Goal: Task Accomplishment & Management: Manage account settings

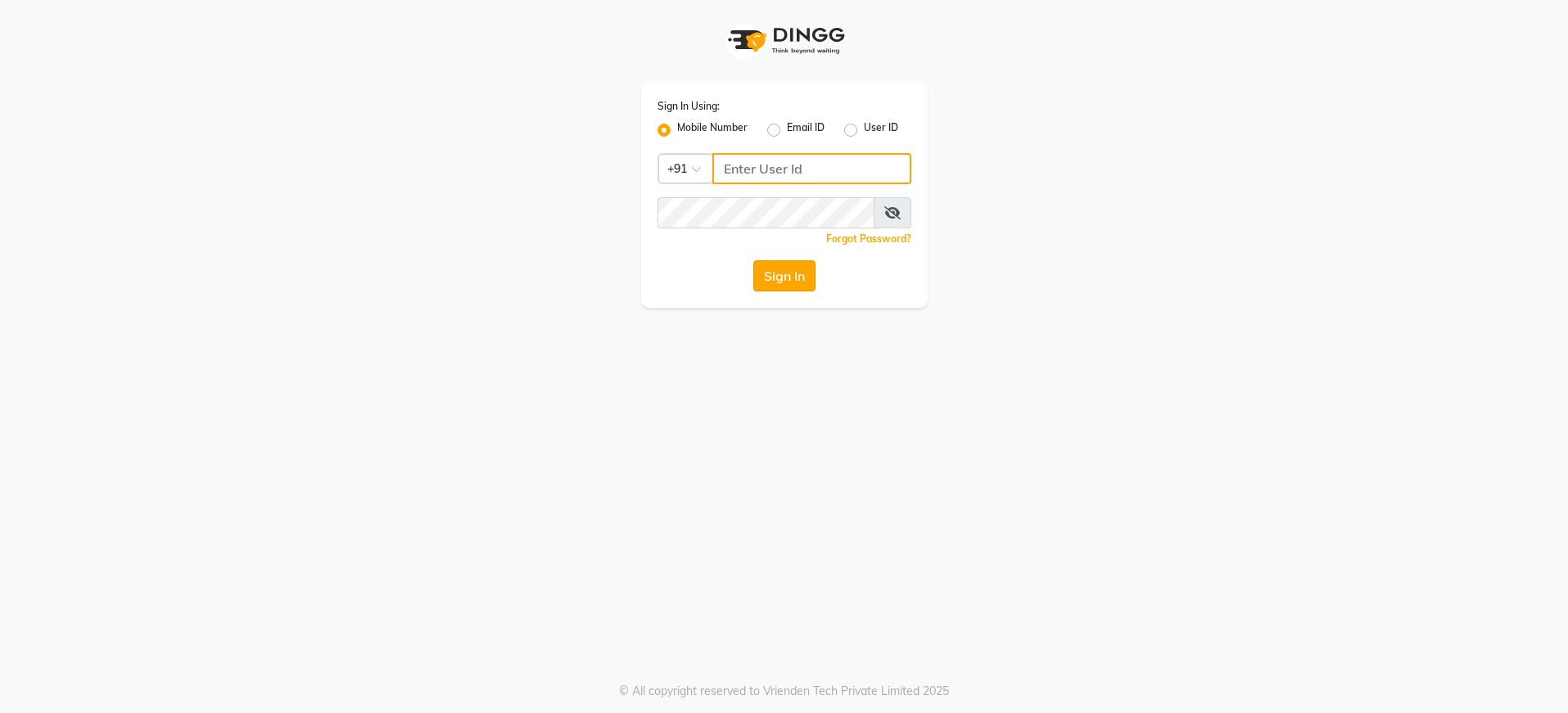
type input "8076415012"
click at [780, 272] on button "Sign In" at bounding box center [784, 276] width 62 height 31
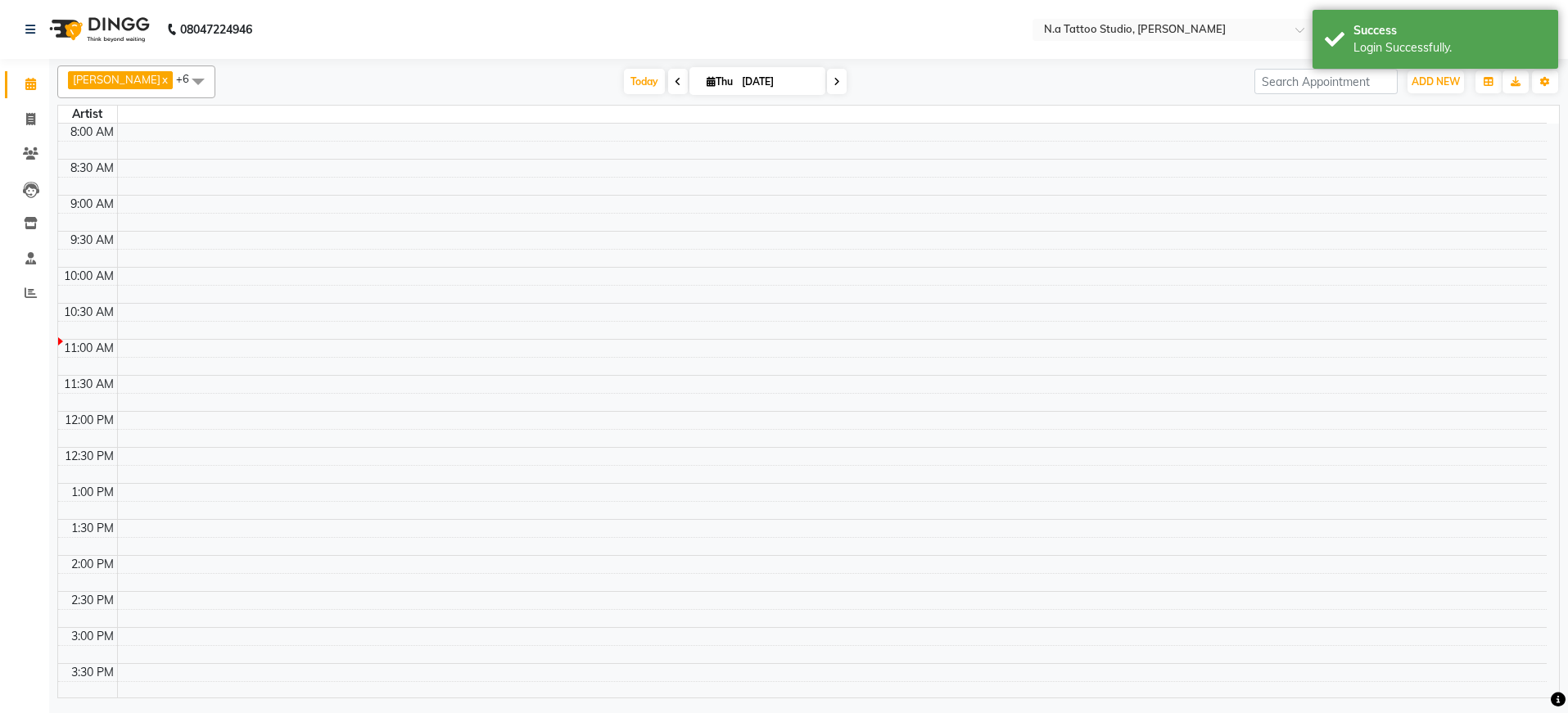
select select "en"
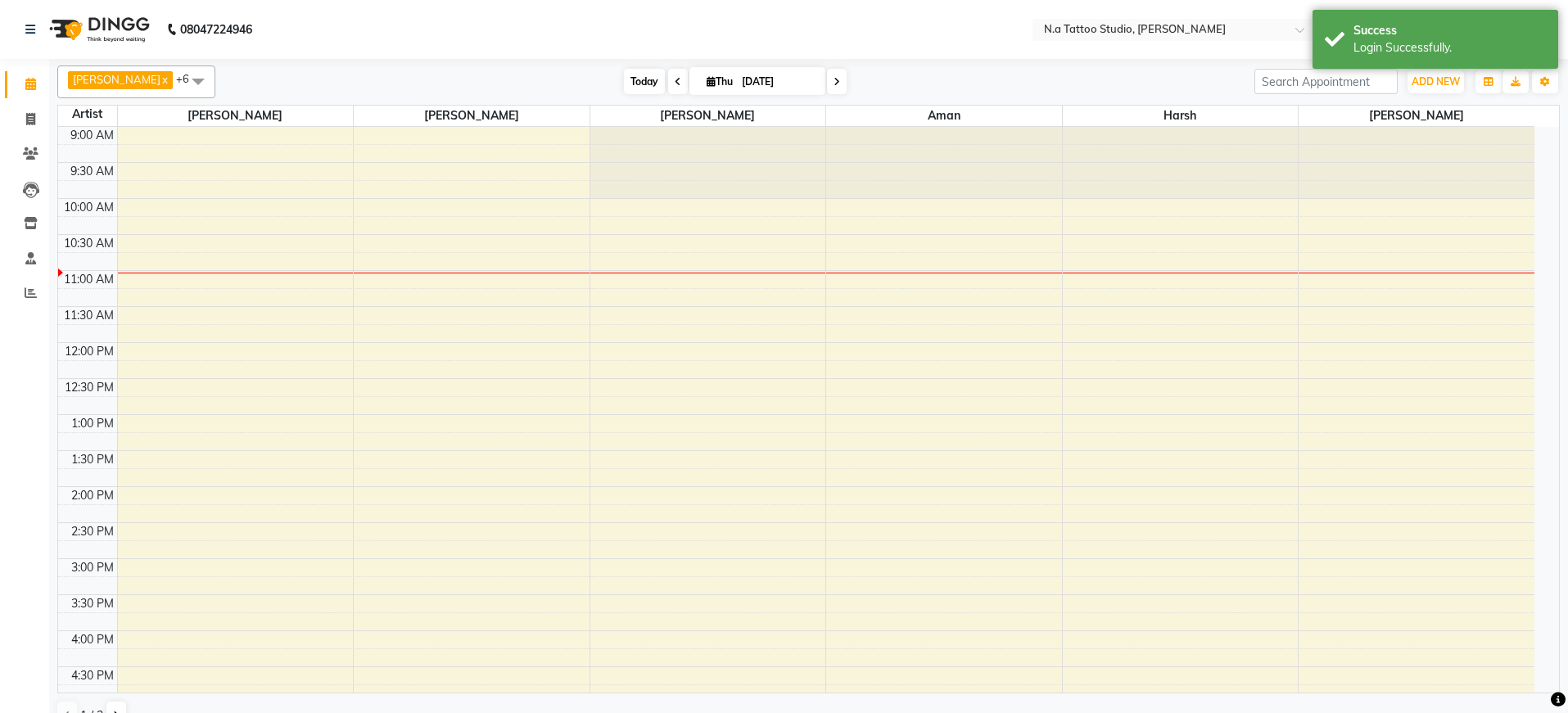
click at [630, 85] on span "Today" at bounding box center [645, 81] width 41 height 25
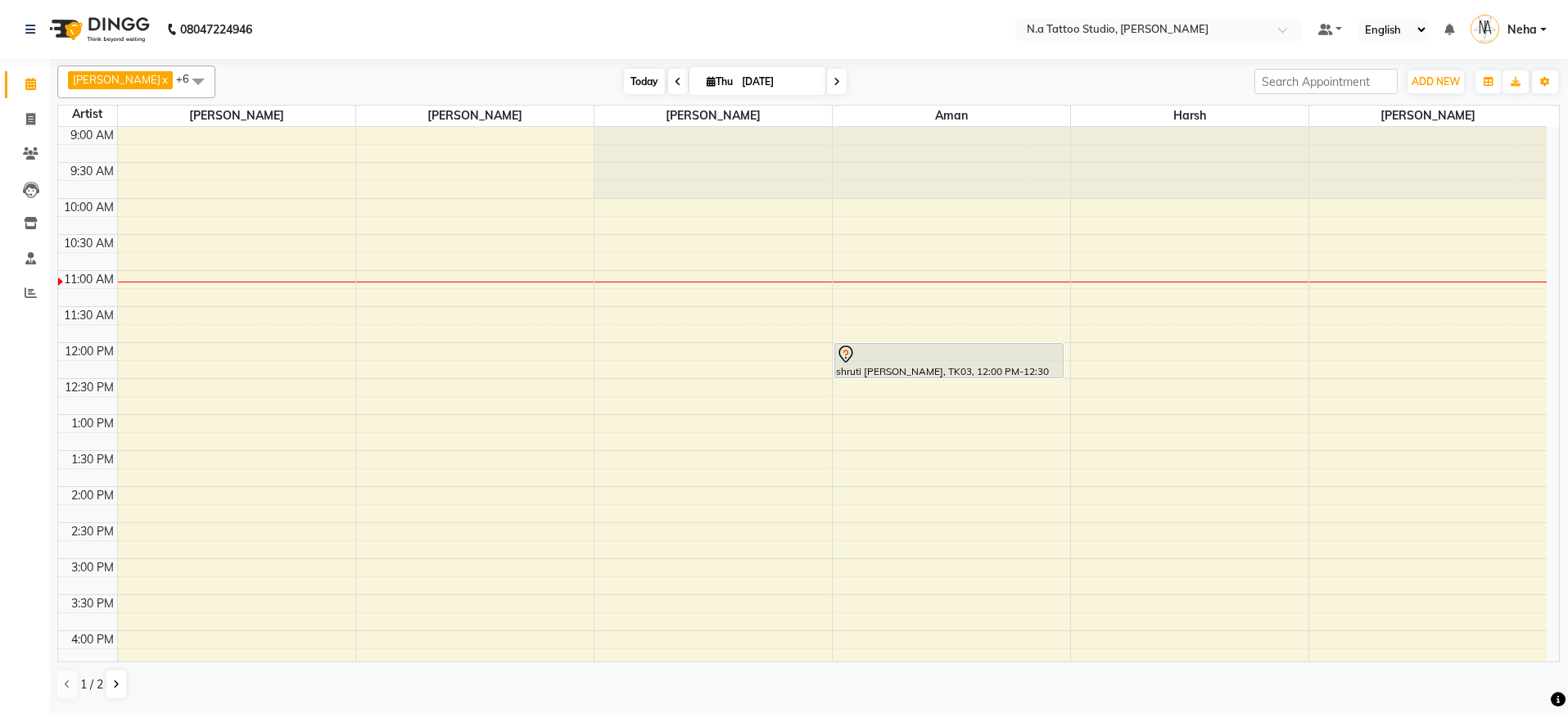
click at [646, 84] on span "Today" at bounding box center [645, 81] width 41 height 25
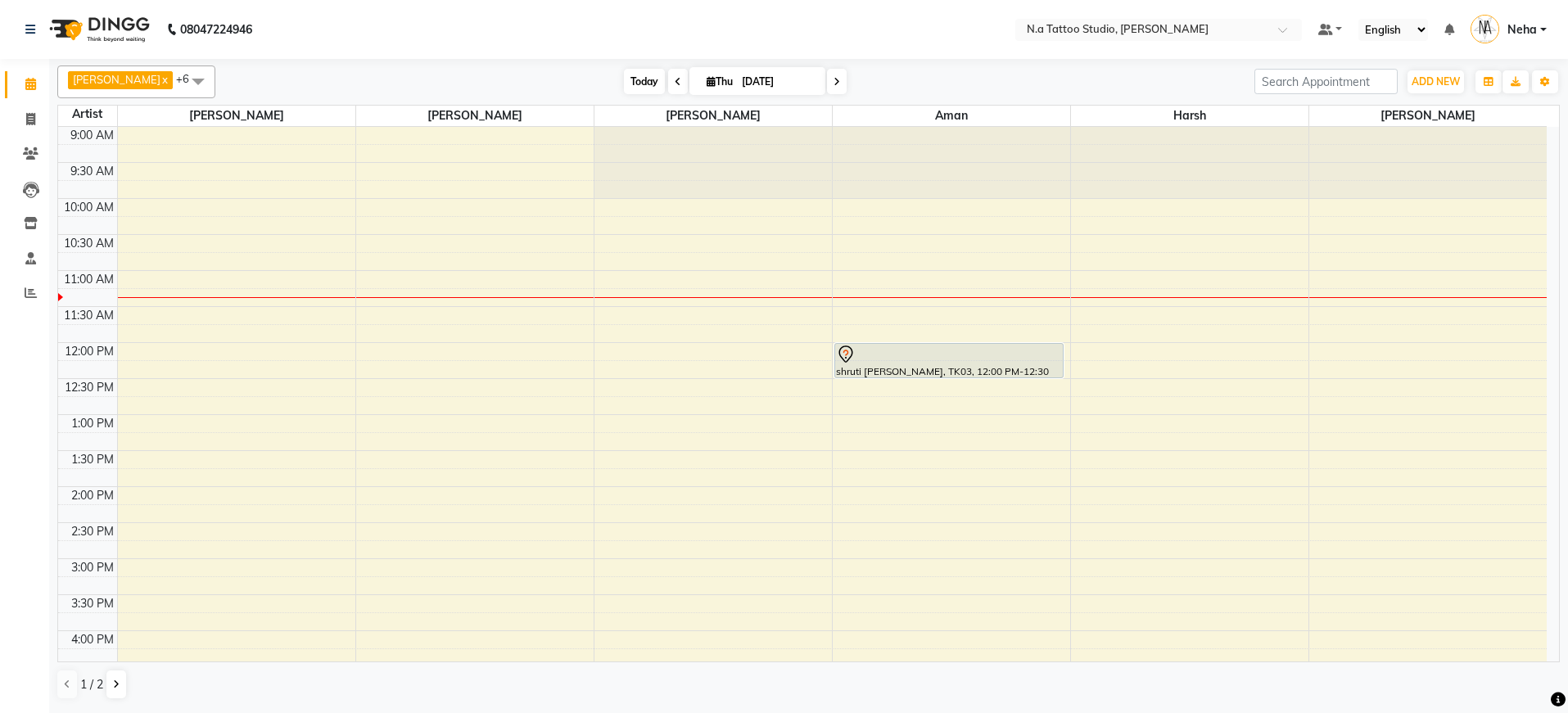
click at [639, 85] on span "Today" at bounding box center [645, 81] width 41 height 25
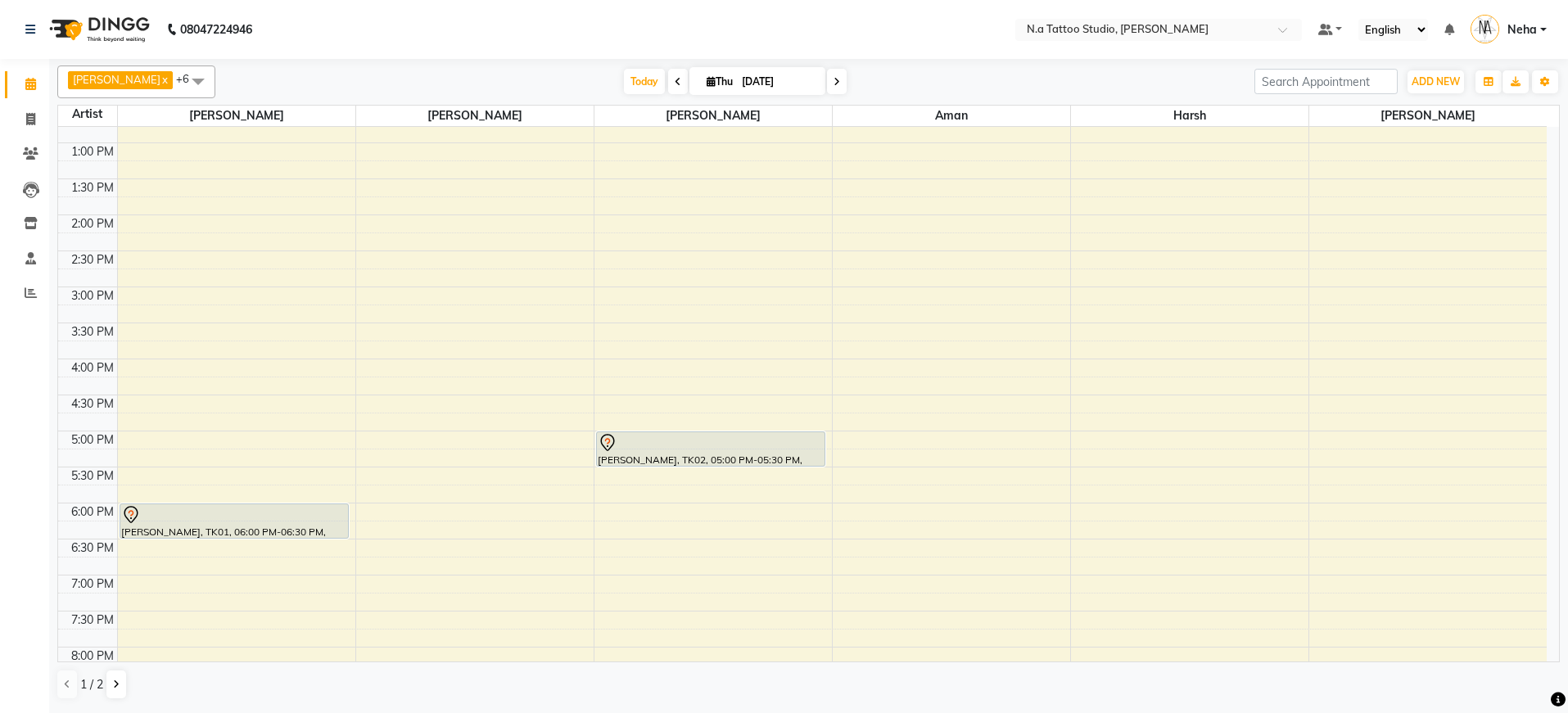
scroll to position [226, 0]
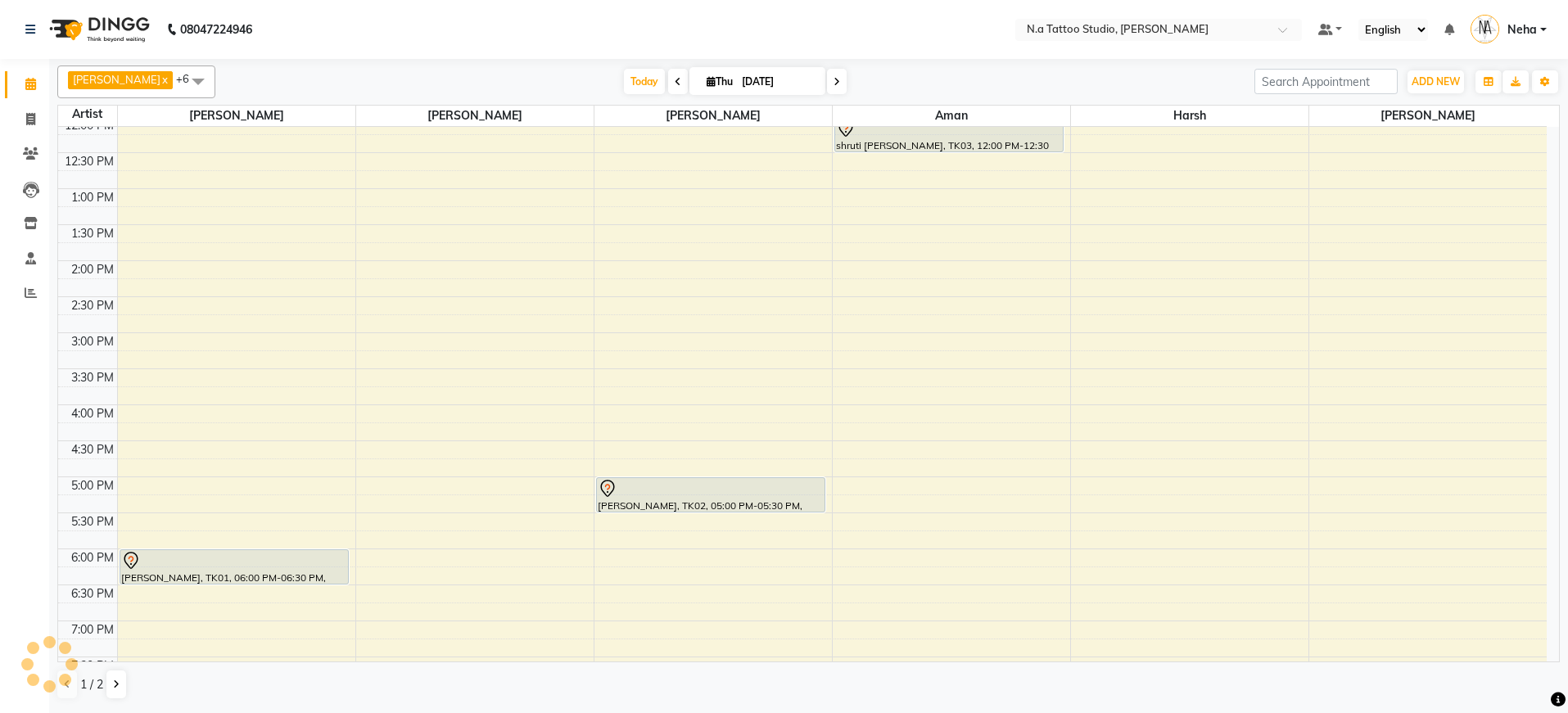
click at [835, 80] on icon at bounding box center [837, 82] width 7 height 10
type input "05-09-2025"
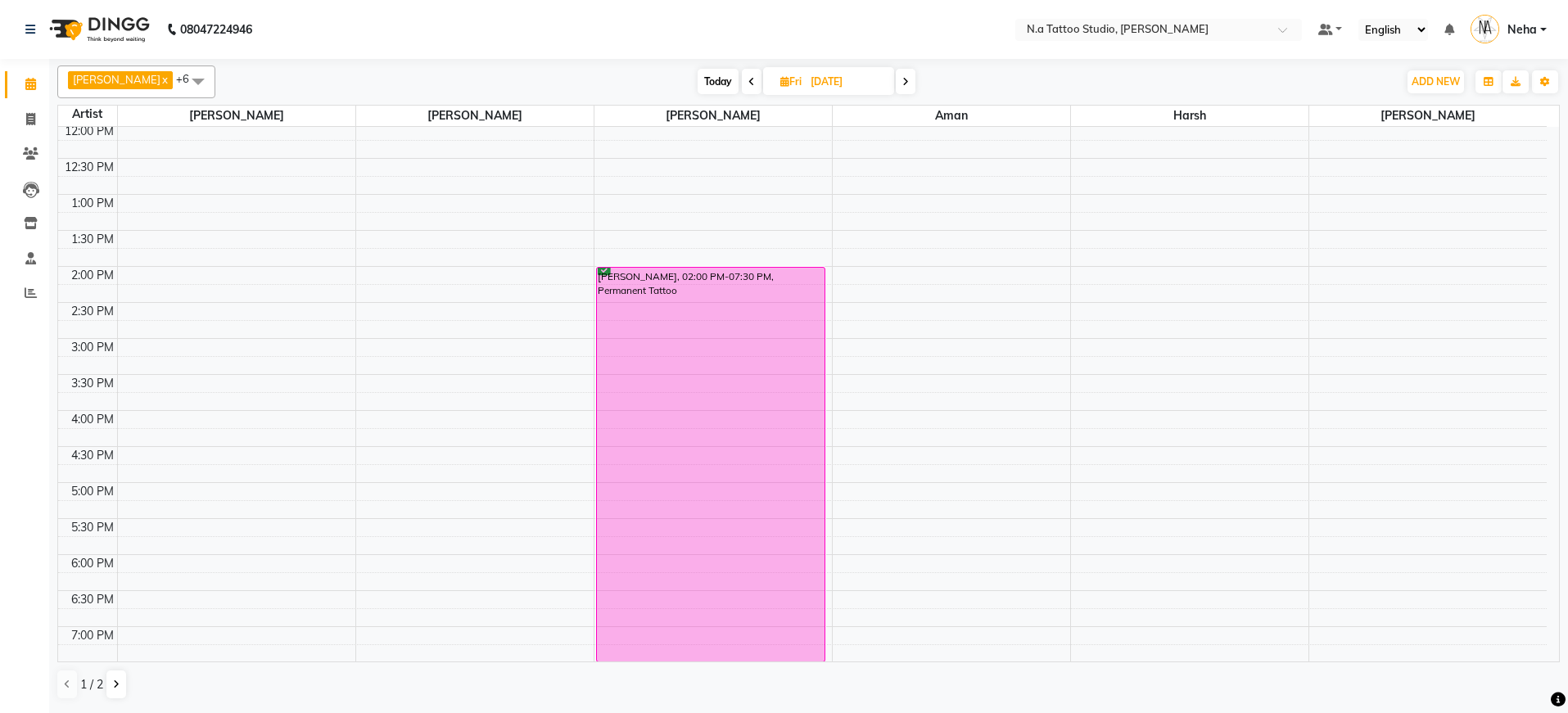
scroll to position [93, 0]
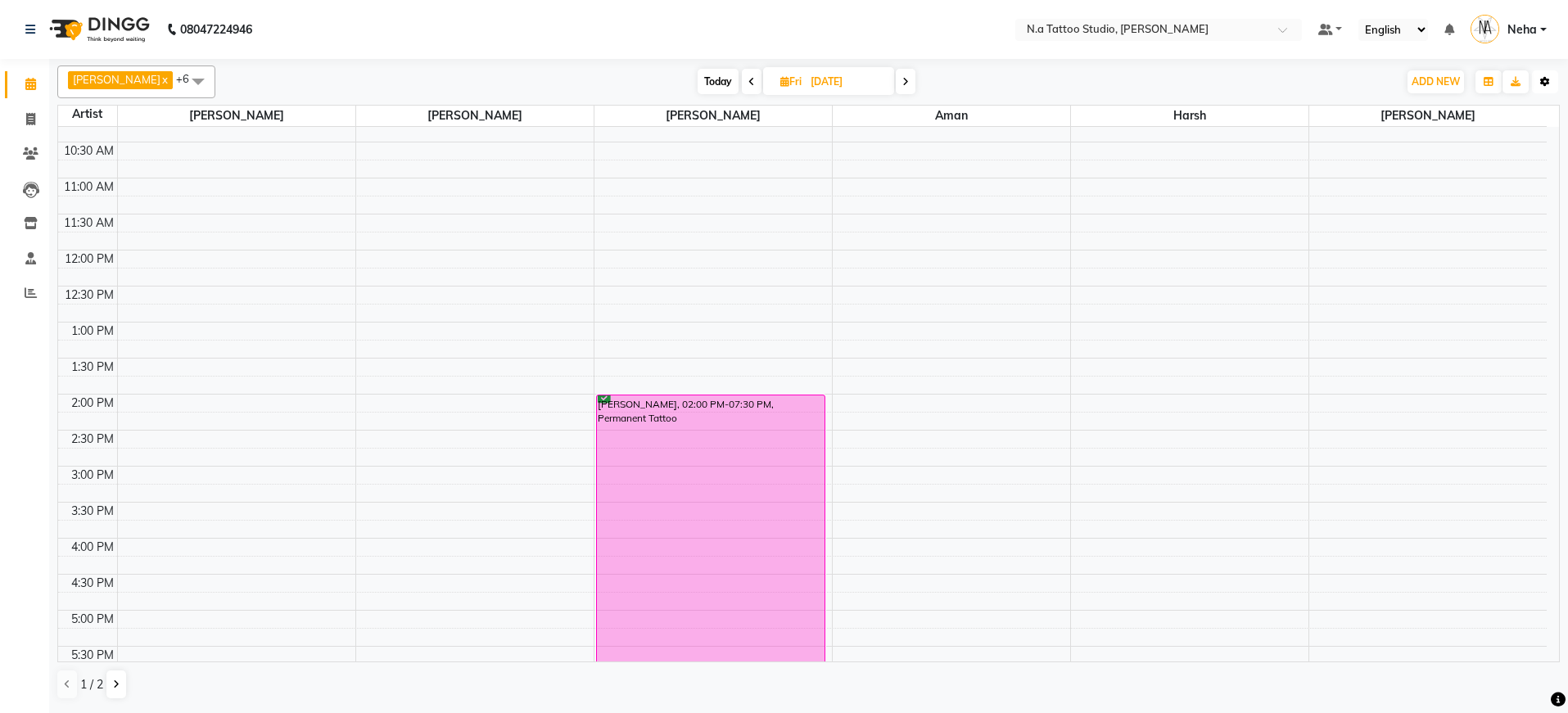
click at [1549, 80] on icon "button" at bounding box center [1545, 82] width 10 height 10
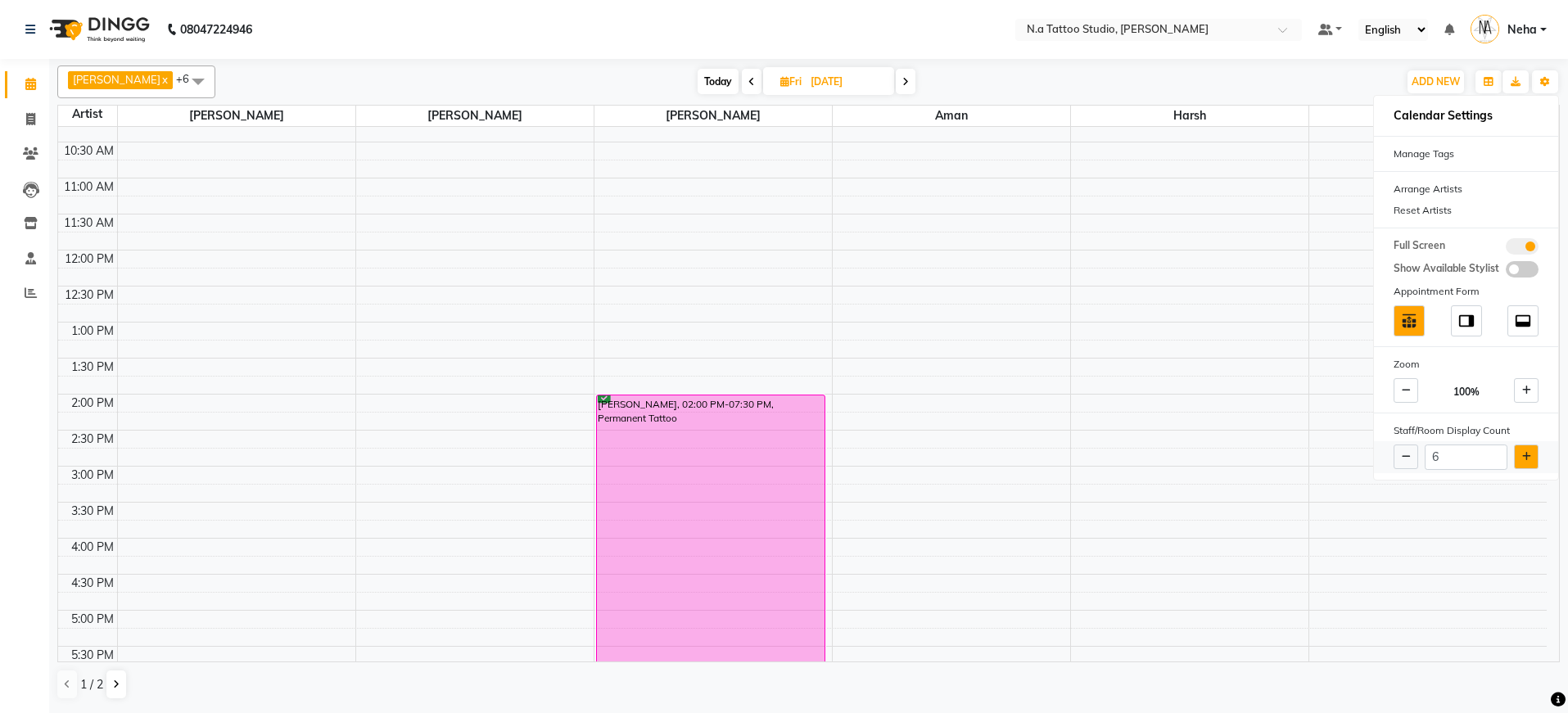
click at [1529, 460] on icon at bounding box center [1526, 457] width 9 height 10
type input "7"
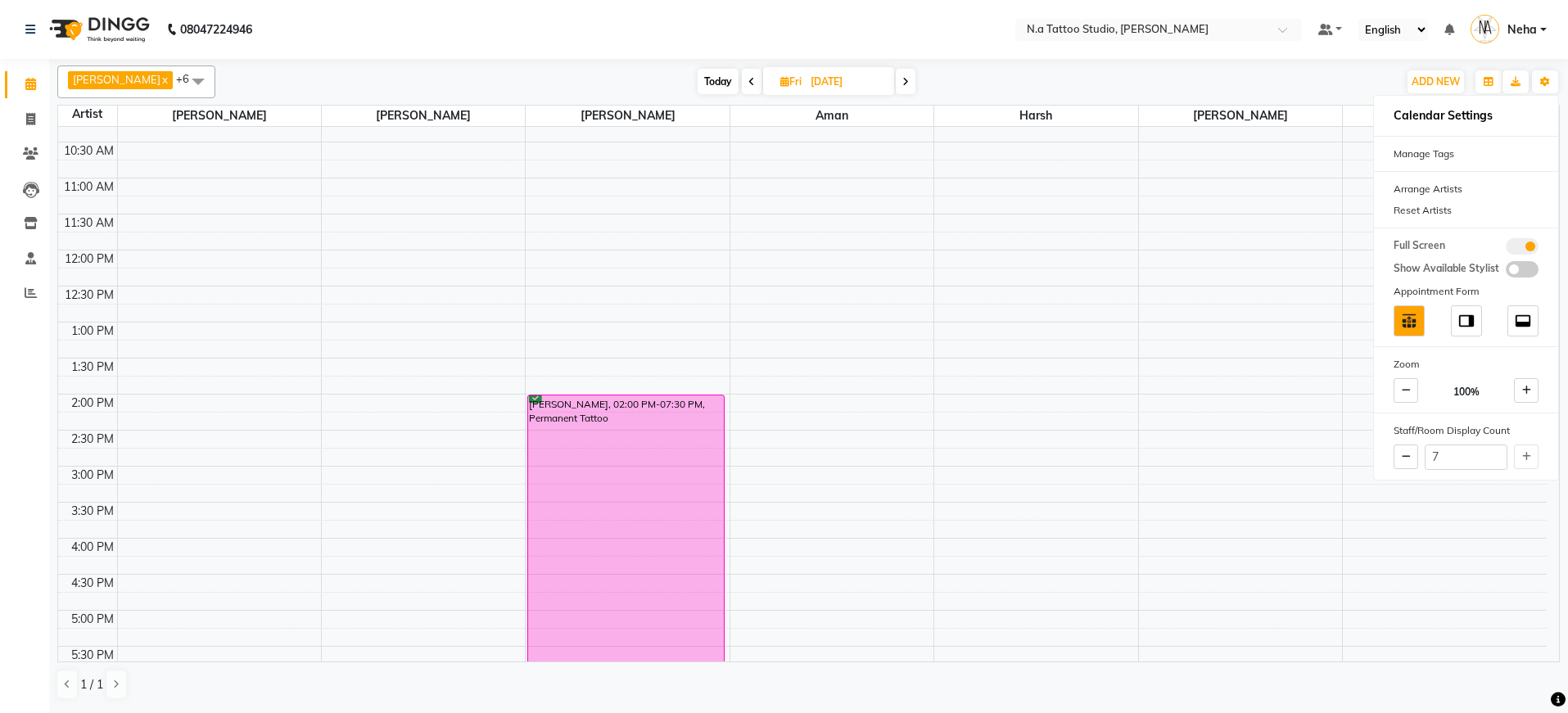
click at [1045, 90] on div "Today Fri 05-09-2025" at bounding box center [806, 82] width 1166 height 25
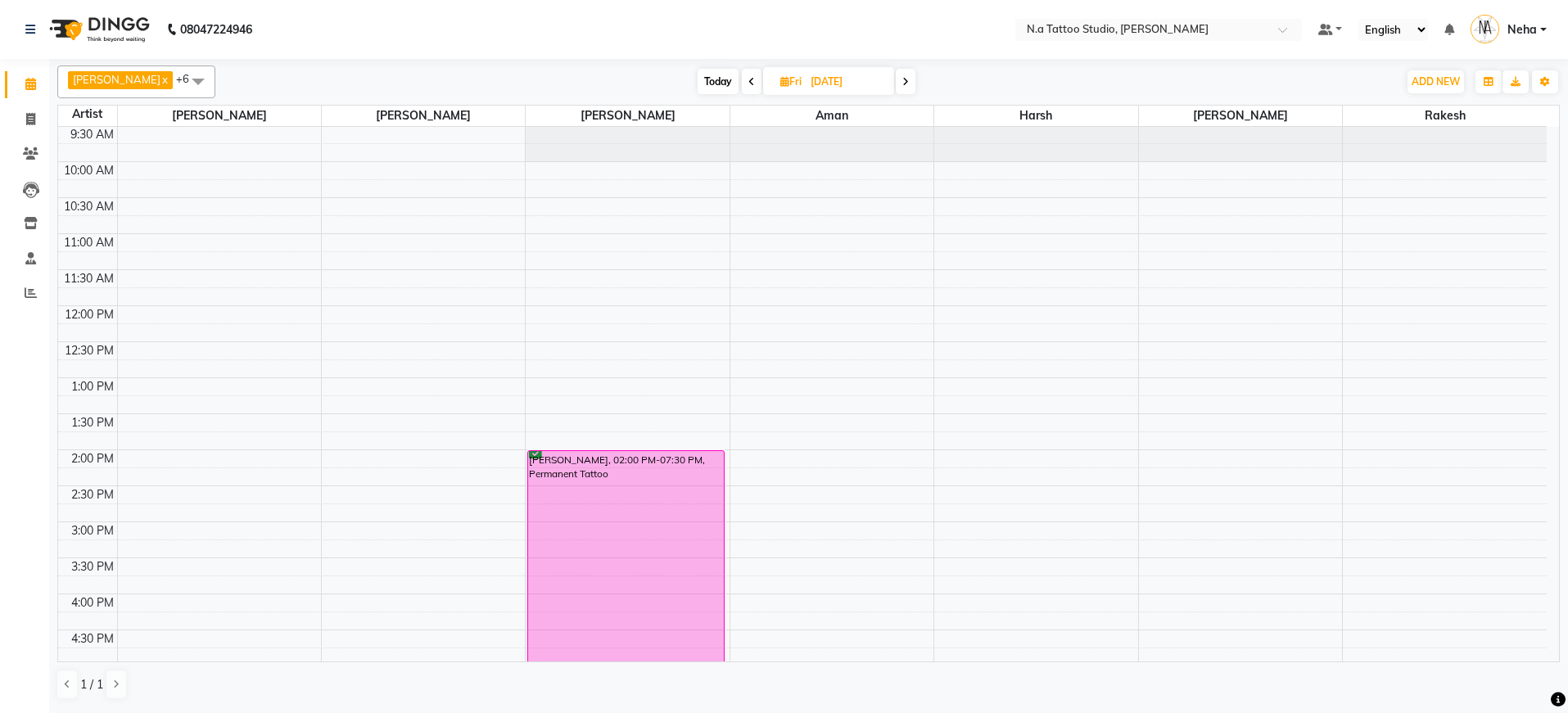
scroll to position [401, 0]
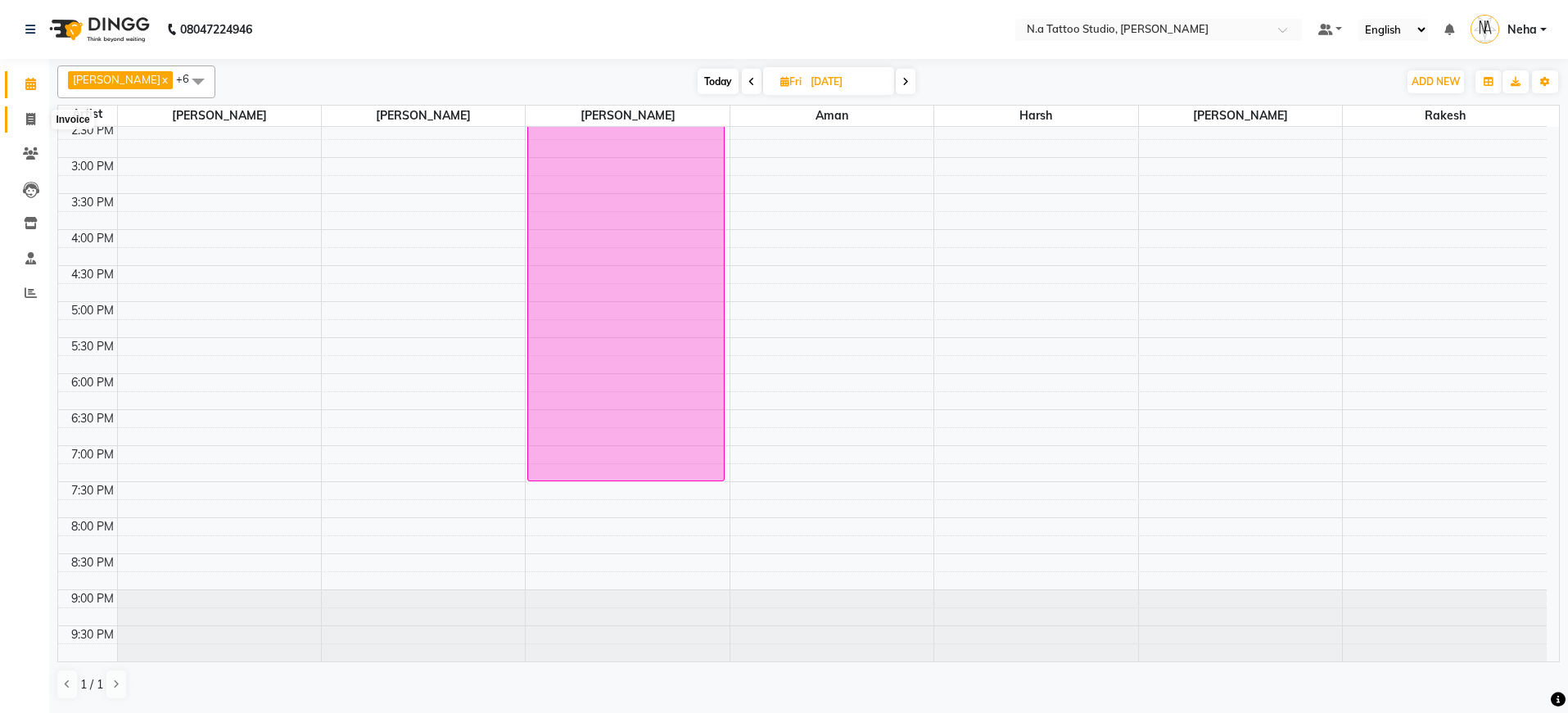
click at [27, 117] on icon at bounding box center [30, 119] width 9 height 12
select select "service"
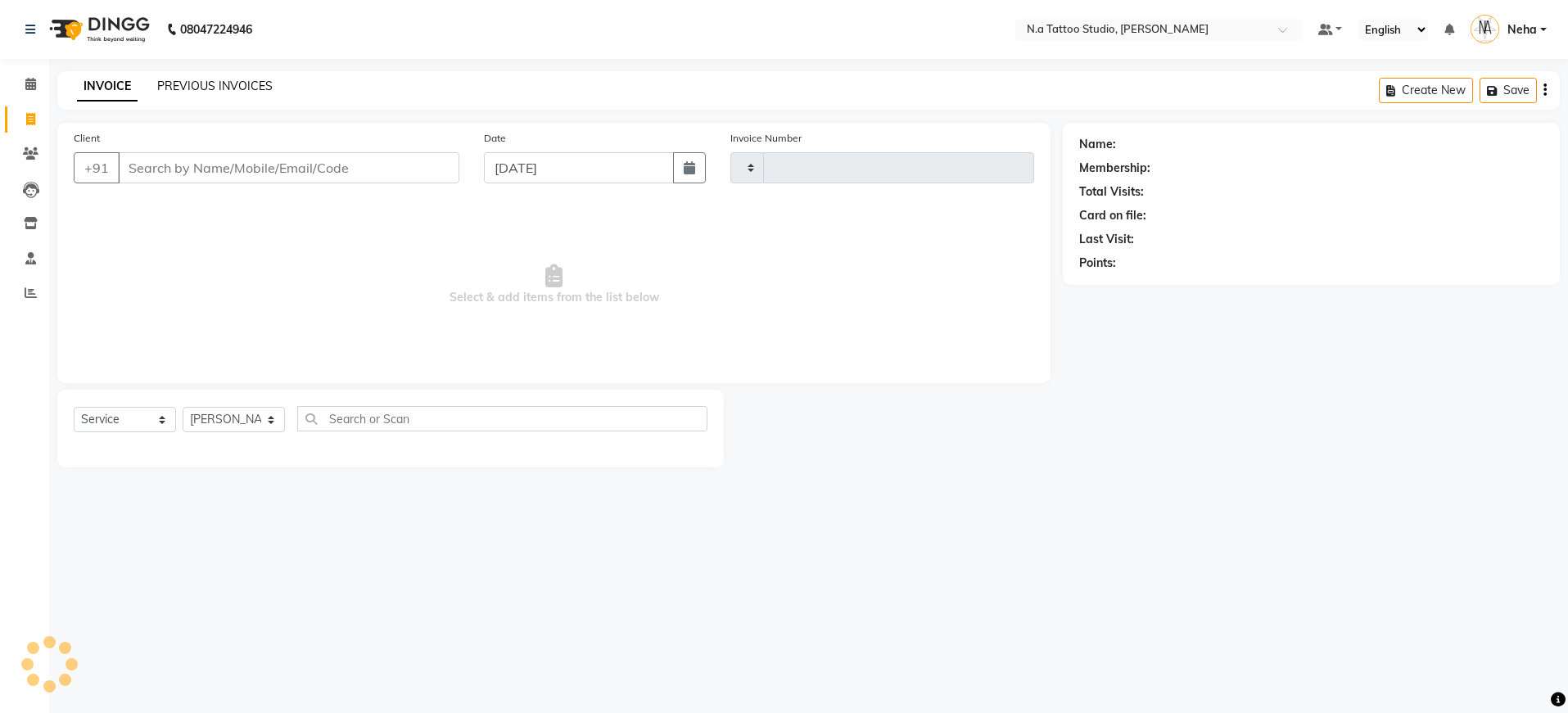
click at [255, 80] on link "PREVIOUS INVOICES" at bounding box center [214, 86] width 116 height 15
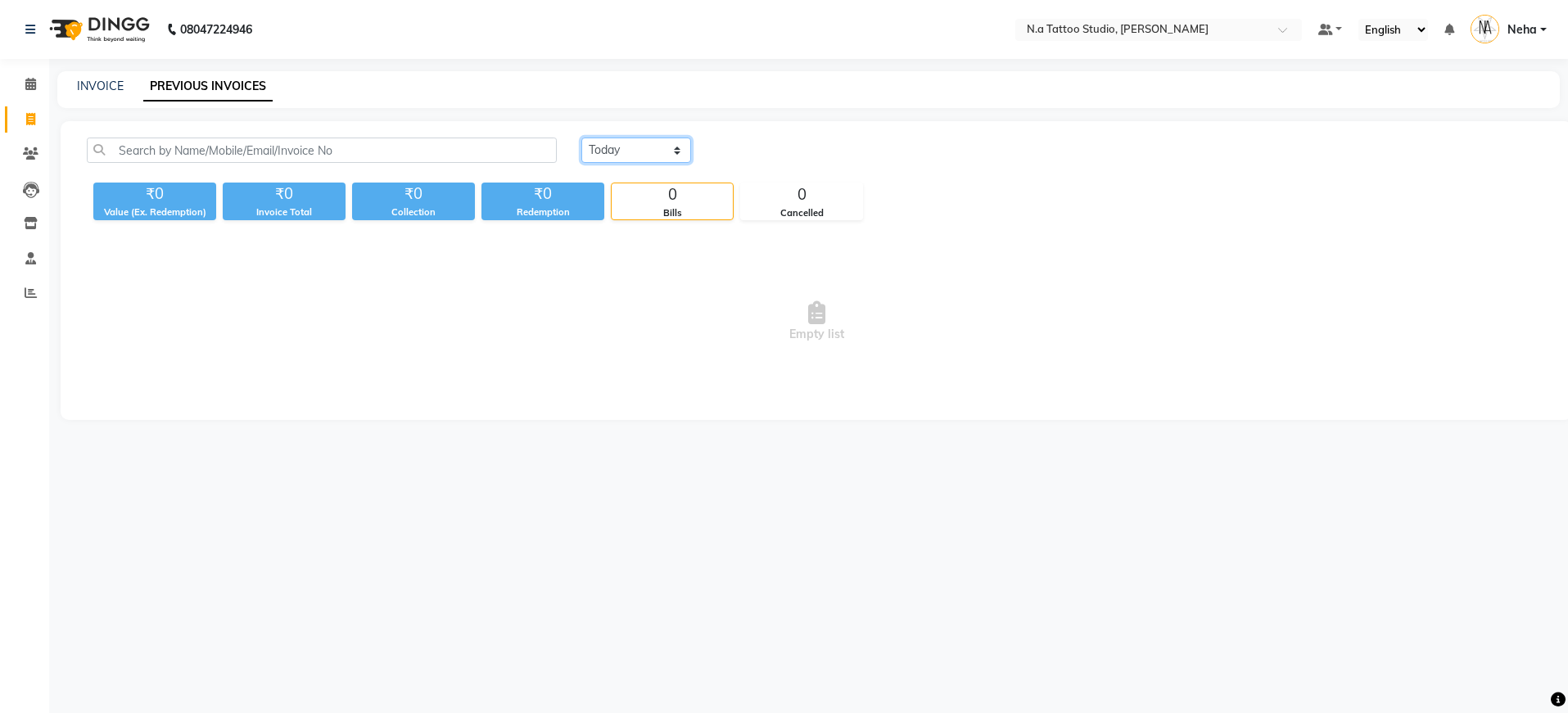
click at [627, 143] on select "Today Yesterday Custom Range" at bounding box center [637, 150] width 110 height 25
select select "yesterday"
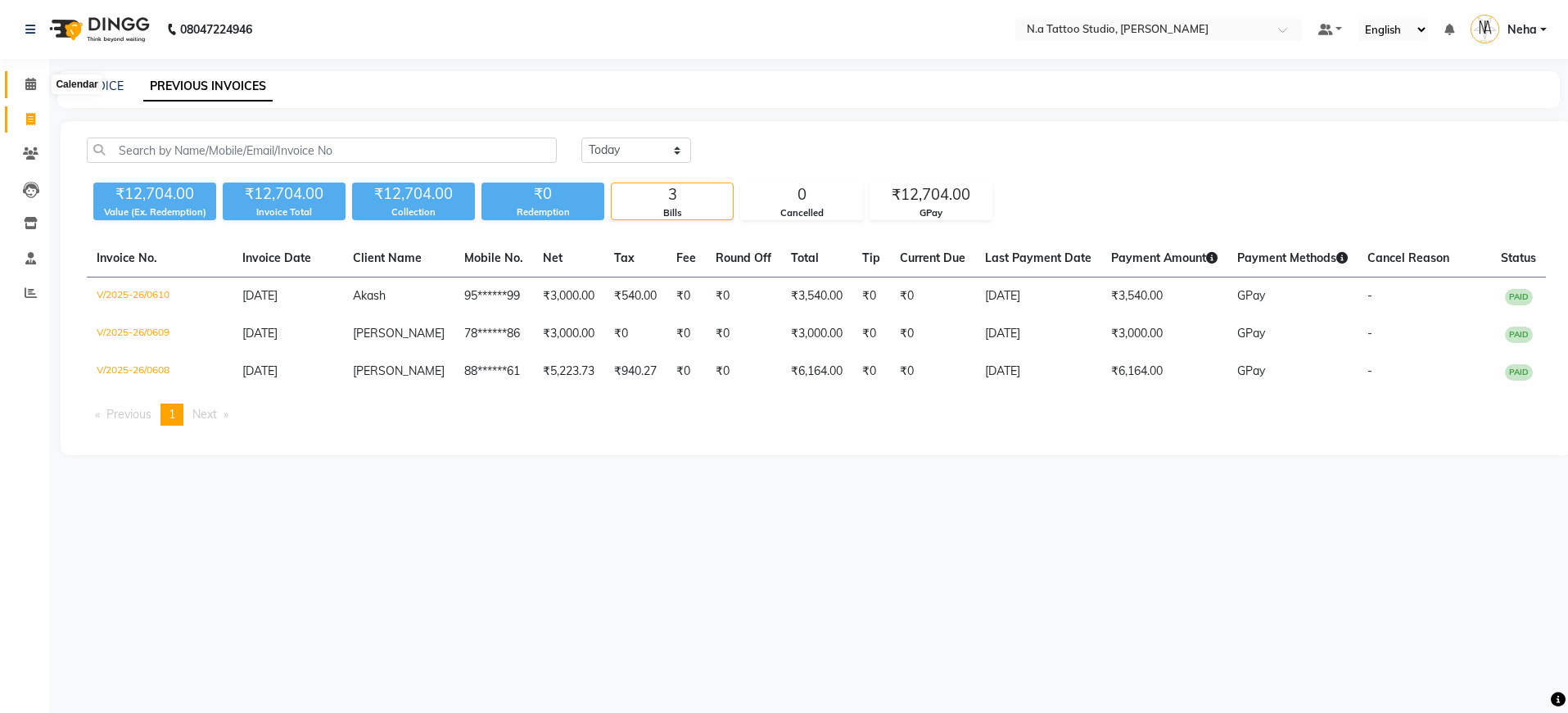
click at [27, 83] on icon at bounding box center [30, 84] width 11 height 12
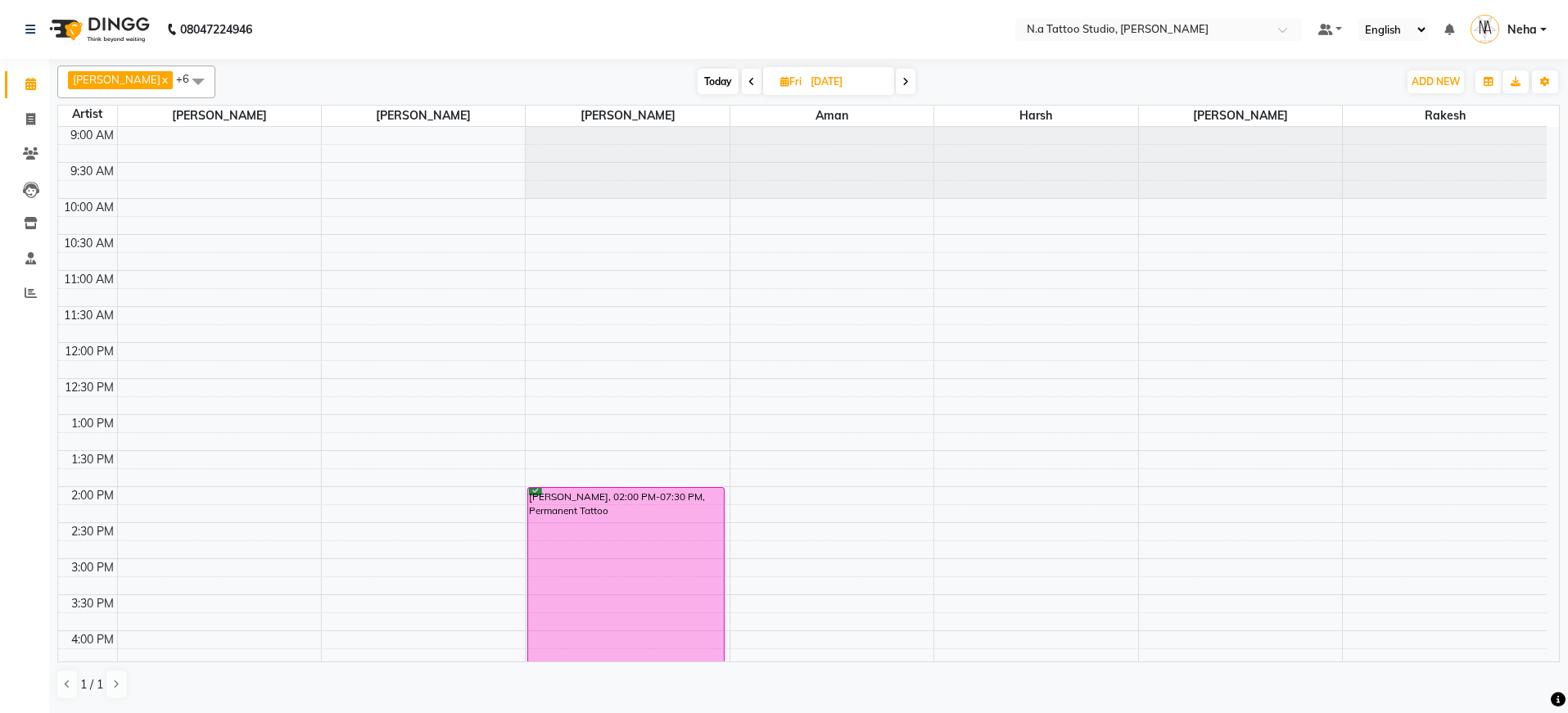
click at [753, 82] on span at bounding box center [752, 81] width 20 height 25
type input "[DATE]"
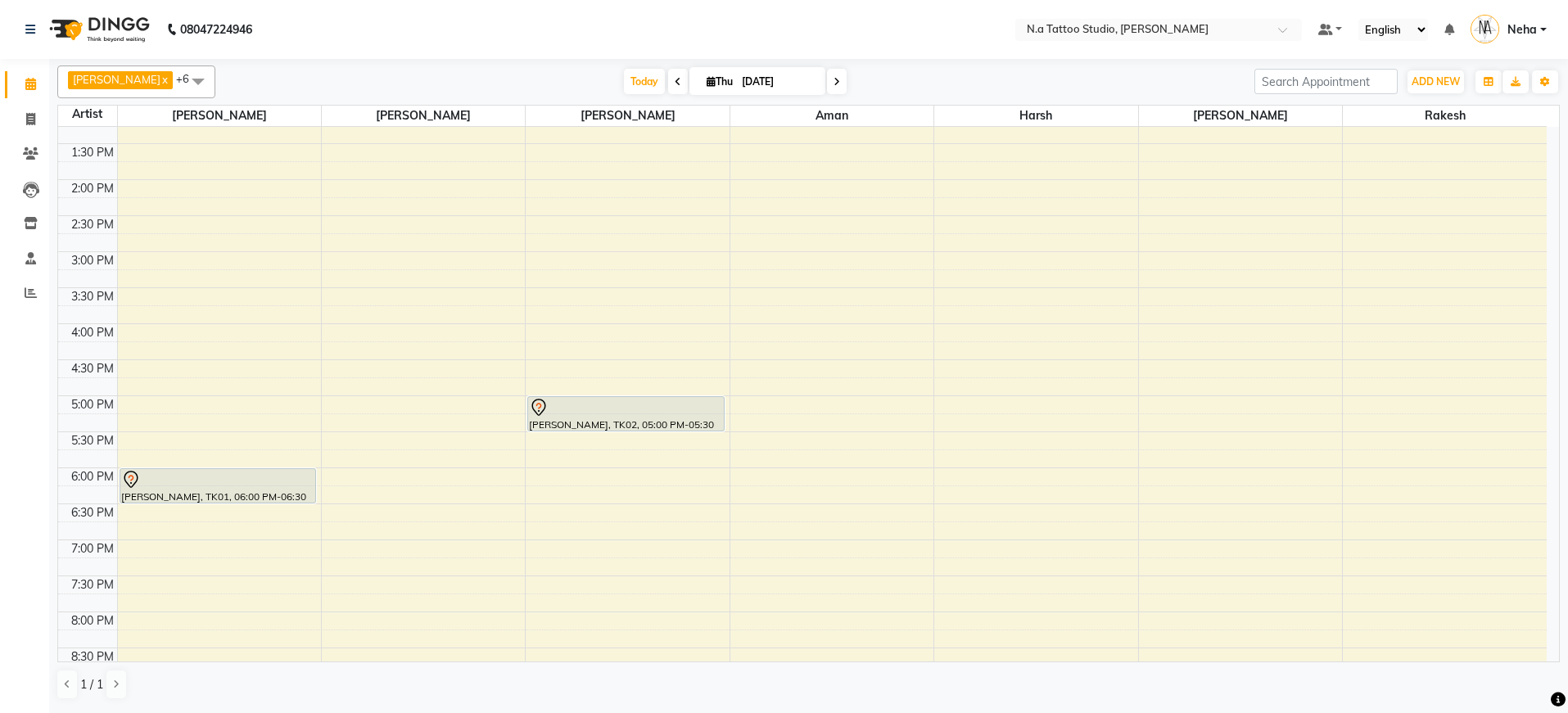
scroll to position [327, 0]
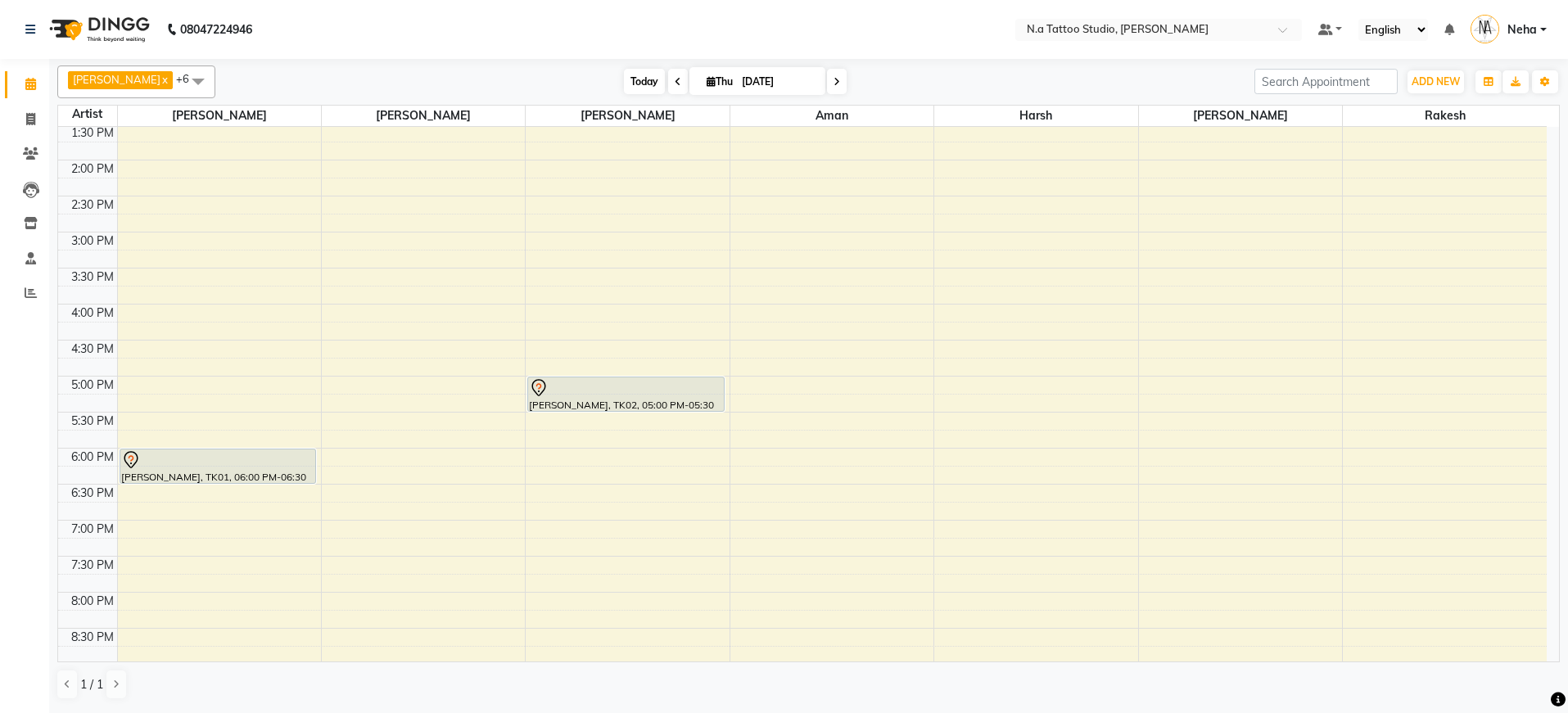
click at [647, 77] on span "Today" at bounding box center [645, 81] width 41 height 25
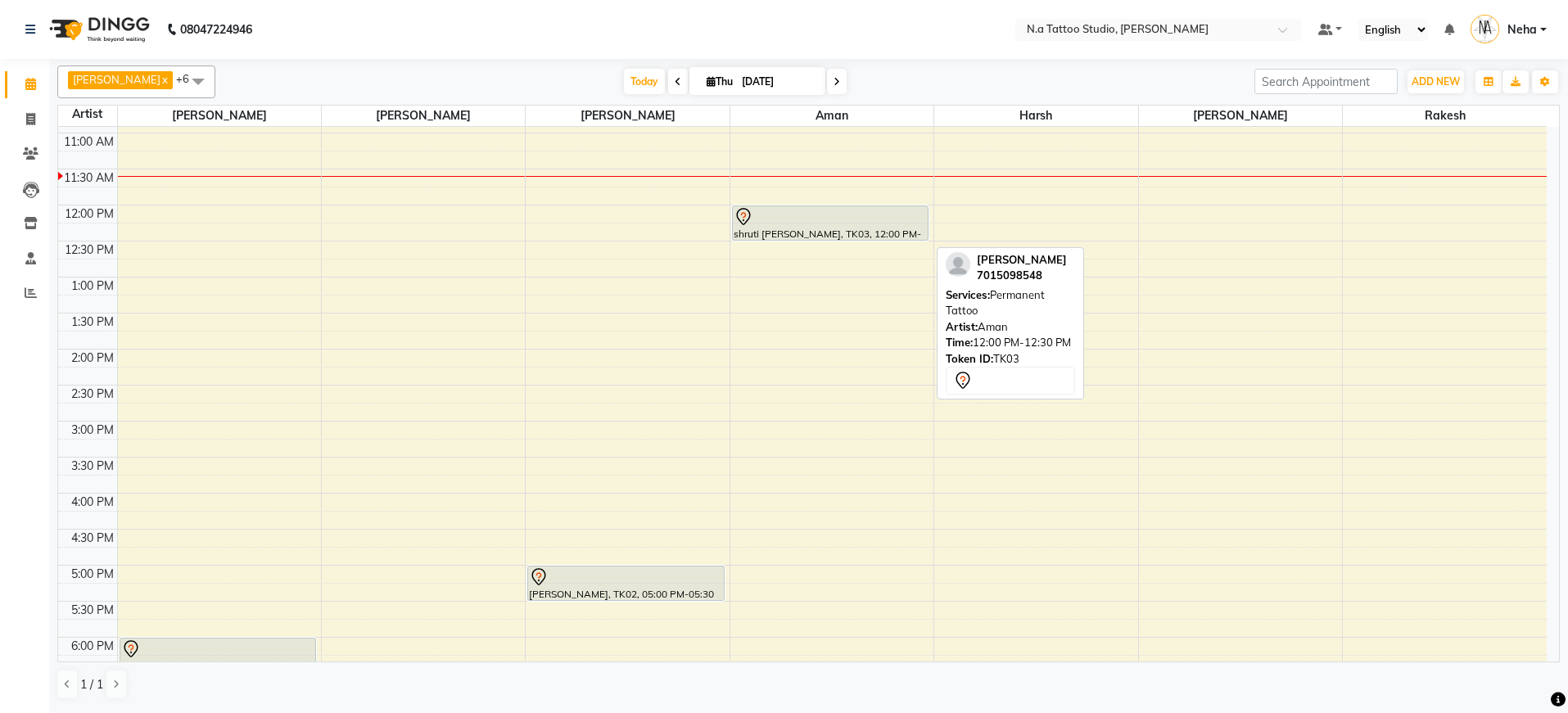
scroll to position [120, 0]
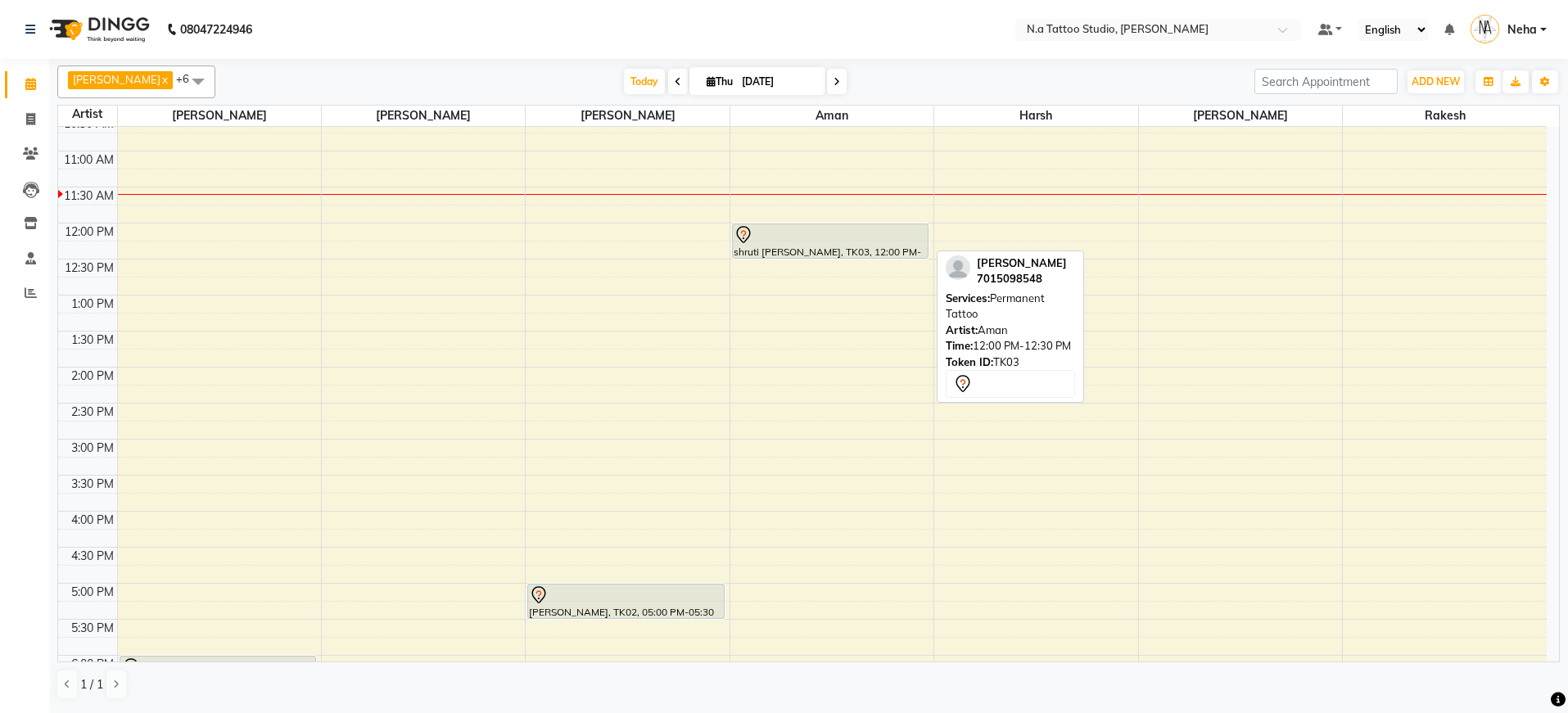
click at [789, 230] on div at bounding box center [830, 235] width 193 height 20
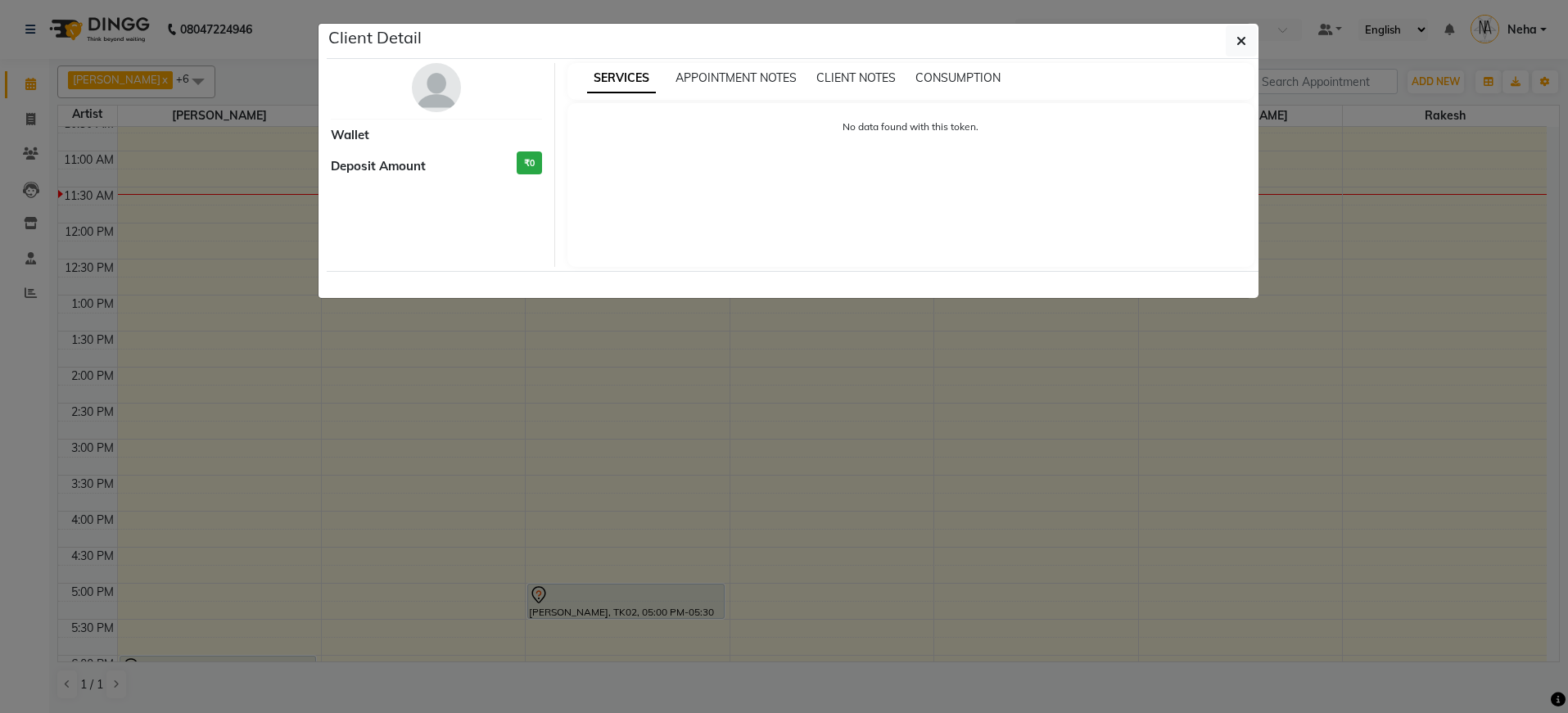
select select "7"
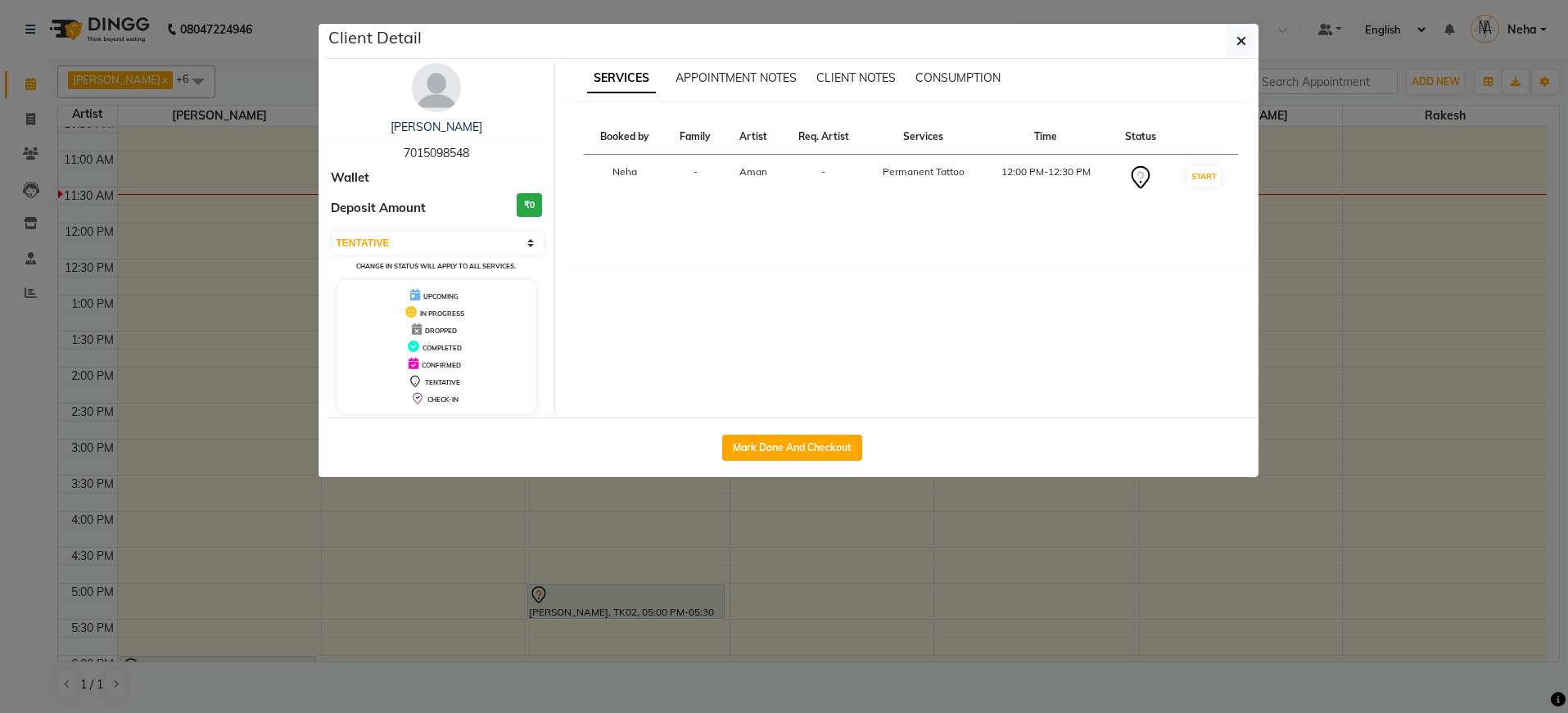
click at [456, 153] on span "7015098548" at bounding box center [436, 153] width 66 height 15
copy span "7015098548"
click at [1229, 38] on button "button" at bounding box center [1241, 41] width 31 height 31
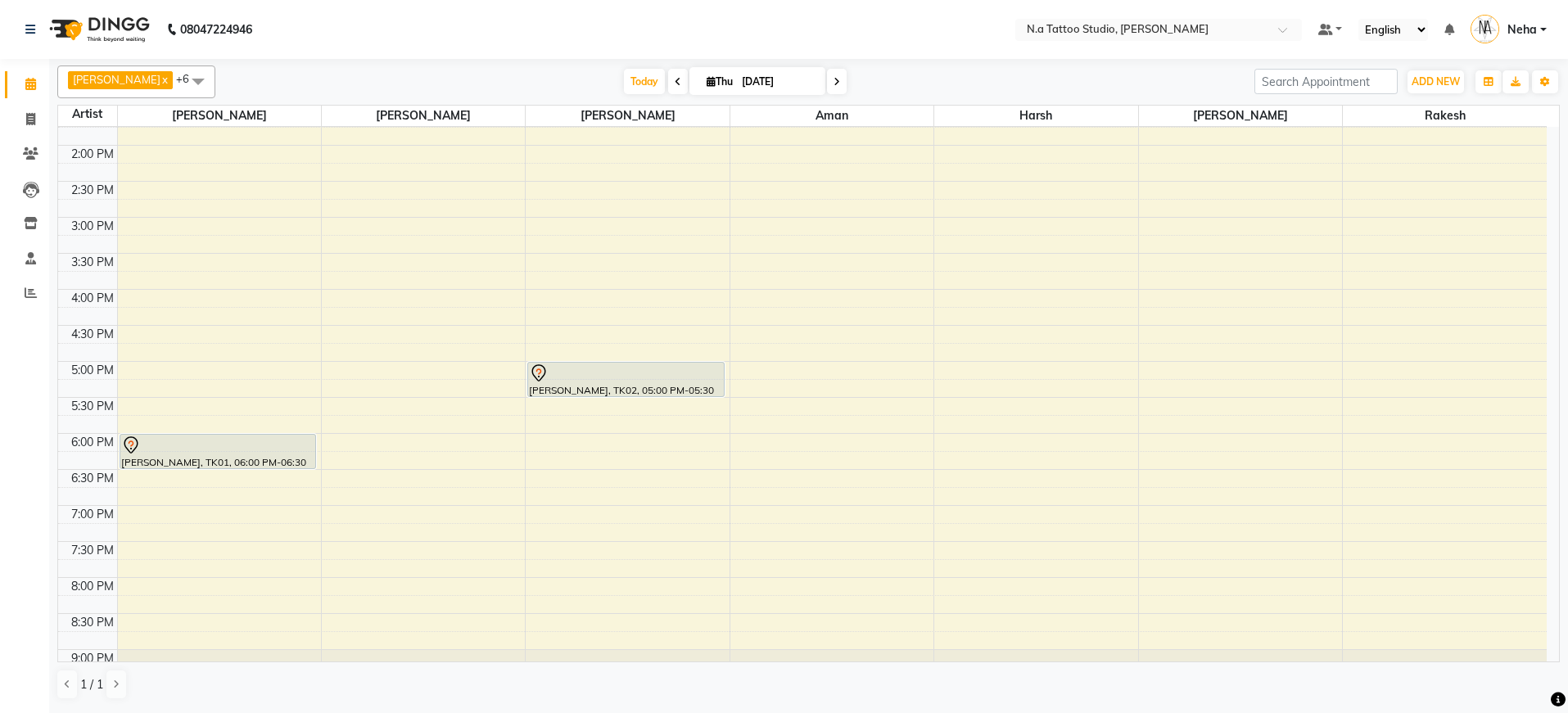
scroll to position [352, 0]
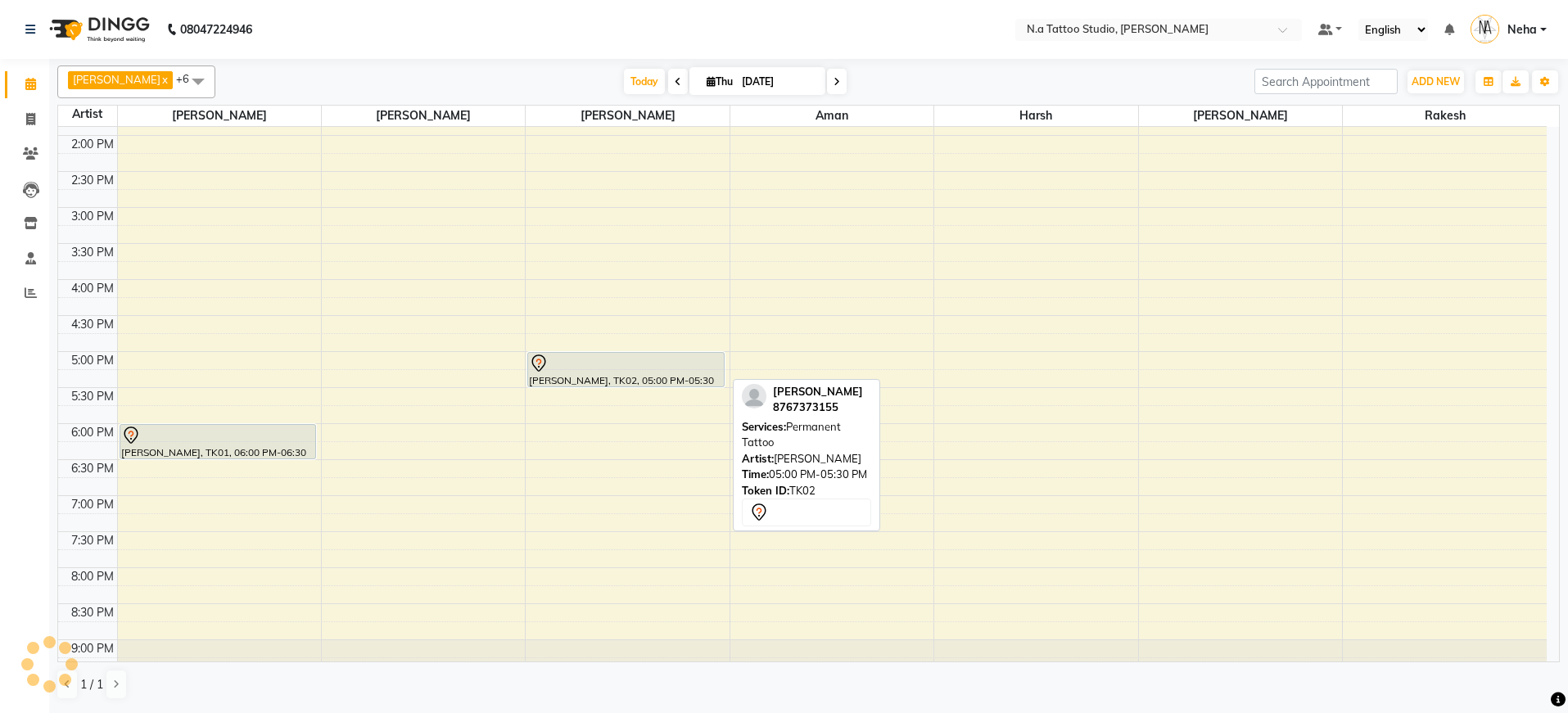
click at [606, 374] on div "[PERSON_NAME], TK02, 05:00 PM-05:30 PM, Permanent Tattoo" at bounding box center [625, 370] width 195 height 34
select select "7"
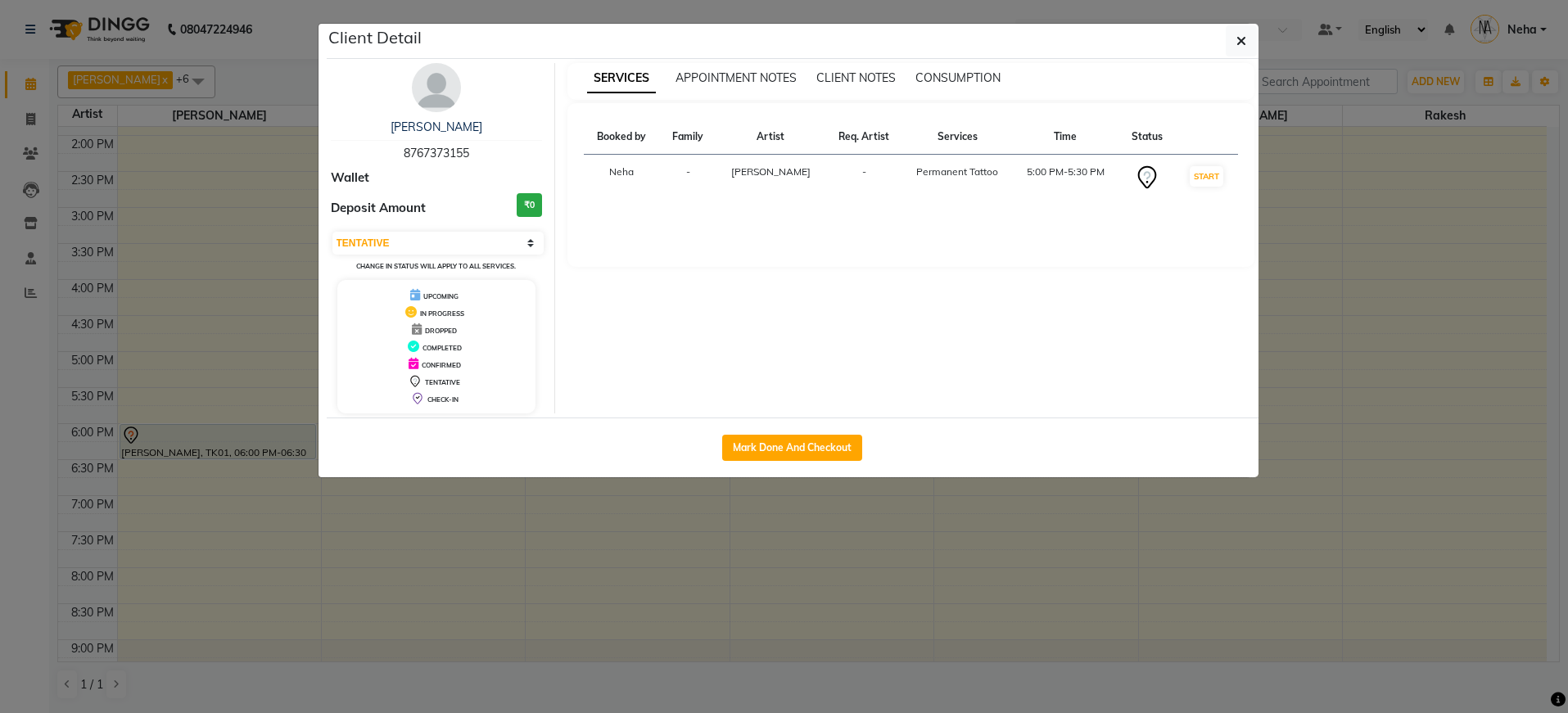
click at [438, 154] on span "8767373155" at bounding box center [436, 153] width 66 height 15
drag, startPoint x: 860, startPoint y: 240, endPoint x: 919, endPoint y: 172, distance: 90.0
click at [860, 240] on div "Booked by Family Artist Req. Artist Services Time Status Neha - Rohan - Permane…" at bounding box center [911, 185] width 687 height 163
click at [434, 149] on span "8767373155" at bounding box center [436, 153] width 66 height 15
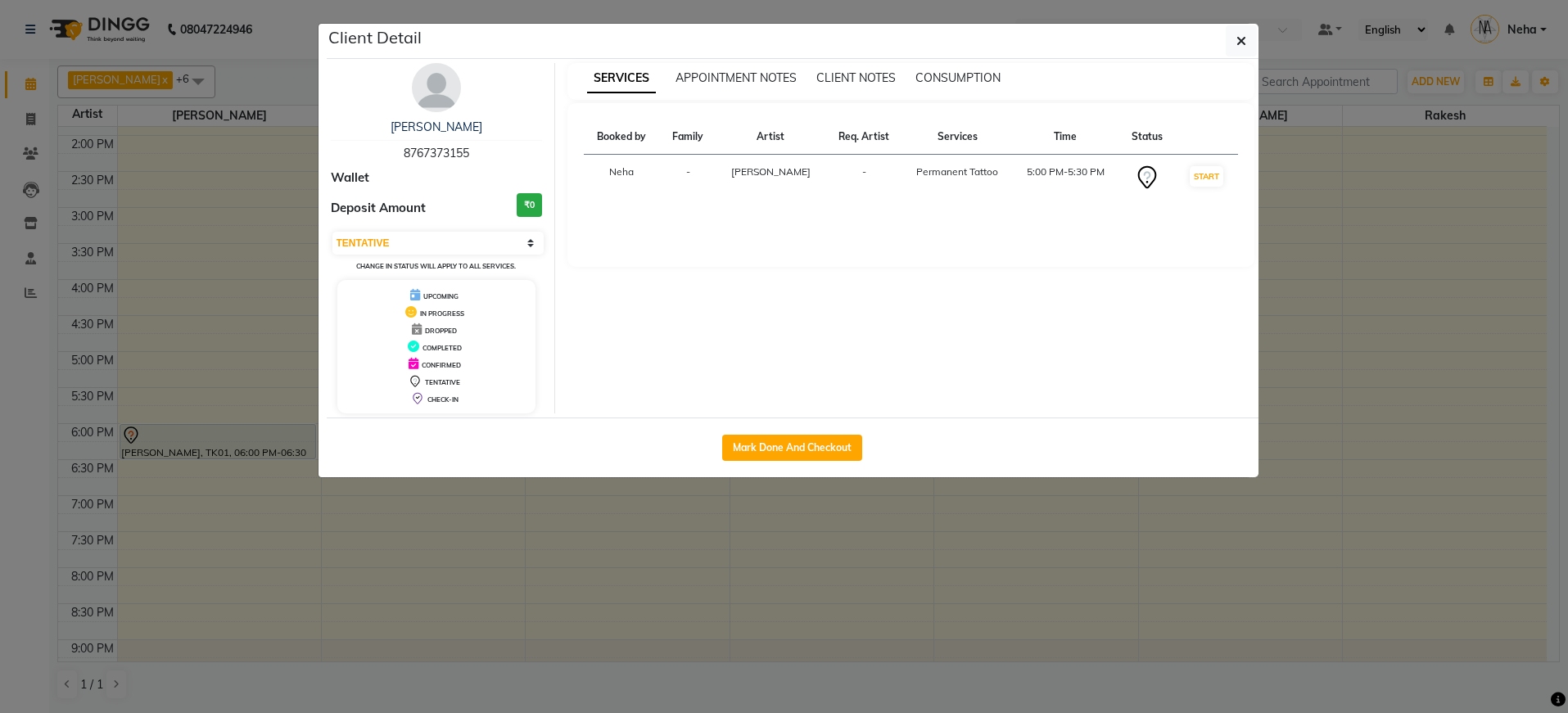
click at [434, 149] on span "8767373155" at bounding box center [436, 153] width 66 height 15
copy span "8767373155"
click at [1246, 37] on button "button" at bounding box center [1241, 41] width 31 height 31
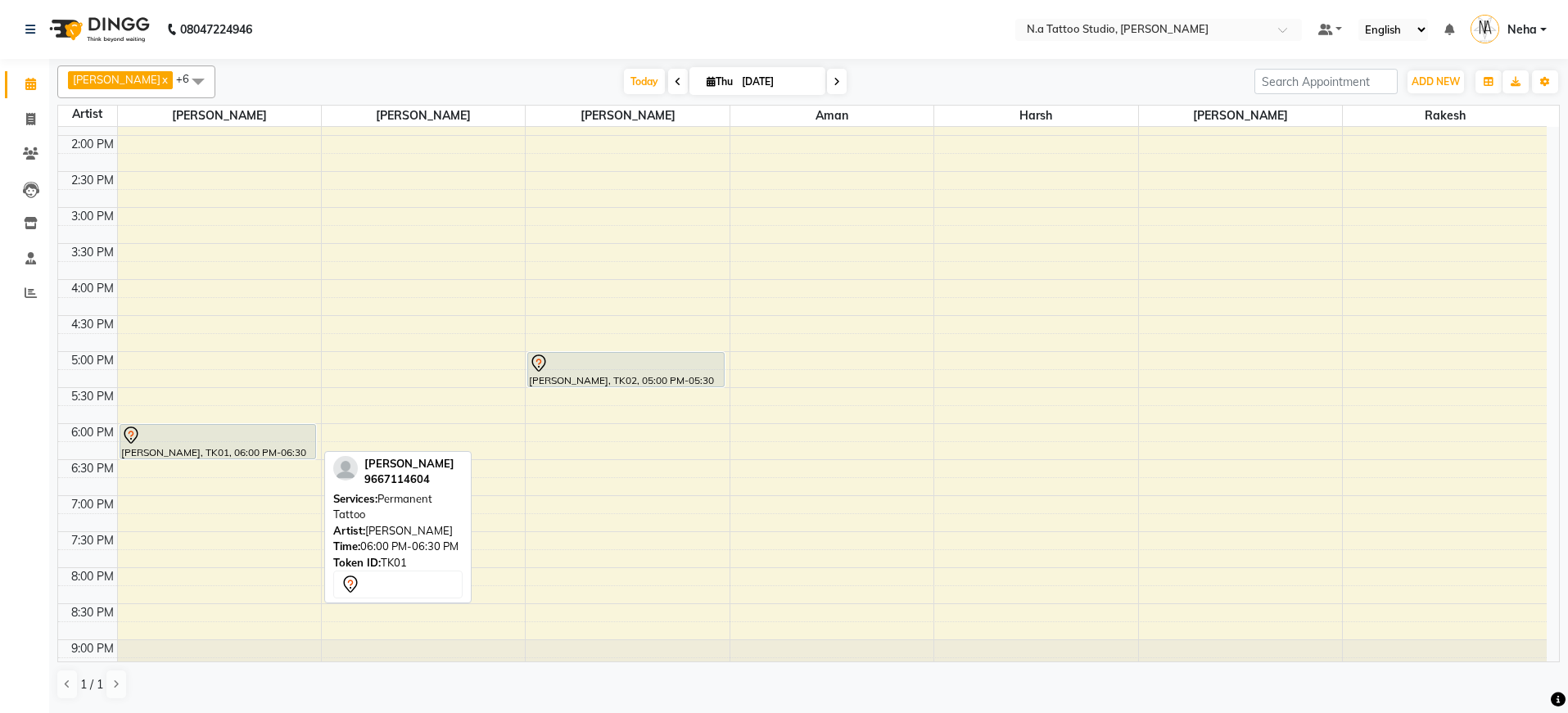
click at [229, 435] on div at bounding box center [218, 435] width 193 height 20
select select "7"
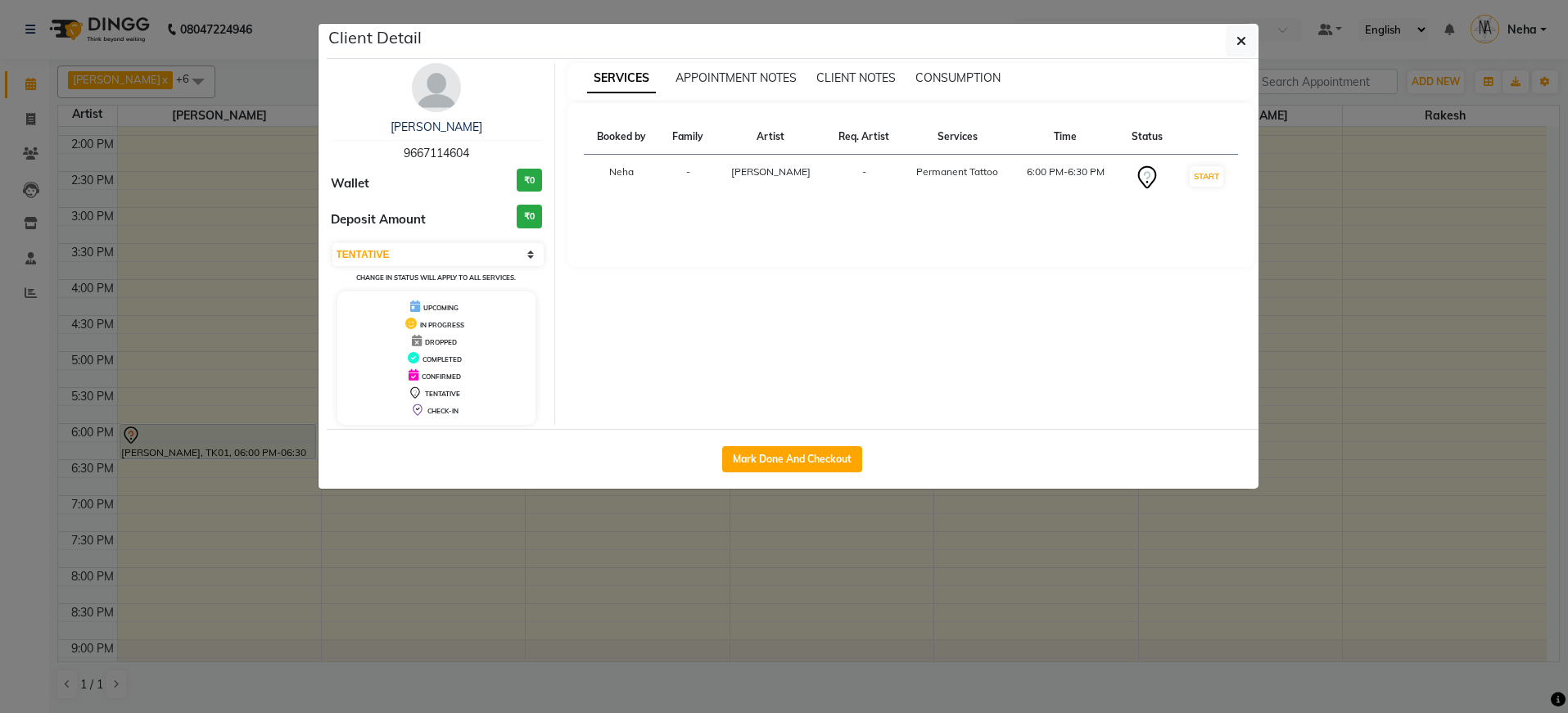
click at [424, 155] on span "9667114604" at bounding box center [436, 153] width 66 height 15
copy span "9667114604"
click at [1241, 38] on icon "button" at bounding box center [1241, 41] width 10 height 13
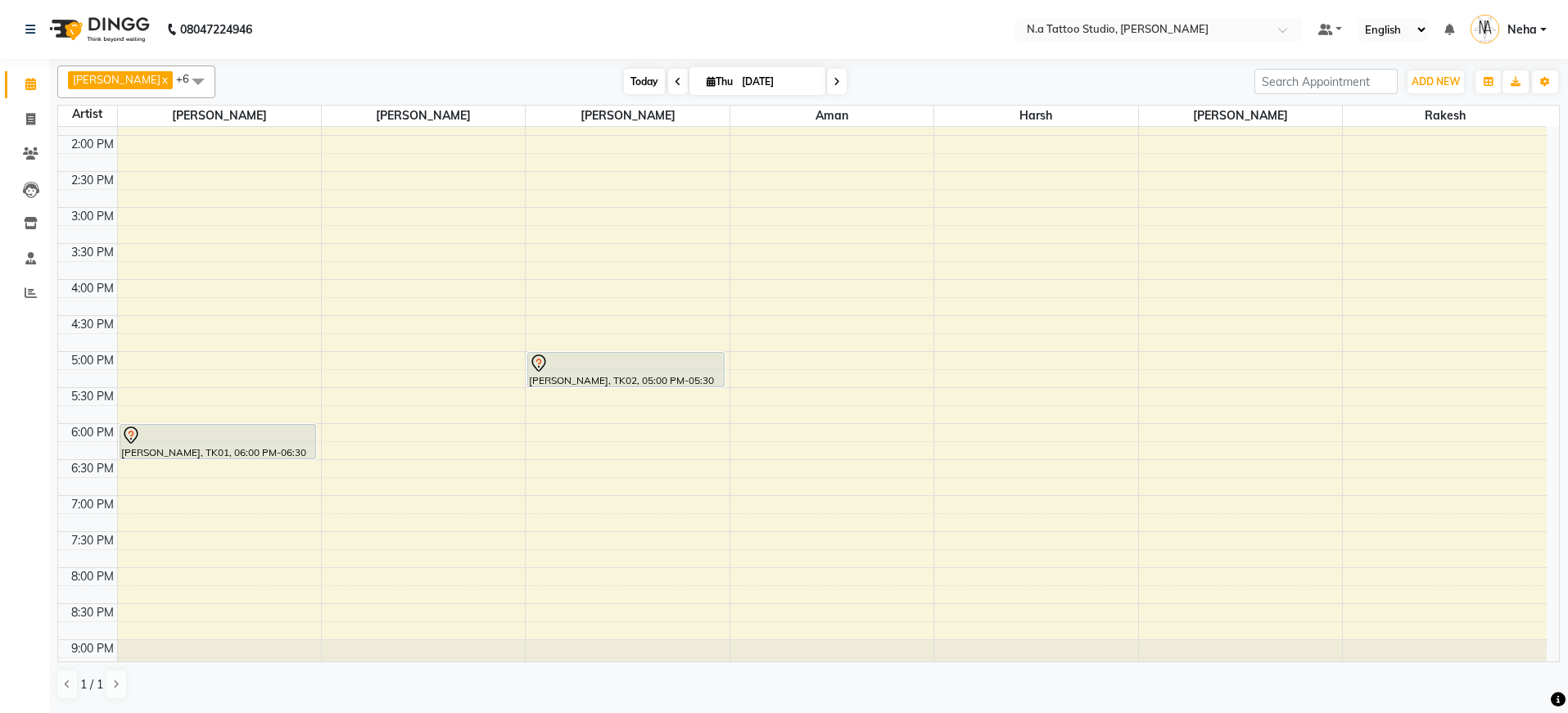
click at [638, 88] on span "Today" at bounding box center [645, 81] width 41 height 25
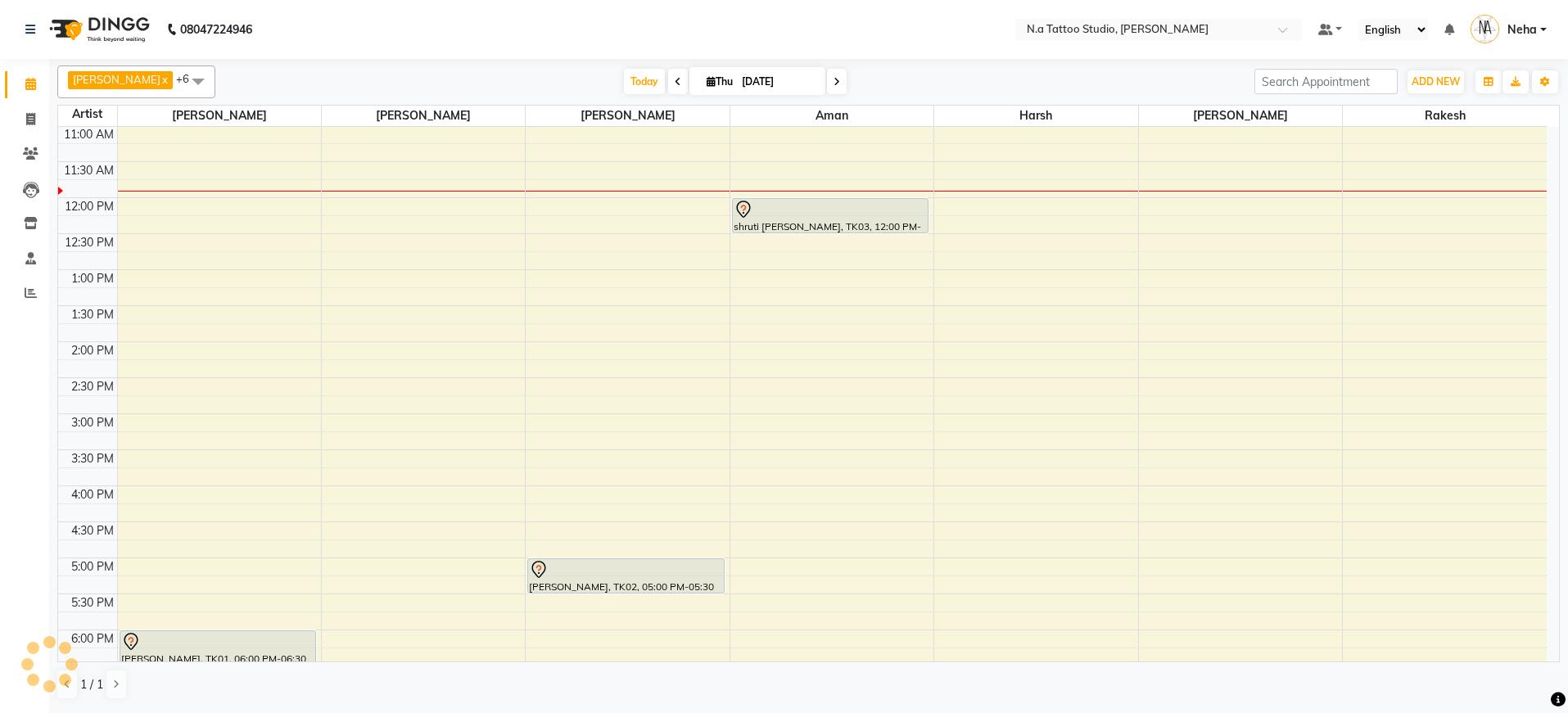
scroll to position [141, 0]
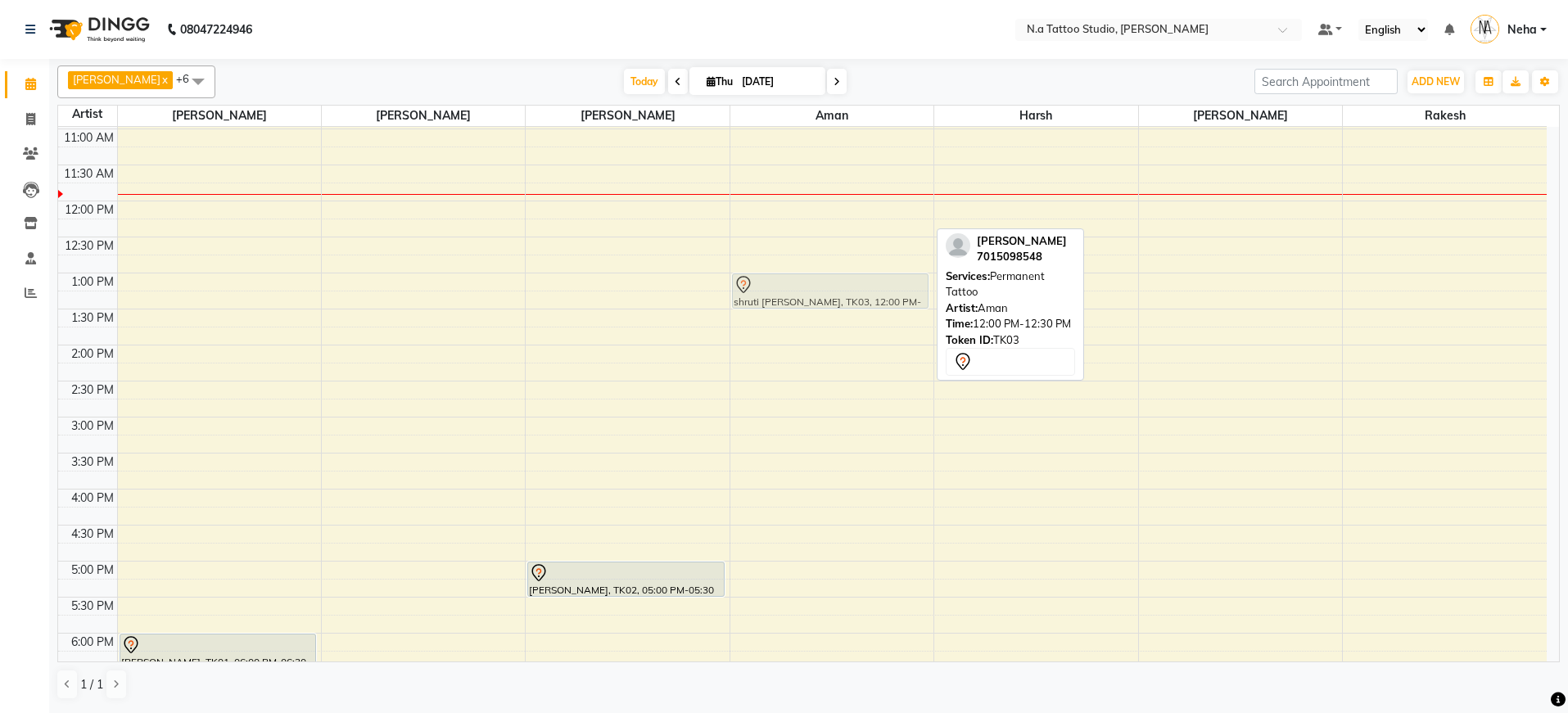
drag, startPoint x: 797, startPoint y: 220, endPoint x: 794, endPoint y: 288, distance: 68.1
click at [794, 288] on div "shruti chhabra, TK03, 12:00 PM-12:30 PM, Permanent Tattoo shruti chhabra, TK03,…" at bounding box center [831, 453] width 203 height 936
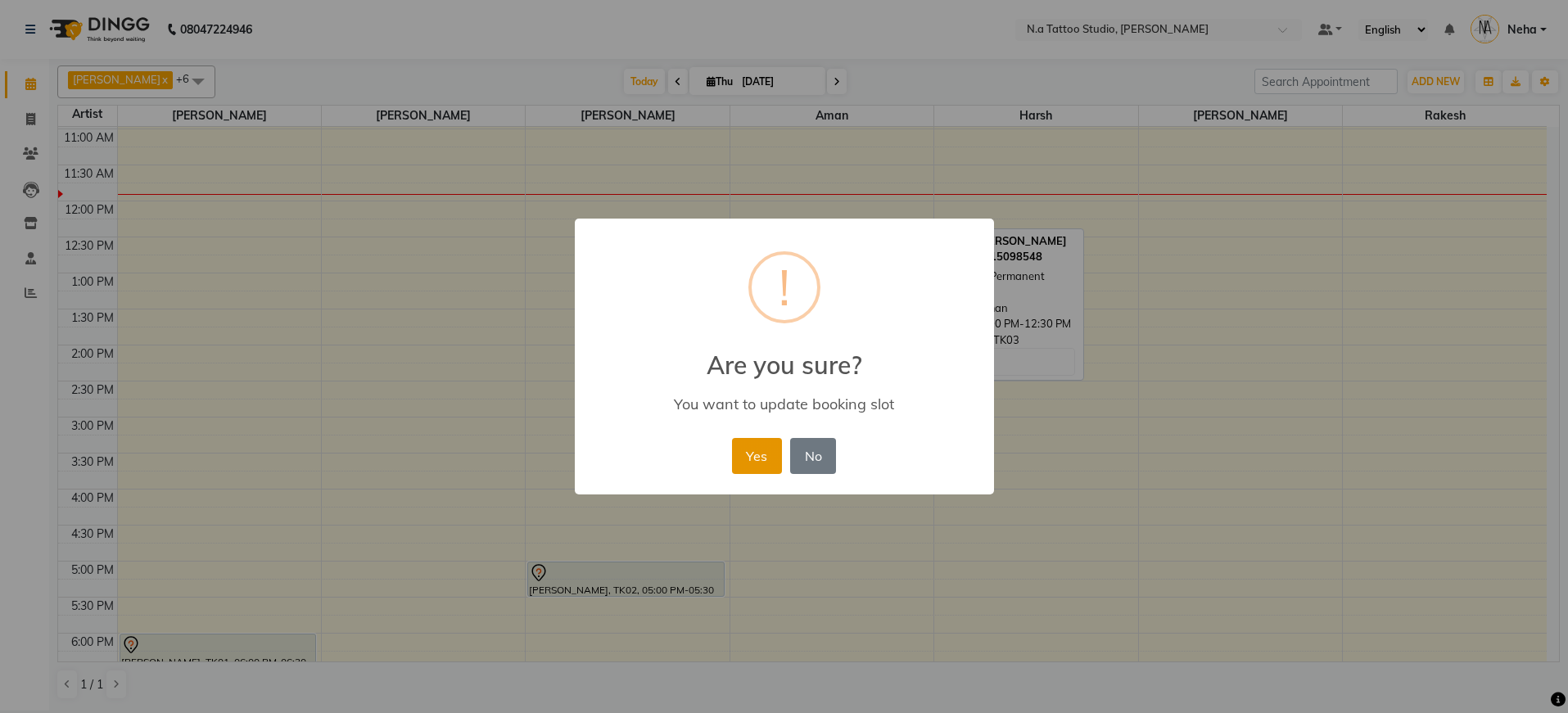
click at [750, 455] on button "Yes" at bounding box center [756, 456] width 50 height 36
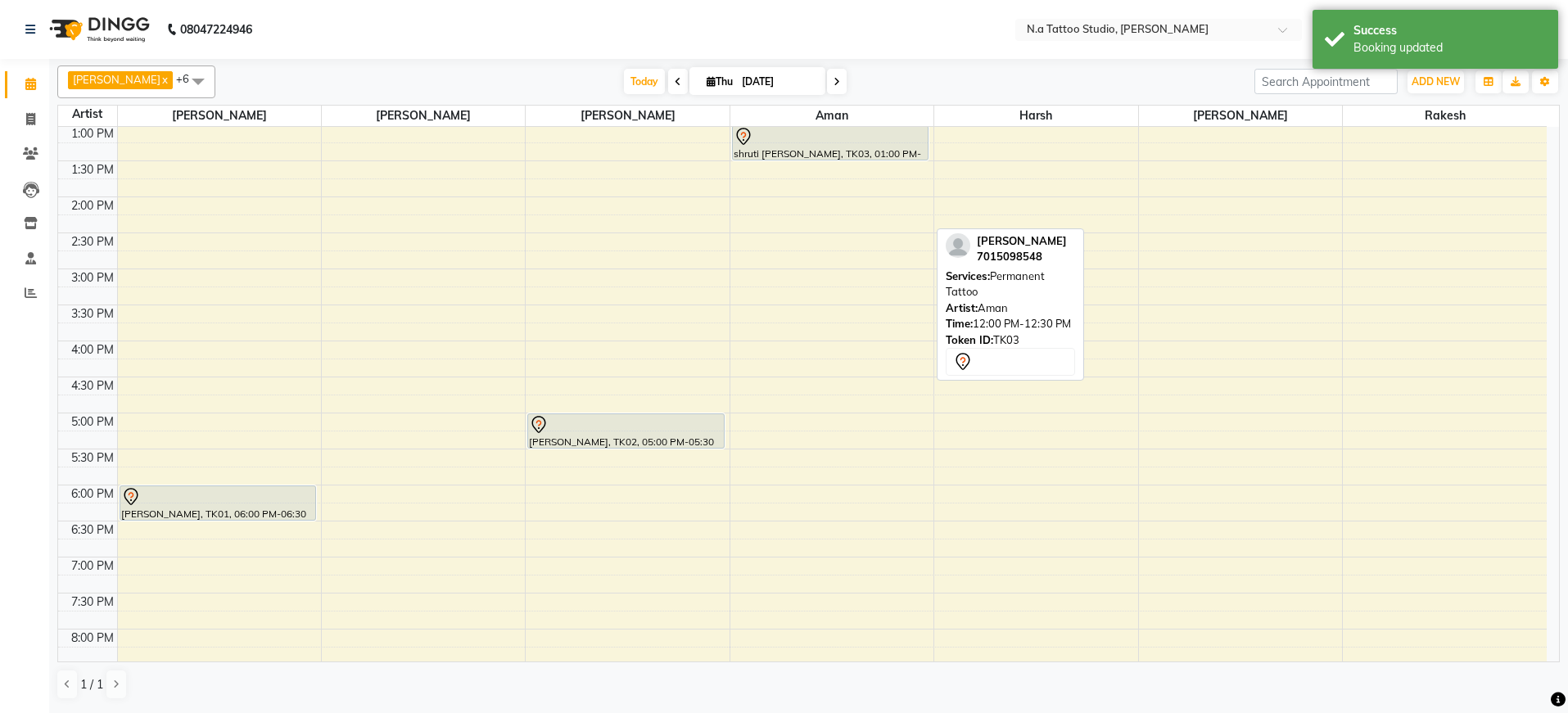
scroll to position [401, 0]
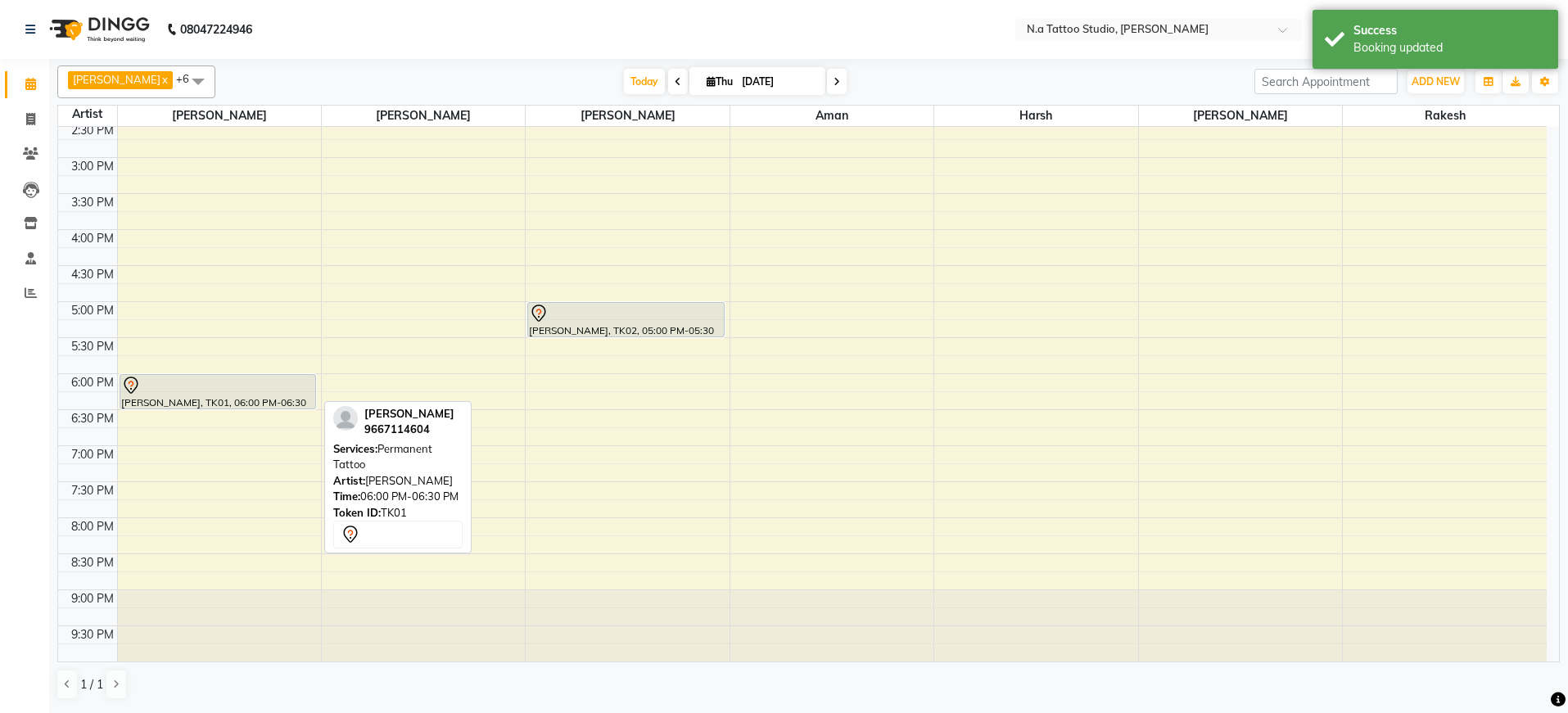
click at [274, 391] on div at bounding box center [218, 386] width 193 height 20
click at [269, 384] on div at bounding box center [218, 386] width 193 height 20
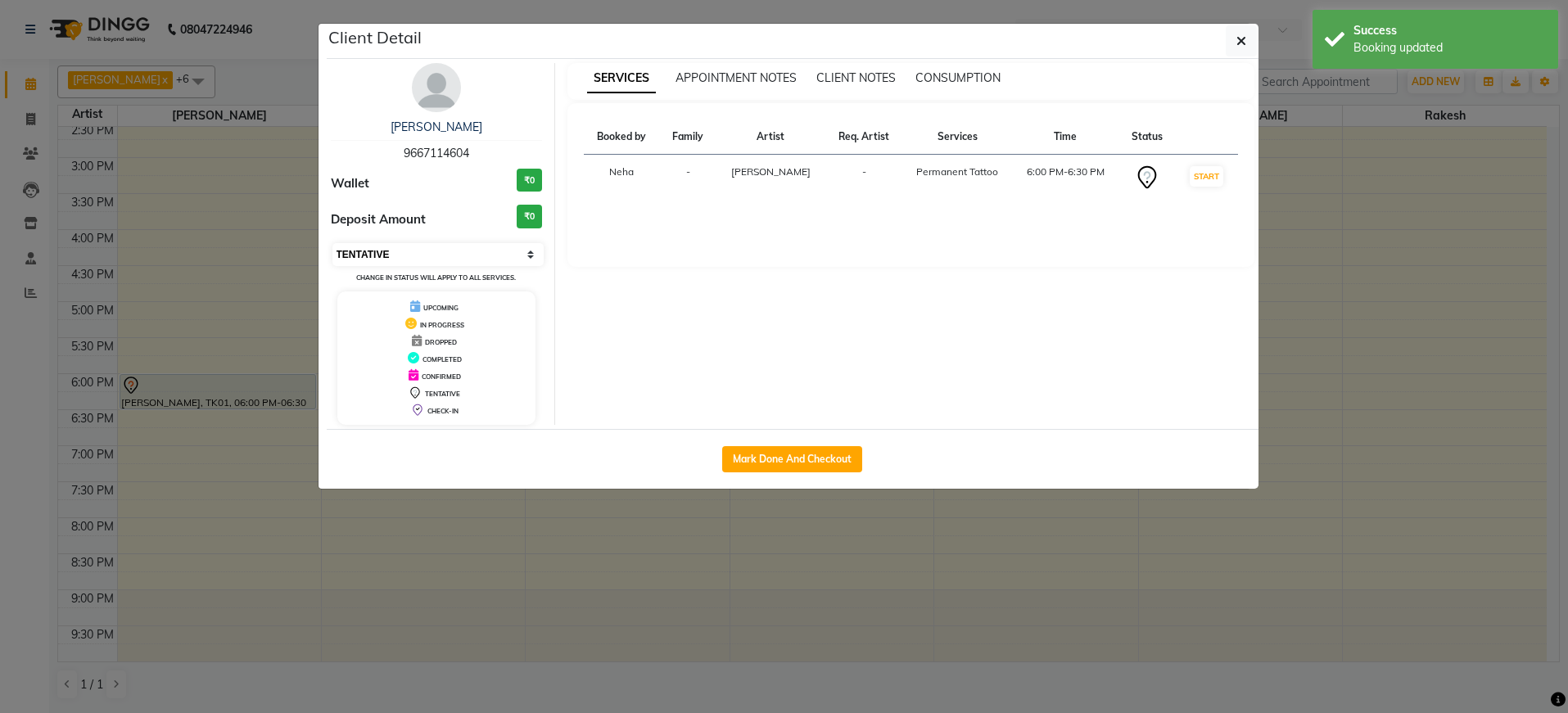
click at [401, 251] on select "Select IN SERVICE CONFIRMED TENTATIVE CHECK IN MARK DONE DROPPED UPCOMING" at bounding box center [439, 255] width 212 height 23
select select "6"
click at [1248, 45] on button "button" at bounding box center [1241, 41] width 31 height 31
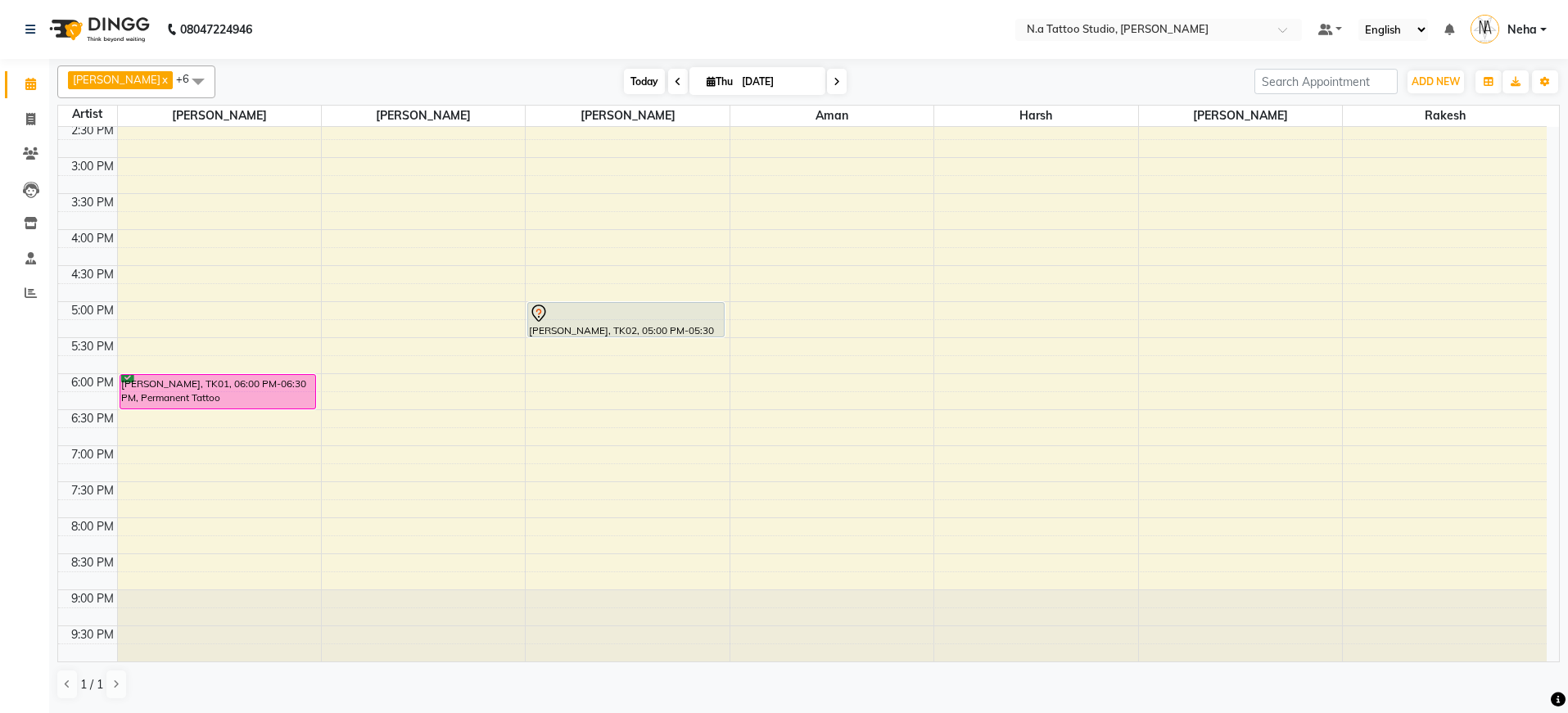
click at [638, 88] on span "Today" at bounding box center [645, 81] width 41 height 25
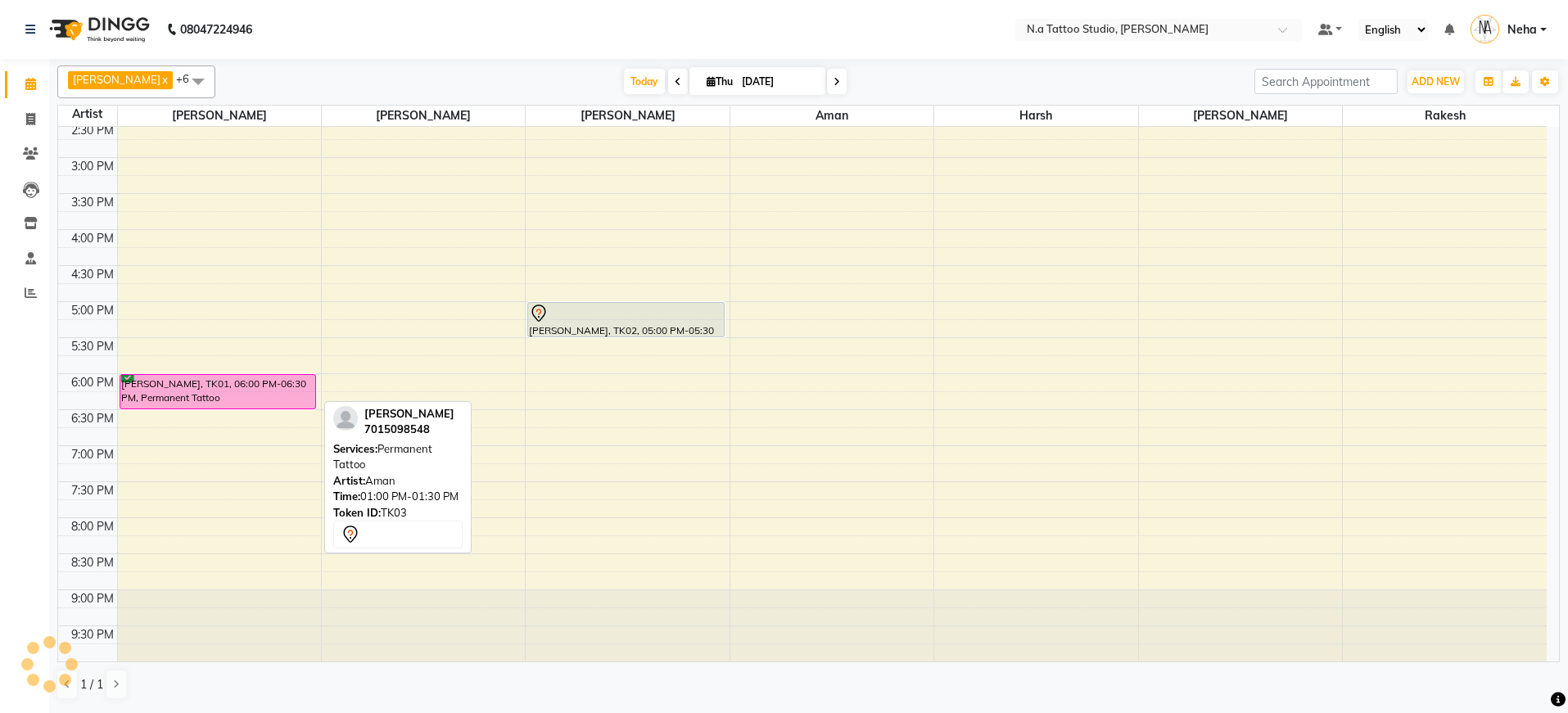
scroll to position [145, 0]
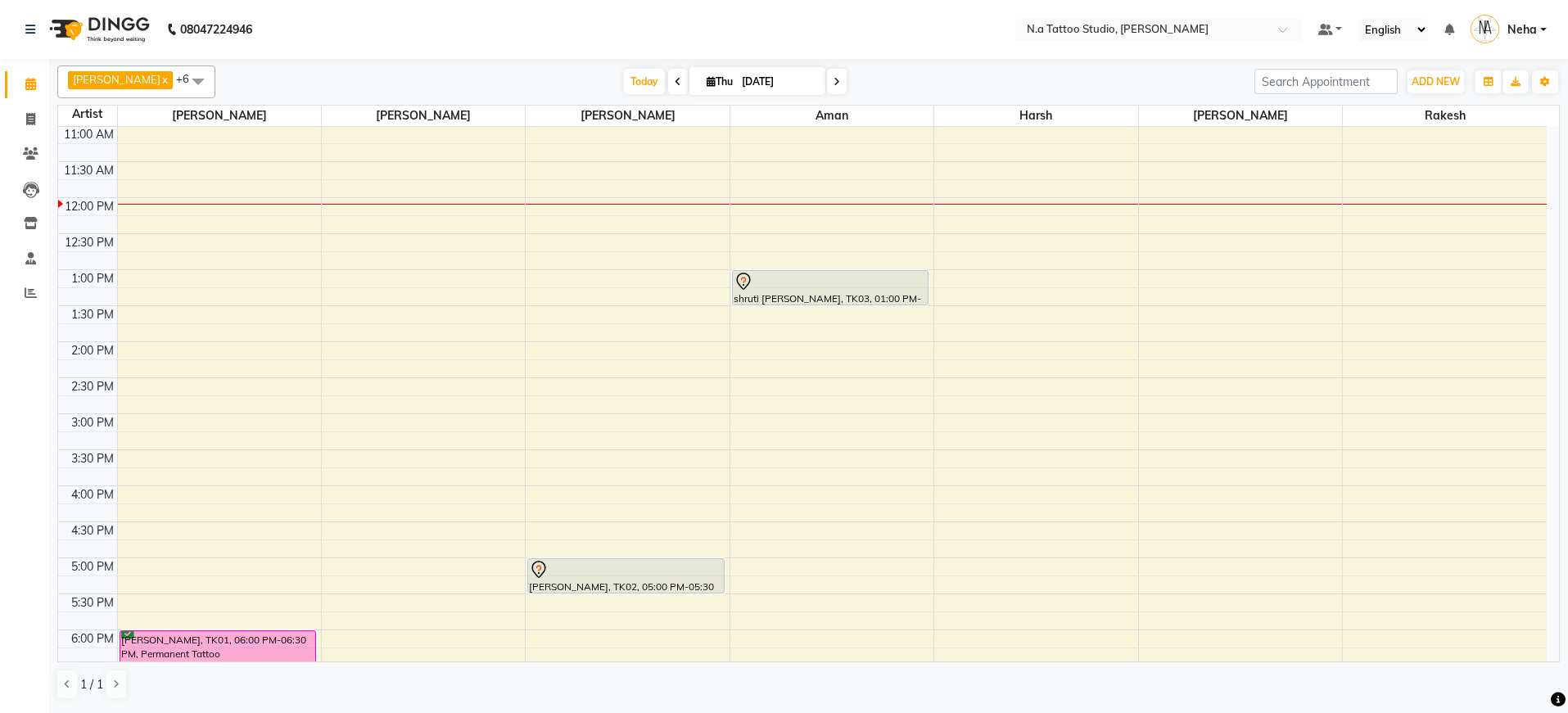
click at [755, 80] on input "[DATE]" at bounding box center [778, 82] width 82 height 25
select select "9"
select select "2025"
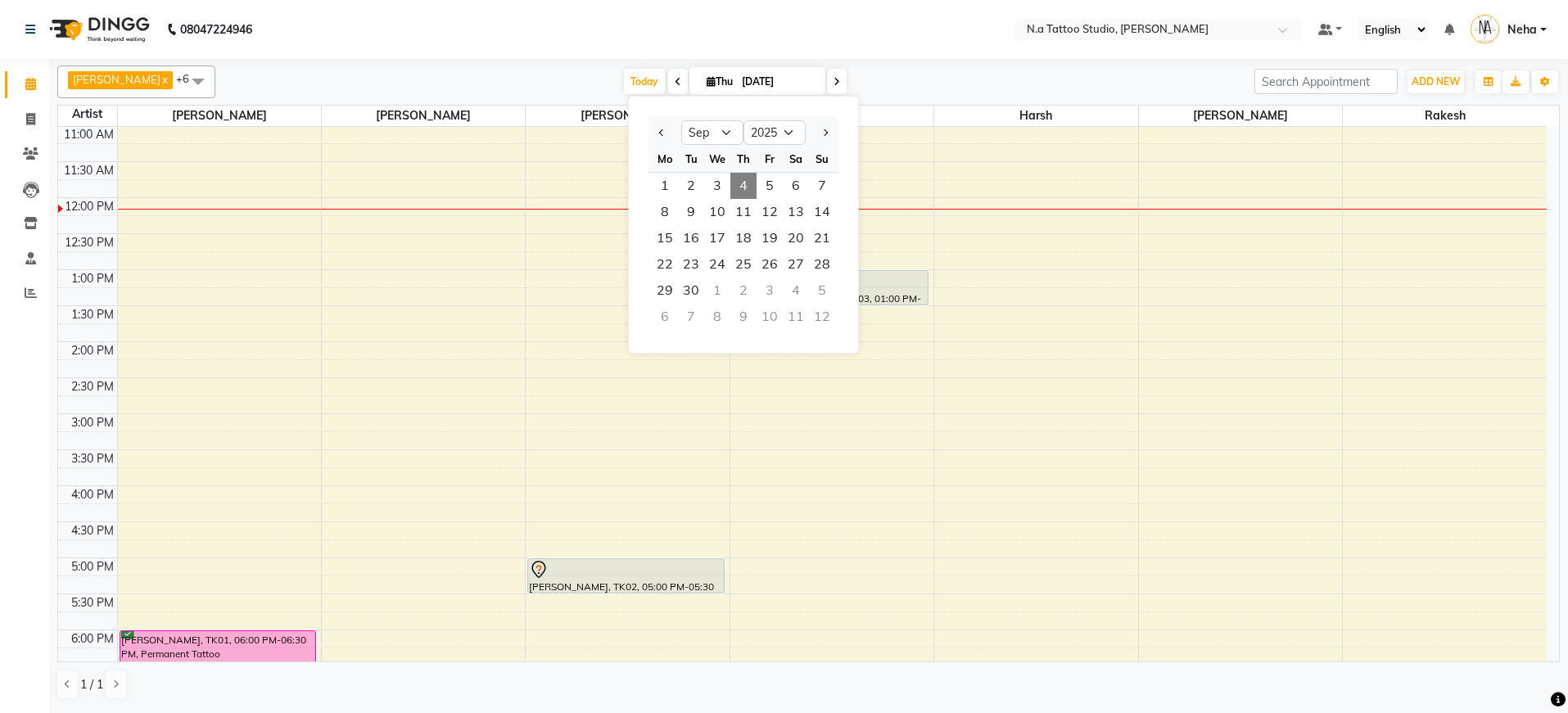
click at [641, 45] on nav "08047224946 Select Location × N.a Tattoo Studio, [PERSON_NAME] Default Panel My…" at bounding box center [784, 30] width 1568 height 59
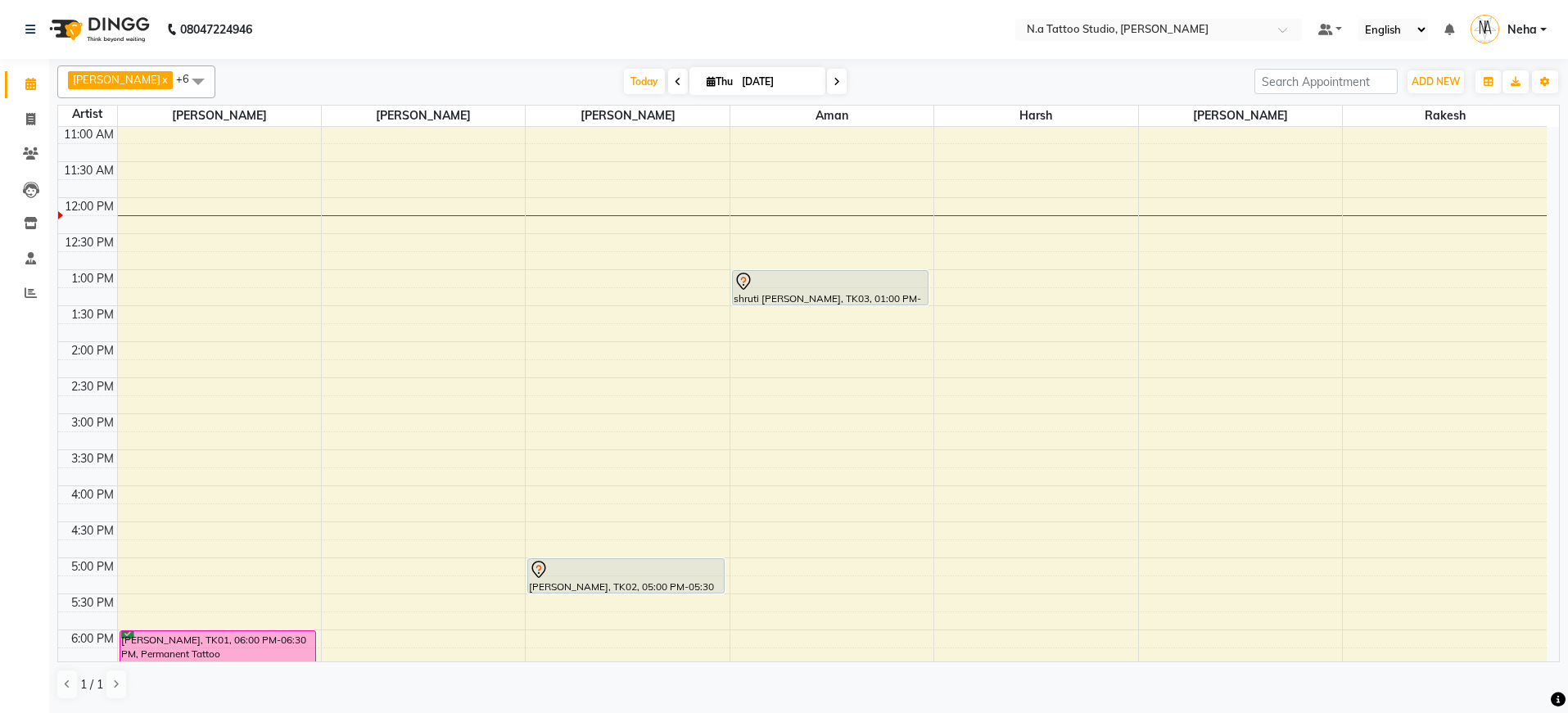
click at [738, 81] on input "[DATE]" at bounding box center [778, 82] width 82 height 25
select select "9"
select select "2025"
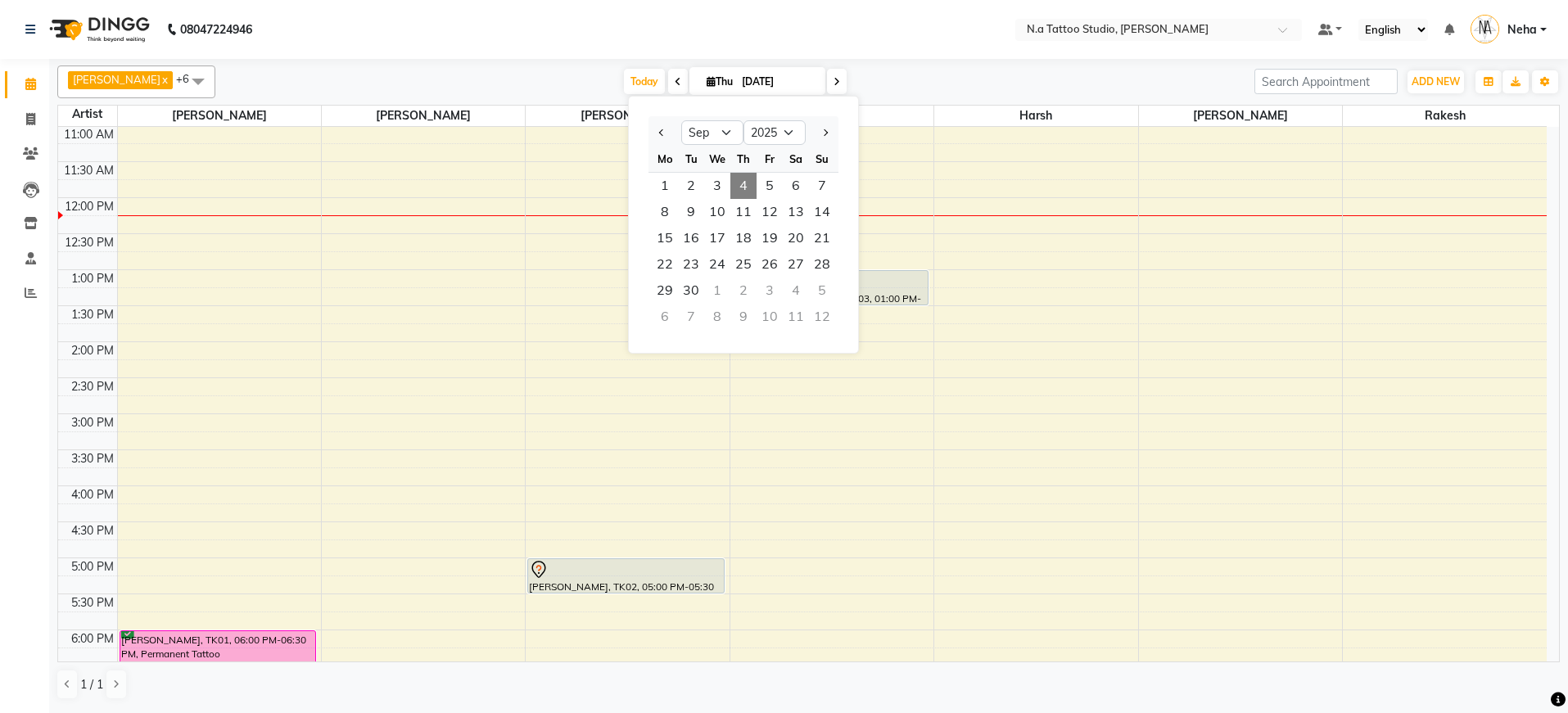
click at [873, 33] on nav "08047224946 Select Location × N.a Tattoo Studio, [PERSON_NAME] Default Panel My…" at bounding box center [784, 30] width 1568 height 59
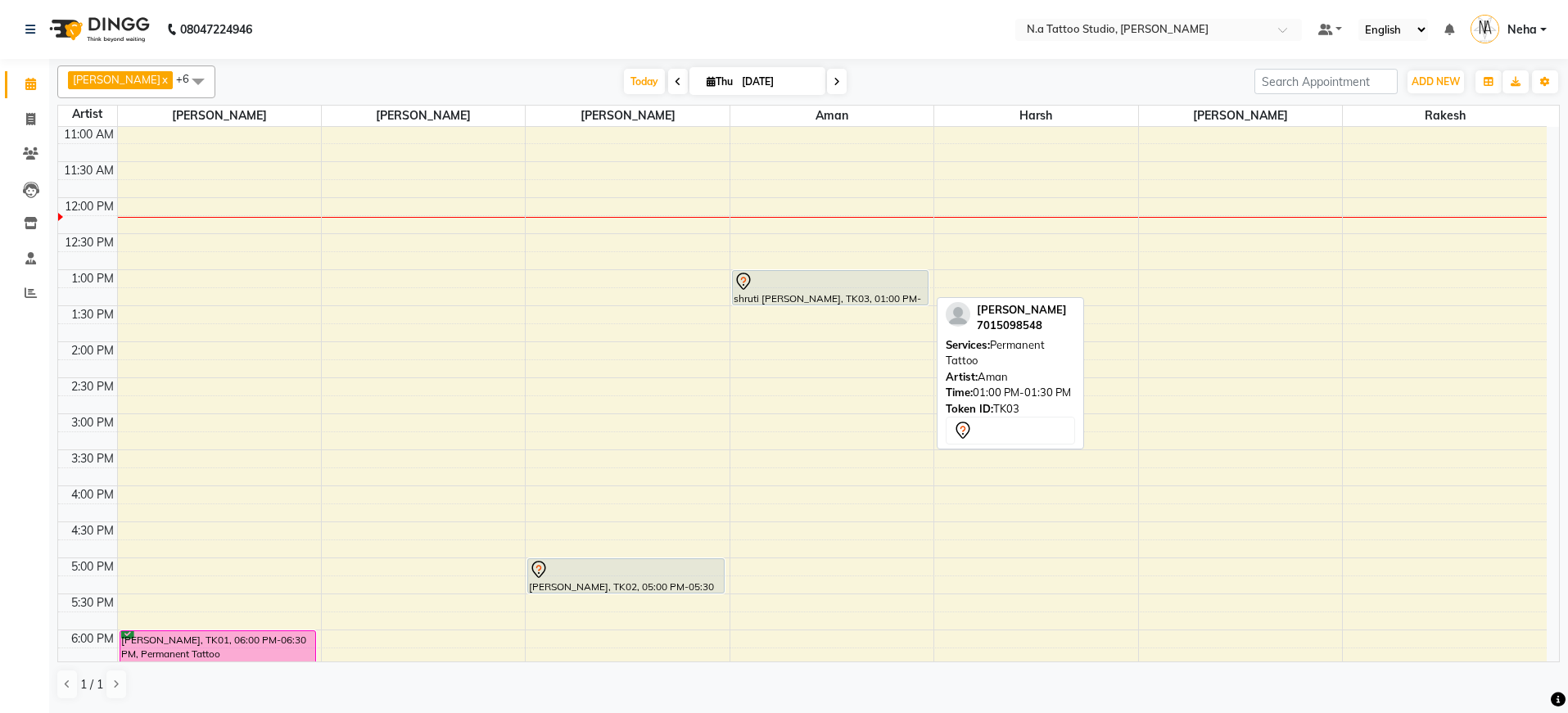
click at [856, 289] on div at bounding box center [830, 282] width 193 height 20
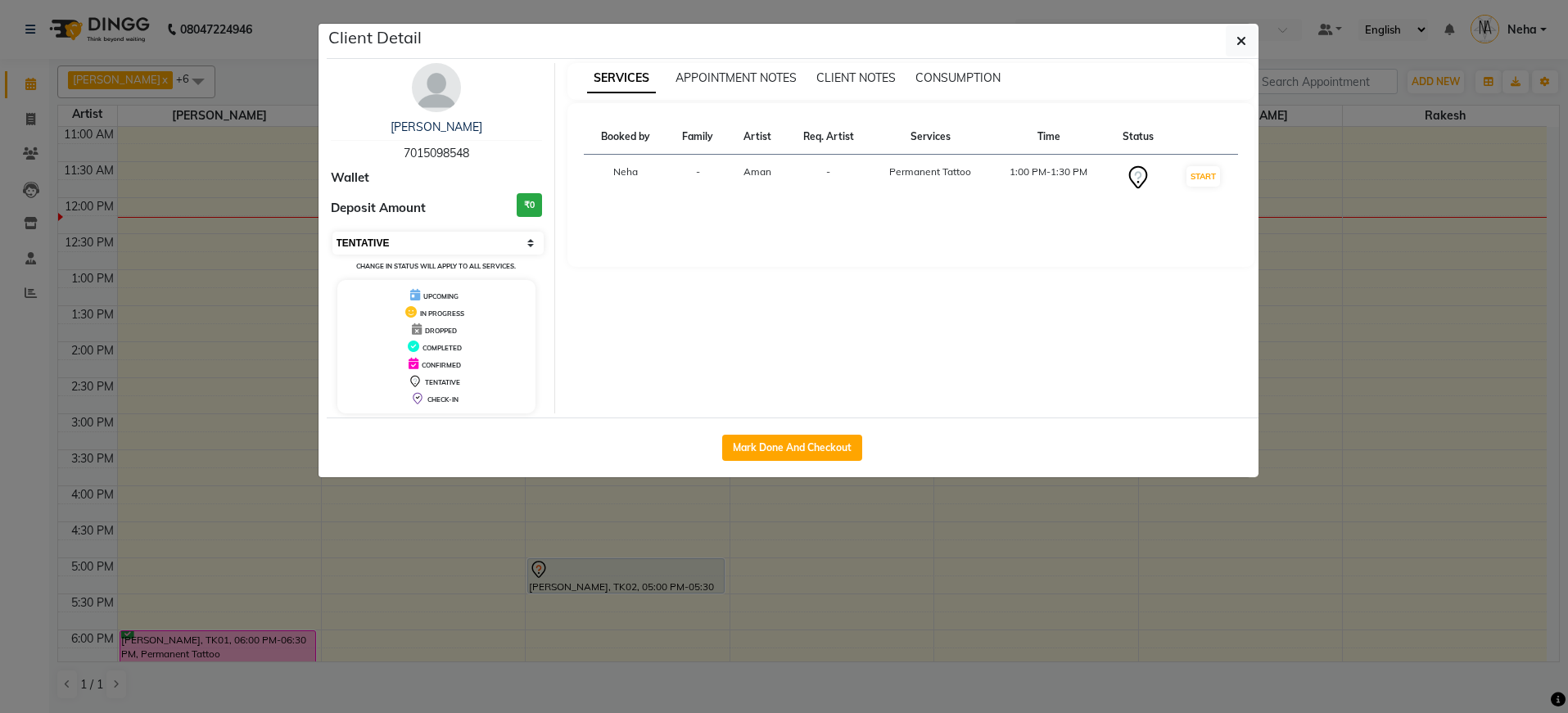
click at [389, 244] on select "Select IN SERVICE CONFIRMED TENTATIVE CHECK IN MARK DONE DROPPED UPCOMING" at bounding box center [439, 243] width 212 height 23
select select "6"
click at [1243, 42] on icon "button" at bounding box center [1241, 41] width 10 height 13
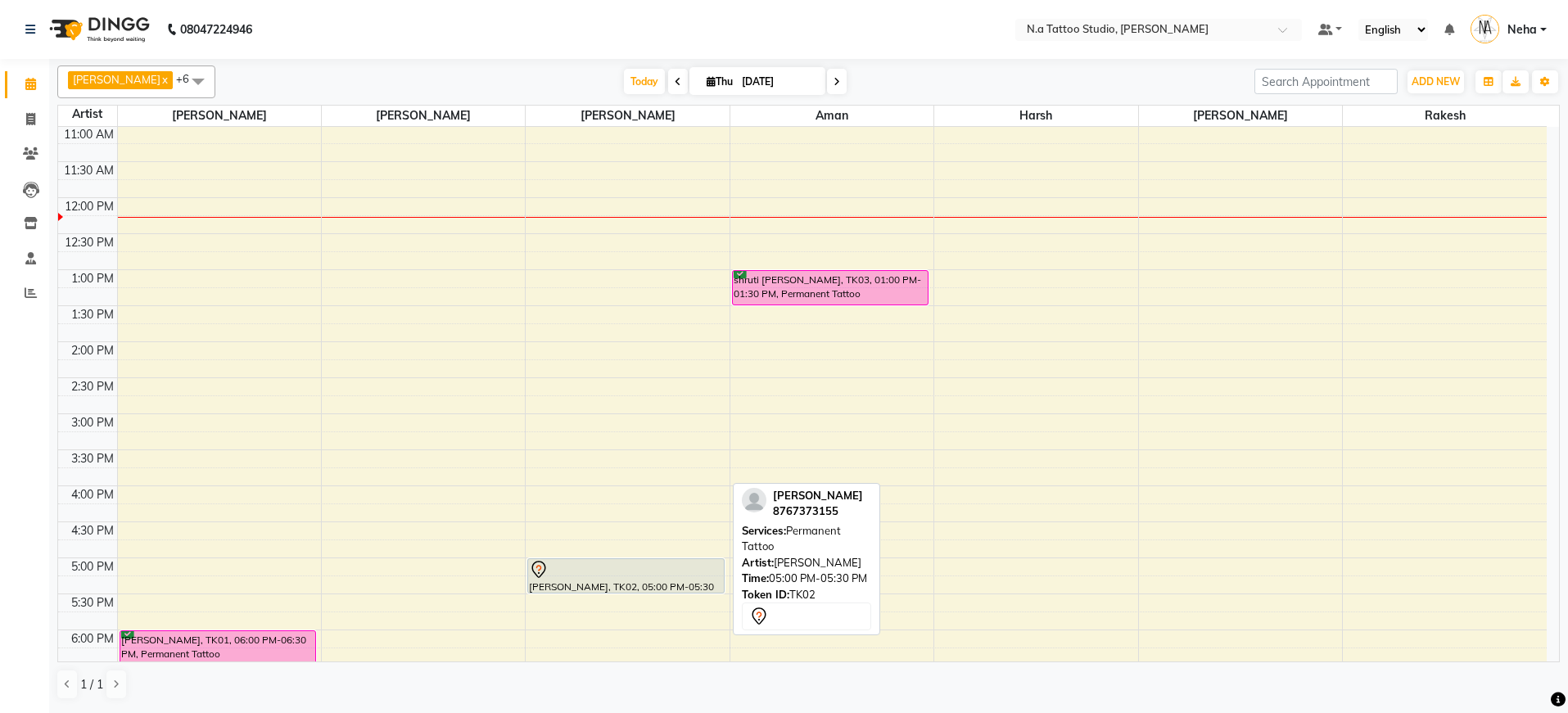
click at [689, 577] on div at bounding box center [625, 570] width 193 height 20
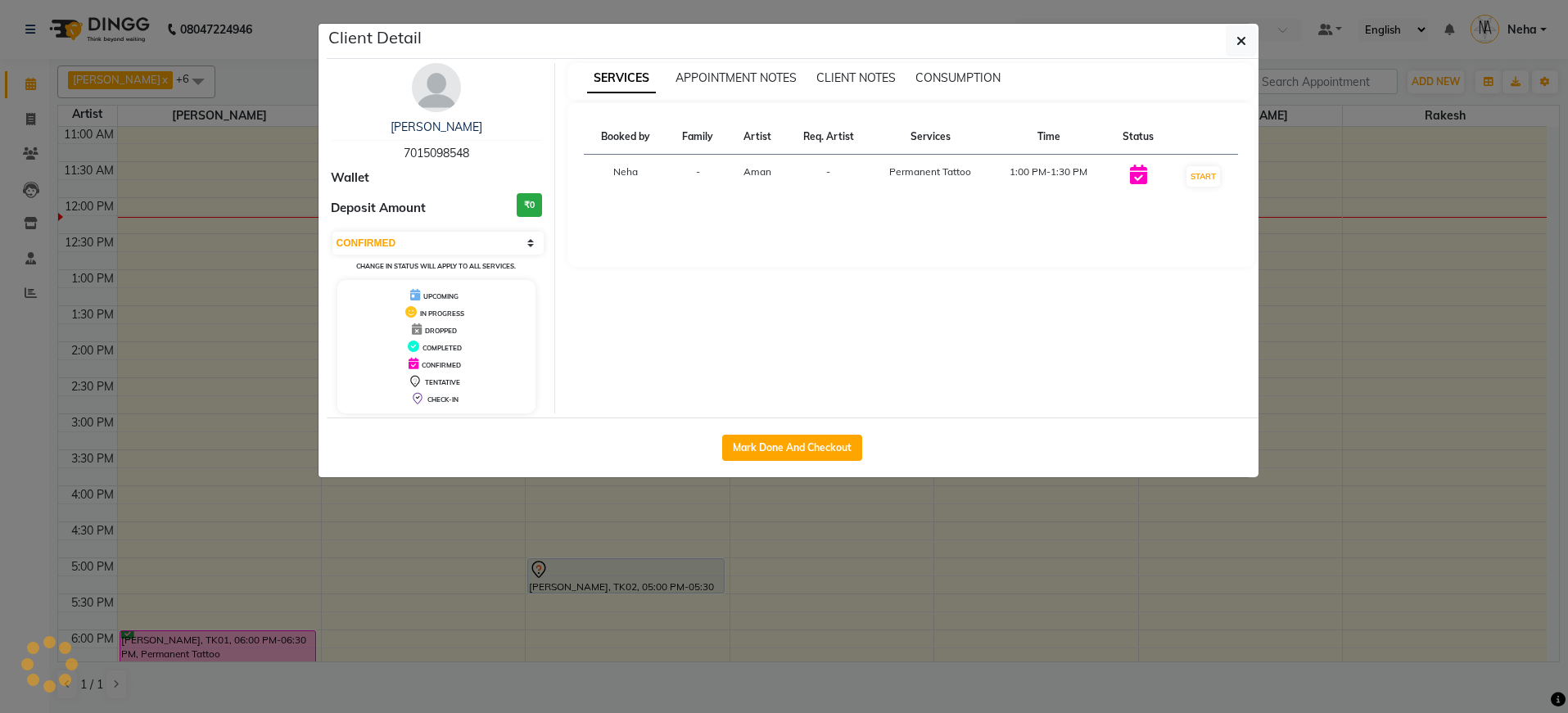
select select "7"
click at [418, 150] on span "8767373155" at bounding box center [436, 153] width 66 height 15
copy span "8767373155"
click at [1226, 31] on button "button" at bounding box center [1241, 41] width 31 height 31
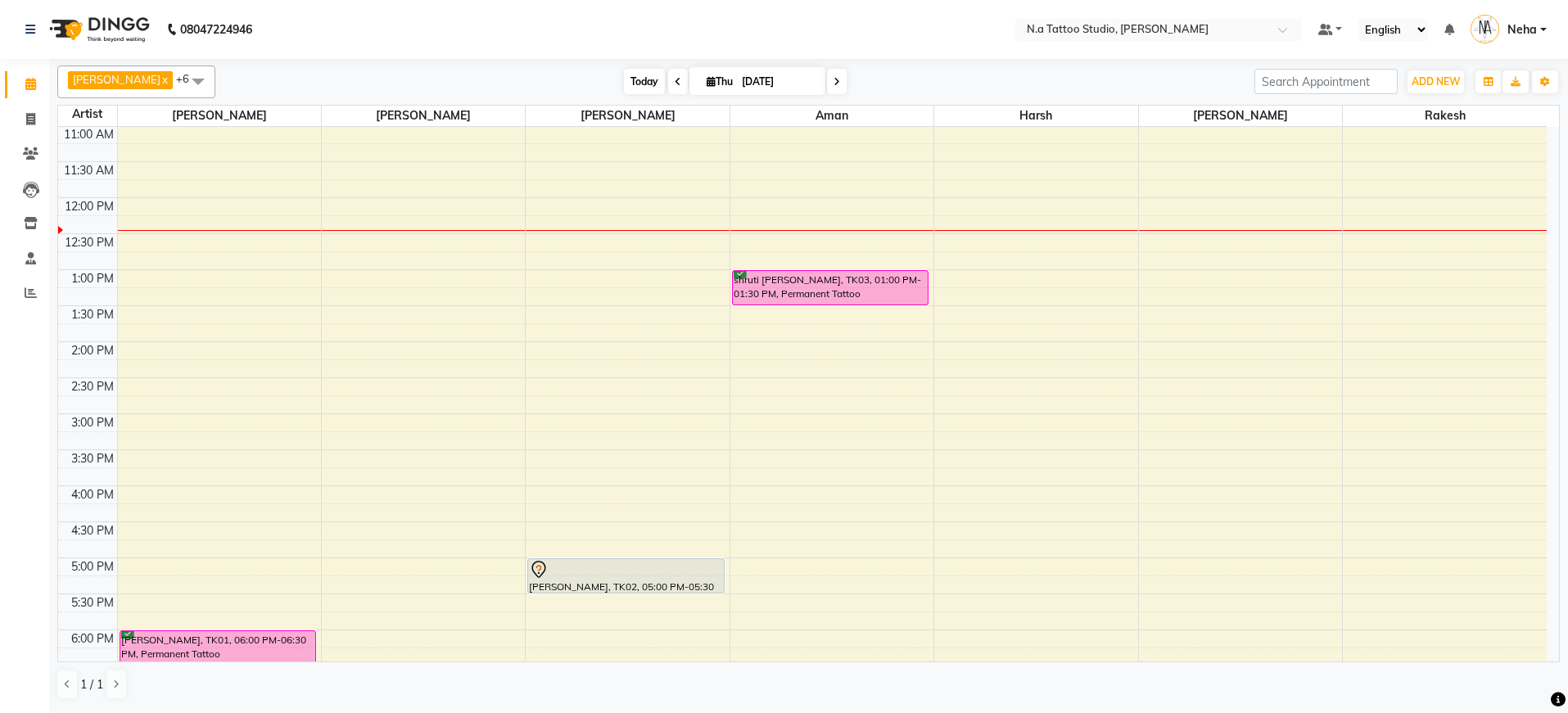
click at [647, 79] on span "Today" at bounding box center [645, 81] width 41 height 25
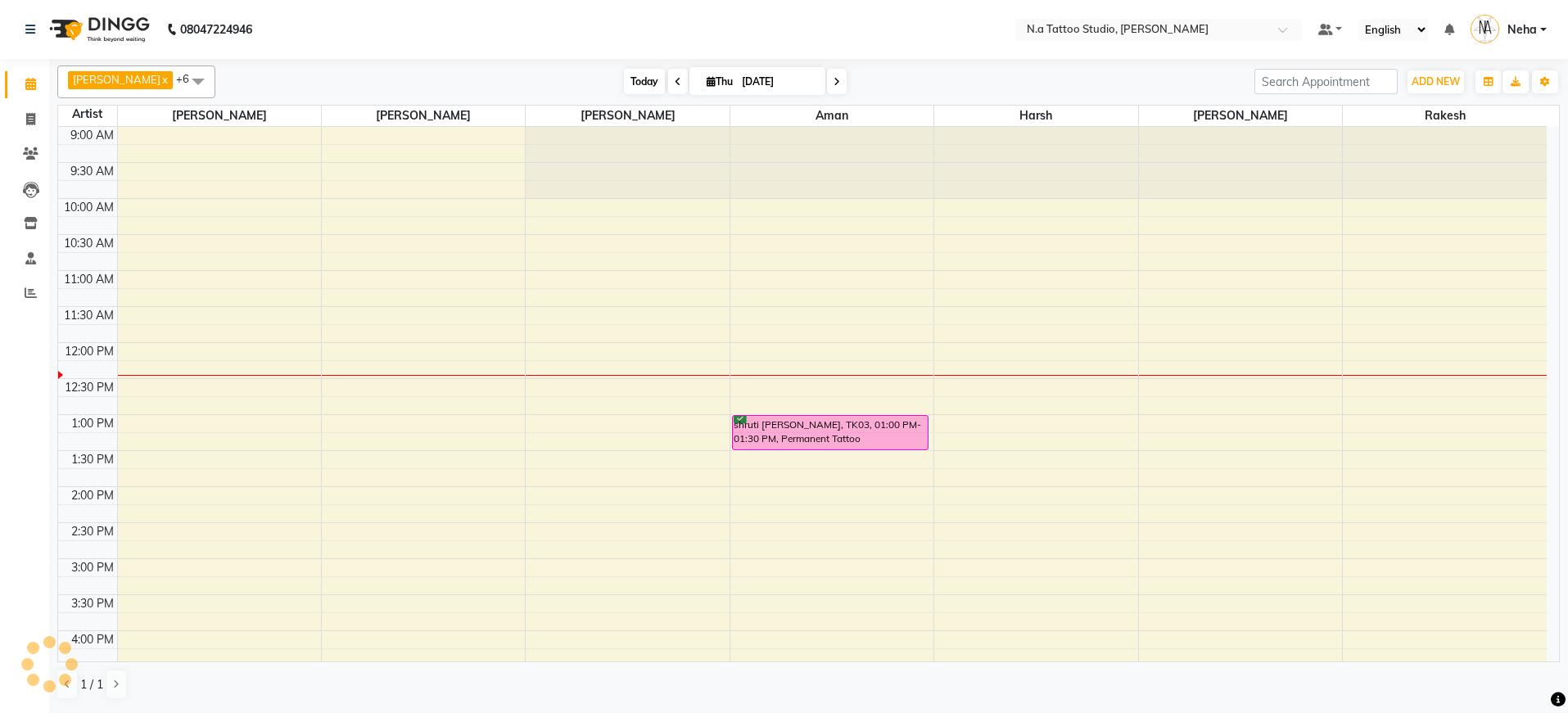
scroll to position [217, 0]
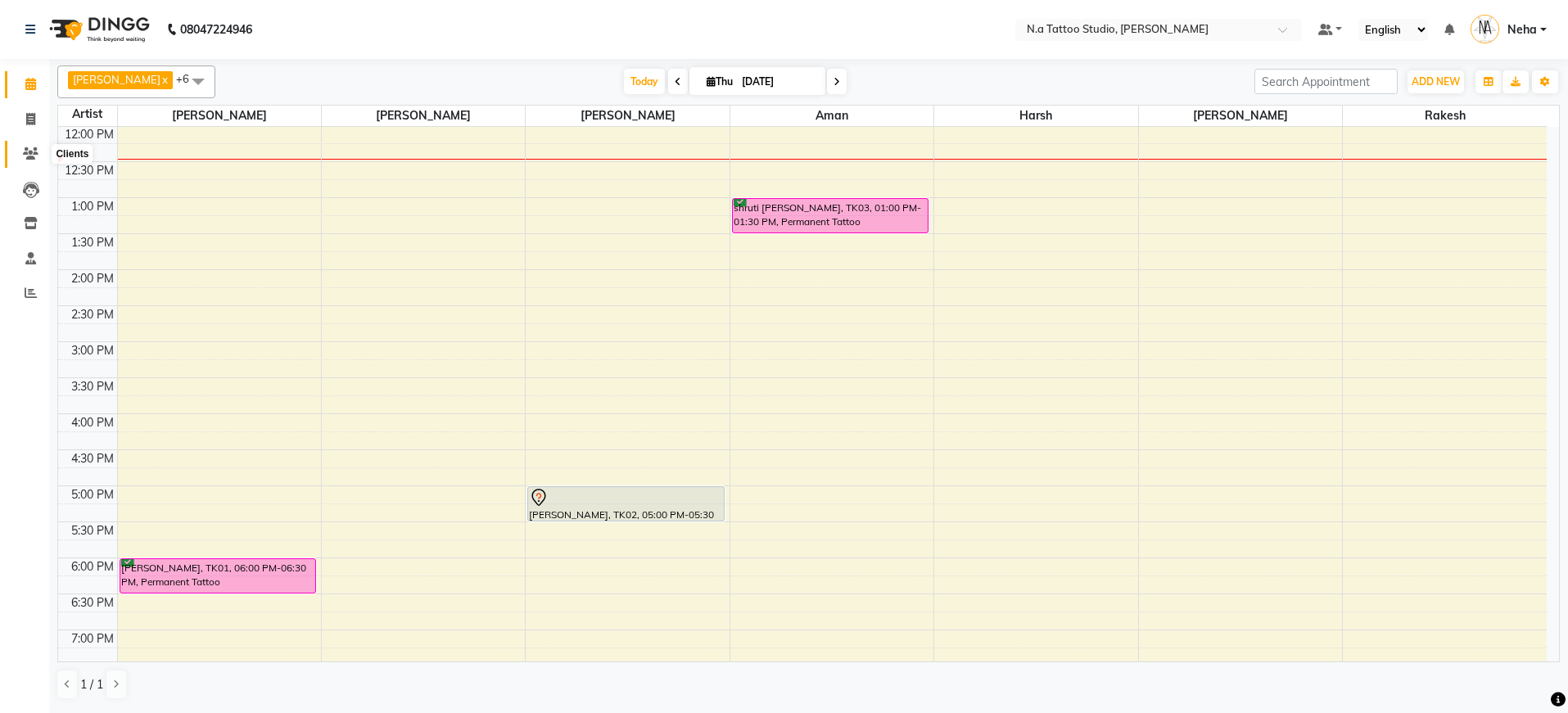
click at [34, 153] on icon at bounding box center [30, 153] width 16 height 12
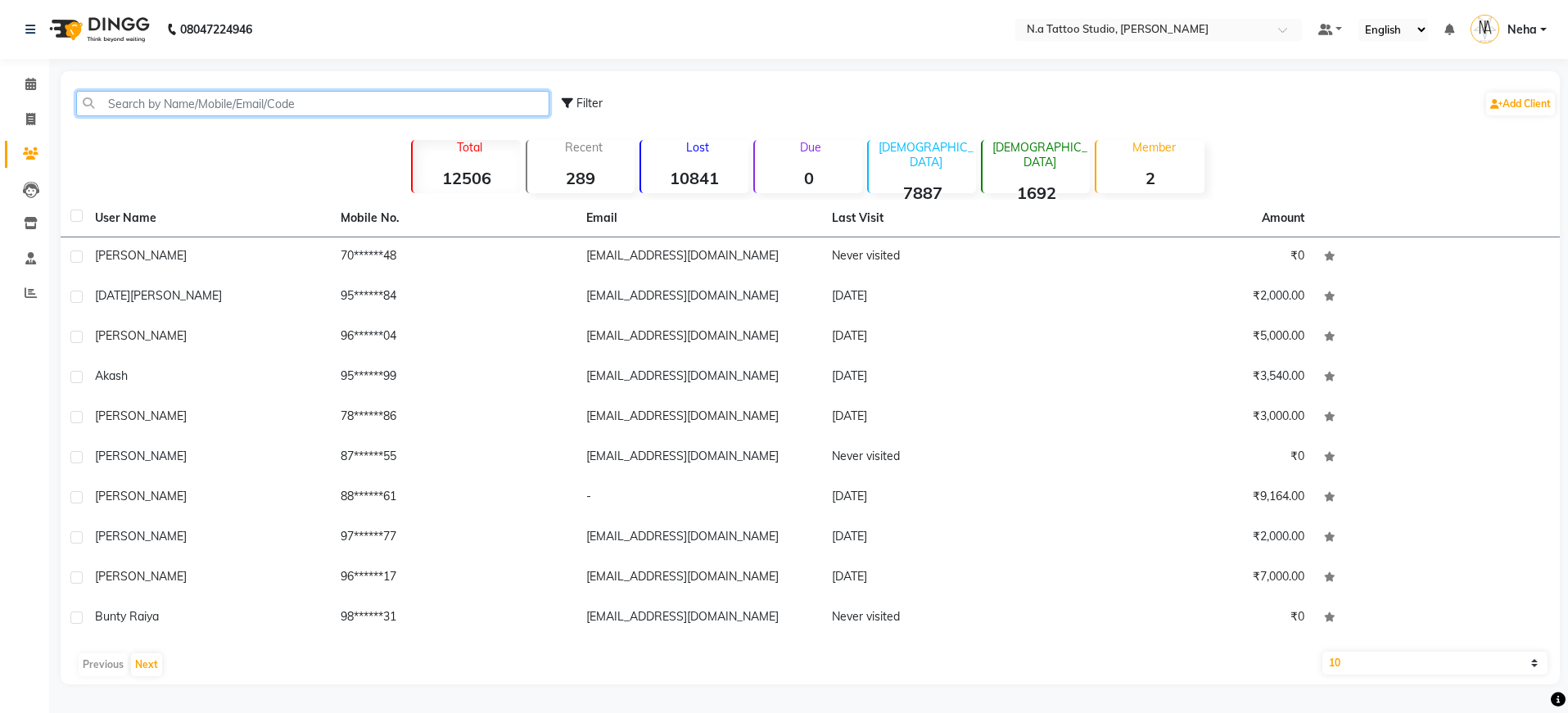
click at [207, 110] on input "text" at bounding box center [313, 104] width 473 height 25
paste input "8445684157"
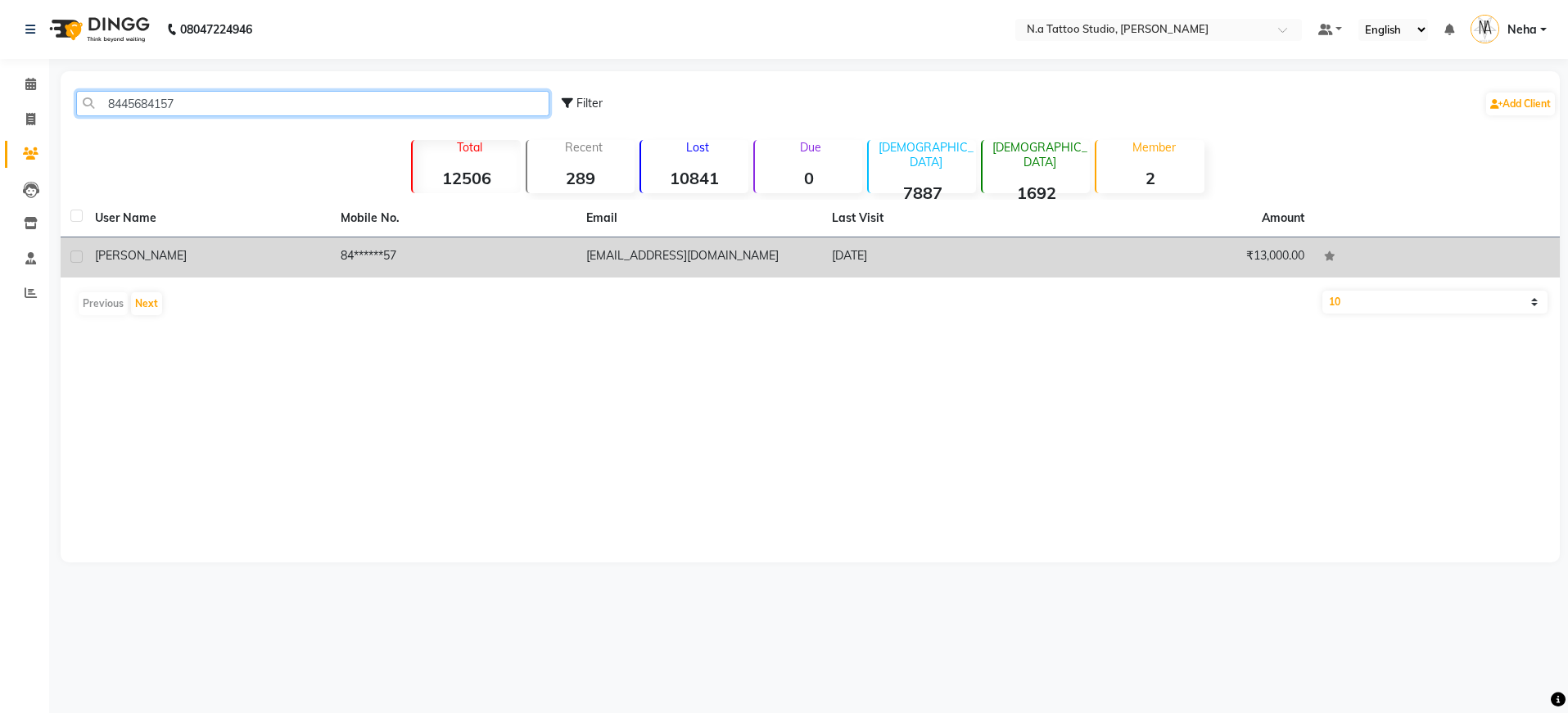
type input "8445684157"
click at [433, 247] on td "84******57" at bounding box center [453, 257] width 246 height 40
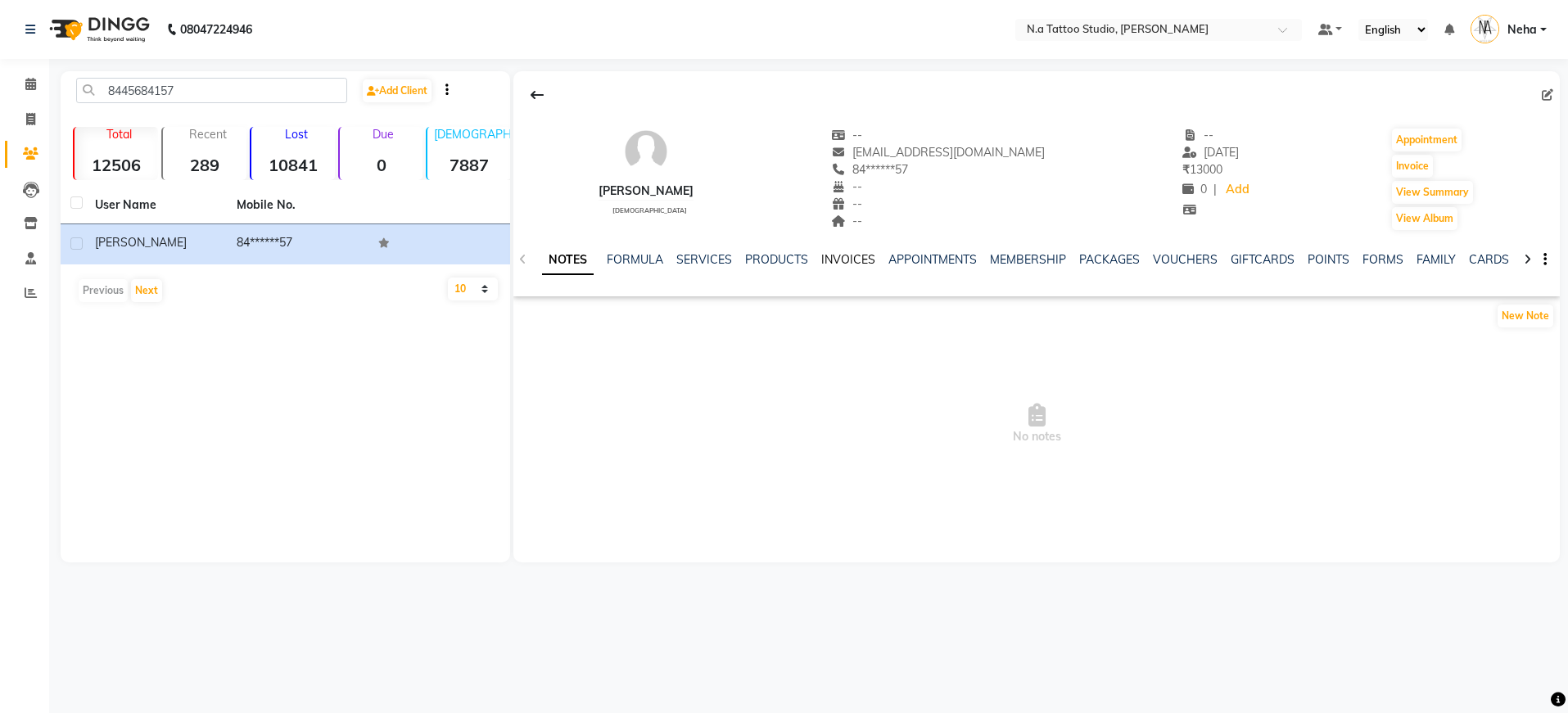
click at [862, 259] on link "INVOICES" at bounding box center [848, 260] width 54 height 15
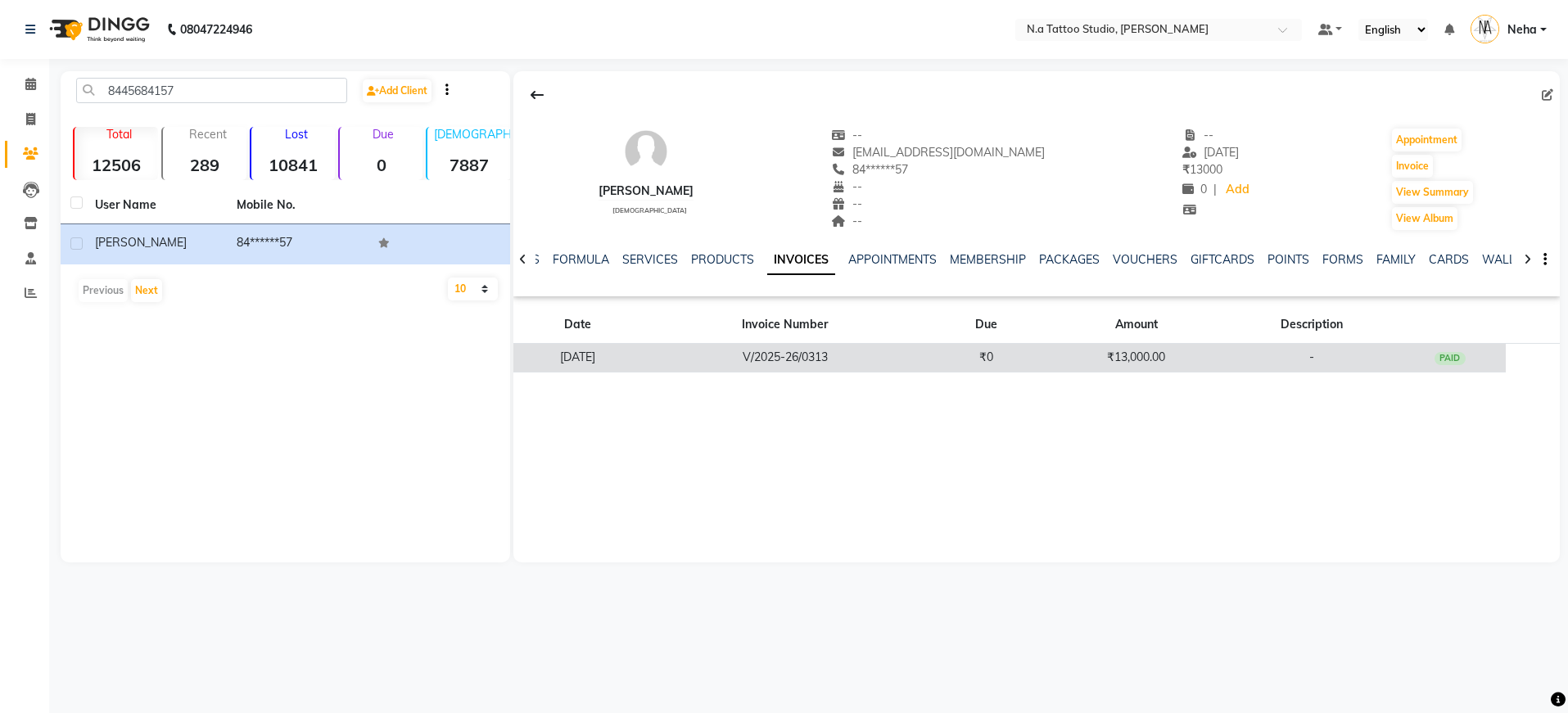
click at [929, 354] on td "V/2025-26/0313" at bounding box center [785, 358] width 288 height 29
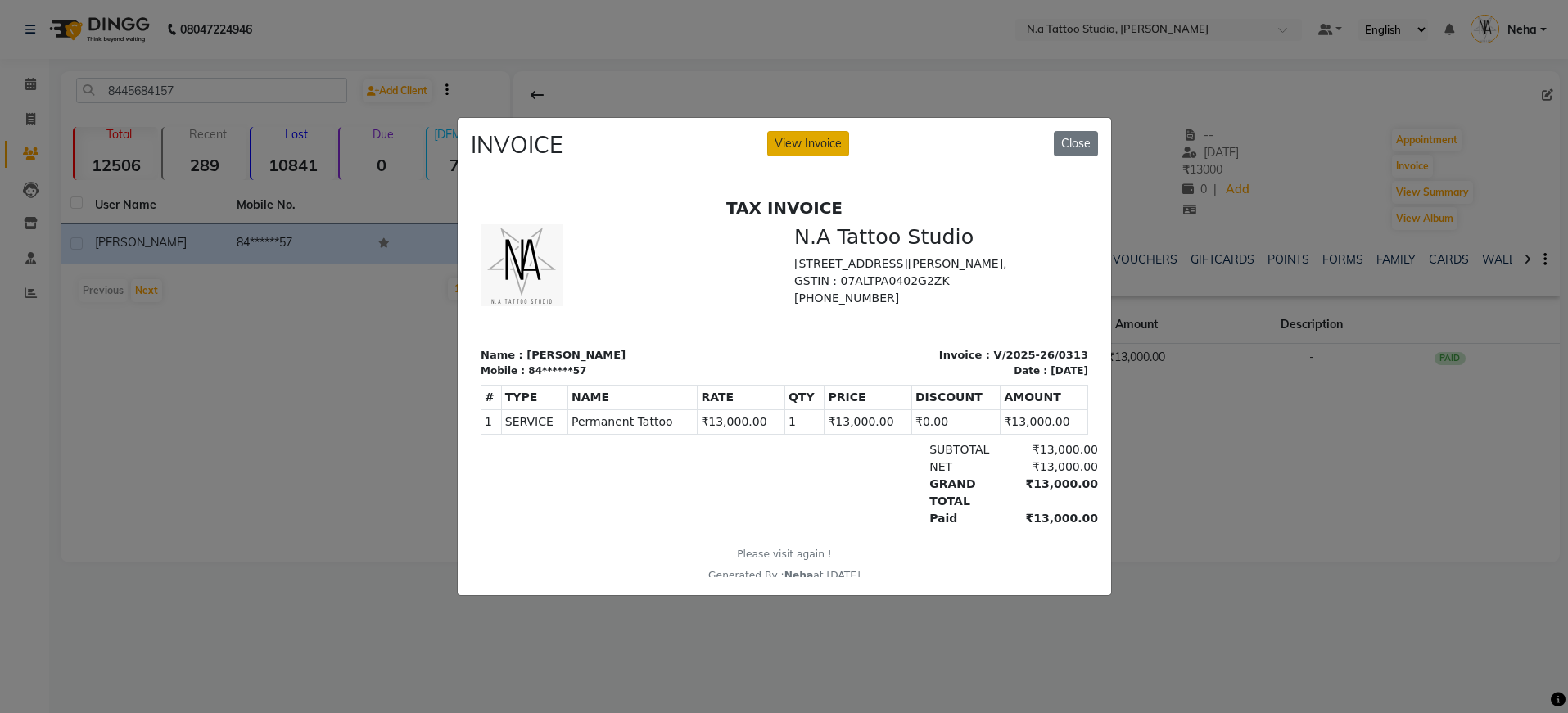
click at [791, 140] on button "View Invoice" at bounding box center [808, 143] width 82 height 25
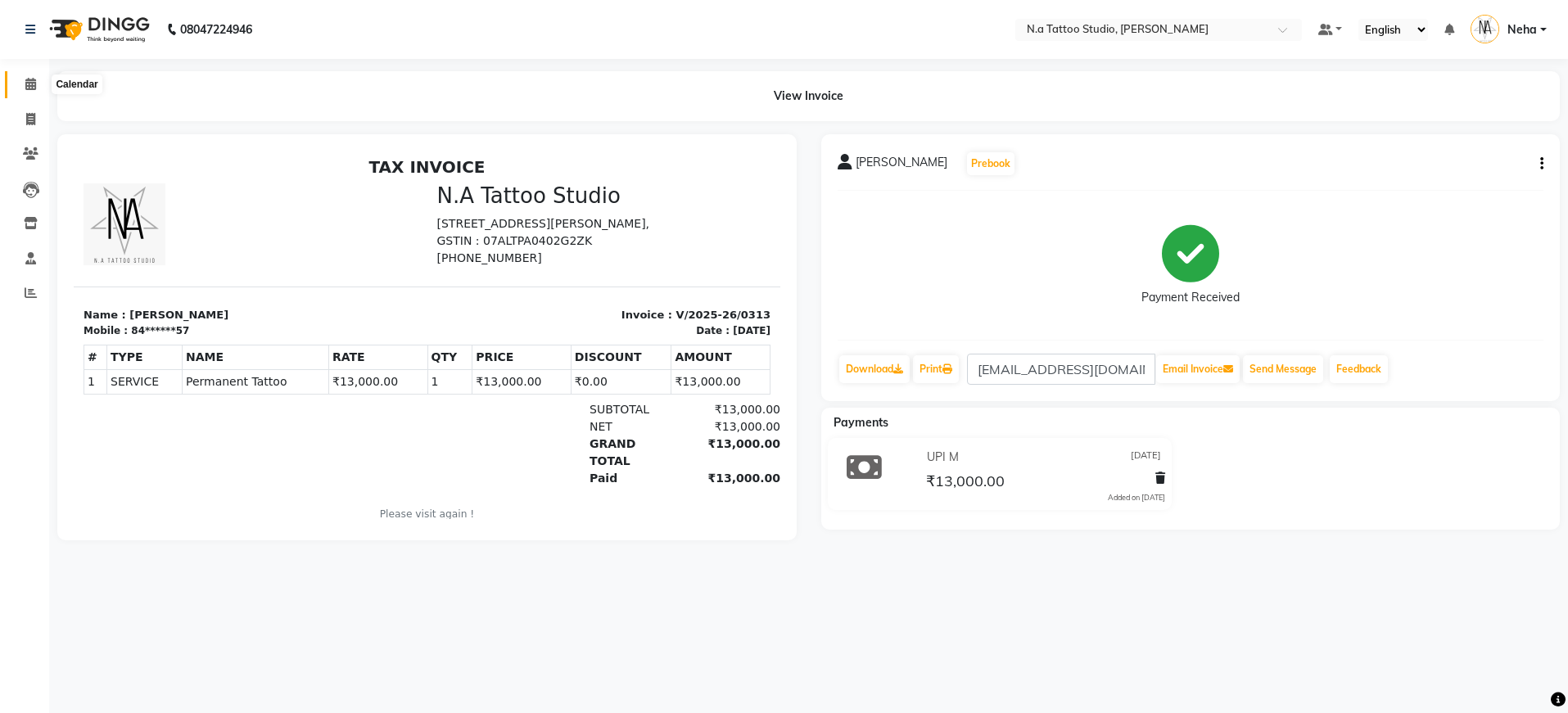
click at [28, 84] on icon at bounding box center [30, 84] width 11 height 12
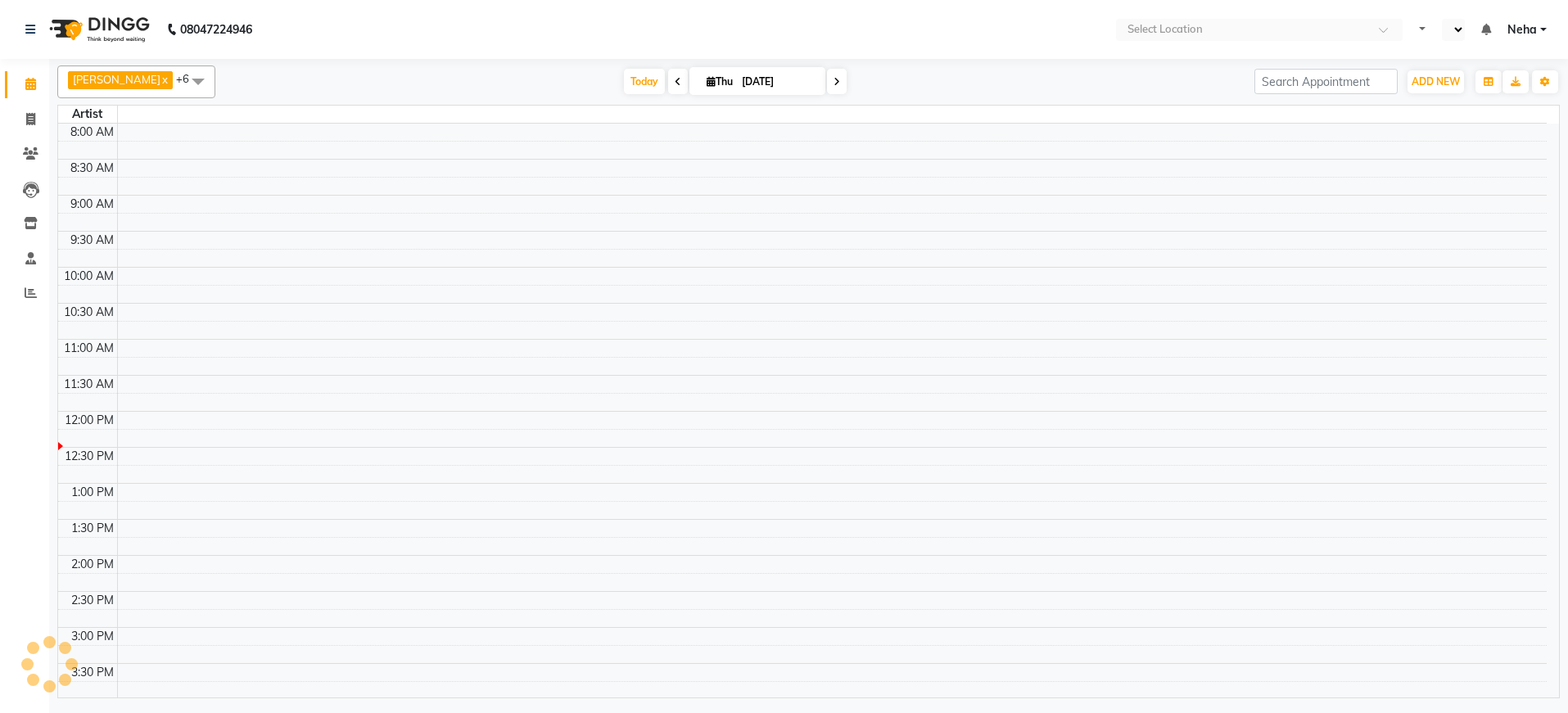
select select "en"
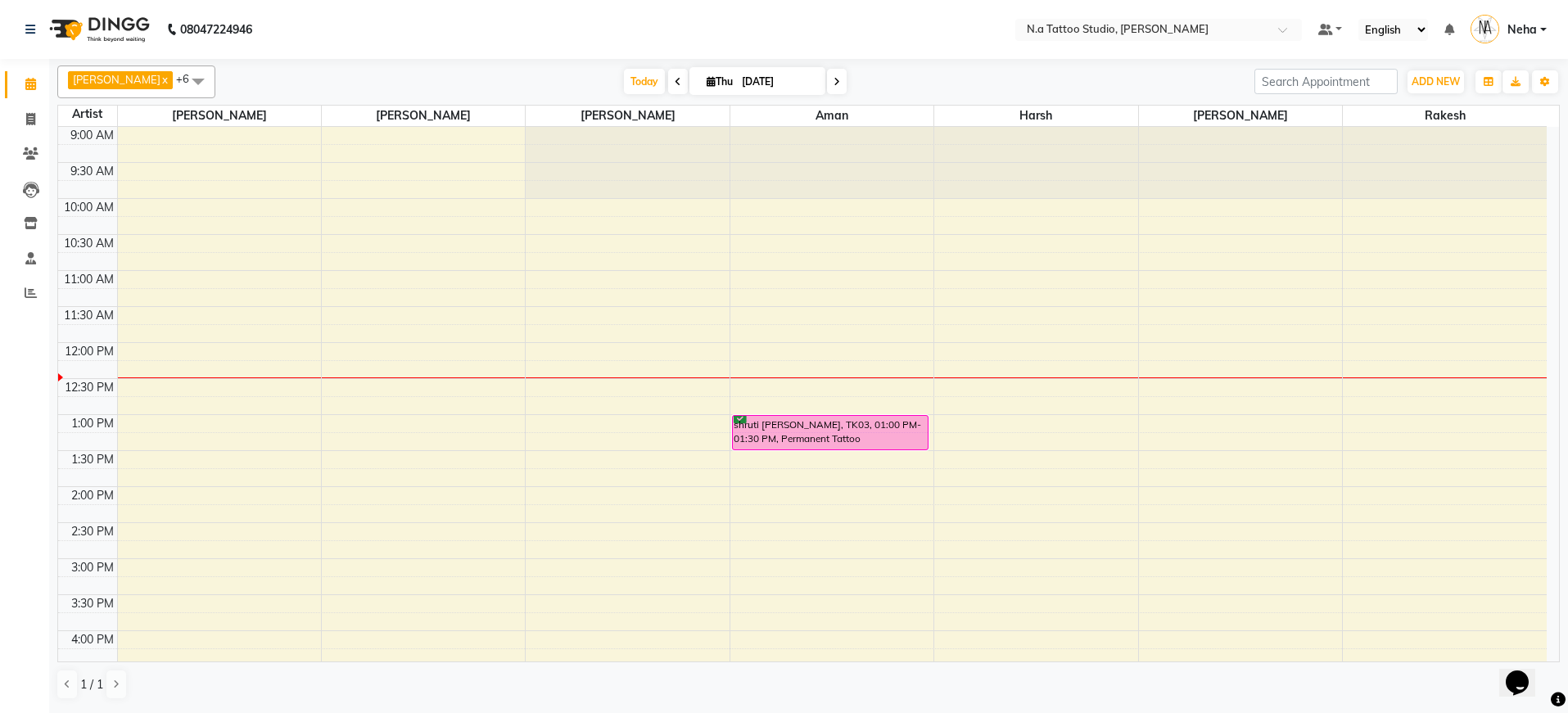
click at [798, 72] on input "[DATE]" at bounding box center [778, 82] width 82 height 25
select select "9"
select select "2025"
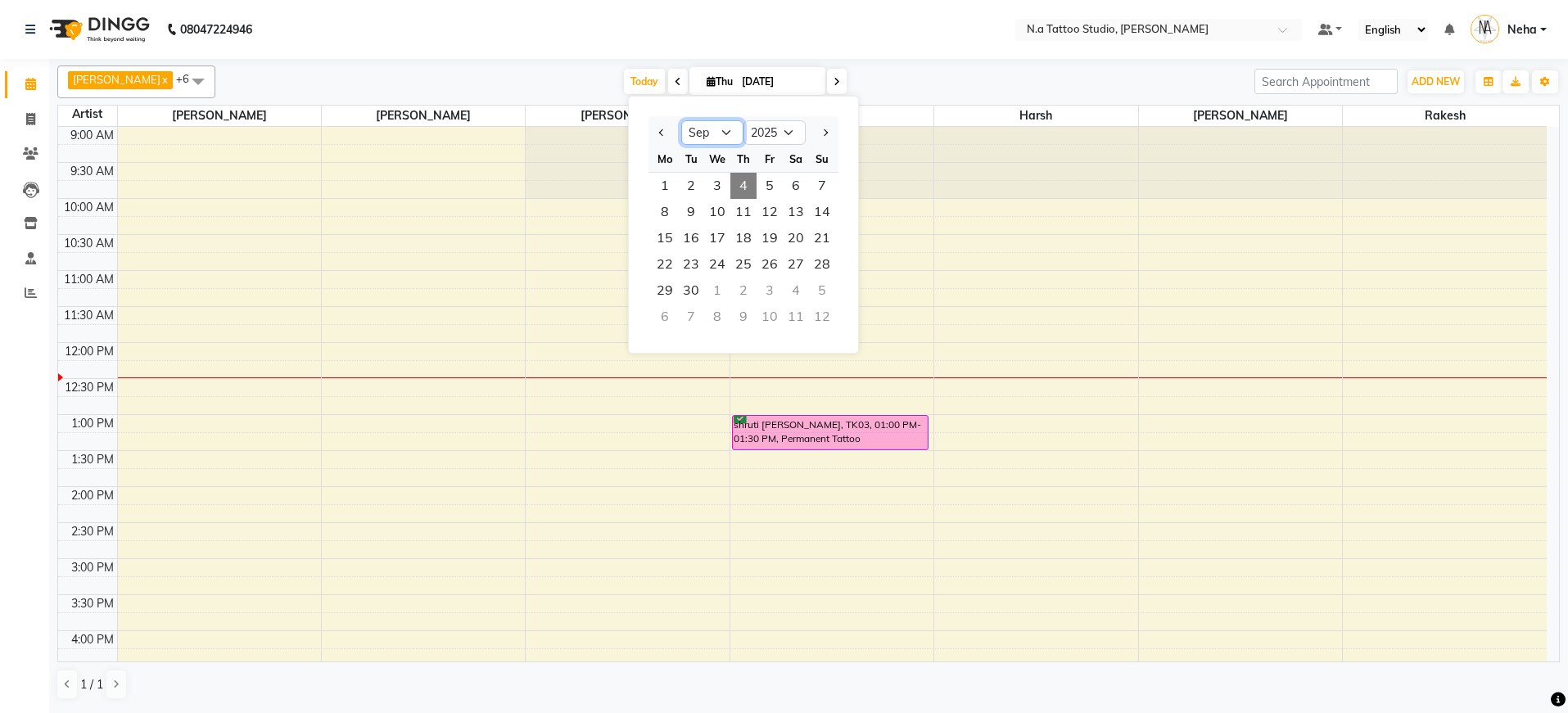
click at [711, 132] on select "Jan Feb Mar Apr May Jun Jul Aug Sep Oct Nov Dec" at bounding box center [712, 133] width 62 height 25
select select "6"
click at [774, 288] on span "27" at bounding box center [770, 291] width 26 height 26
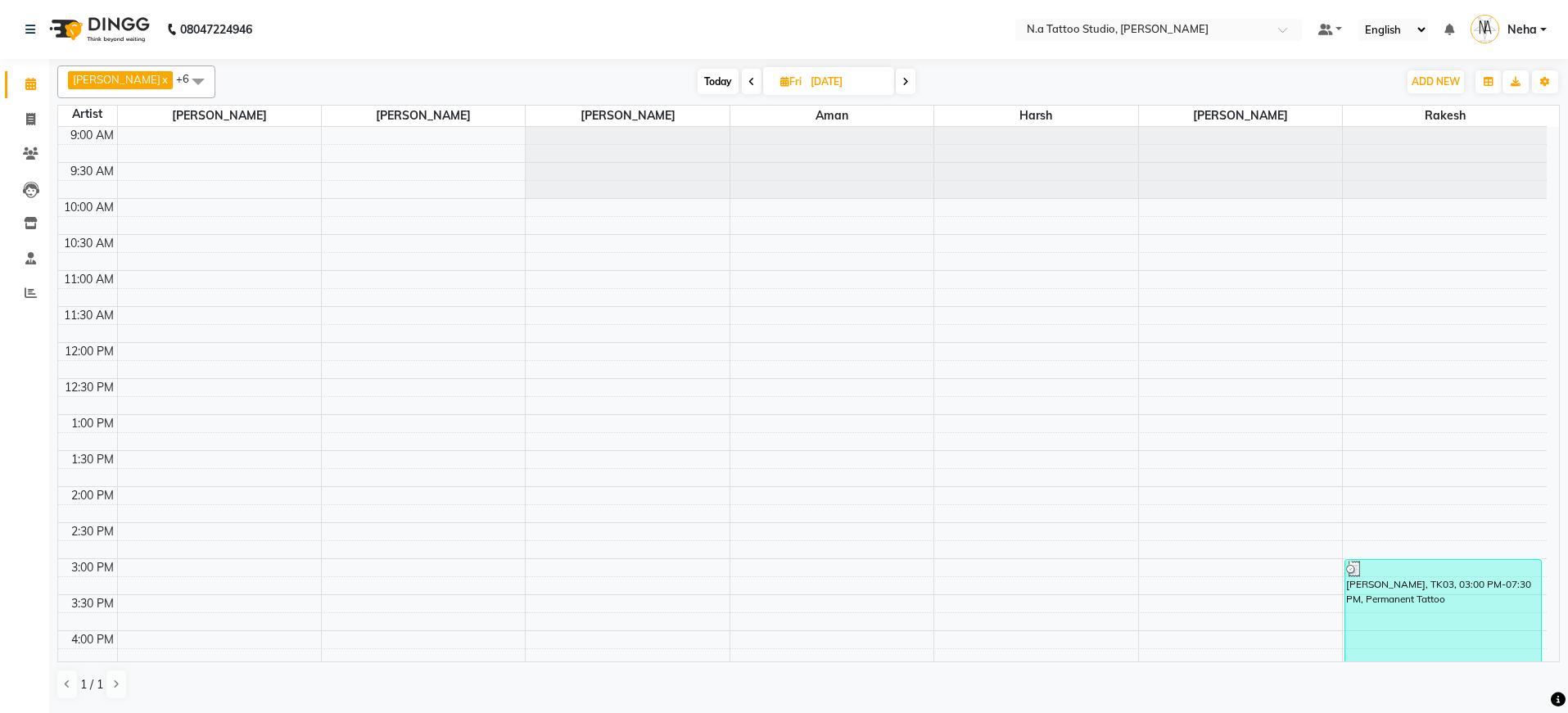
click at [723, 85] on span "Today" at bounding box center [718, 81] width 41 height 25
type input "[DATE]"
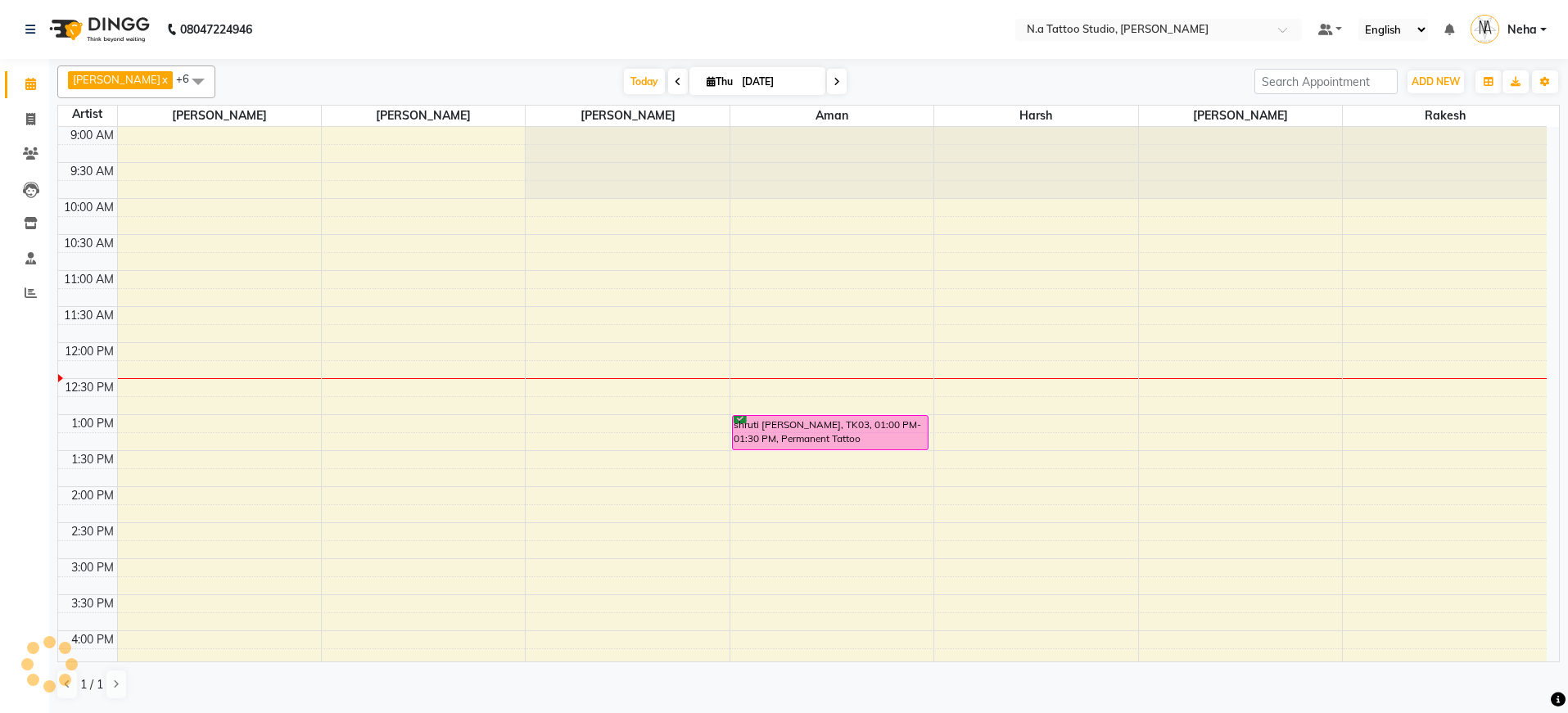
scroll to position [23, 0]
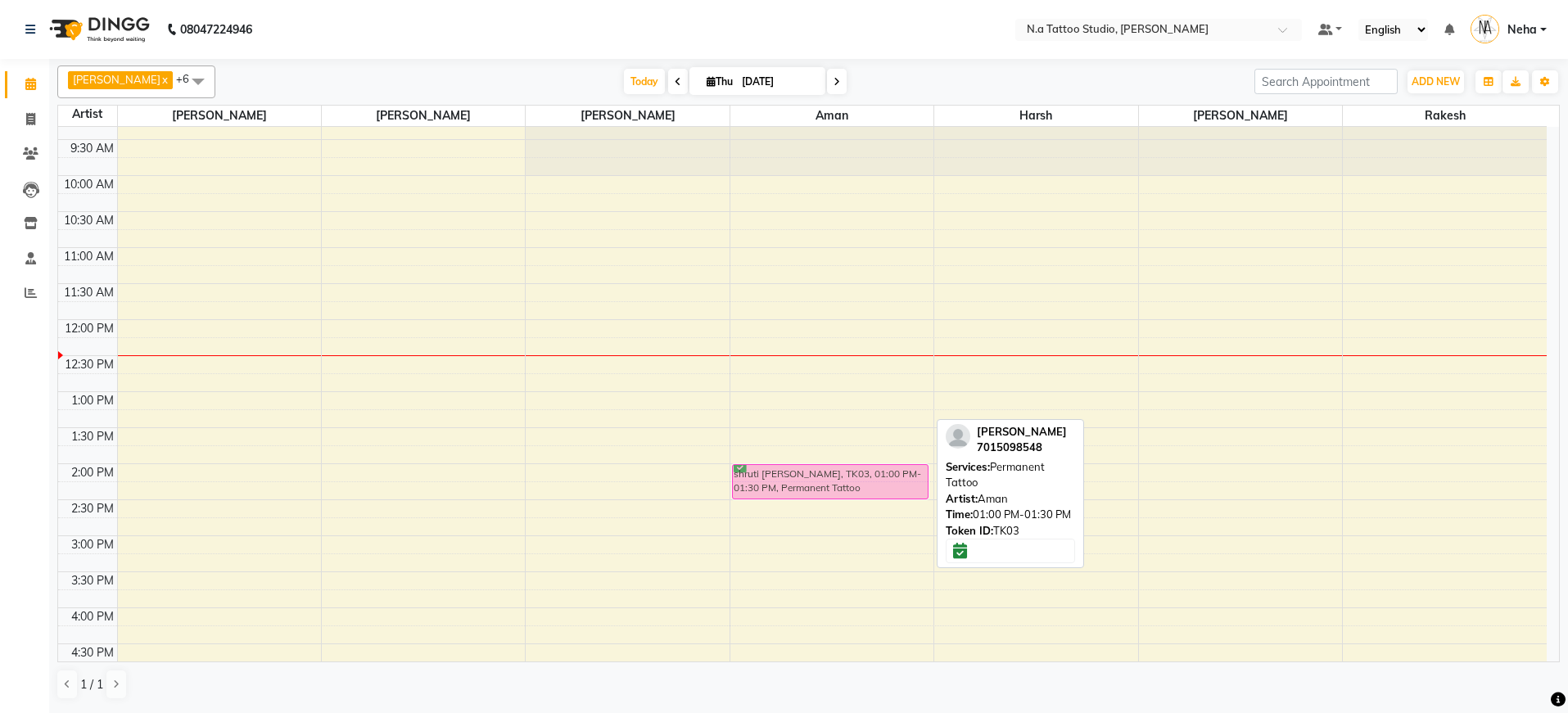
drag, startPoint x: 801, startPoint y: 407, endPoint x: 802, endPoint y: 476, distance: 69.0
click at [802, 476] on div "shruti chhabra, TK03, 01:00 PM-01:30 PM, Permanent Tattoo shruti chhabra, TK03,…" at bounding box center [831, 572] width 203 height 936
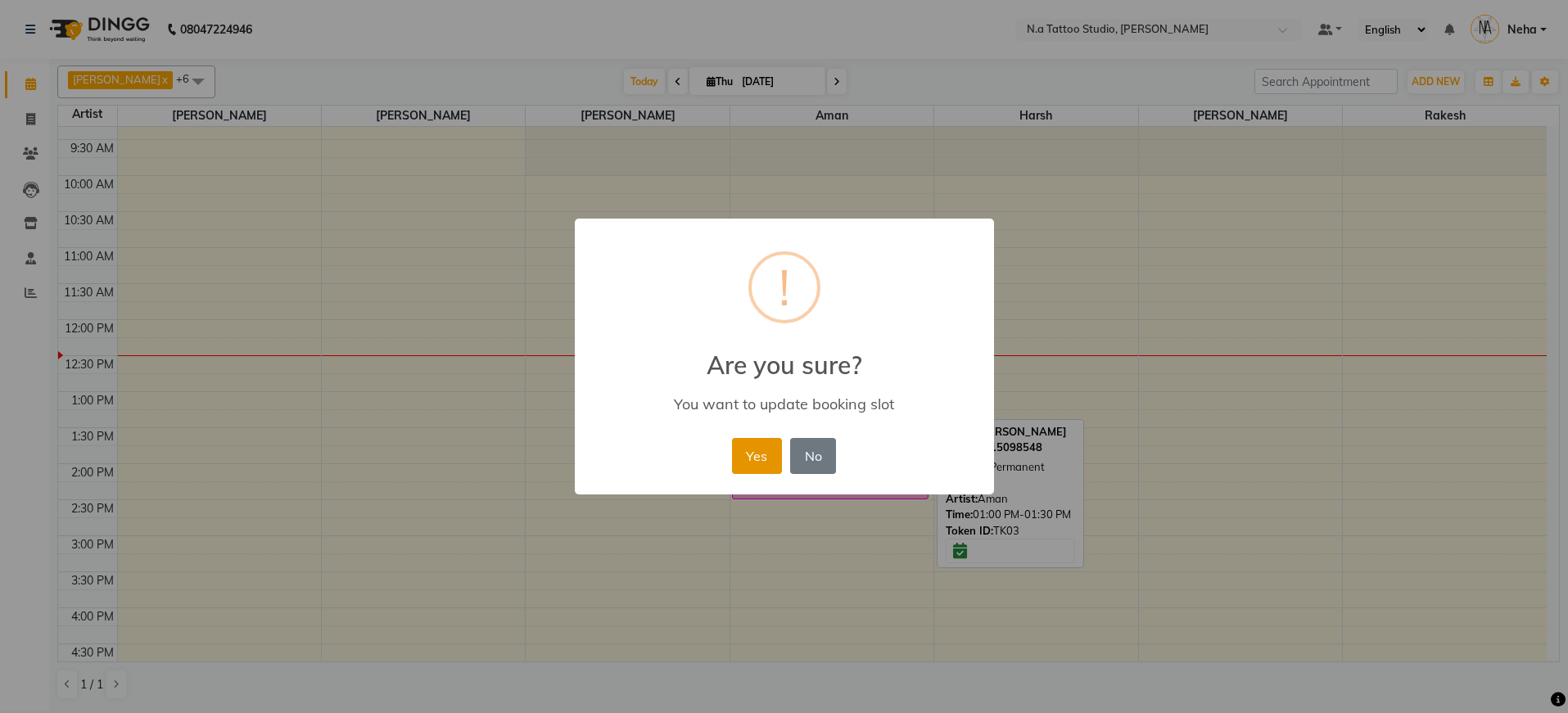
click at [757, 458] on button "Yes" at bounding box center [756, 456] width 50 height 36
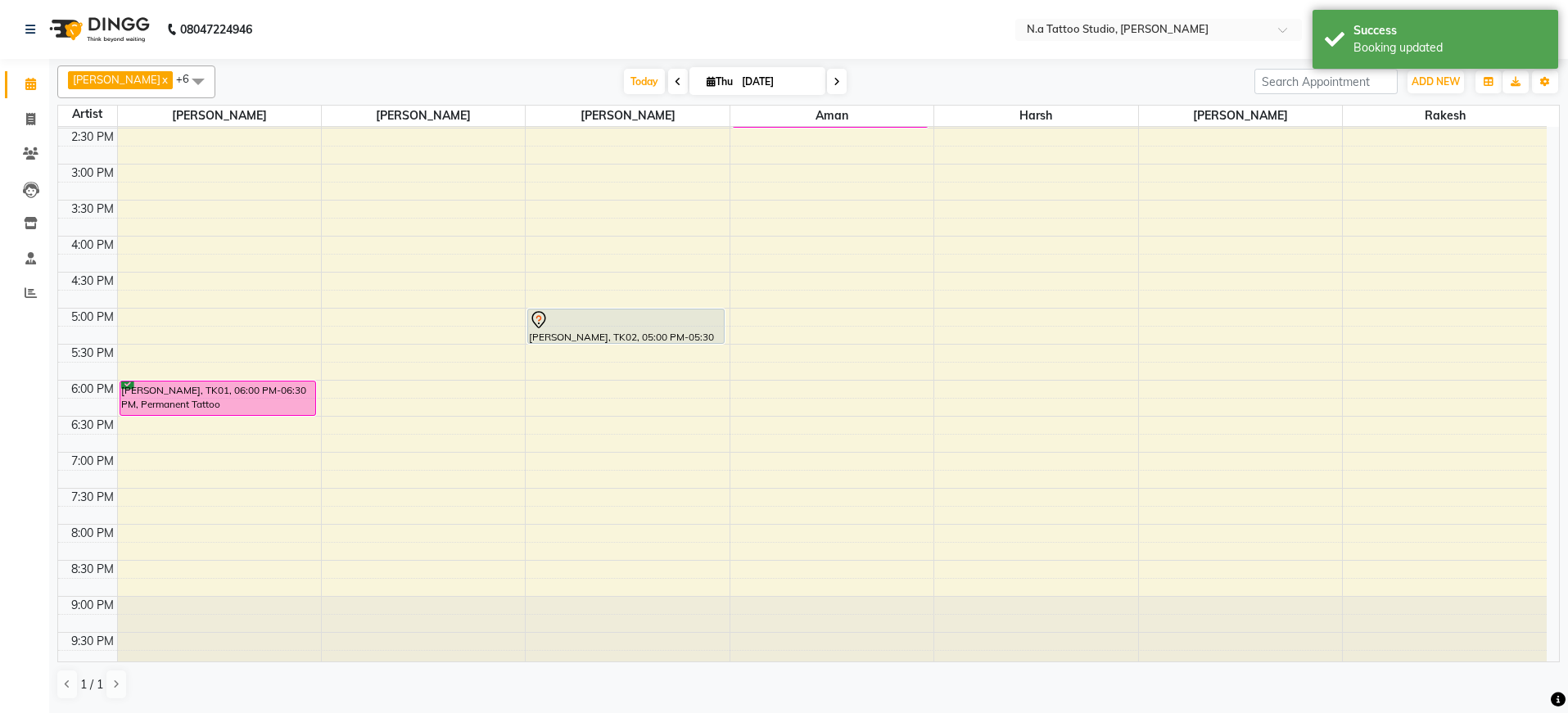
scroll to position [401, 0]
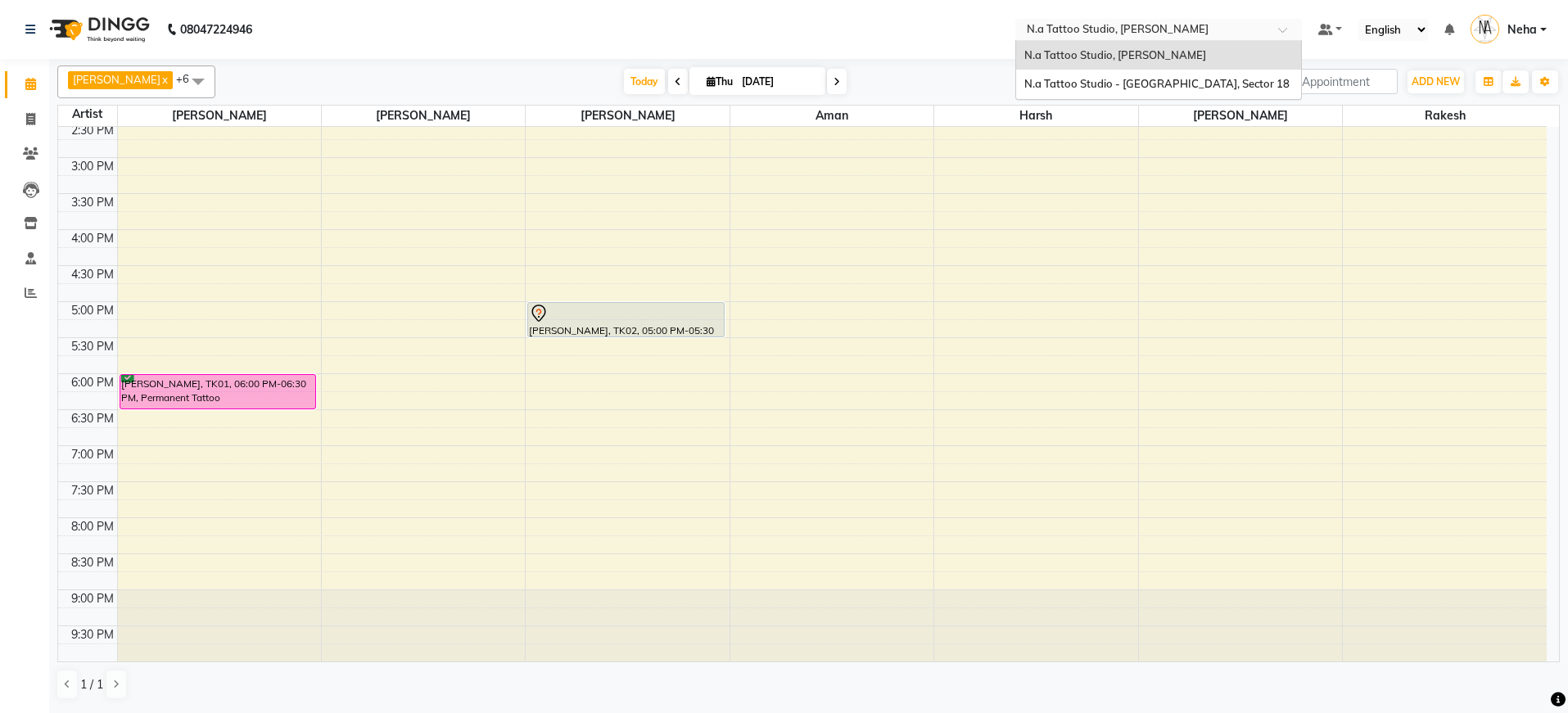
click at [1156, 34] on input "text" at bounding box center [1142, 31] width 237 height 16
click at [1155, 84] on span "N.a Tattoo Studio - [GEOGRAPHIC_DATA], Sector 18" at bounding box center [1156, 84] width 265 height 13
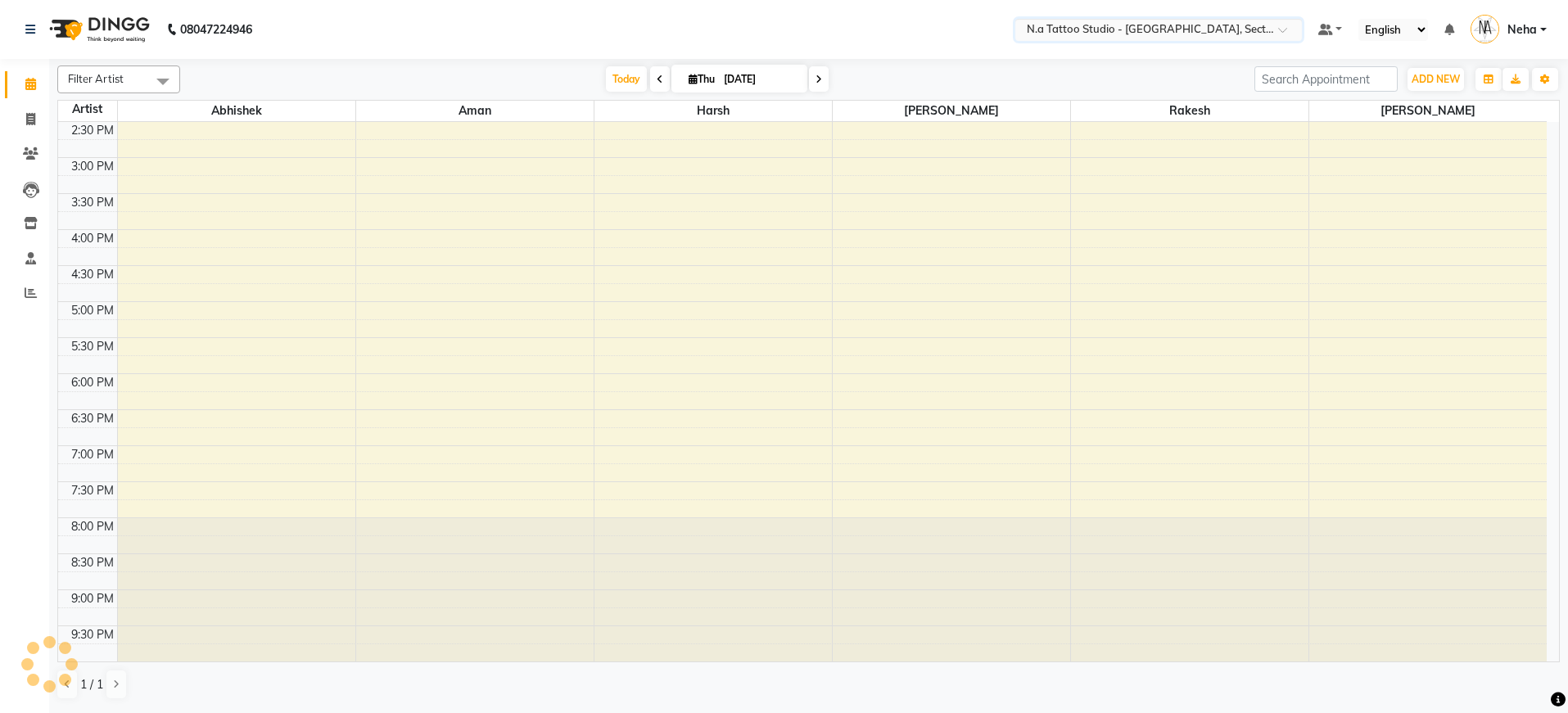
scroll to position [396, 0]
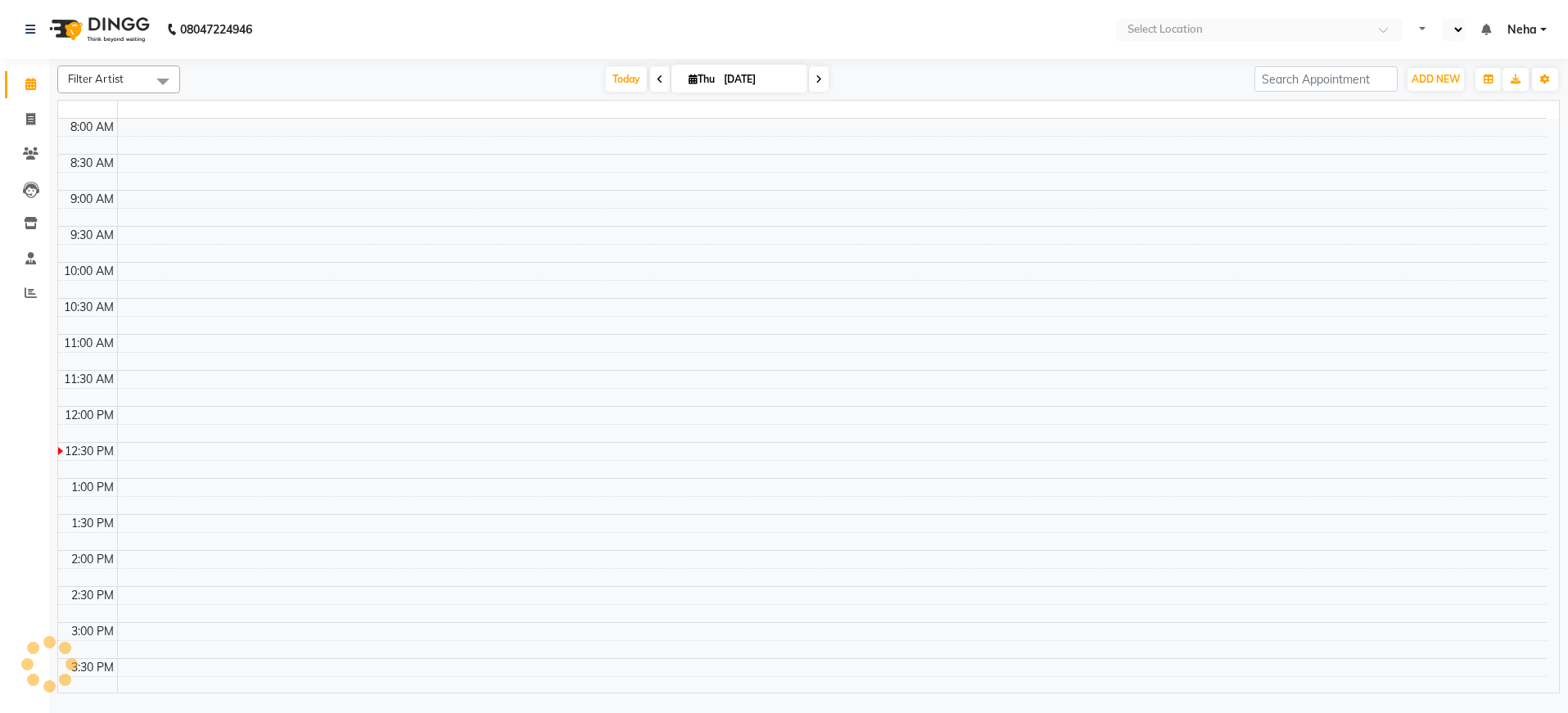
select select "en"
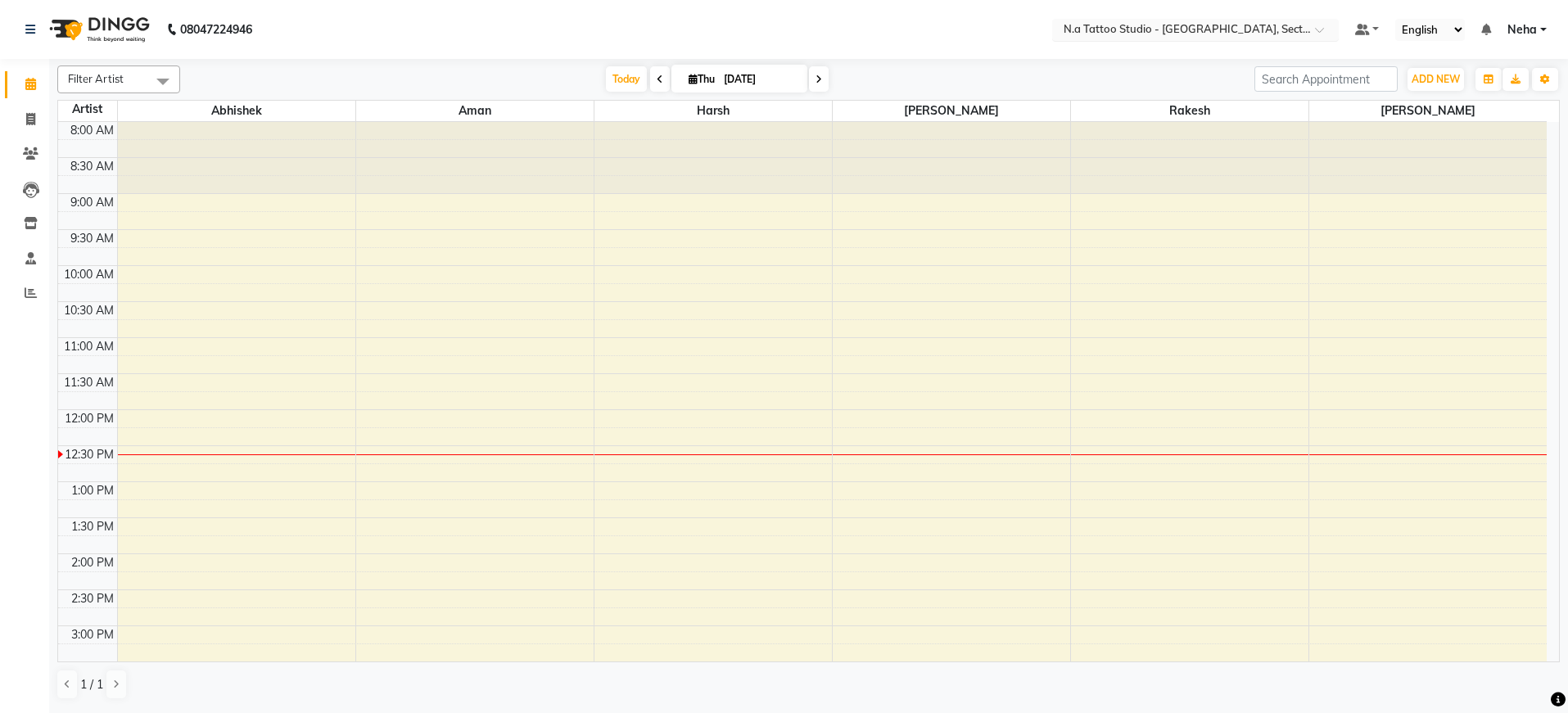
click at [1162, 34] on input "text" at bounding box center [1179, 31] width 237 height 16
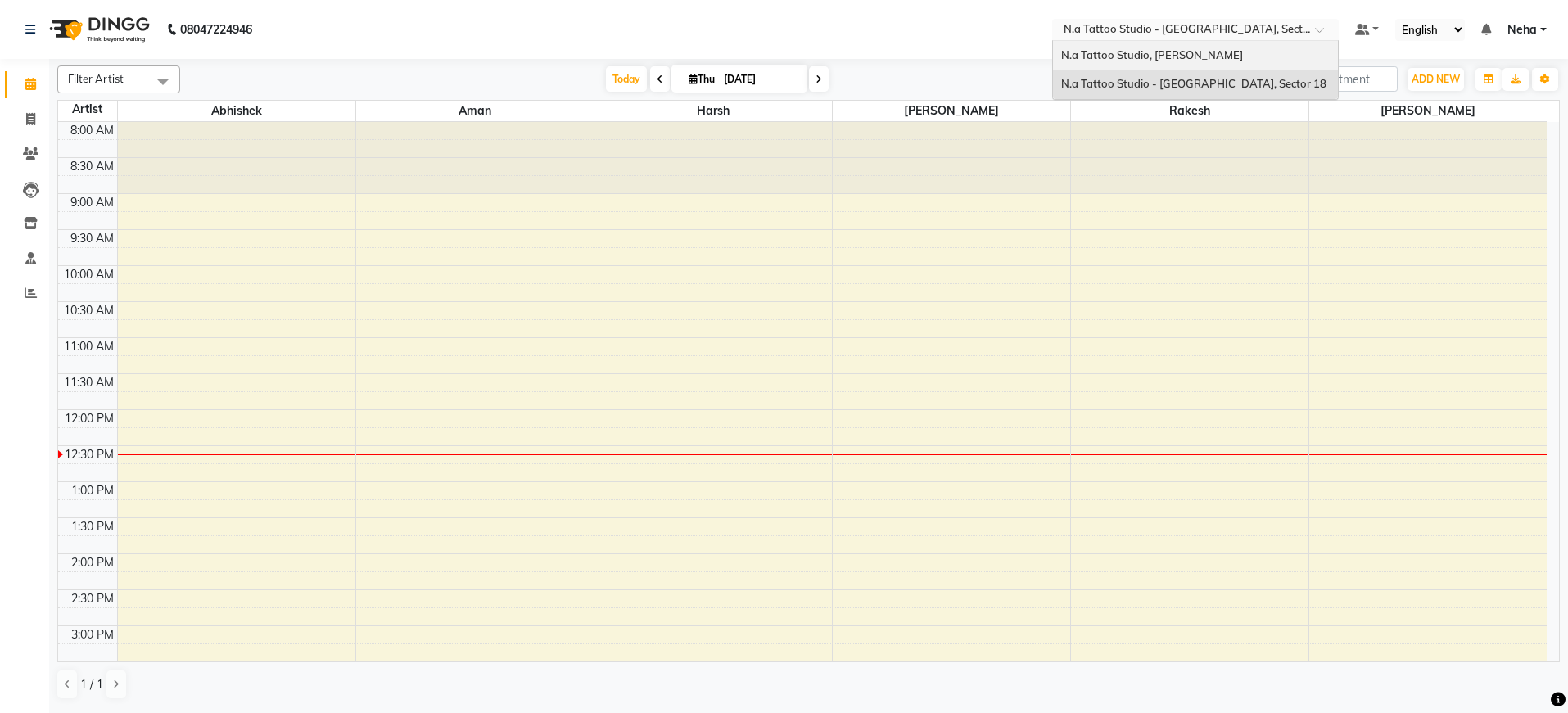
click at [1162, 64] on div "N.a Tattoo Studio, [PERSON_NAME]" at bounding box center [1195, 56] width 285 height 30
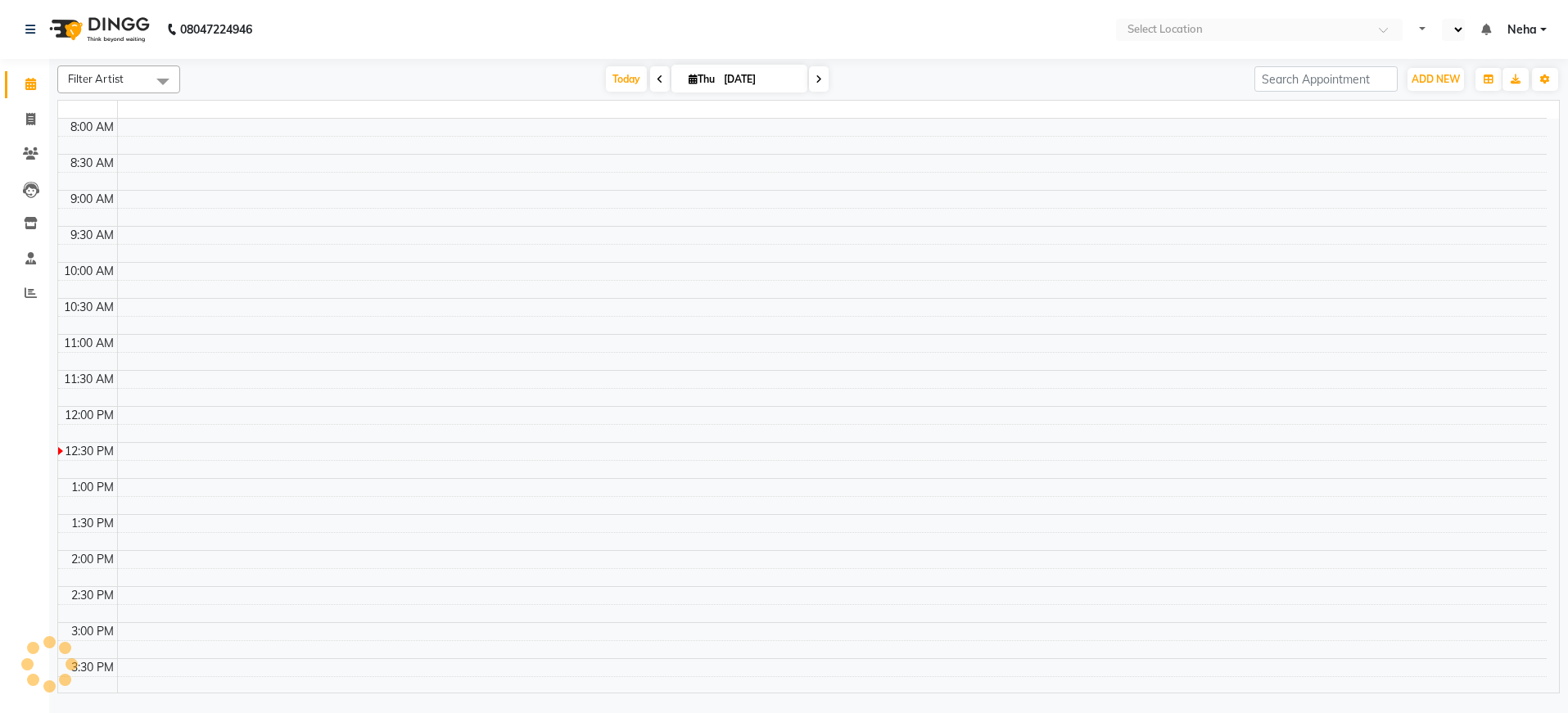
select select "en"
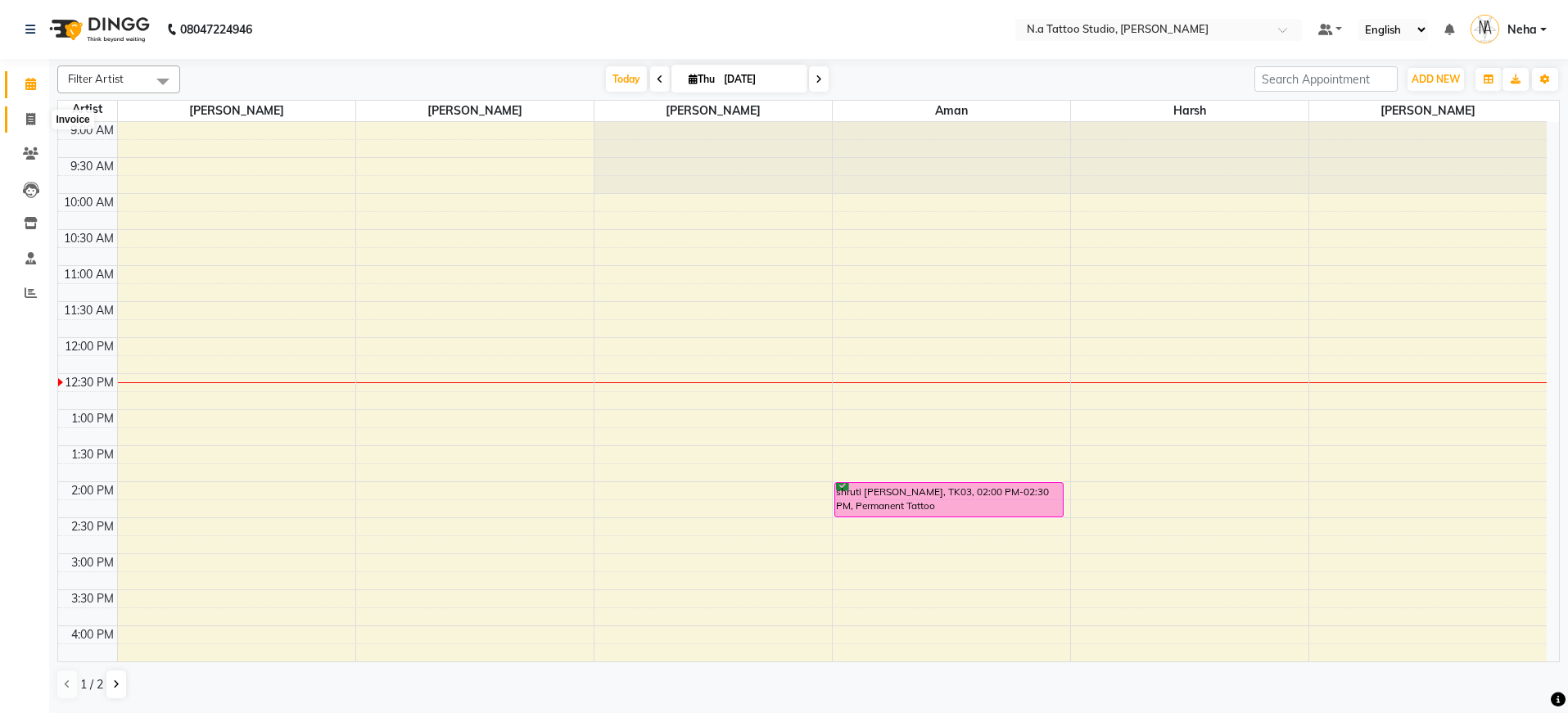
click at [34, 118] on icon at bounding box center [30, 119] width 9 height 12
select select "4590"
select select "service"
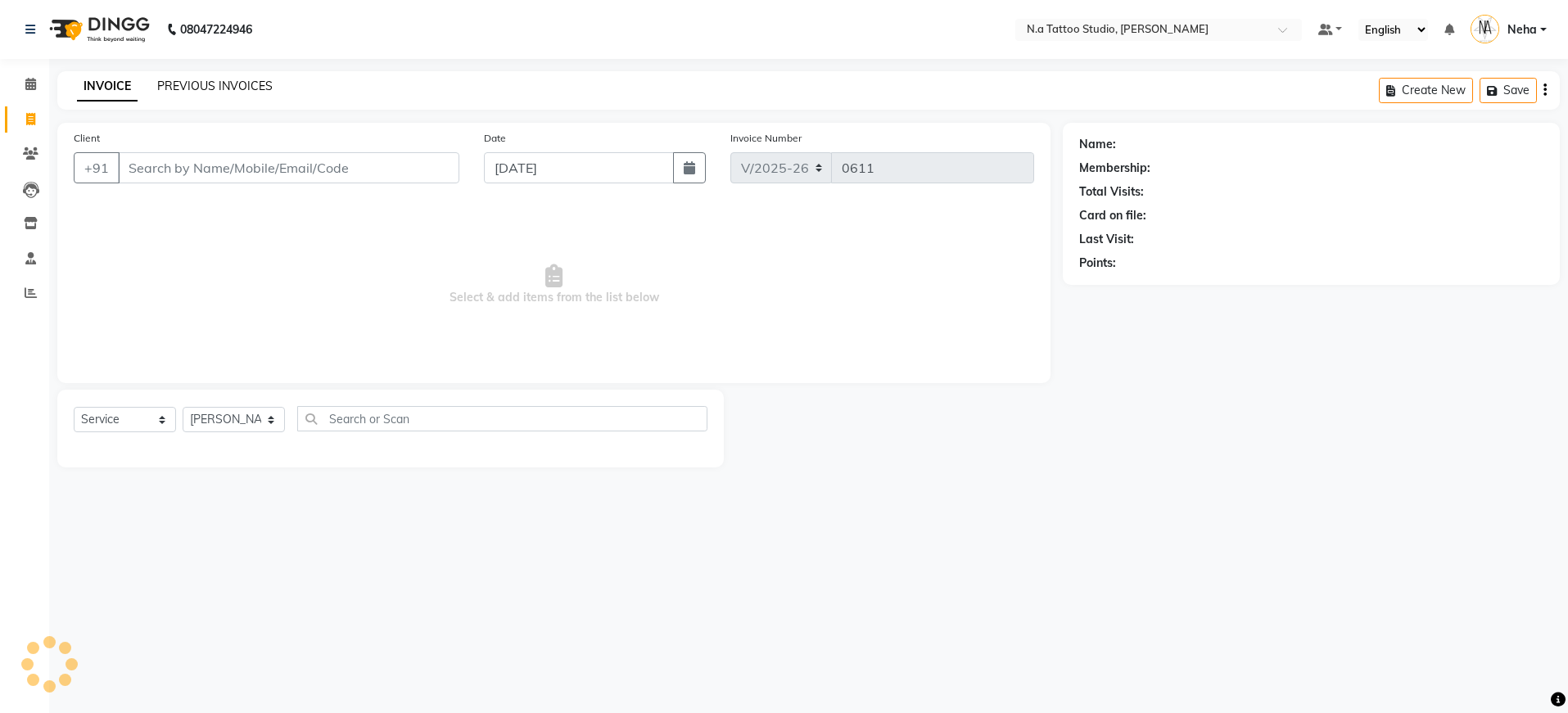
click at [236, 87] on link "PREVIOUS INVOICES" at bounding box center [214, 86] width 116 height 15
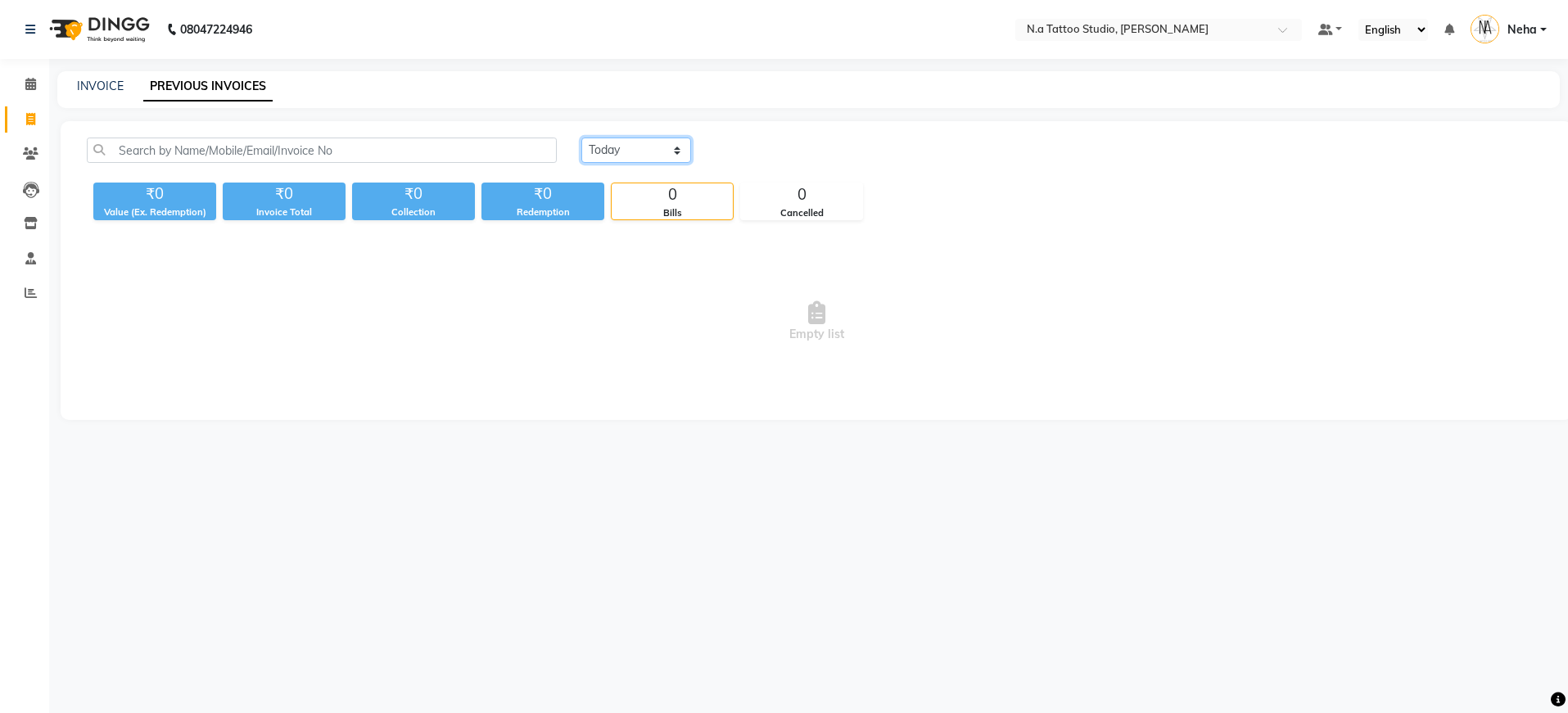
click at [647, 146] on select "Today Yesterday Custom Range" at bounding box center [637, 150] width 110 height 25
select select "yesterday"
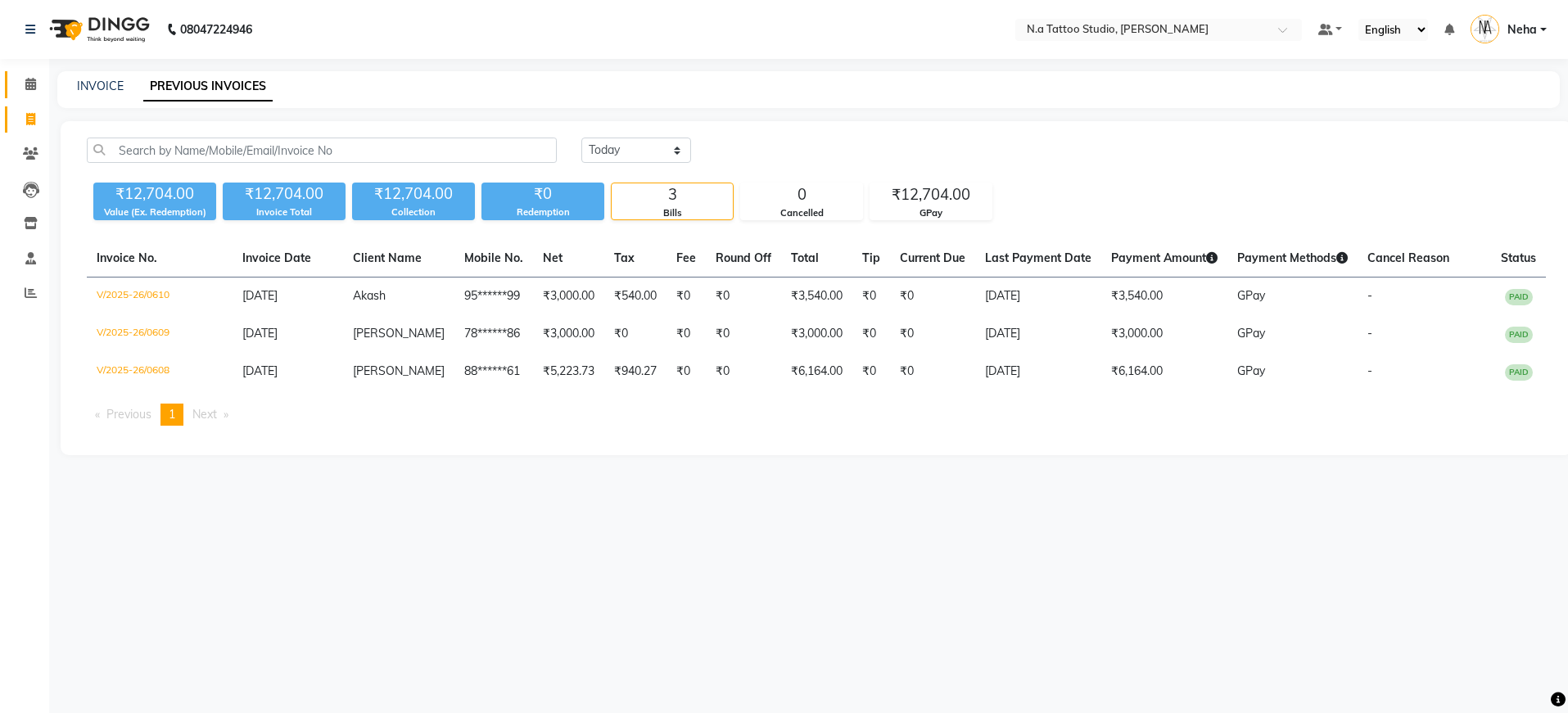
click at [27, 97] on link "Calendar" at bounding box center [25, 85] width 39 height 27
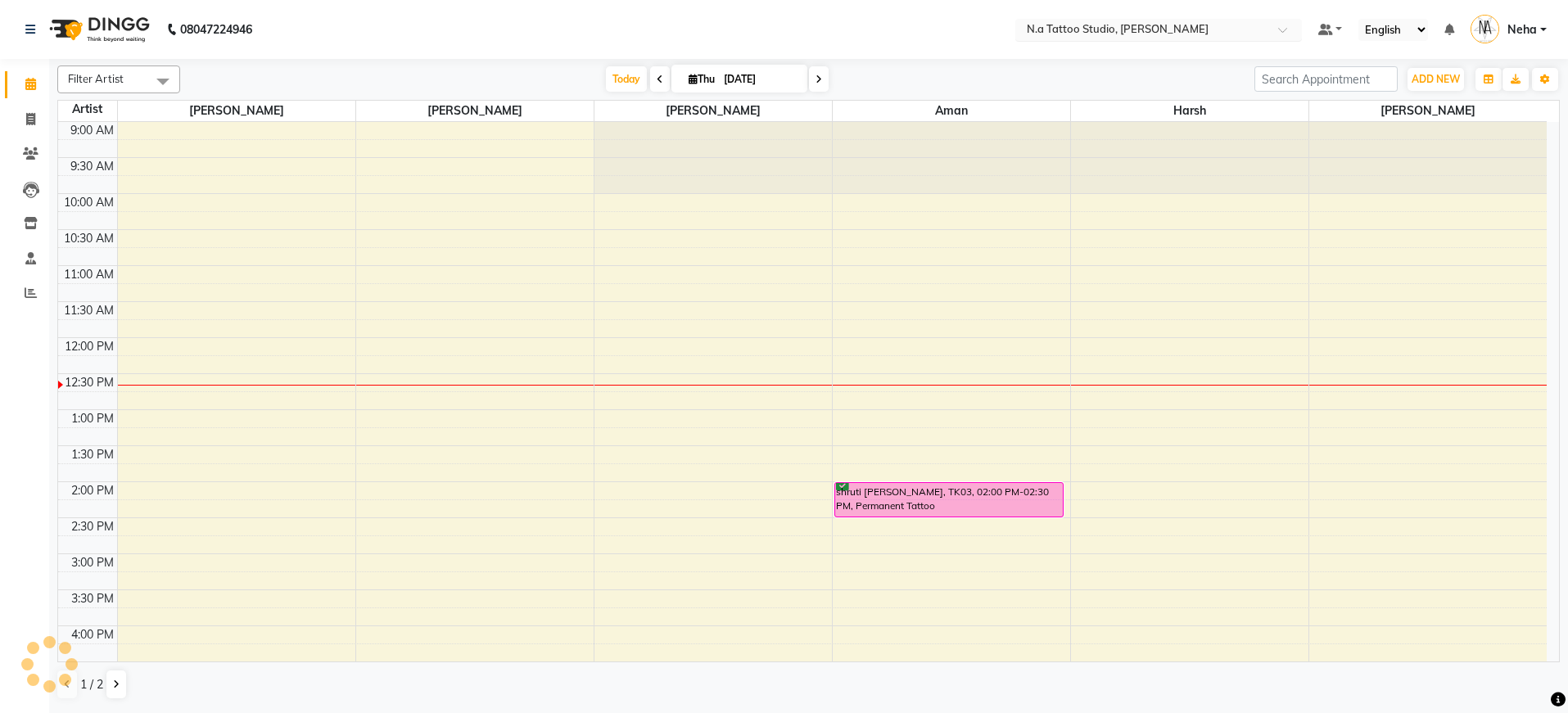
click at [1061, 37] on input "text" at bounding box center [1142, 31] width 237 height 16
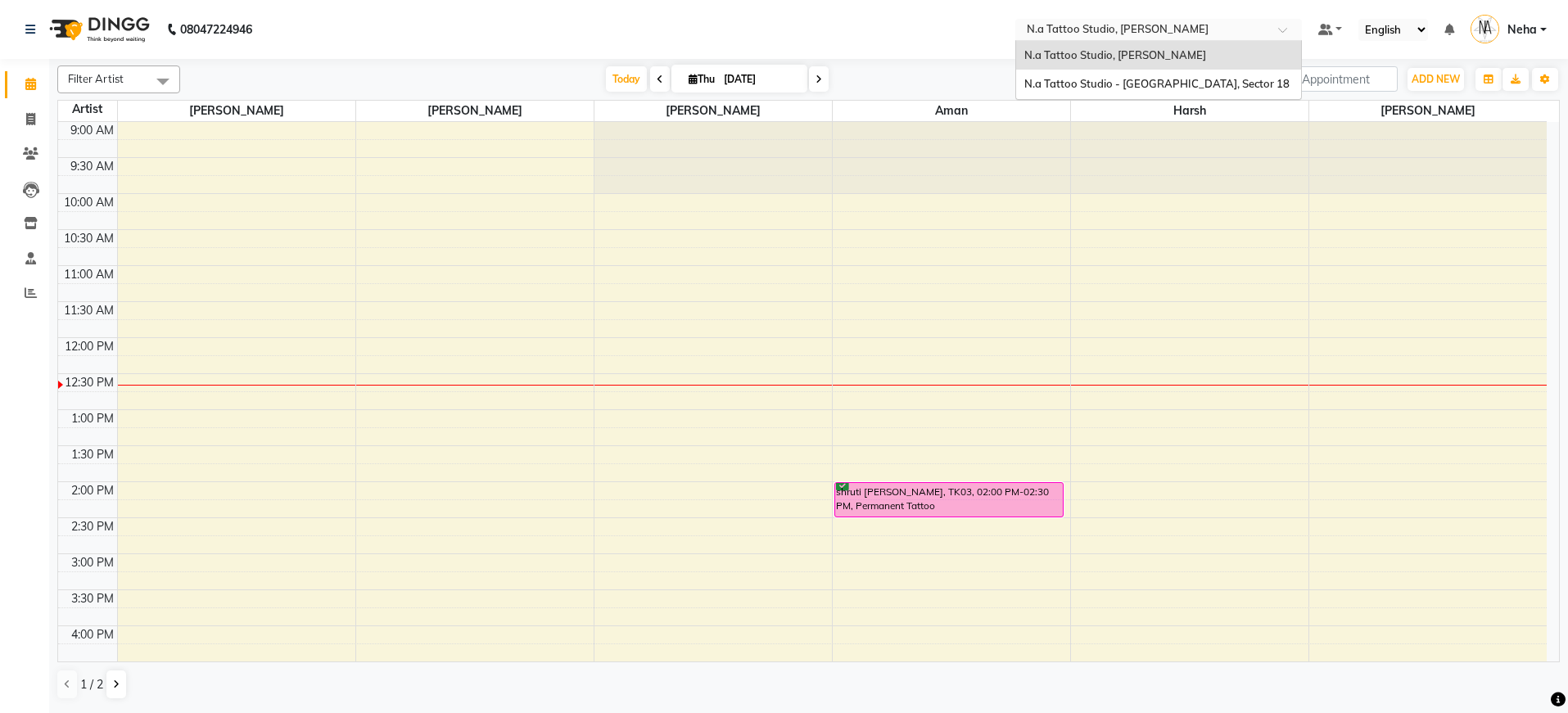
click at [1073, 27] on input "text" at bounding box center [1142, 31] width 237 height 16
click at [1074, 90] on span "N.a Tattoo Studio - Noida, Sector 18" at bounding box center [1156, 84] width 265 height 13
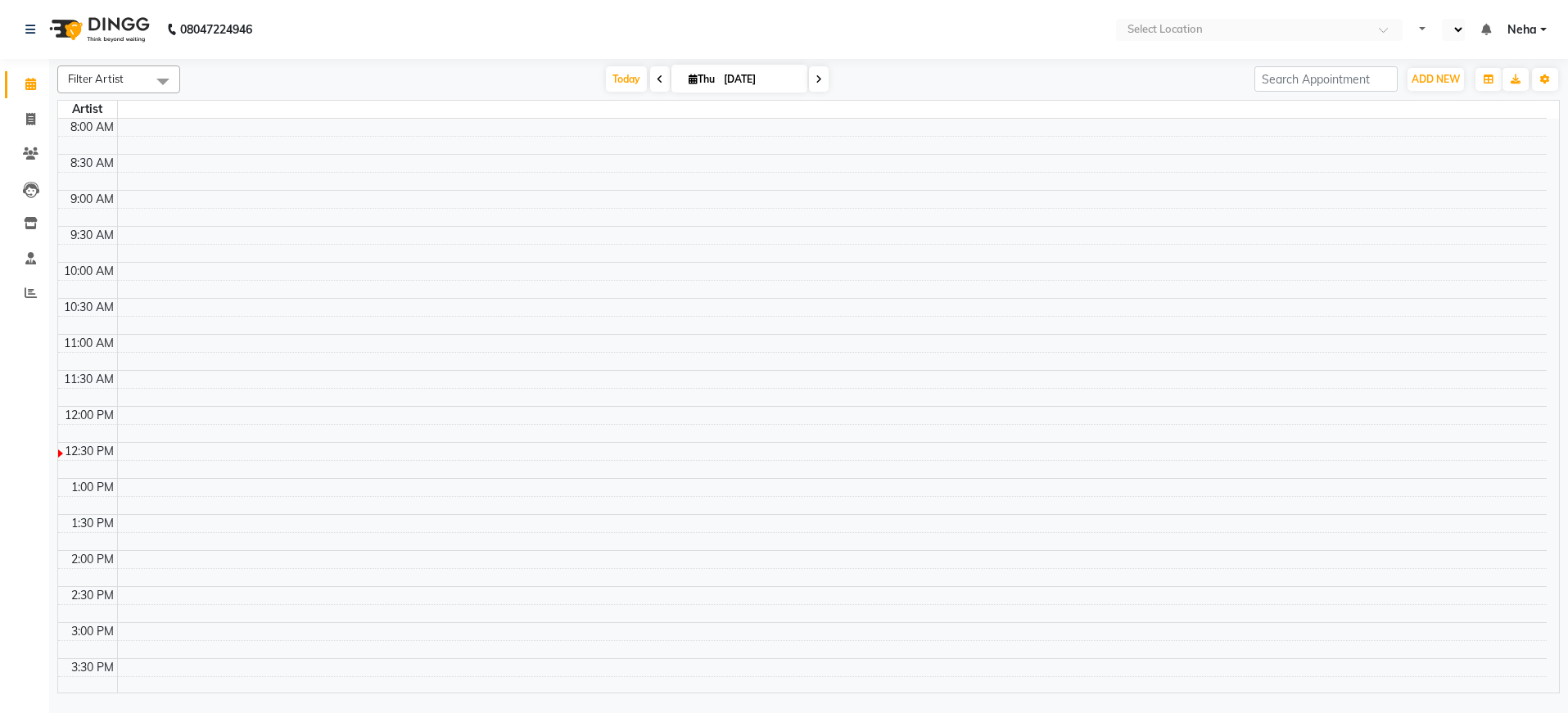
select select "en"
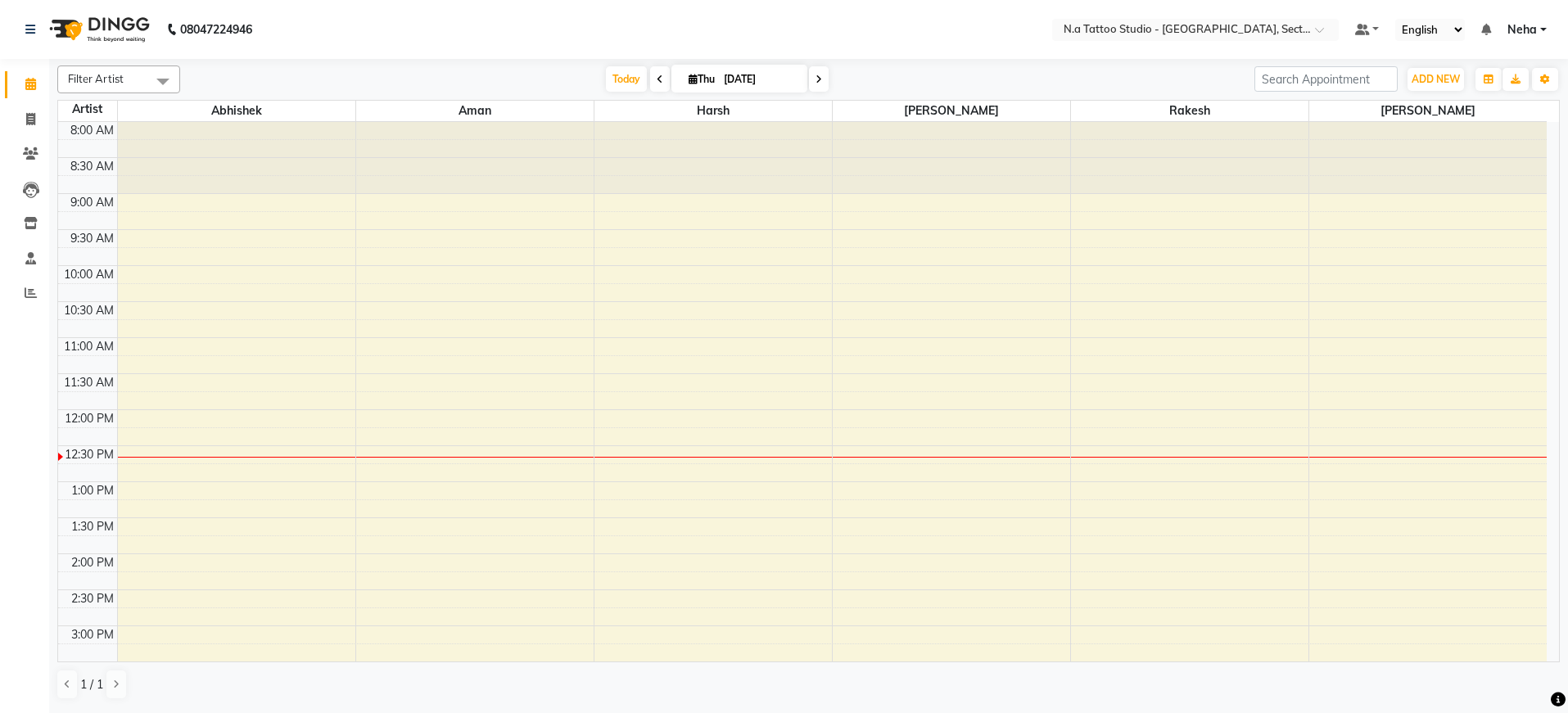
click at [163, 78] on span at bounding box center [163, 81] width 33 height 31
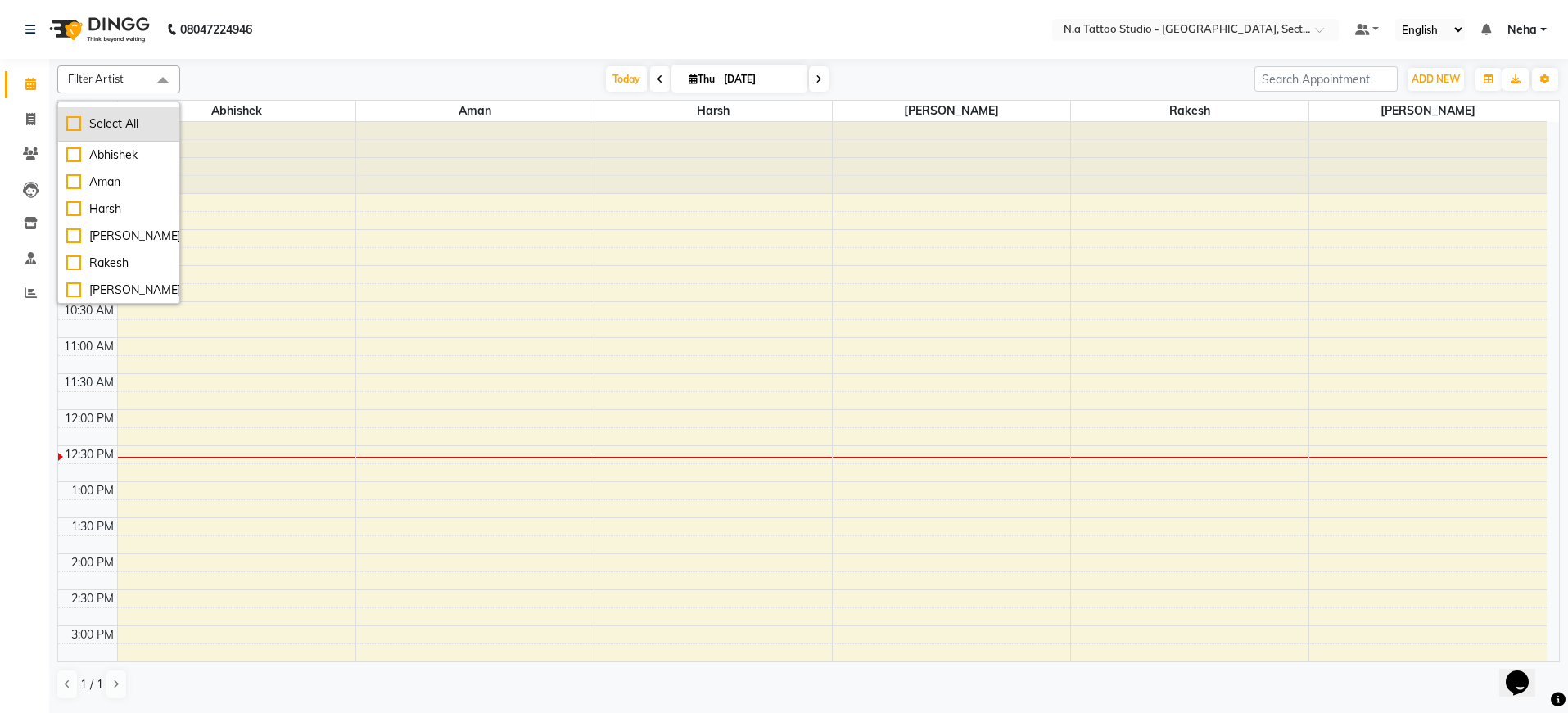
click at [134, 127] on div "Select All" at bounding box center [119, 124] width 105 height 17
checkbox input "true"
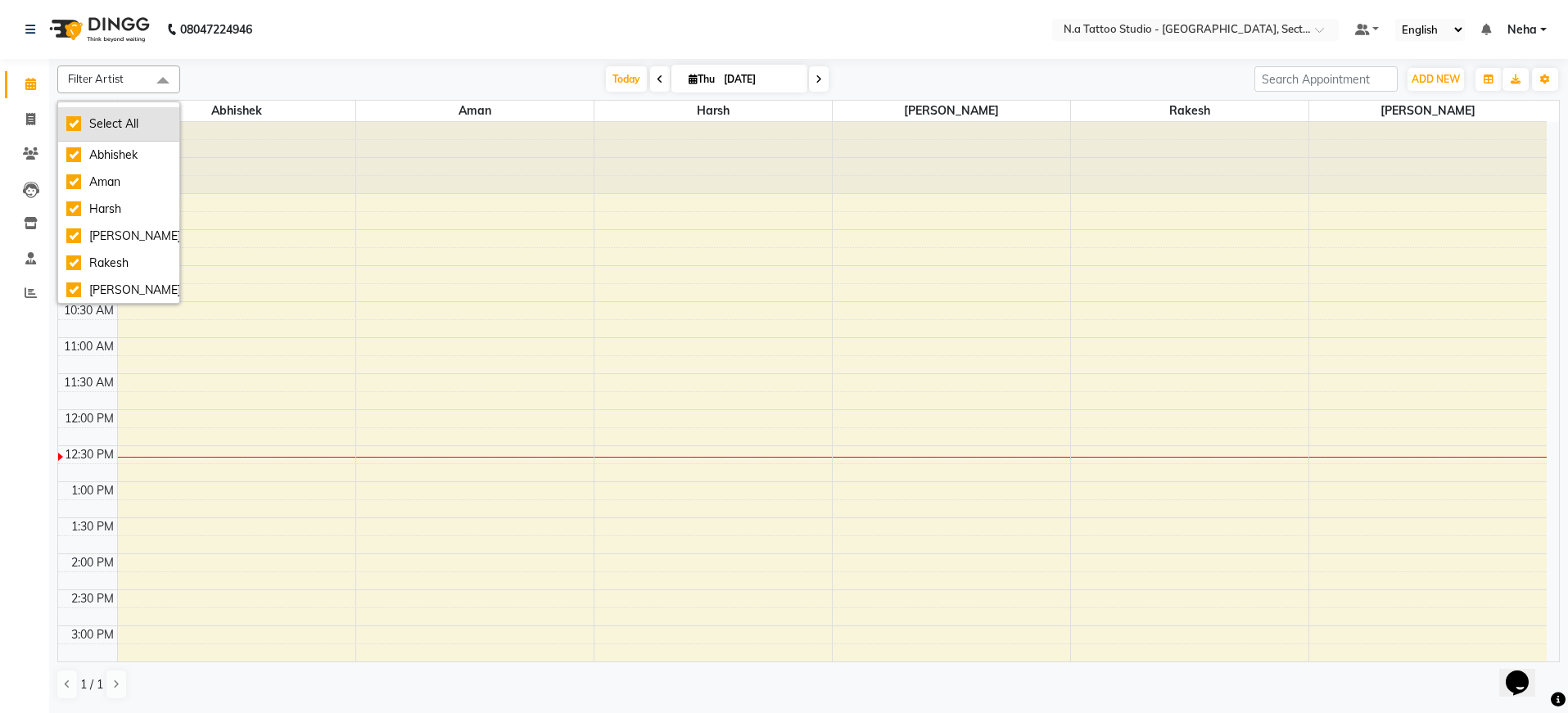
checkbox input "true"
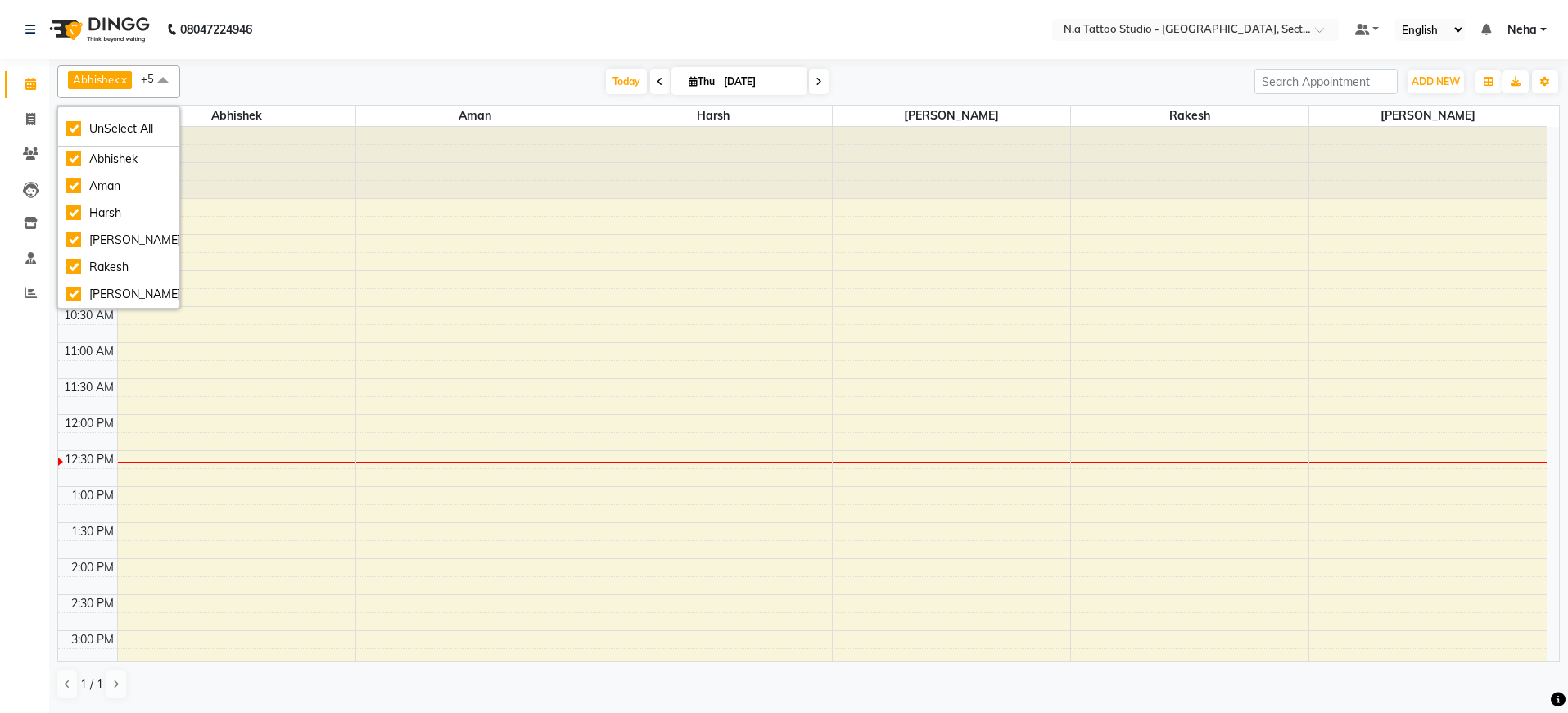
click at [481, 53] on nav "08047224946 Select Location × N.a Tattoo Studio - Noida, Sector 18 Default Pane…" at bounding box center [784, 30] width 1568 height 59
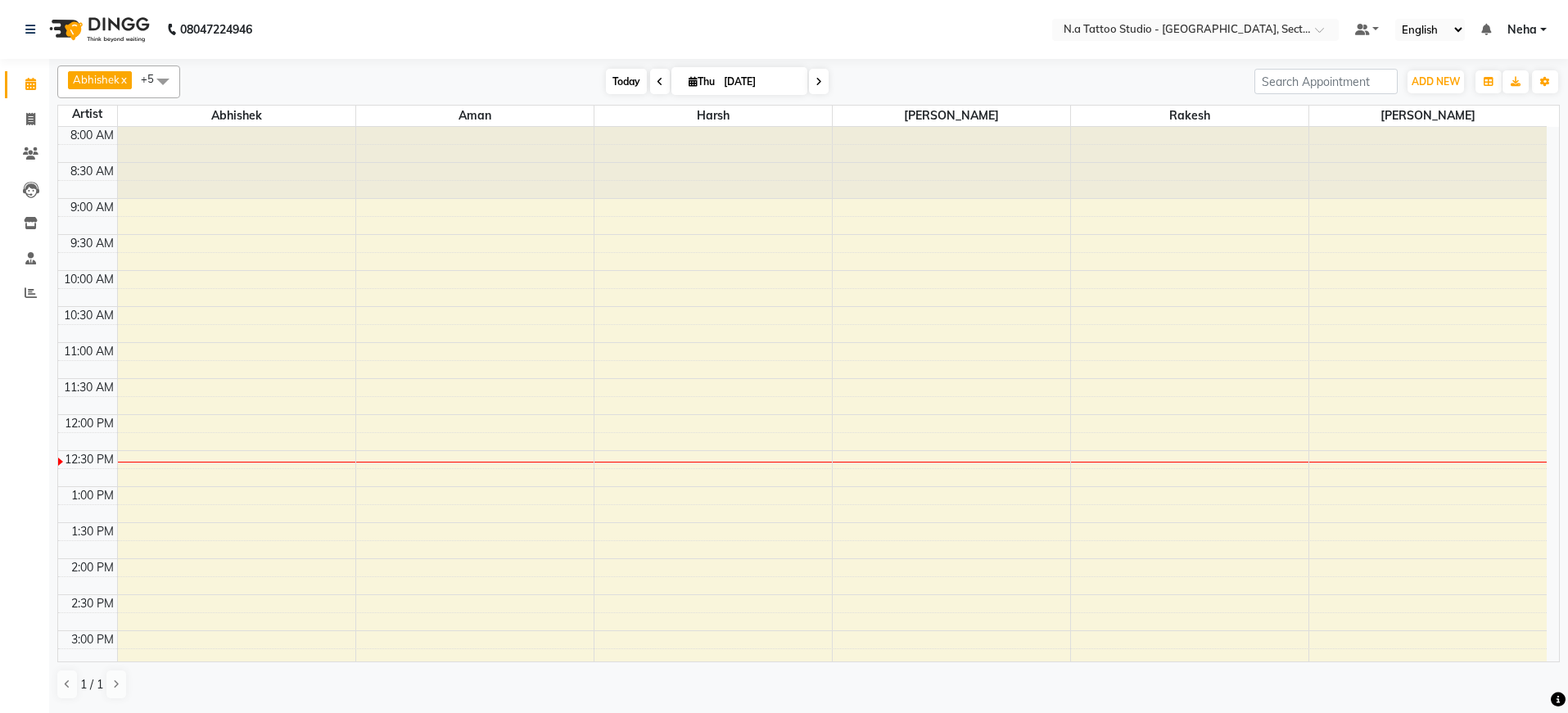
click at [622, 77] on span "Today" at bounding box center [627, 81] width 41 height 25
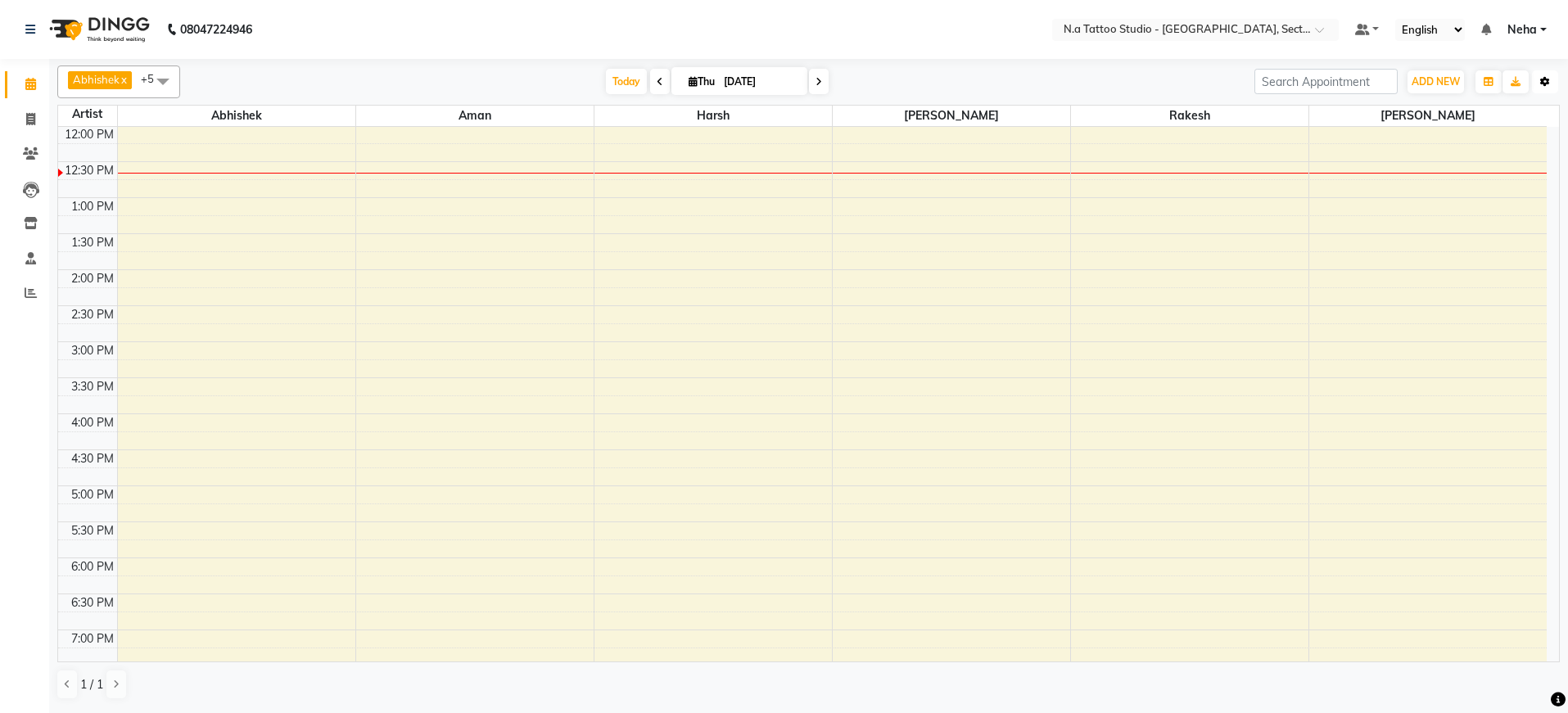
click at [1543, 90] on button "Toggle Dropdown" at bounding box center [1545, 82] width 26 height 23
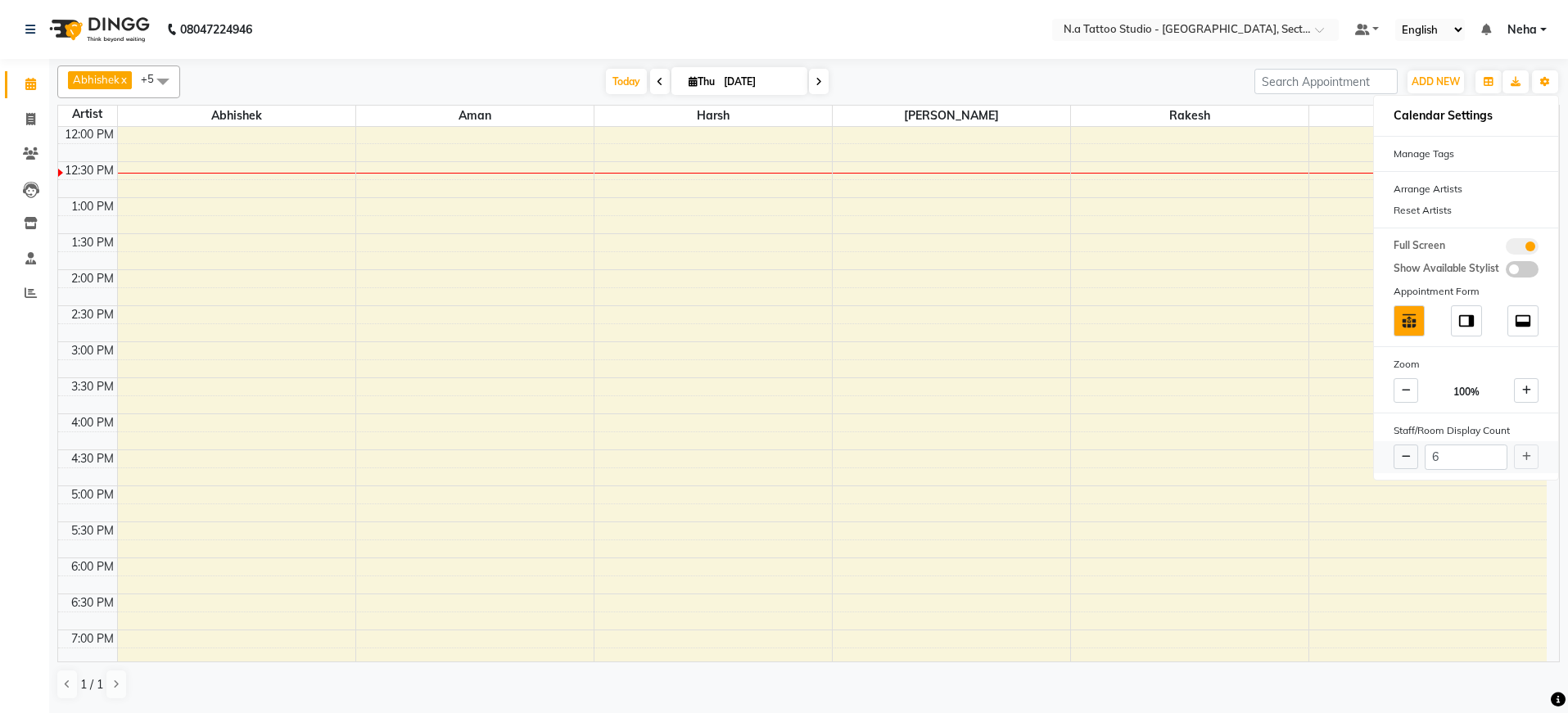
click at [1524, 456] on div "6" at bounding box center [1466, 457] width 184 height 32
drag, startPoint x: 924, startPoint y: 48, endPoint x: 867, endPoint y: 61, distance: 58.5
click at [923, 49] on nav "08047224946 Select Location × N.a Tattoo Studio - Noida, Sector 18 Default Pane…" at bounding box center [784, 30] width 1568 height 59
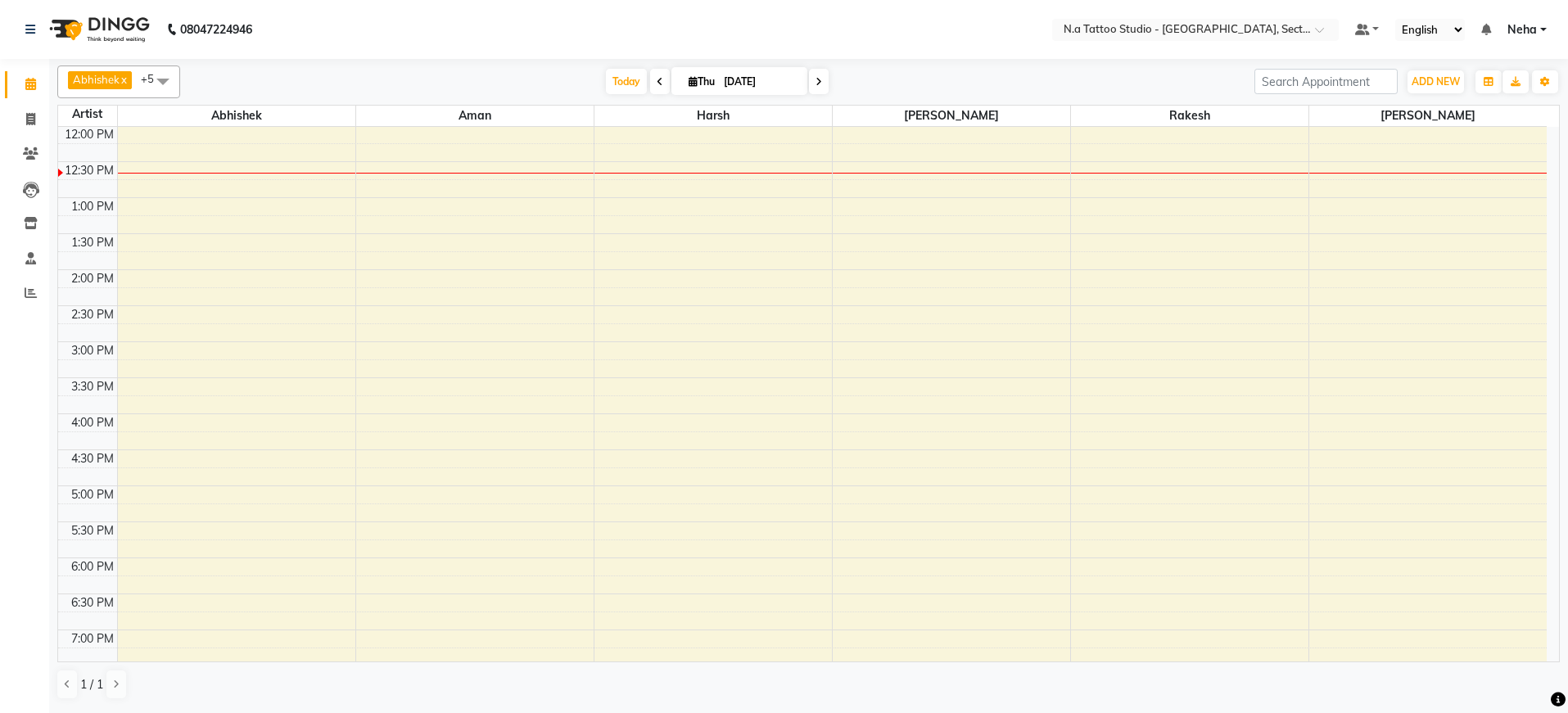
click at [660, 89] on span at bounding box center [660, 81] width 20 height 25
type input "[DATE]"
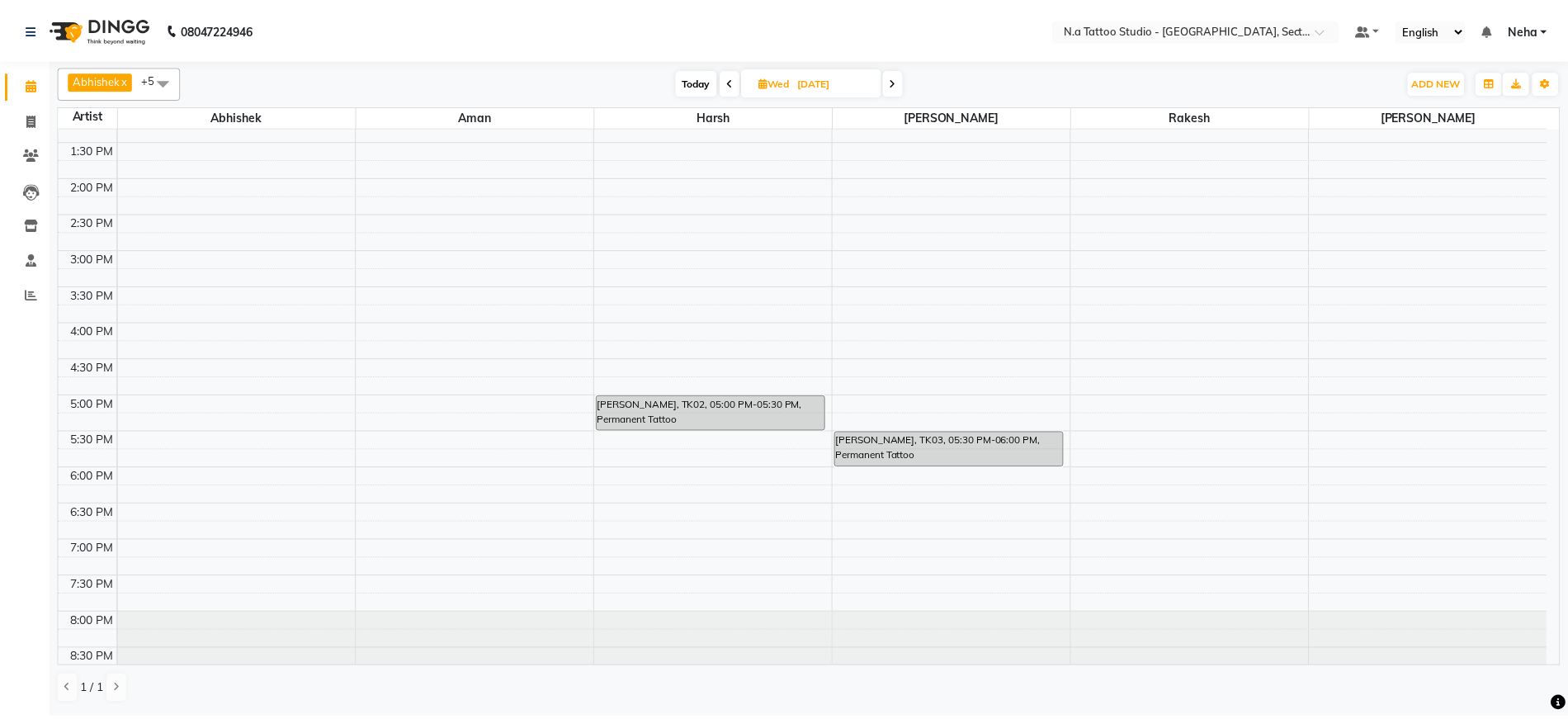
scroll to position [404, 0]
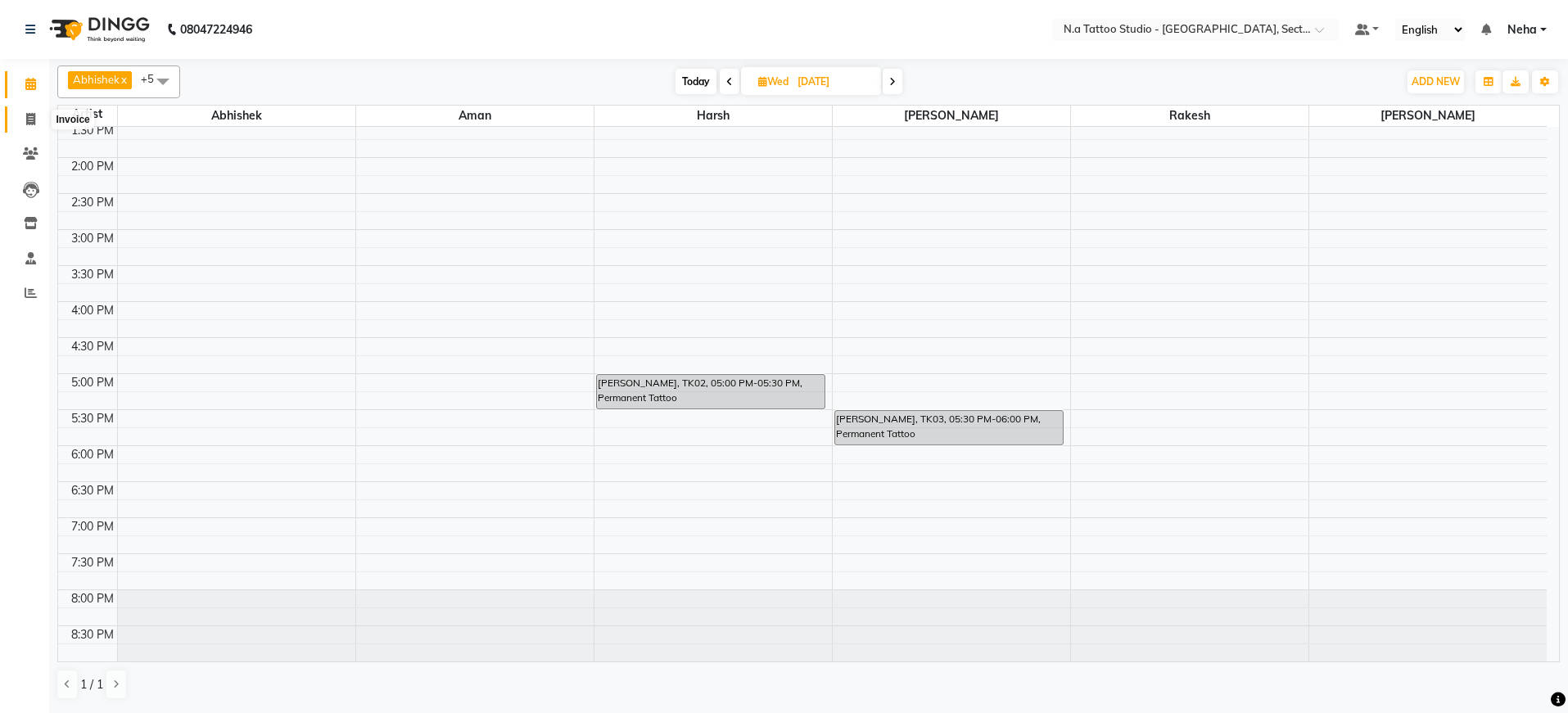
click at [30, 117] on icon at bounding box center [30, 119] width 9 height 12
select select "4592"
select select "service"
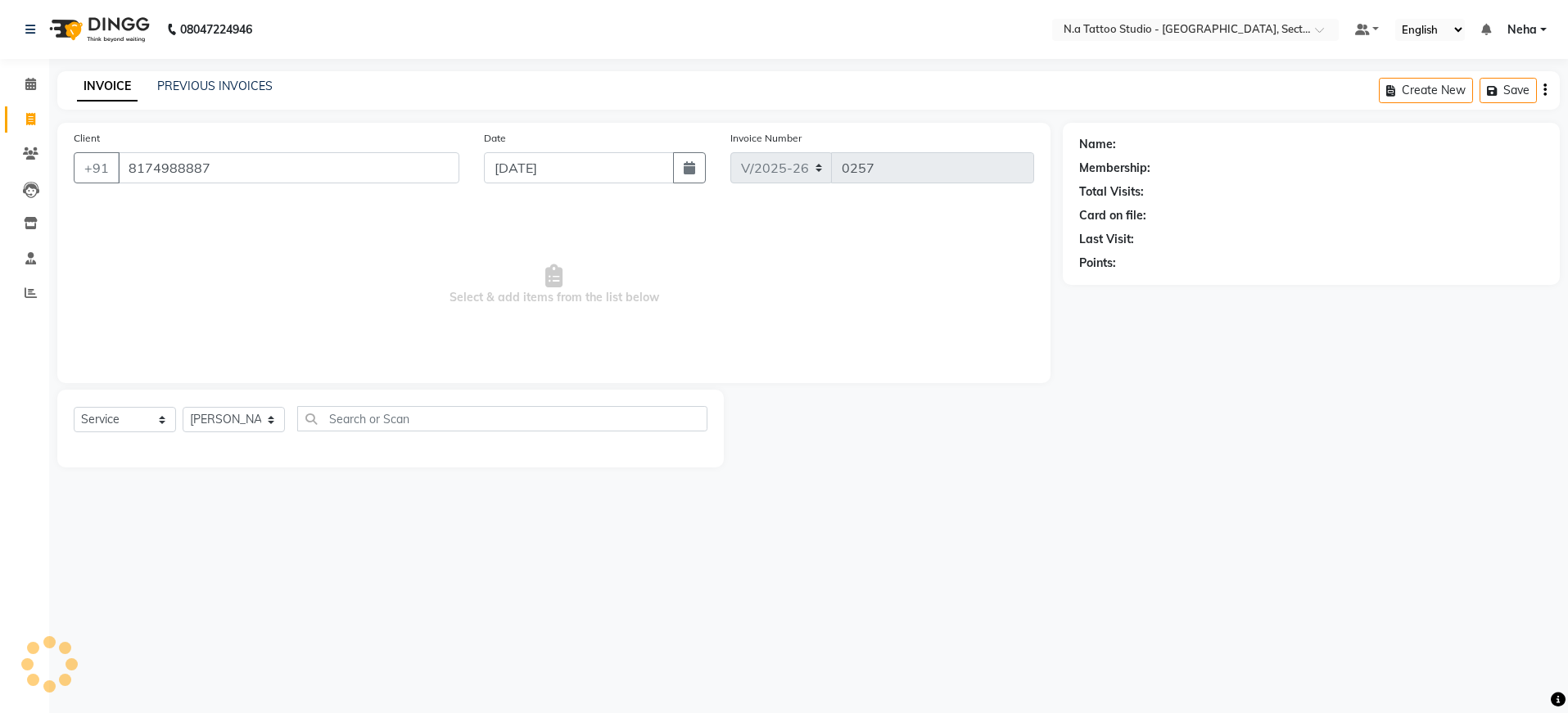
type input "8174988887"
click at [687, 168] on icon "button" at bounding box center [689, 168] width 11 height 13
select select "9"
select select "2025"
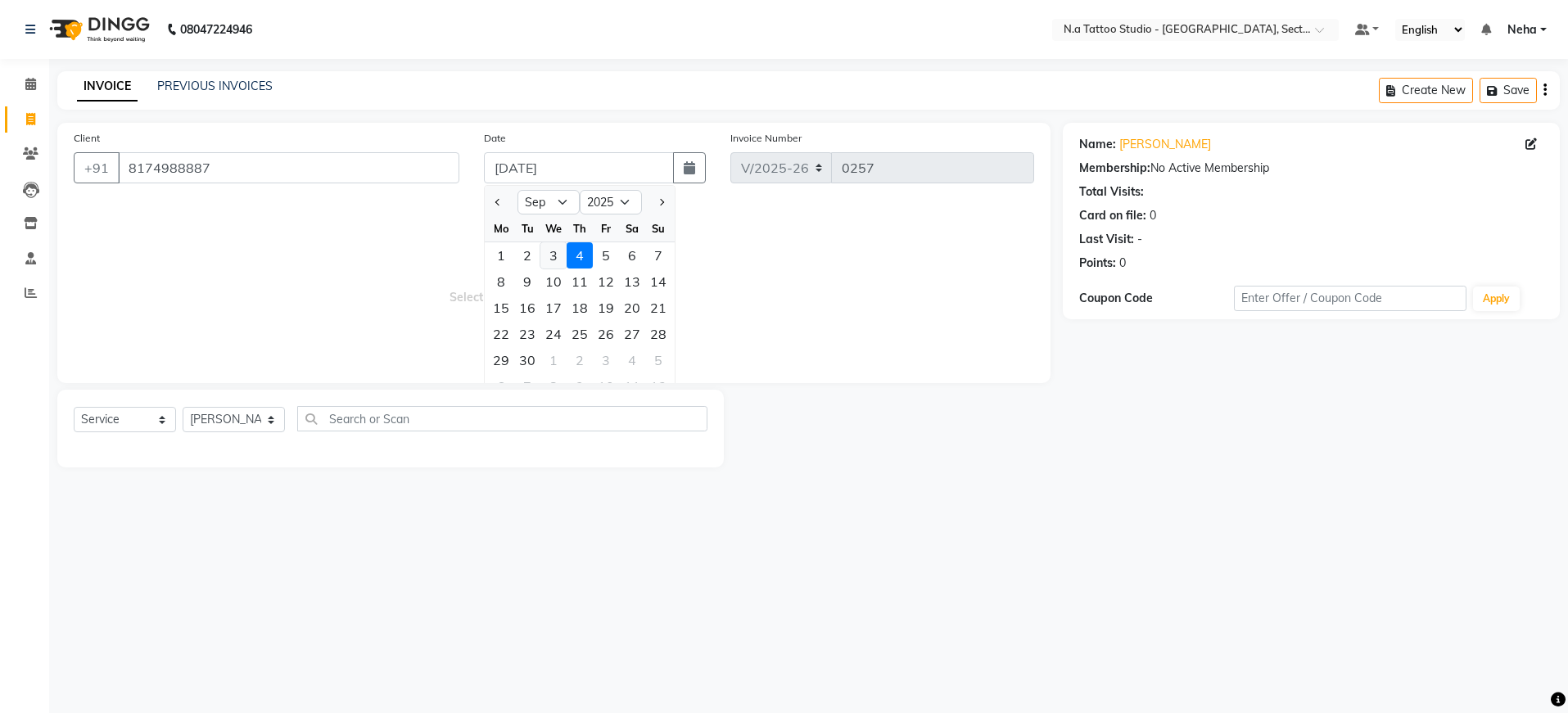
click at [560, 256] on div "3" at bounding box center [554, 255] width 26 height 26
type input "[DATE]"
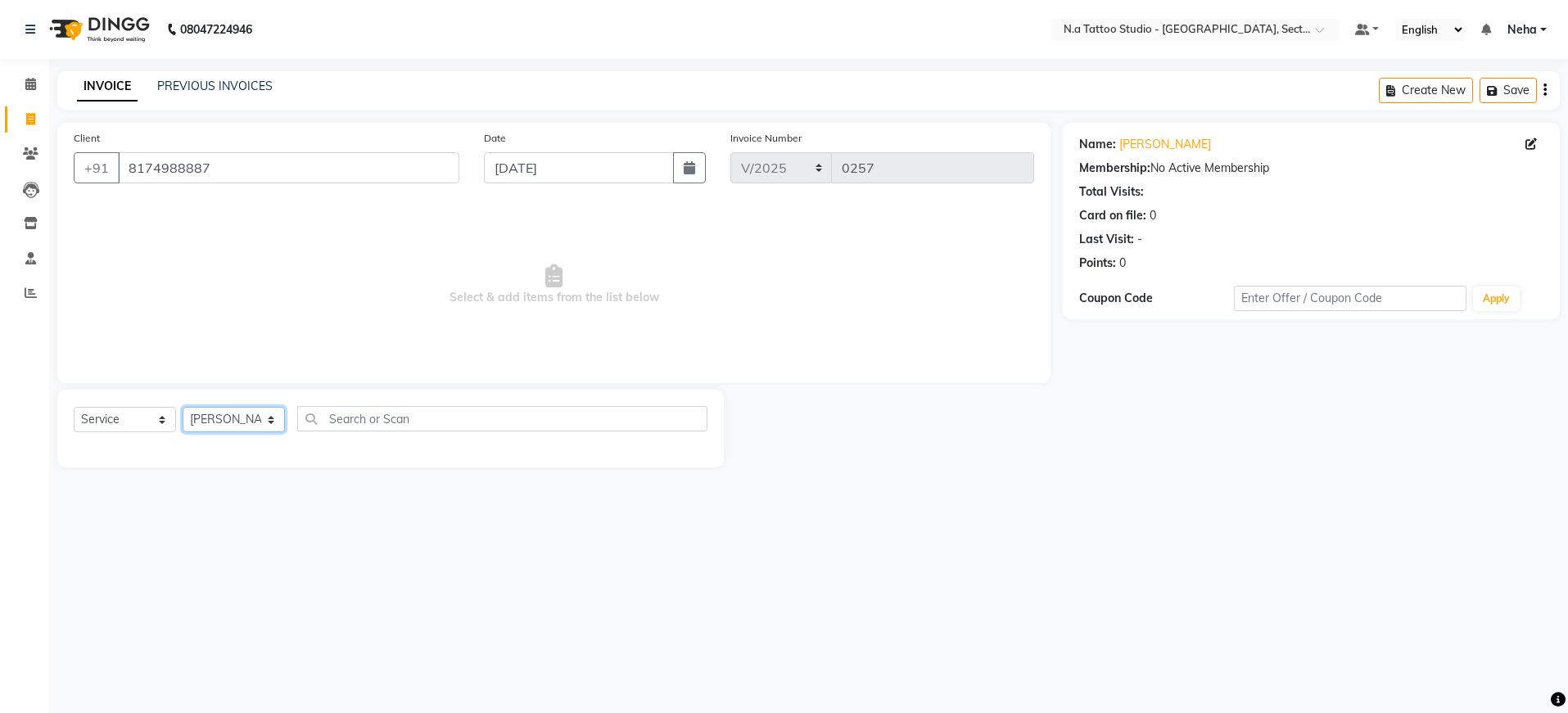
click at [237, 422] on select "Select Artist Abhishek Aman Harsh Kishan Kishan Manish Mayank nikhil Rahul Rake…" at bounding box center [233, 419] width 103 height 25
select select "84973"
click at [128, 457] on div "Permanent Tattoo" at bounding box center [122, 454] width 95 height 17
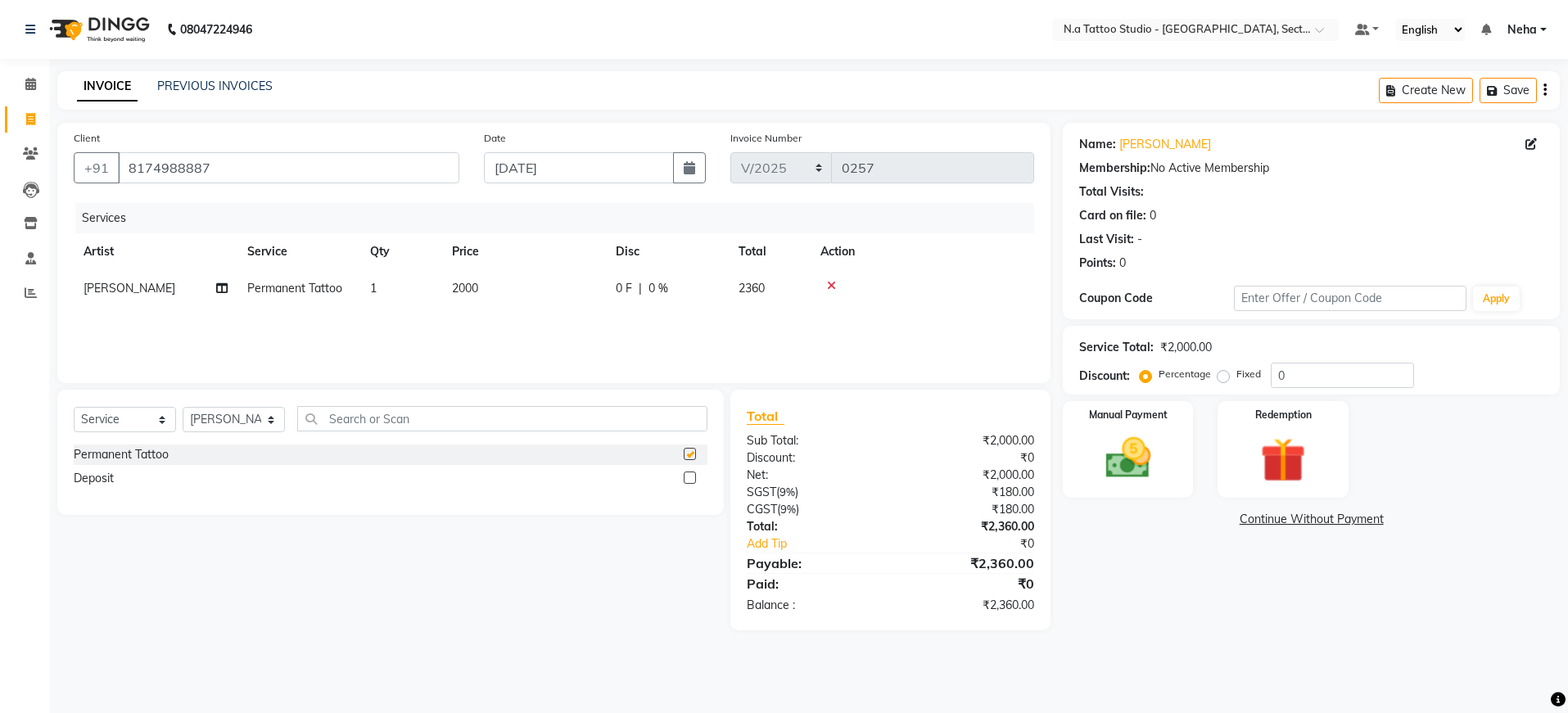
checkbox input "false"
click at [530, 293] on td "2000" at bounding box center [523, 288] width 163 height 37
select select "84973"
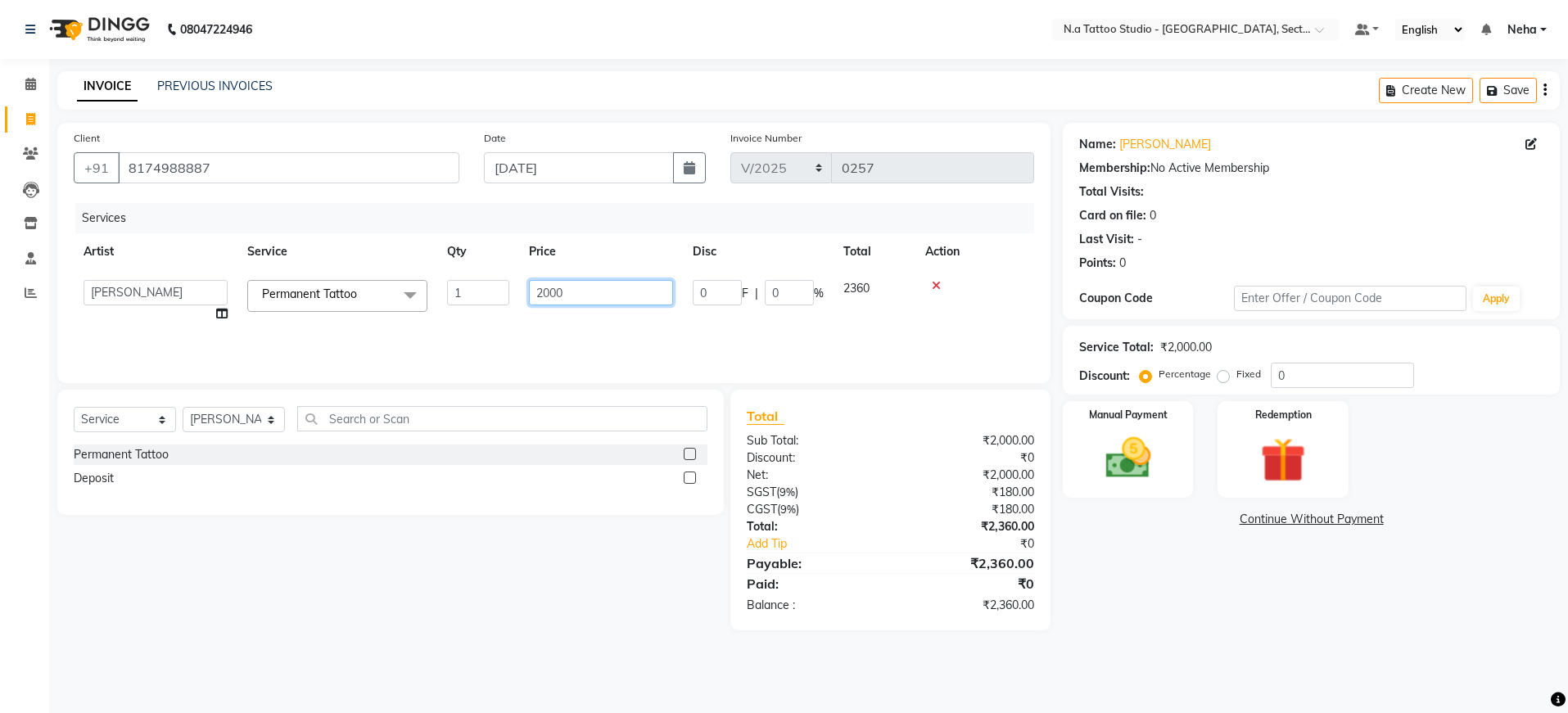
click at [594, 293] on input "2000" at bounding box center [600, 292] width 144 height 25
type input "10000"
click at [609, 325] on div "Services Artist Service Qty Price Disc Total Action Abhishek Aman Harsh Kishan …" at bounding box center [554, 284] width 960 height 163
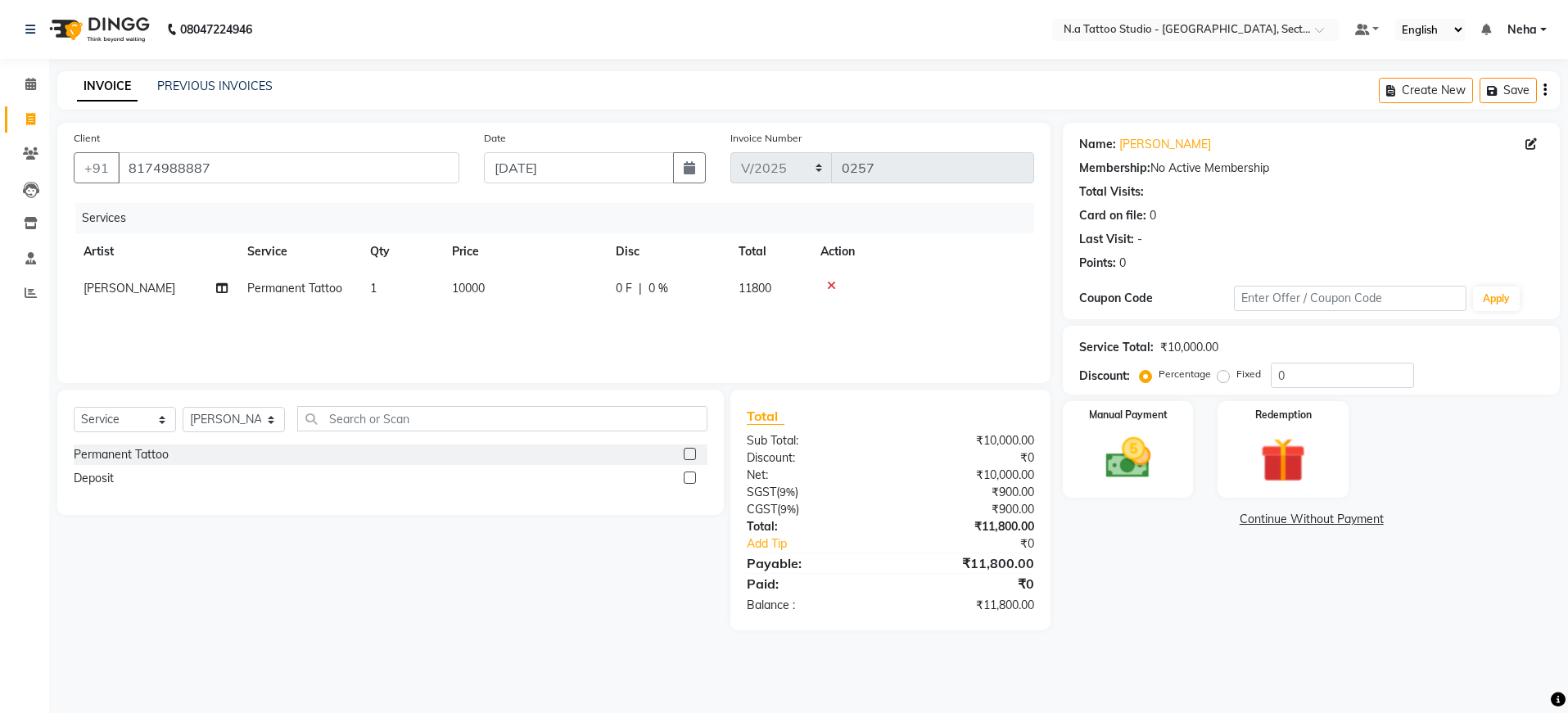
click at [1544, 90] on icon "button" at bounding box center [1545, 90] width 3 height 1
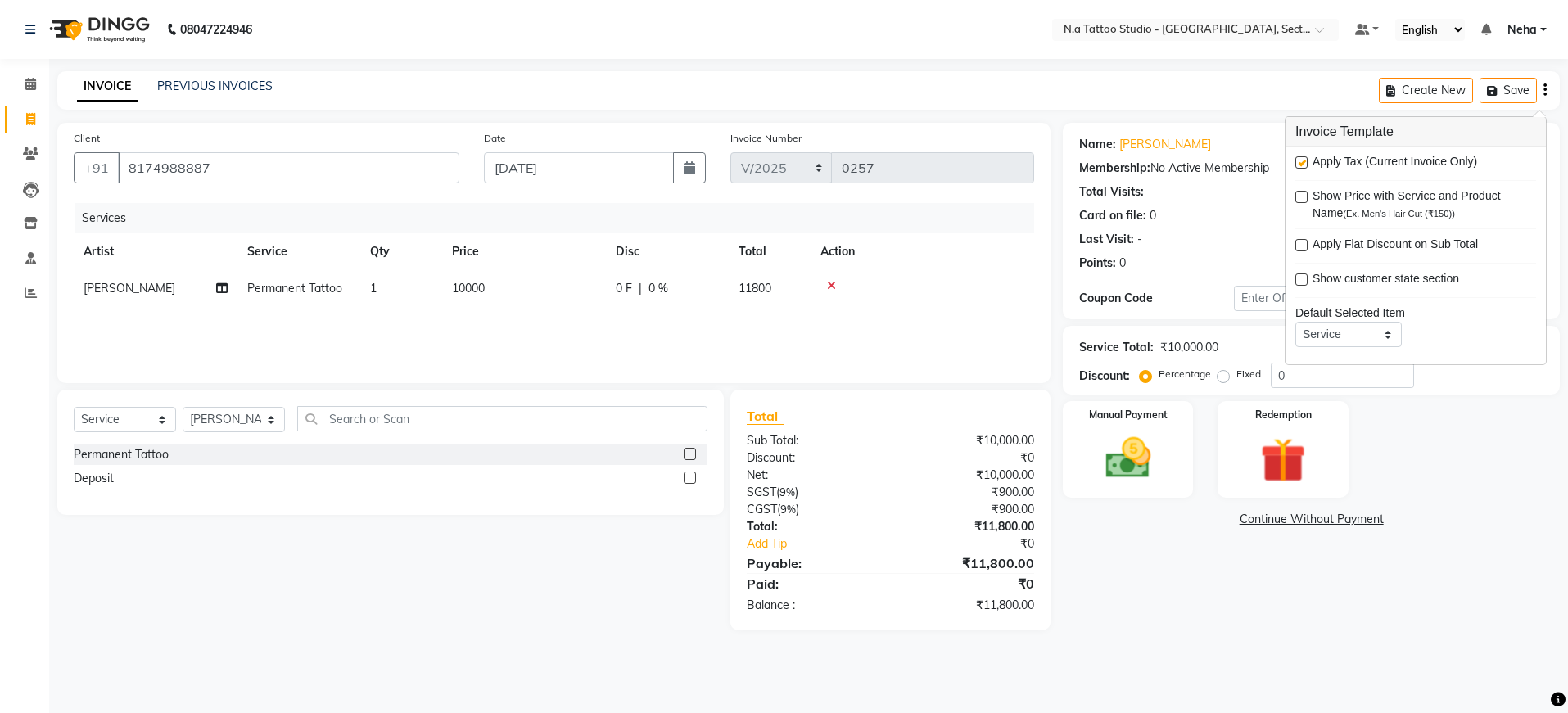
click at [1299, 164] on label at bounding box center [1301, 162] width 12 height 12
click at [1299, 164] on input "checkbox" at bounding box center [1300, 163] width 11 height 11
checkbox input "false"
click at [1119, 485] on img at bounding box center [1128, 458] width 76 height 54
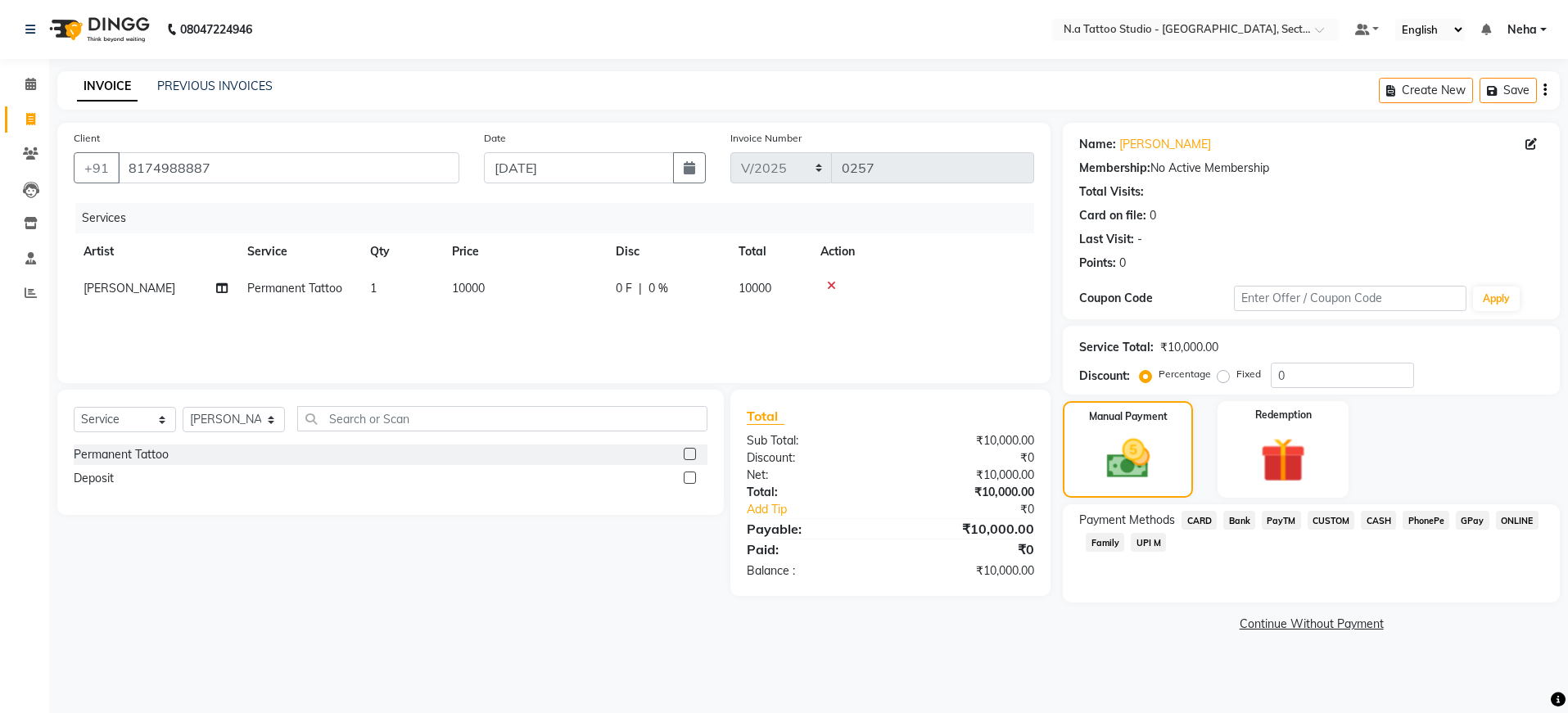
click at [1284, 515] on span "PayTM" at bounding box center [1281, 520] width 39 height 19
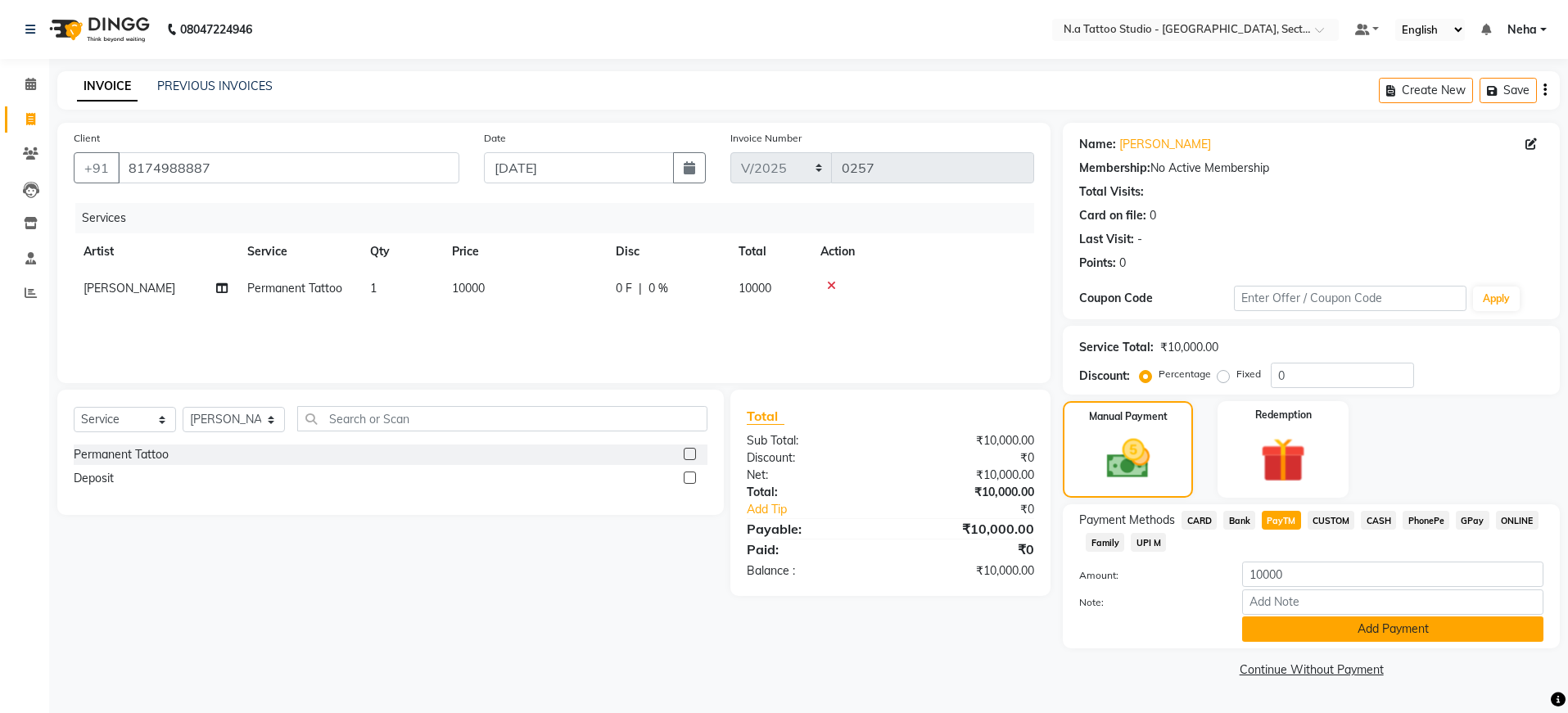
click at [1393, 632] on button "Add Payment" at bounding box center [1392, 629] width 301 height 25
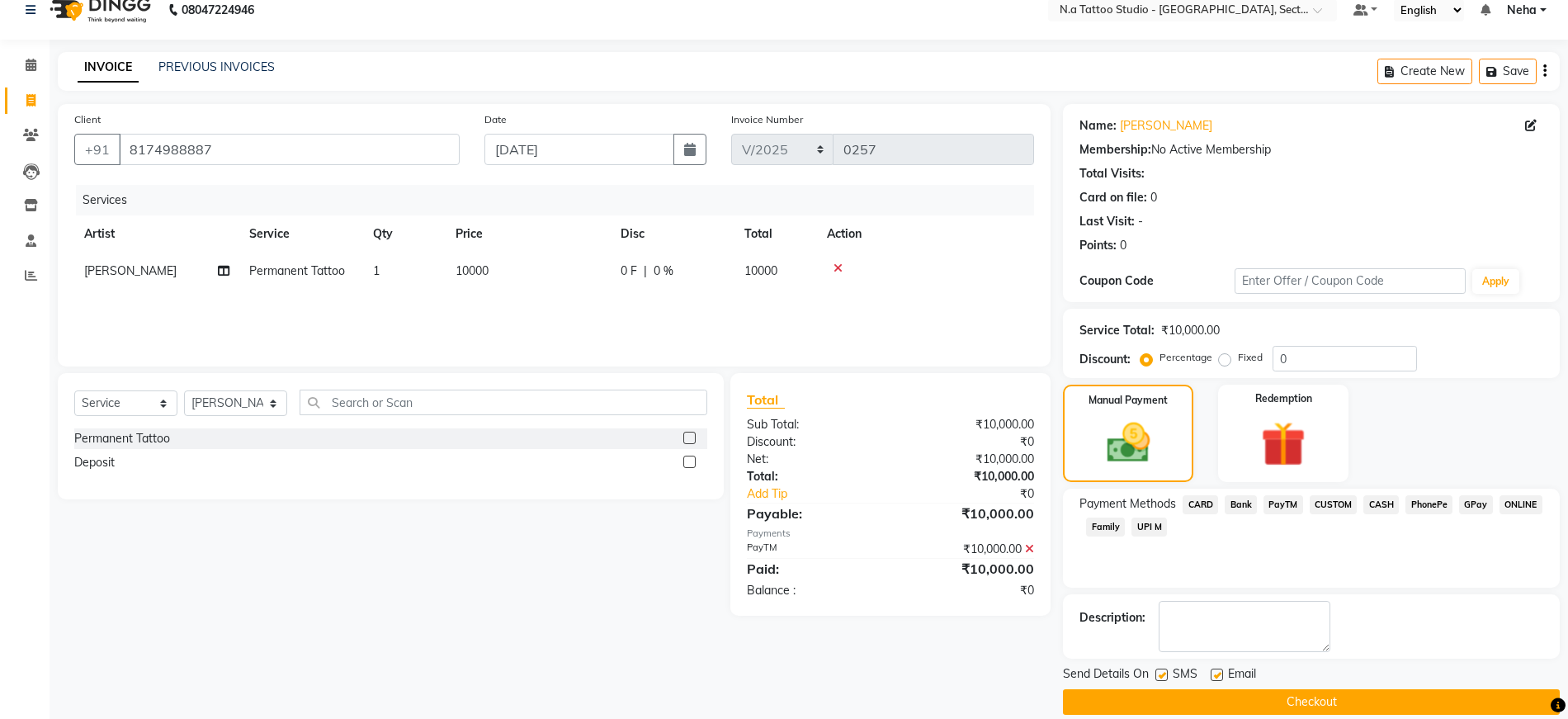
scroll to position [41, 0]
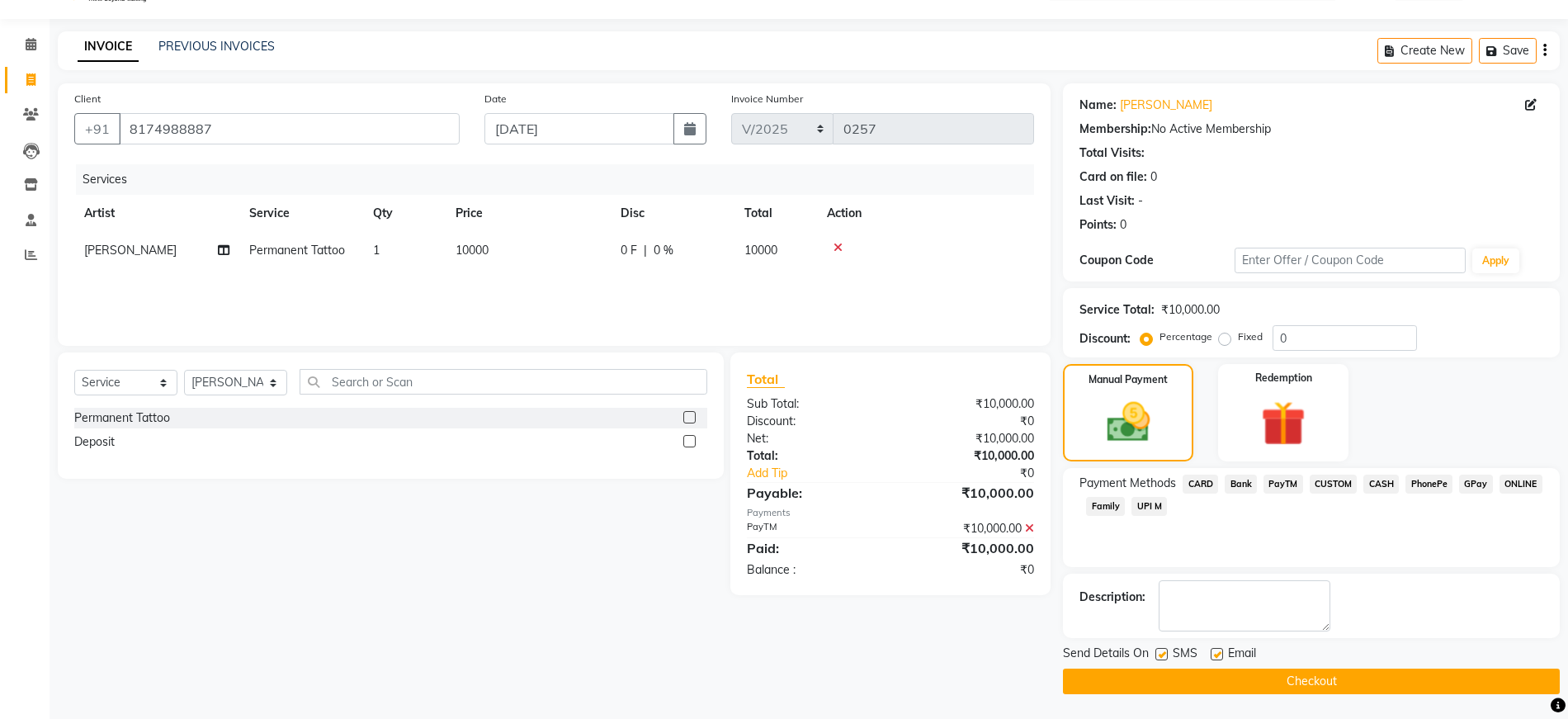
click at [1388, 673] on button "Checkout" at bounding box center [1311, 681] width 497 height 26
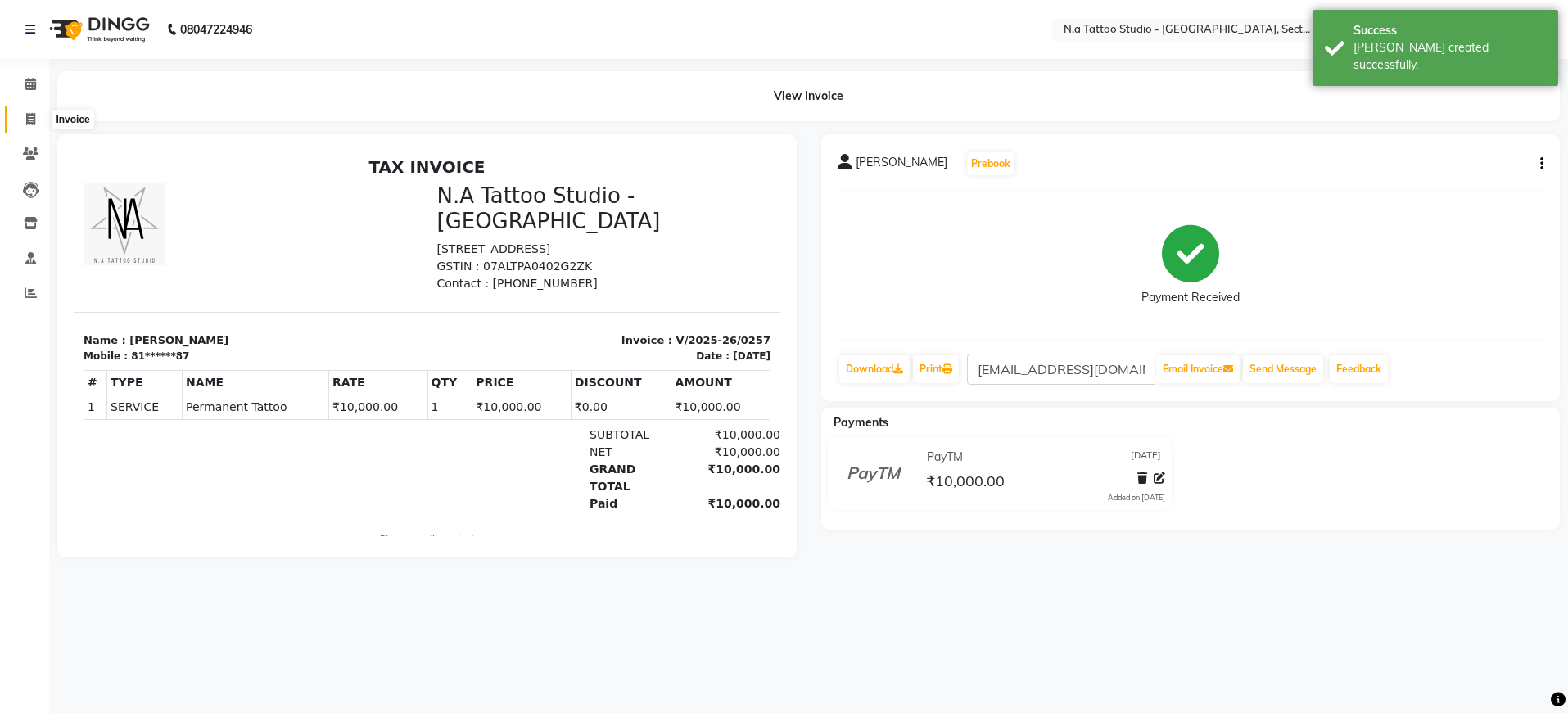
click at [35, 122] on span at bounding box center [30, 120] width 29 height 19
select select "service"
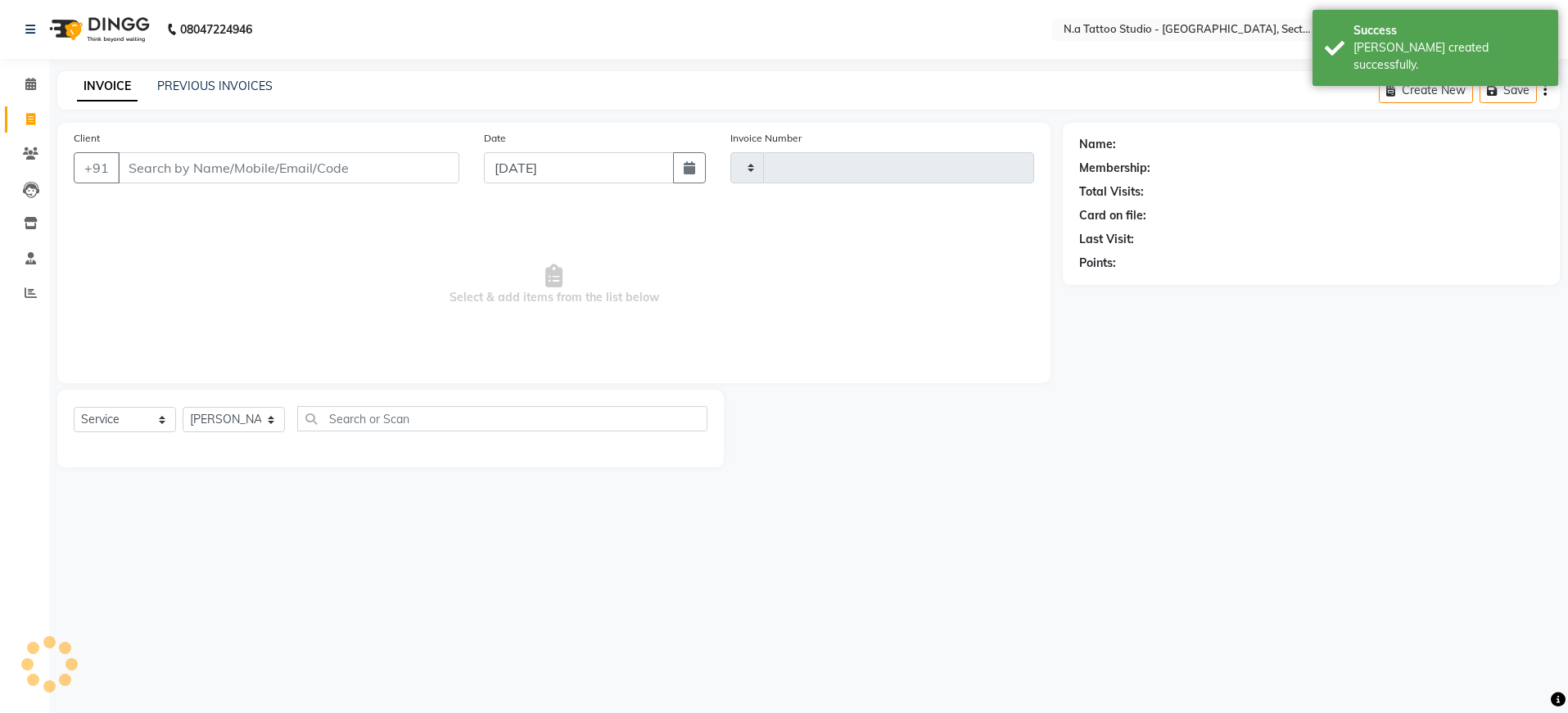
type input "0258"
select select "4592"
type input "9026894239"
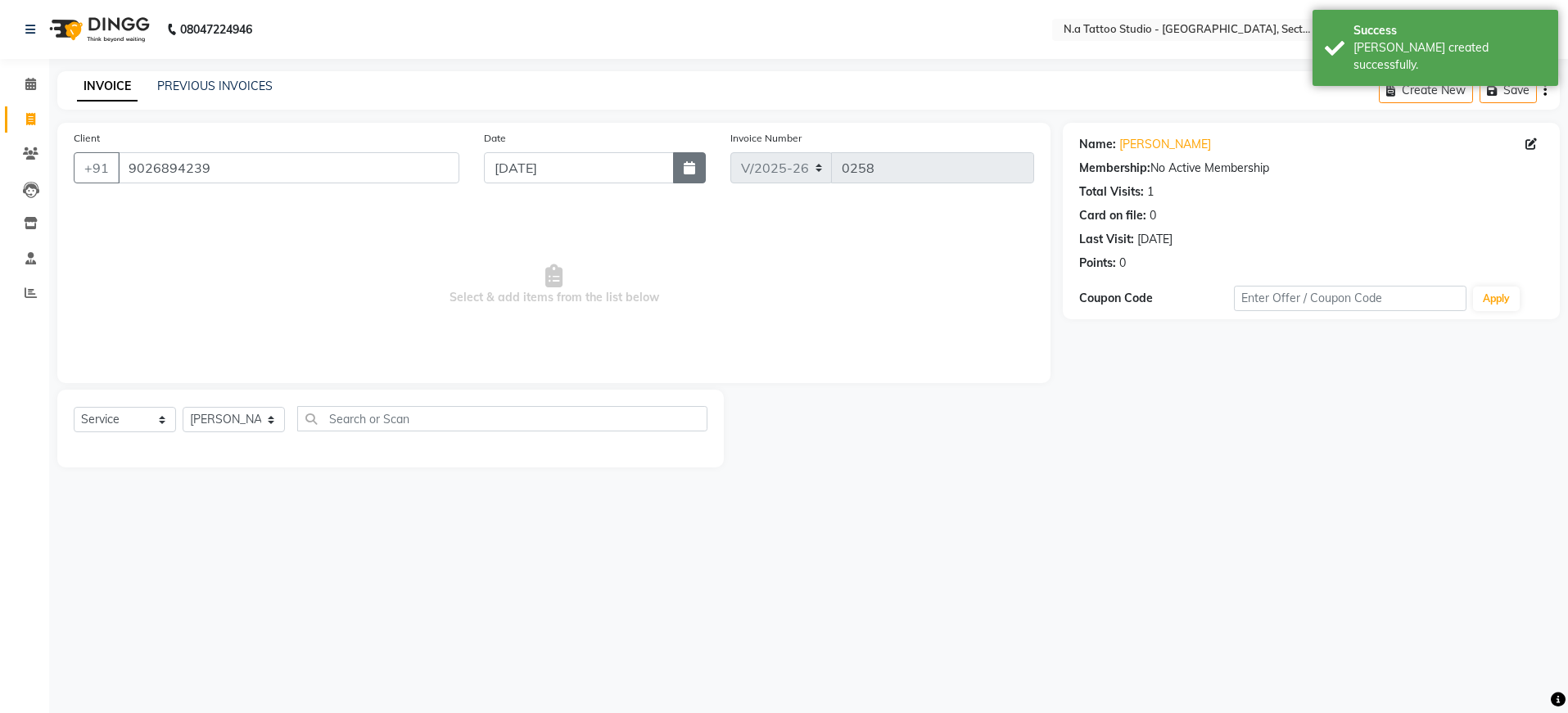
click at [685, 177] on button "button" at bounding box center [689, 168] width 33 height 31
select select "9"
select select "2025"
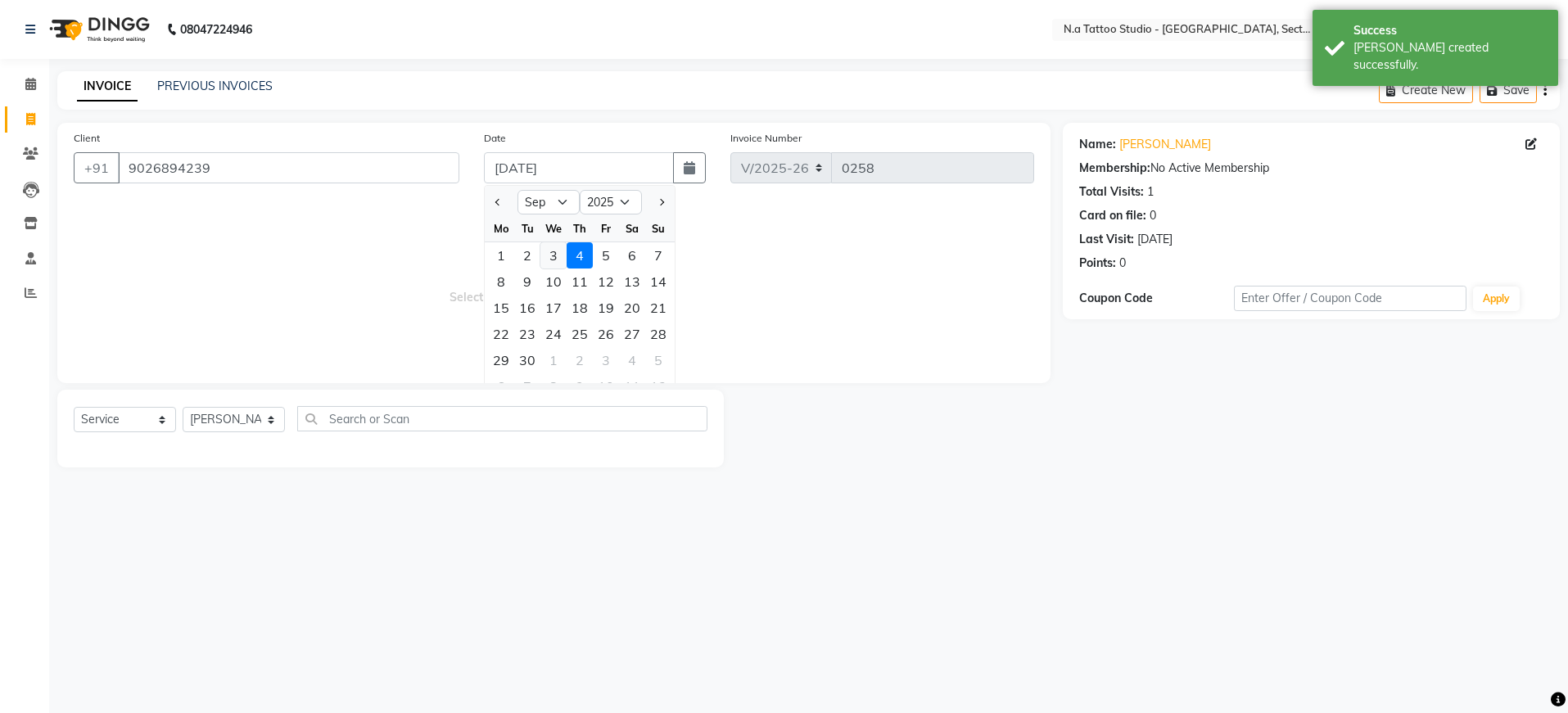
click at [555, 262] on div "3" at bounding box center [554, 255] width 26 height 26
type input "[DATE]"
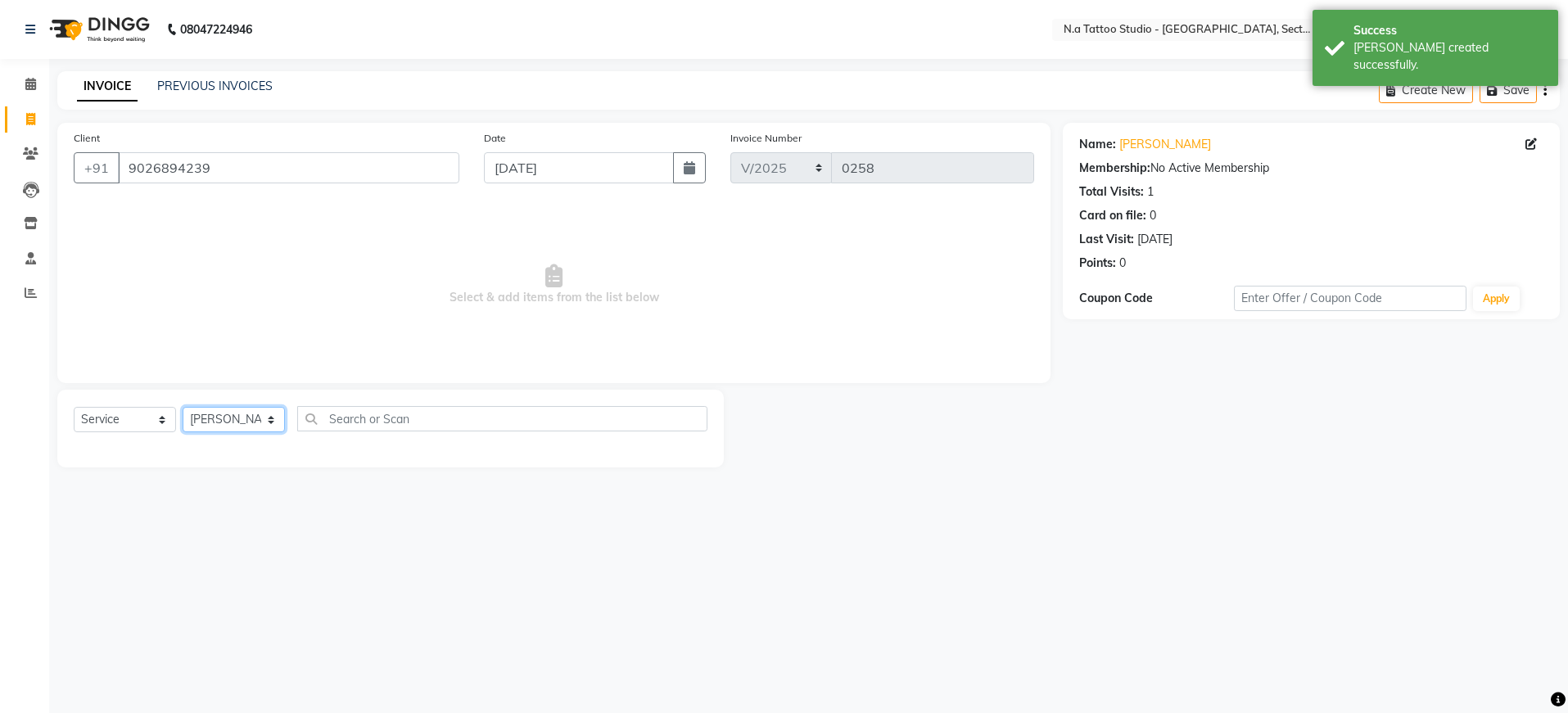
click at [215, 417] on select "Select Artist Abhishek Aman Harsh Kishan Kishan Manish Mayank nikhil Rahul Rake…" at bounding box center [233, 419] width 103 height 25
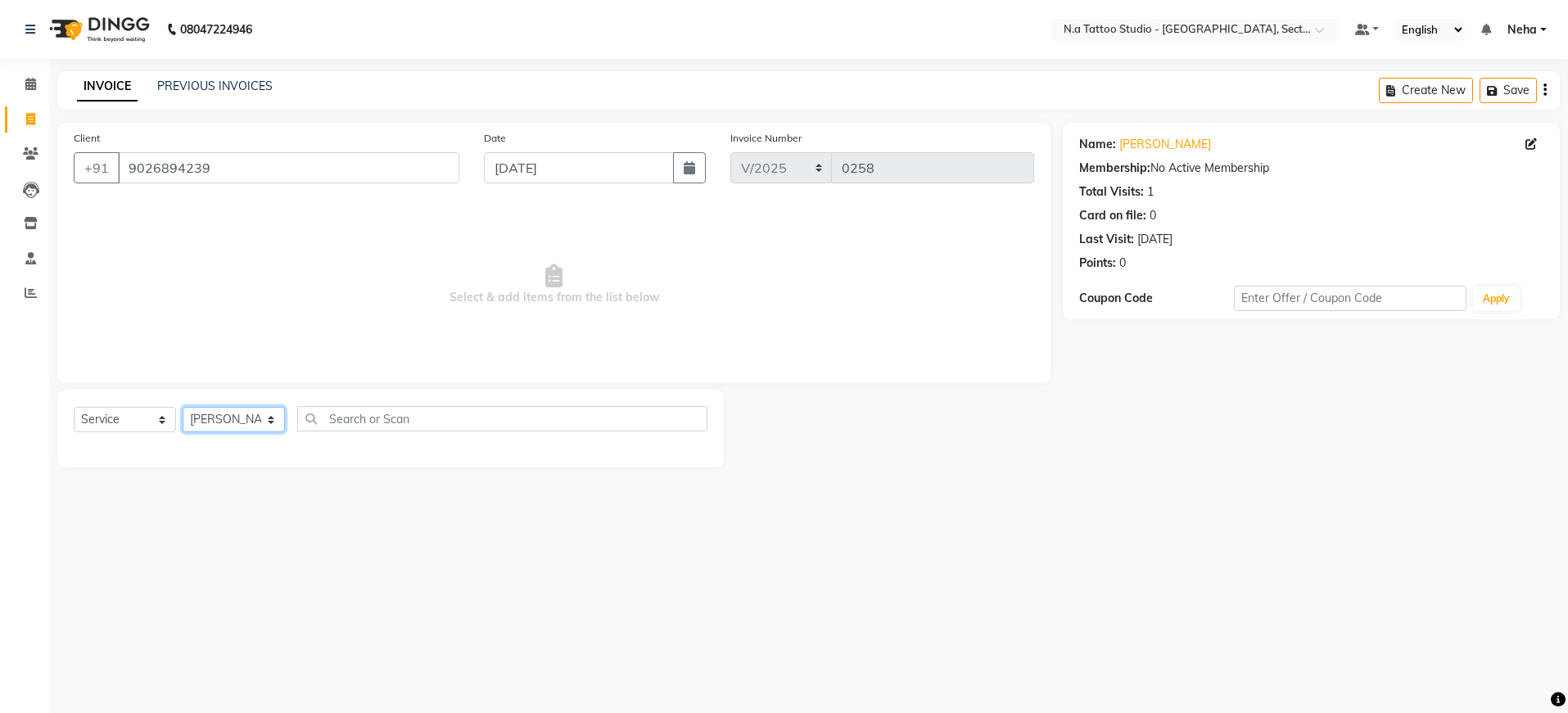
select select "74200"
click at [149, 457] on div "Permanent Tattoo" at bounding box center [122, 454] width 95 height 17
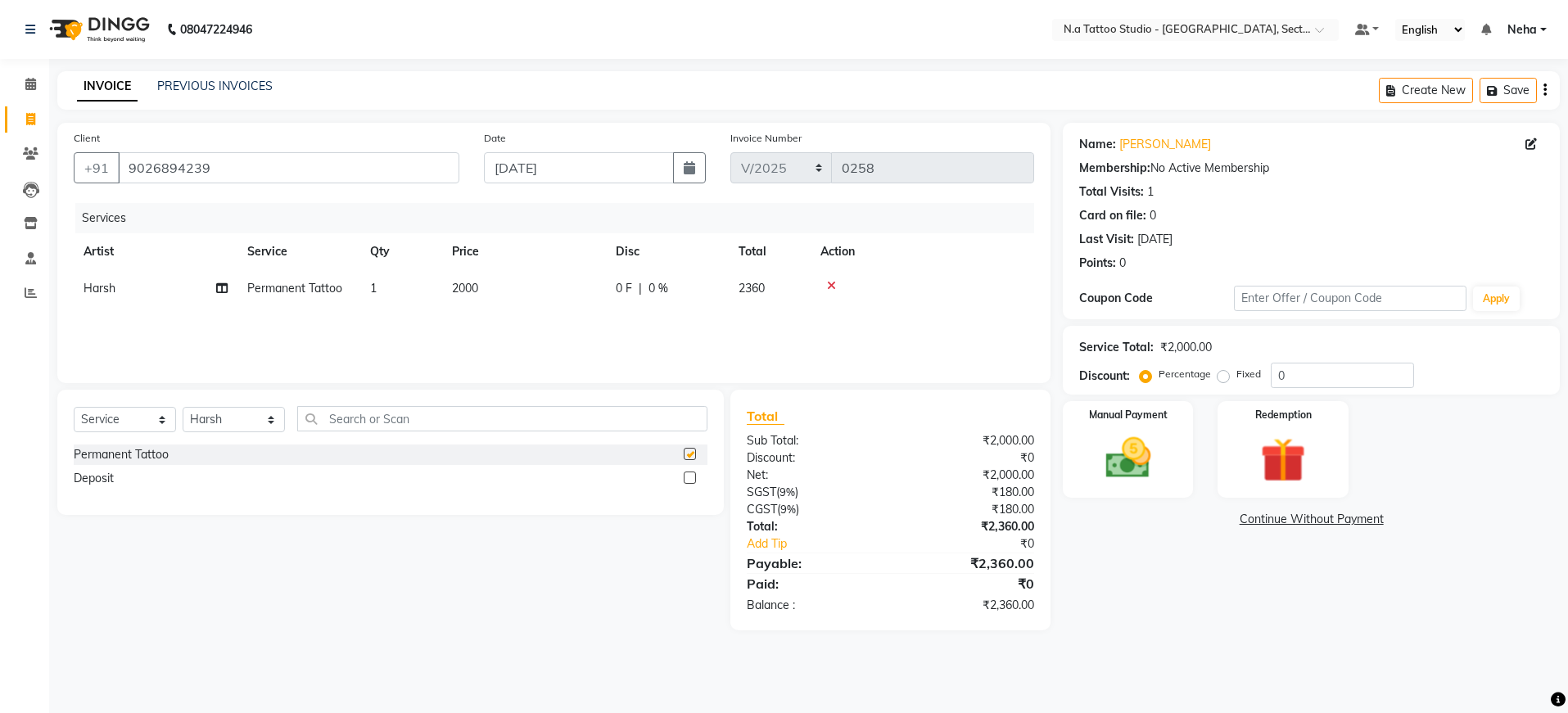
checkbox input "false"
click at [549, 301] on td "2000" at bounding box center [523, 288] width 163 height 37
select select "74200"
click at [582, 293] on input "2000" at bounding box center [600, 292] width 144 height 25
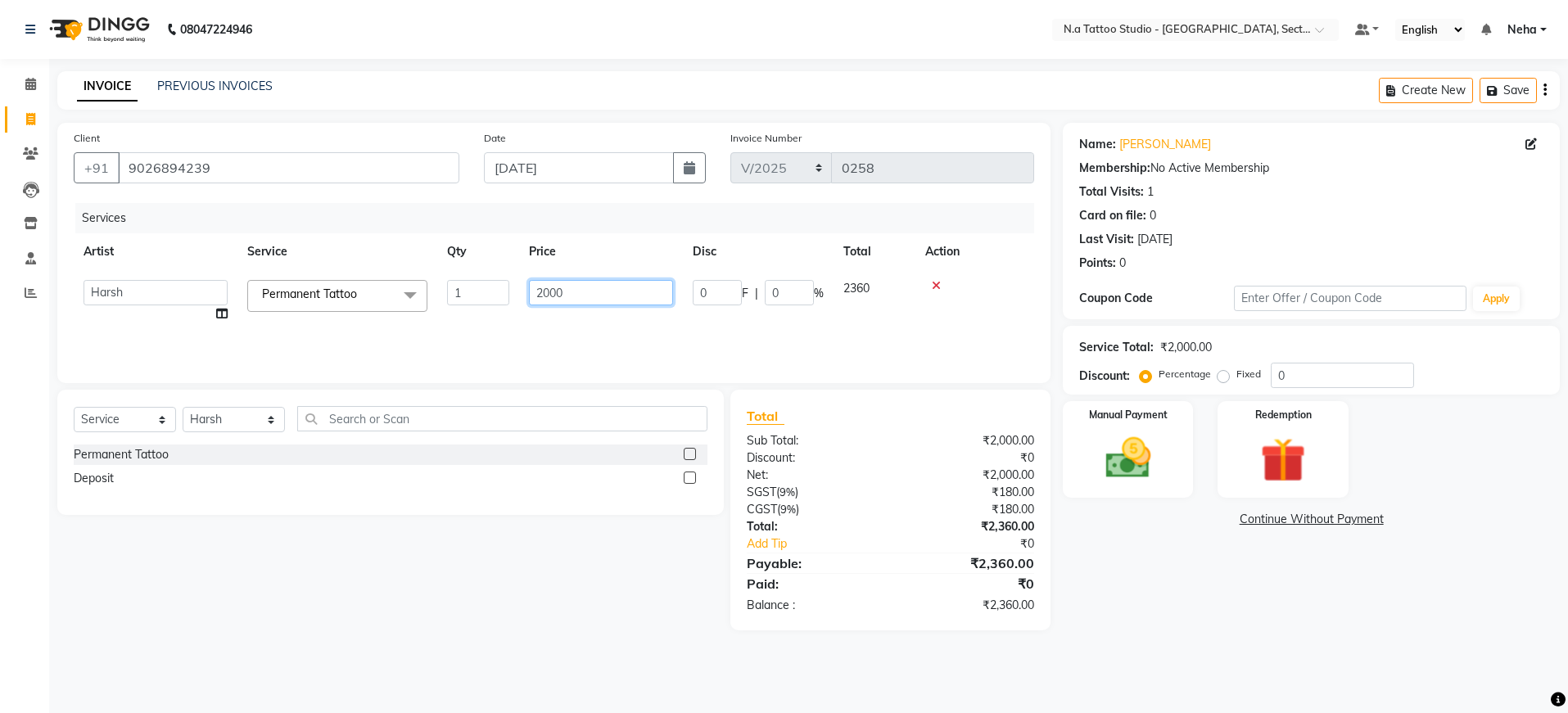
click at [582, 293] on input "2000" at bounding box center [600, 292] width 144 height 25
type input "10500"
click at [97, 408] on select "Select Service Product Membership Package Voucher Prepaid Gift Card" at bounding box center [125, 419] width 103 height 25
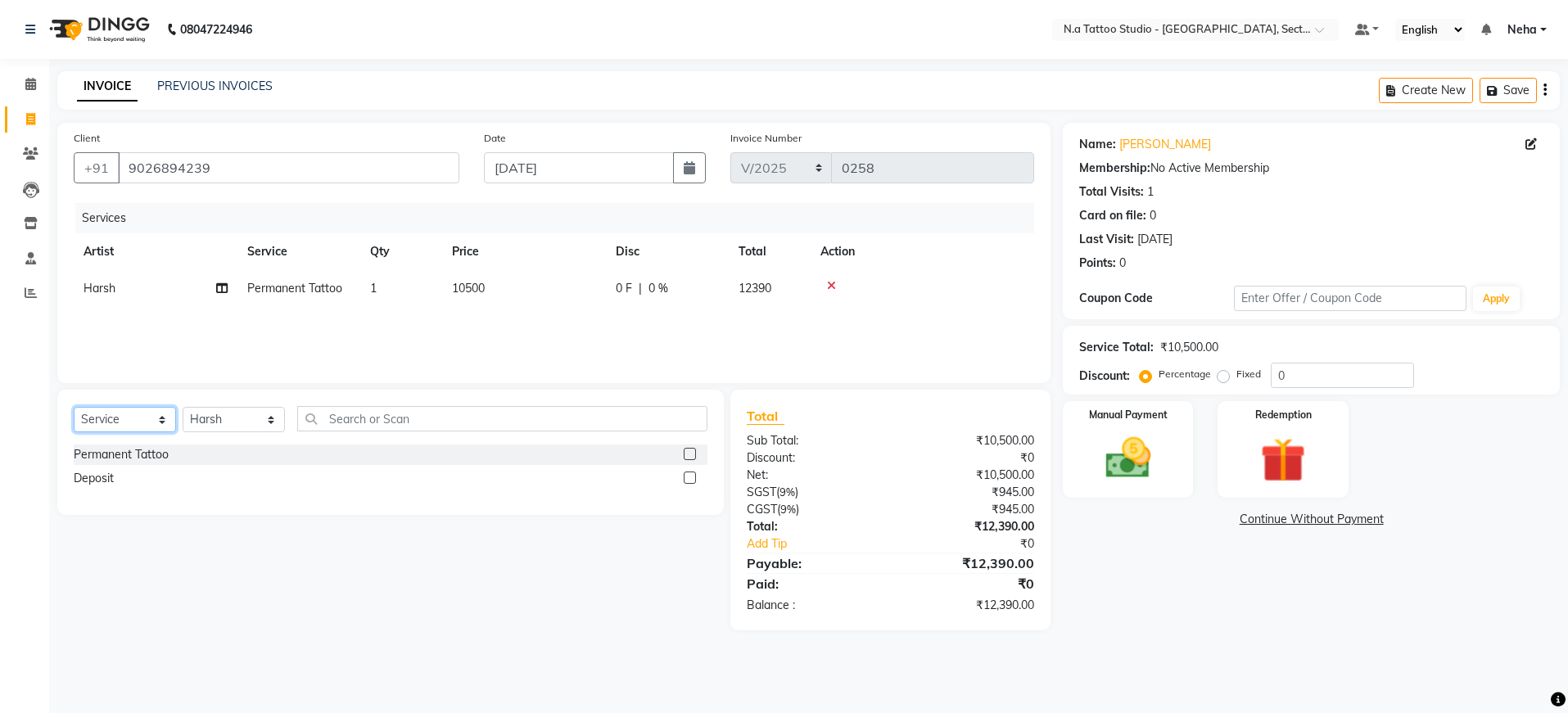
select select "product"
click at [135, 476] on div "Tattoo Vitamins" at bounding box center [115, 478] width 83 height 17
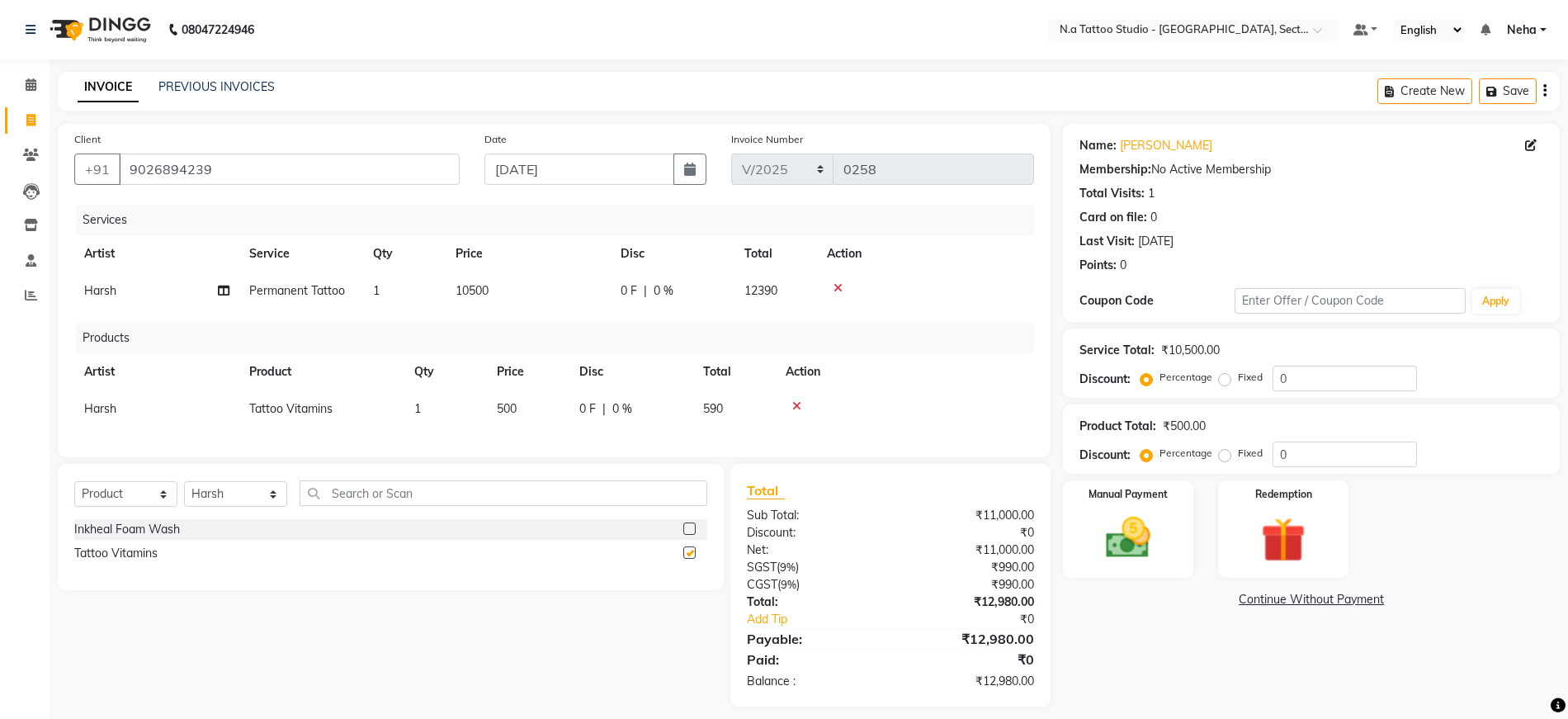
checkbox input "false"
drag, startPoint x: 1546, startPoint y: 91, endPoint x: 1479, endPoint y: 115, distance: 71.2
click at [1546, 91] on icon "button" at bounding box center [1545, 91] width 3 height 1
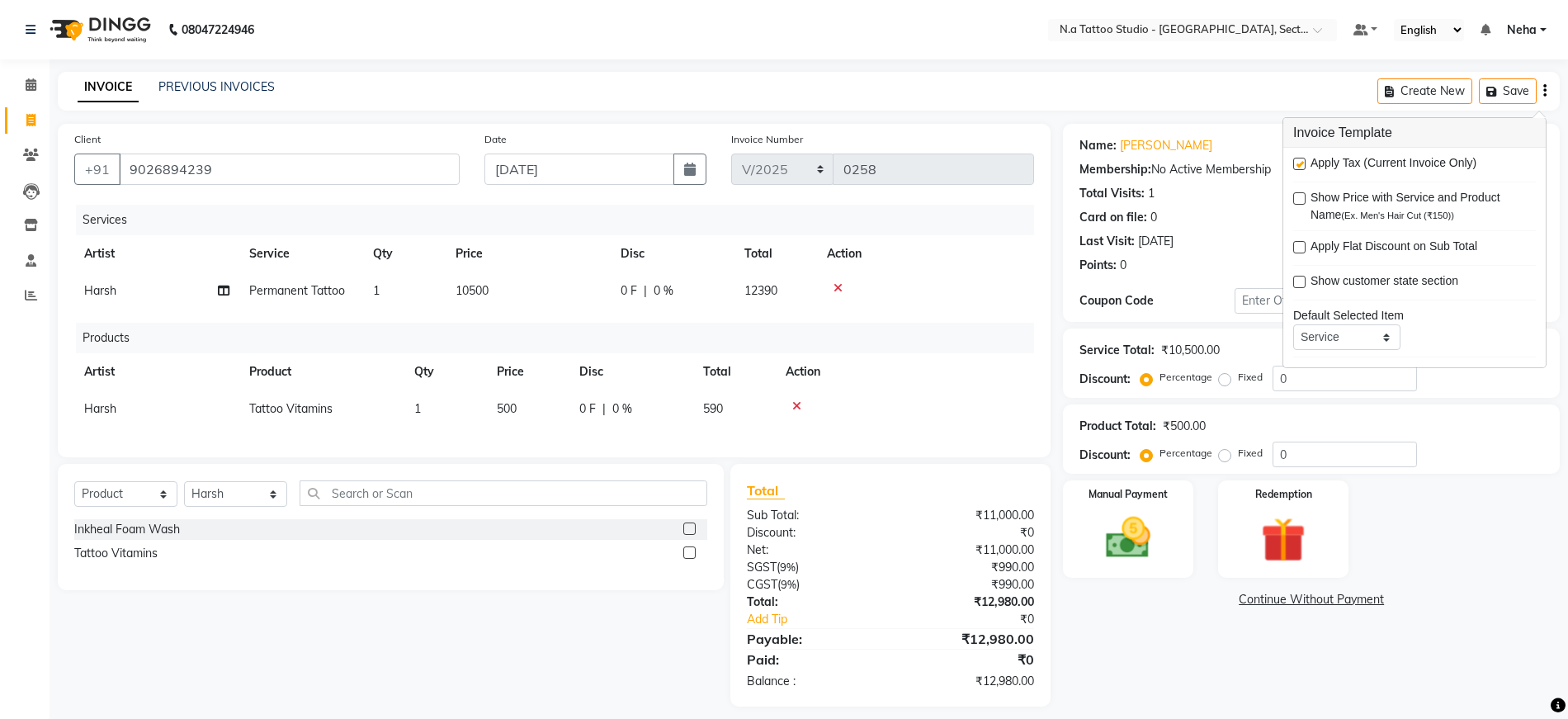
click at [1298, 166] on label at bounding box center [1299, 163] width 12 height 12
click at [1298, 166] on input "checkbox" at bounding box center [1298, 164] width 11 height 11
checkbox input "false"
click at [1189, 115] on main "INVOICE PREVIOUS INVOICES Create New Save Client +91 9026894239 Date 03-09-2025…" at bounding box center [815, 384] width 1531 height 625
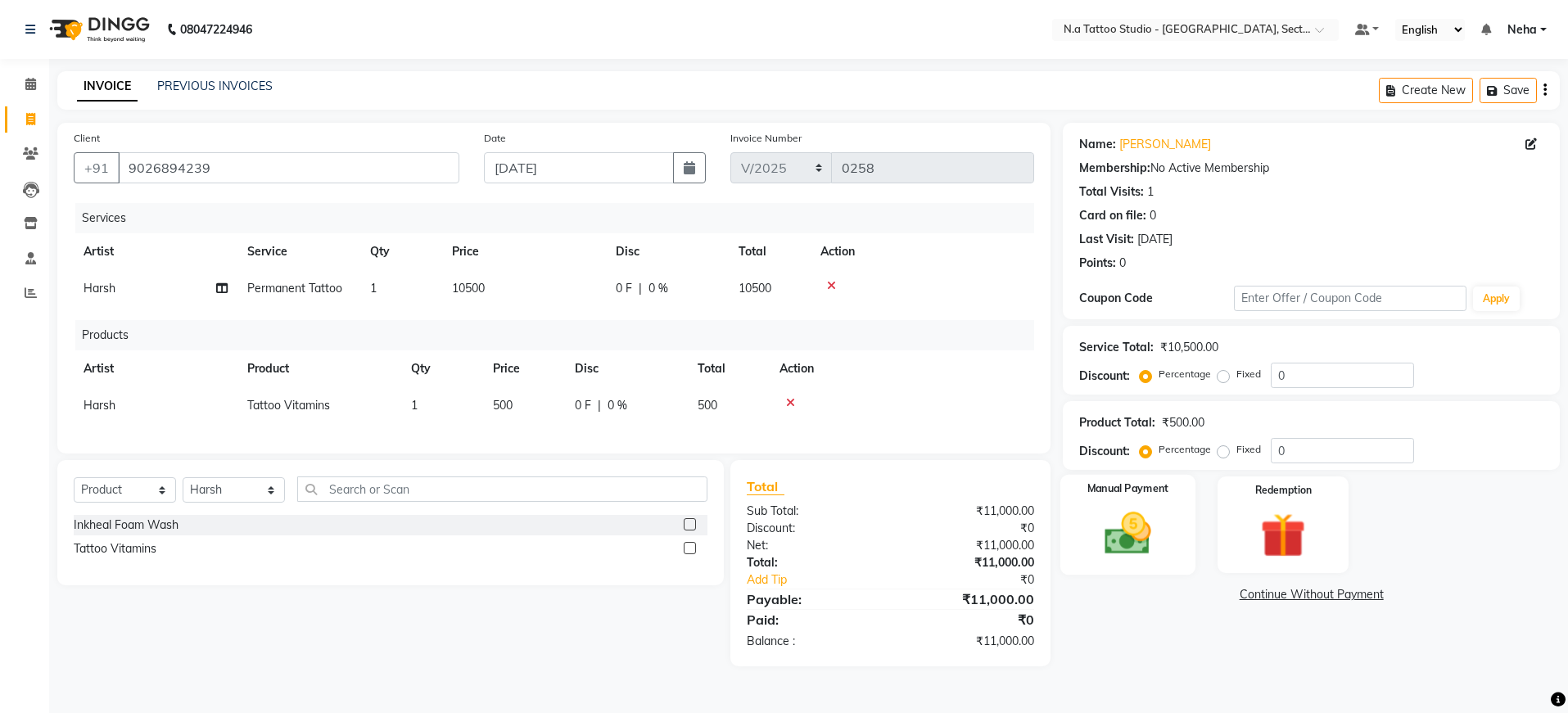
click at [1156, 539] on img at bounding box center [1128, 534] width 76 height 54
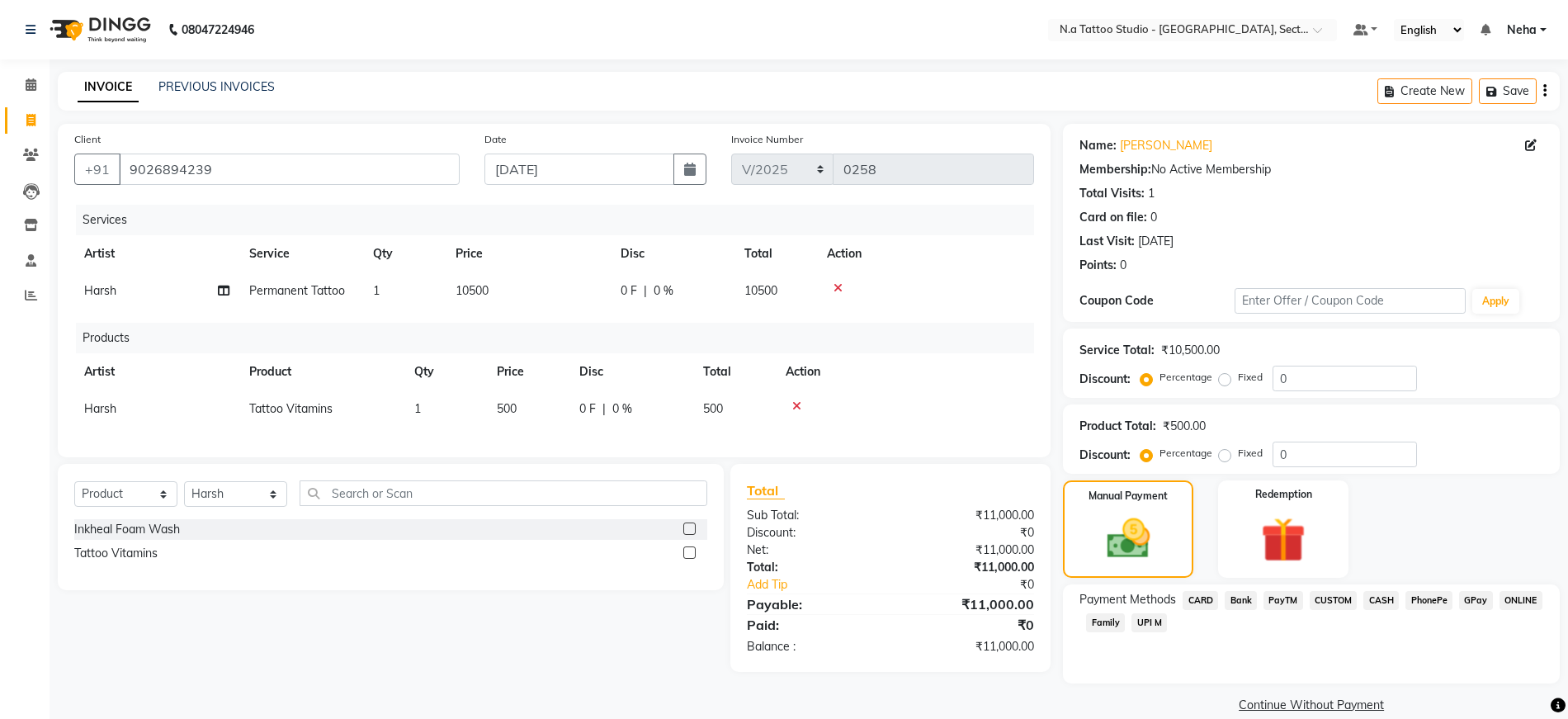
click at [1390, 604] on span "CASH" at bounding box center [1381, 601] width 36 height 19
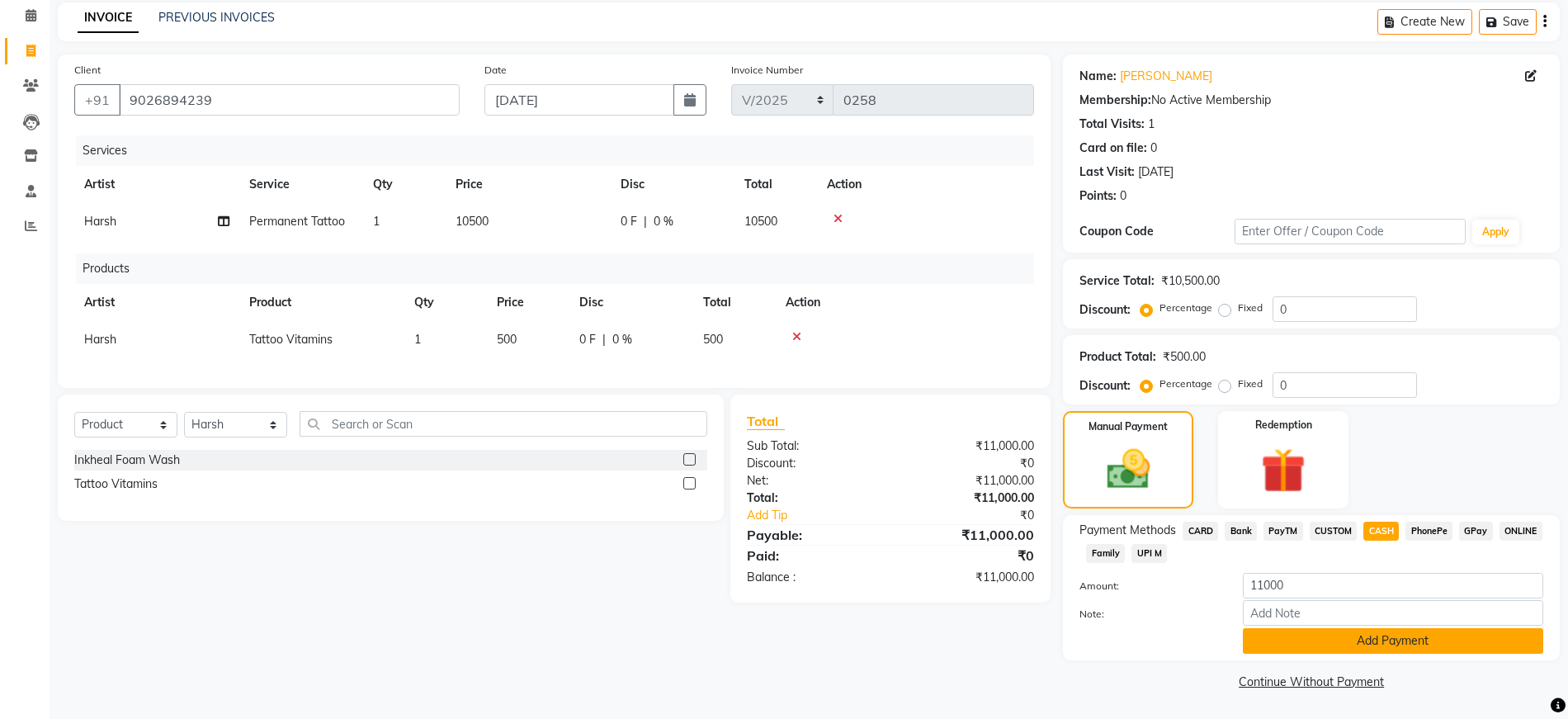
click at [1376, 637] on button "Add Payment" at bounding box center [1392, 641] width 301 height 26
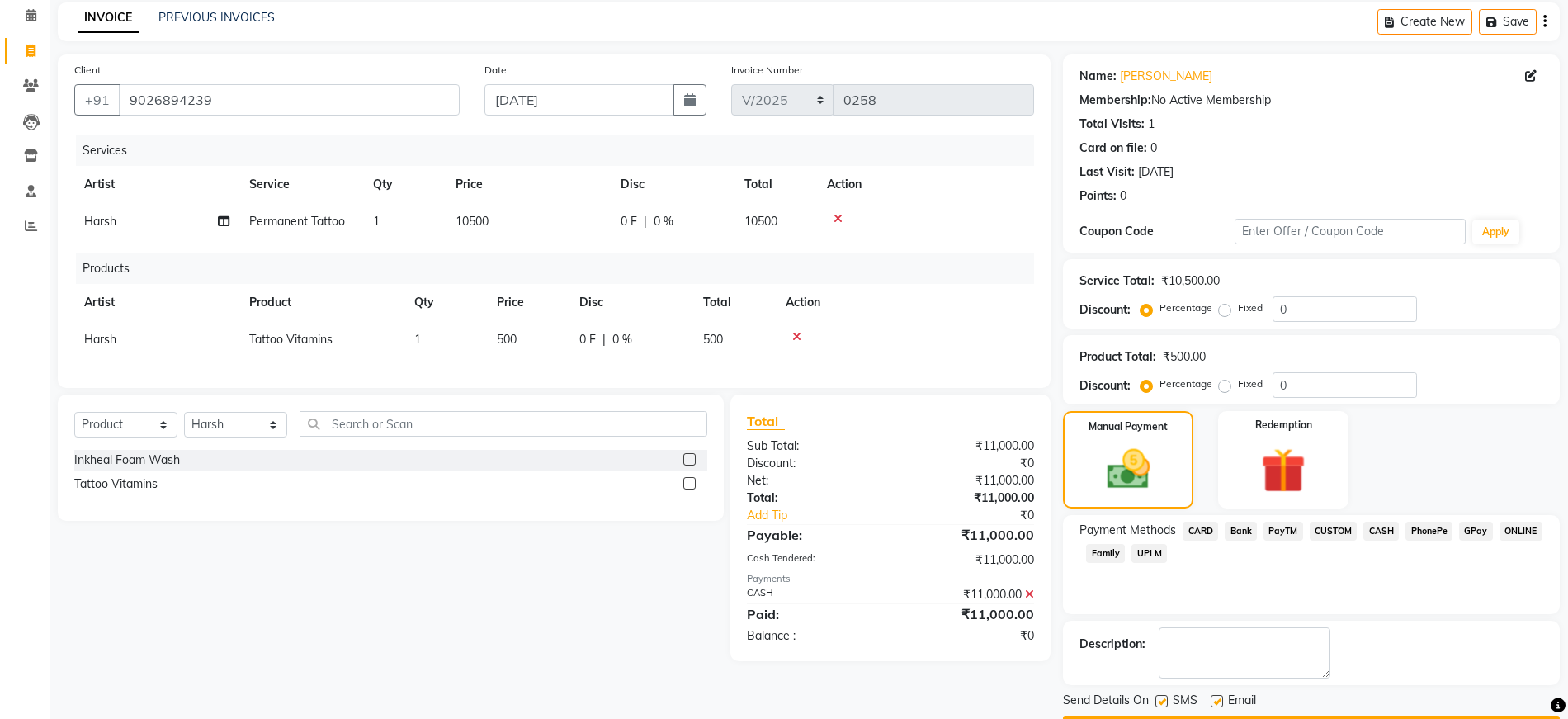
scroll to position [117, 0]
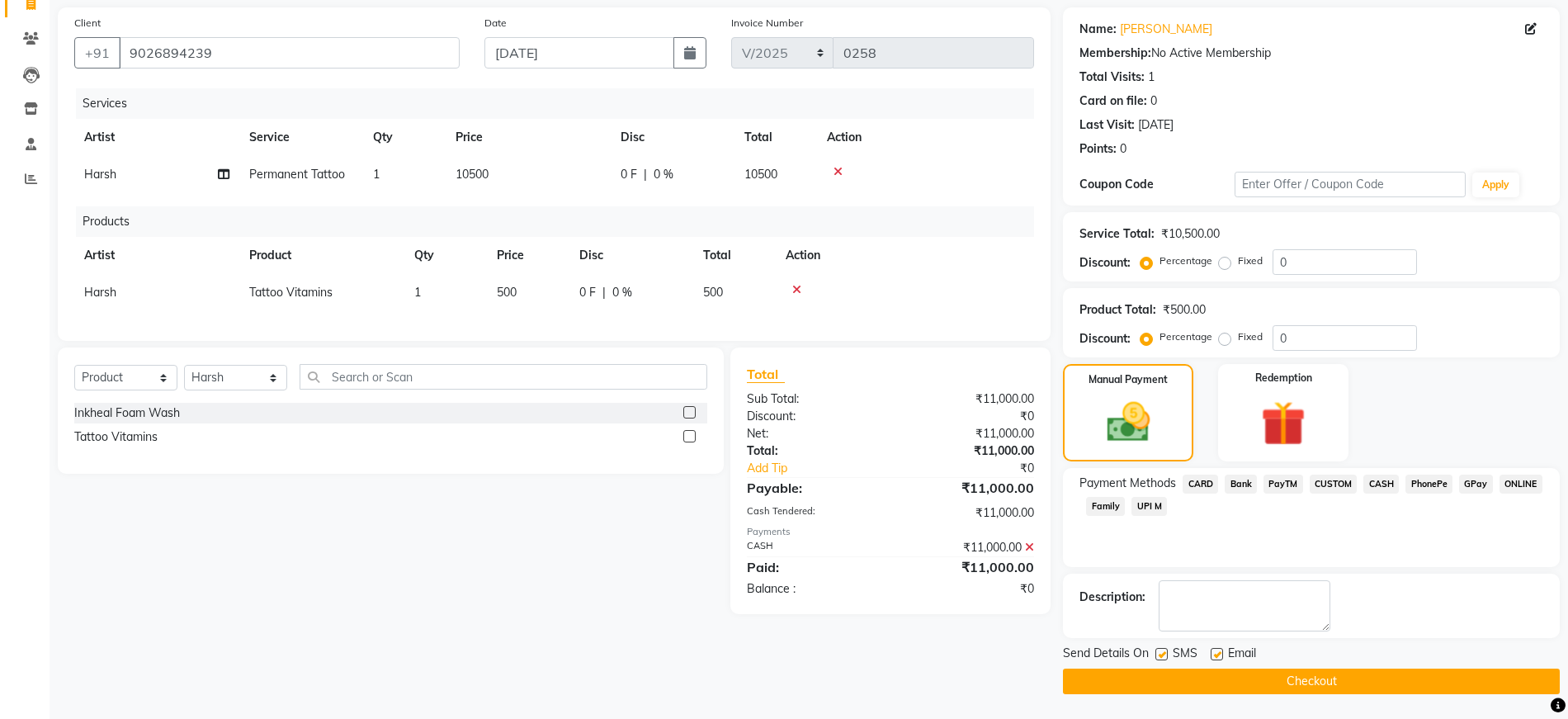
click at [1349, 683] on button "Checkout" at bounding box center [1311, 681] width 497 height 26
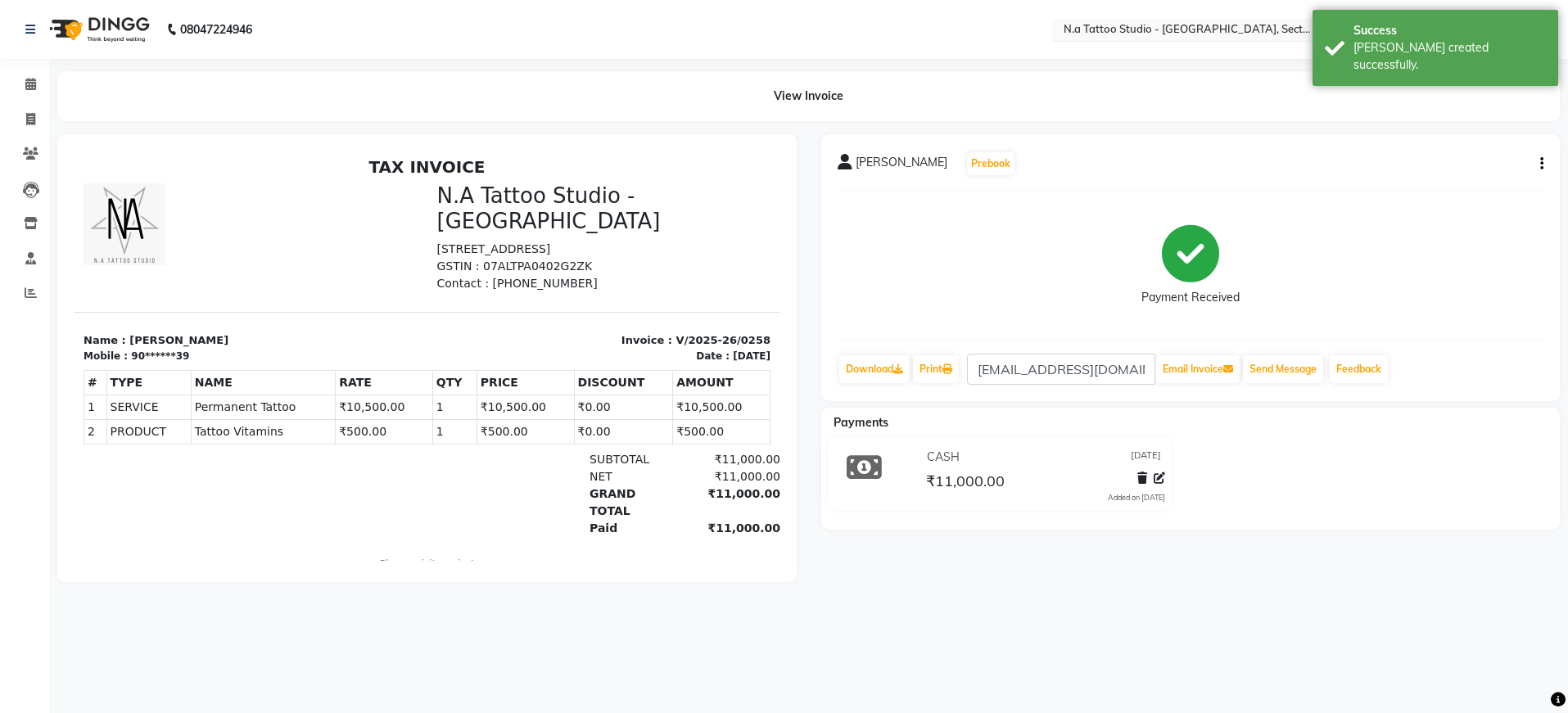
click at [1114, 30] on input "text" at bounding box center [1179, 31] width 237 height 16
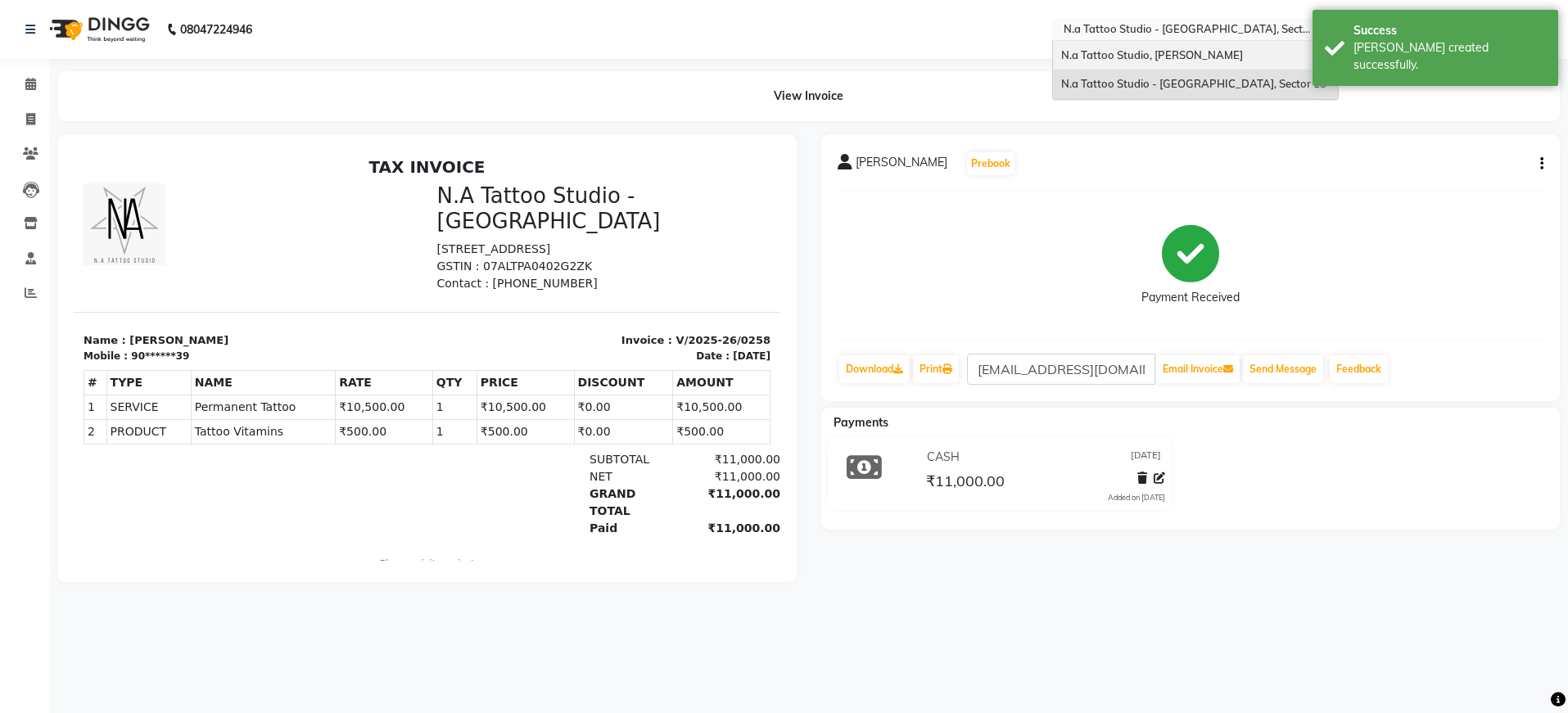
click at [1122, 66] on div "N.a Tattoo Studio, [PERSON_NAME]" at bounding box center [1195, 56] width 285 height 30
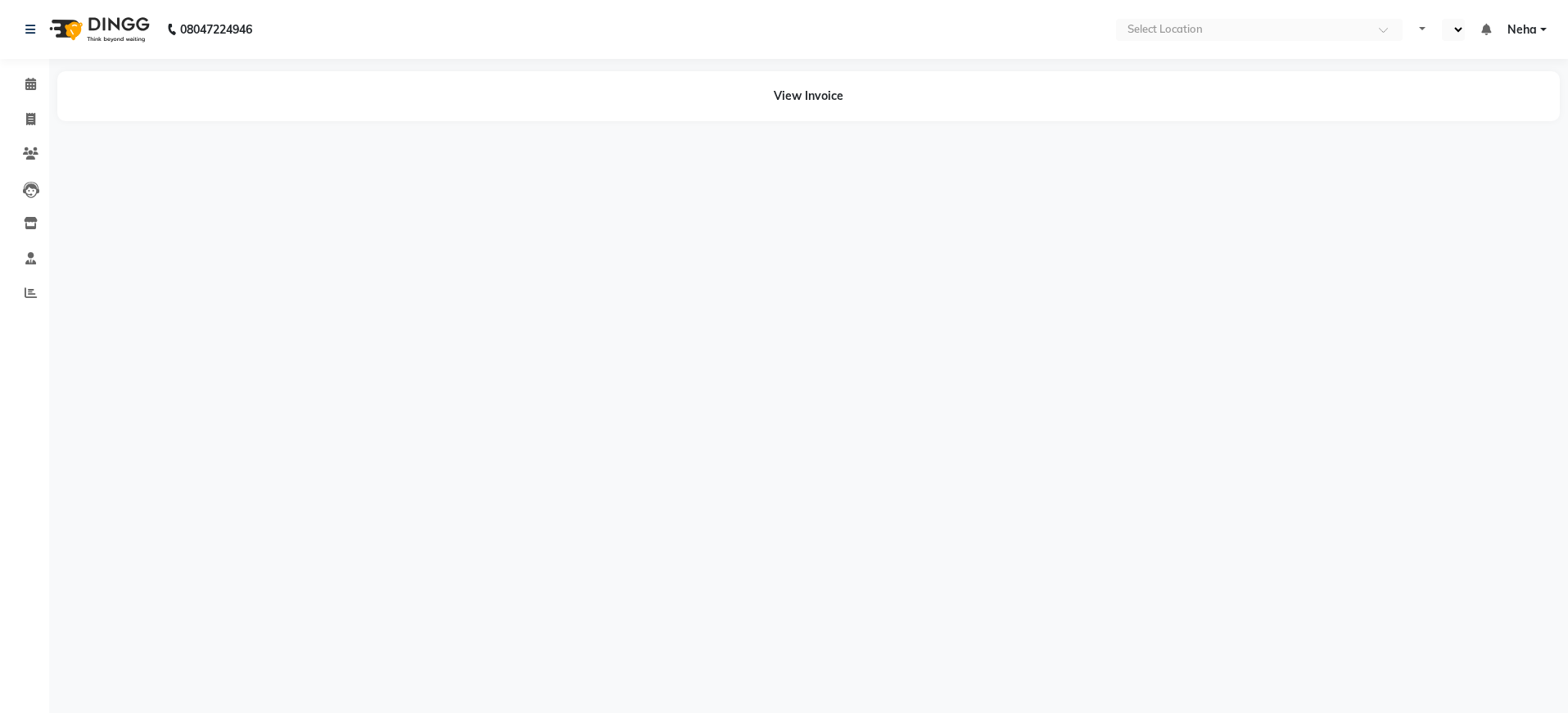
select select "en"
click at [30, 83] on icon at bounding box center [30, 84] width 11 height 12
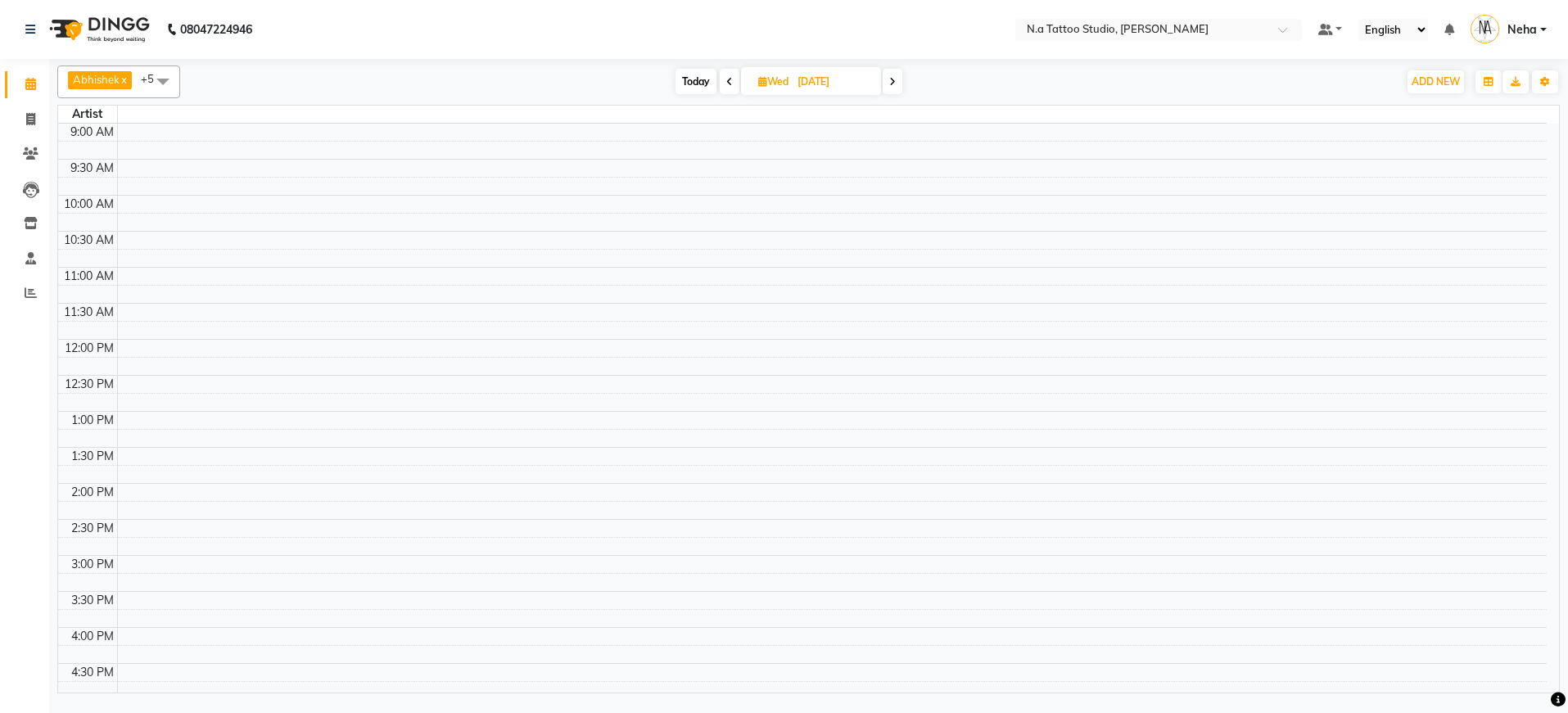
click at [697, 88] on span "Today" at bounding box center [696, 81] width 41 height 25
type input "[DATE]"
click at [759, 76] on input "[DATE]" at bounding box center [760, 82] width 82 height 25
select select "9"
select select "2025"
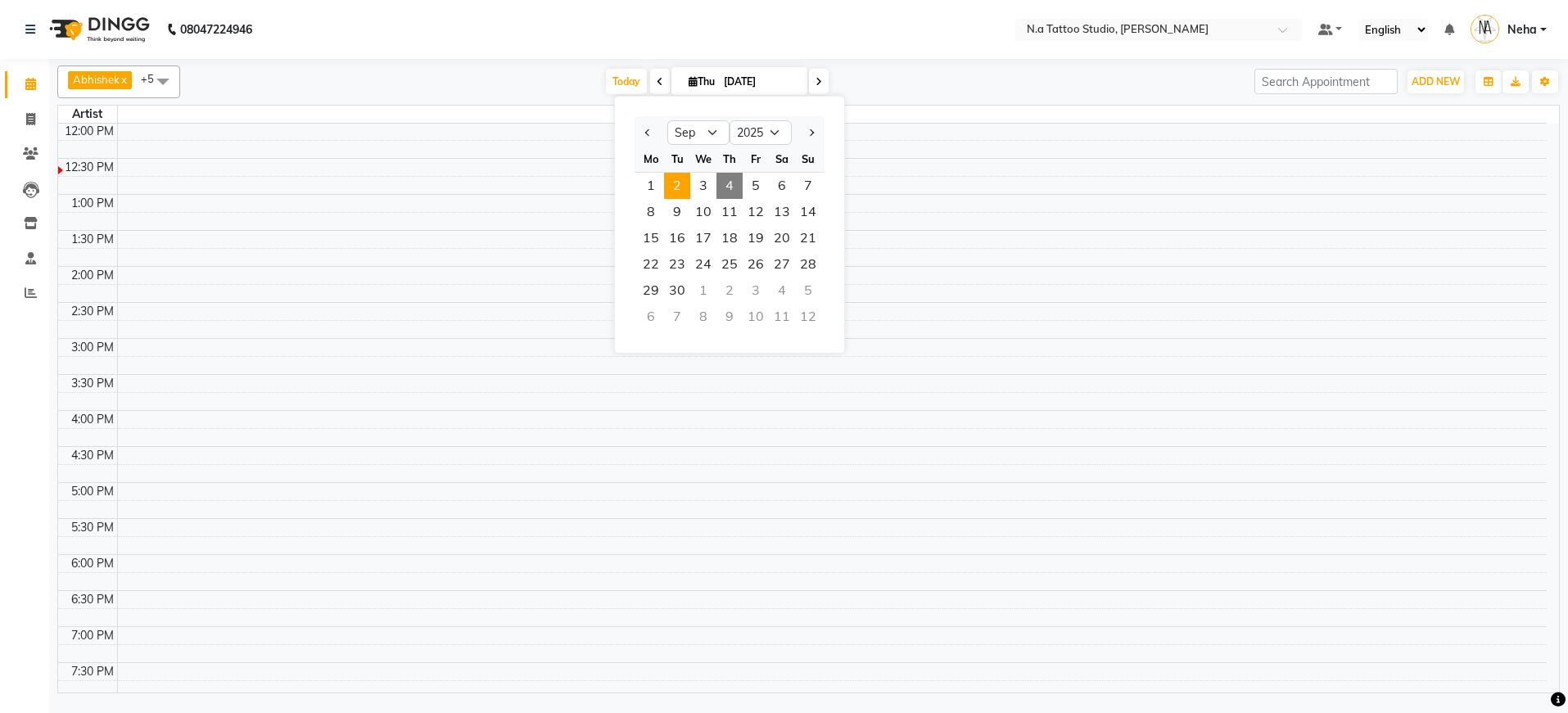
click at [682, 185] on span "2" at bounding box center [677, 186] width 26 height 26
type input "[DATE]"
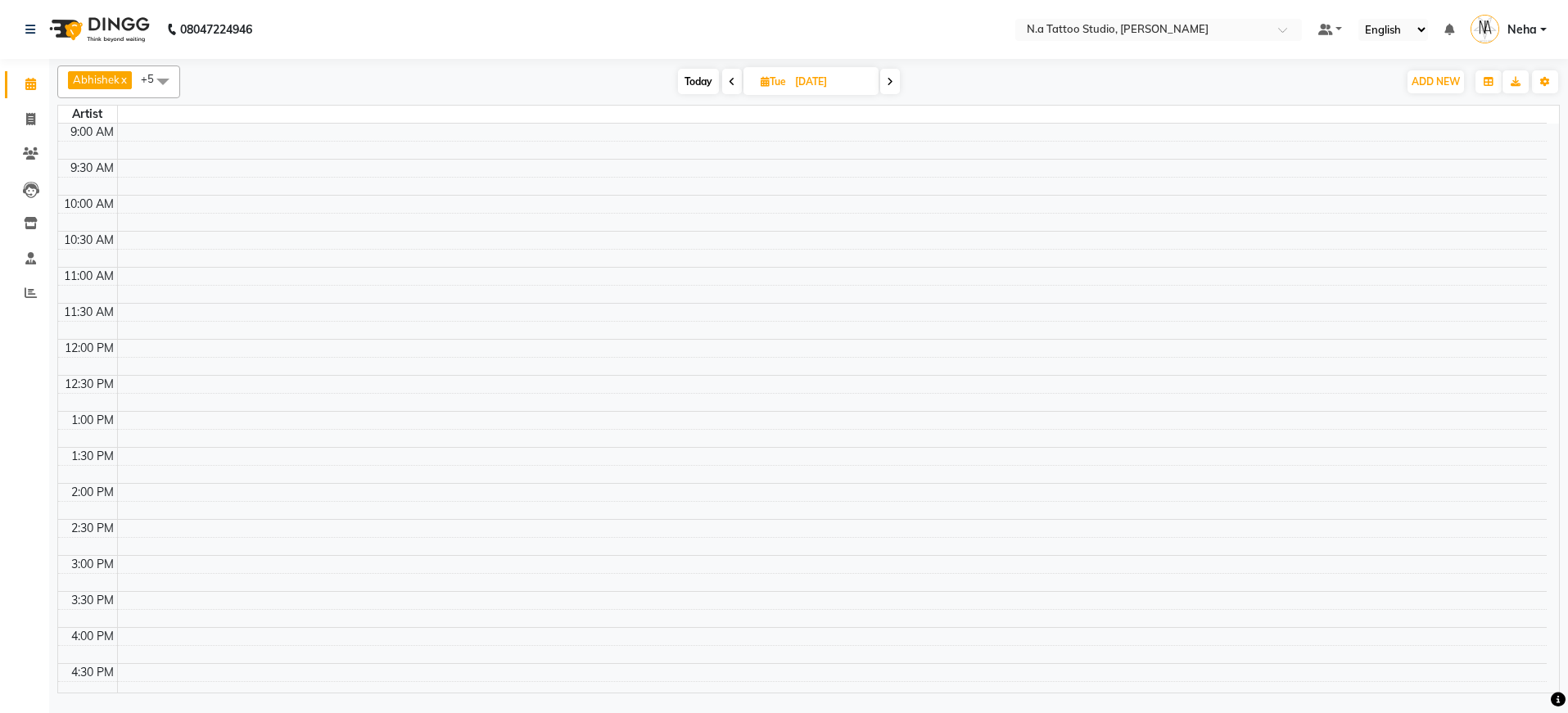
click at [167, 80] on span at bounding box center [163, 81] width 33 height 31
drag, startPoint x: 128, startPoint y: 132, endPoint x: 132, endPoint y: 159, distance: 27.3
click at [129, 132] on div "Select All" at bounding box center [119, 129] width 105 height 17
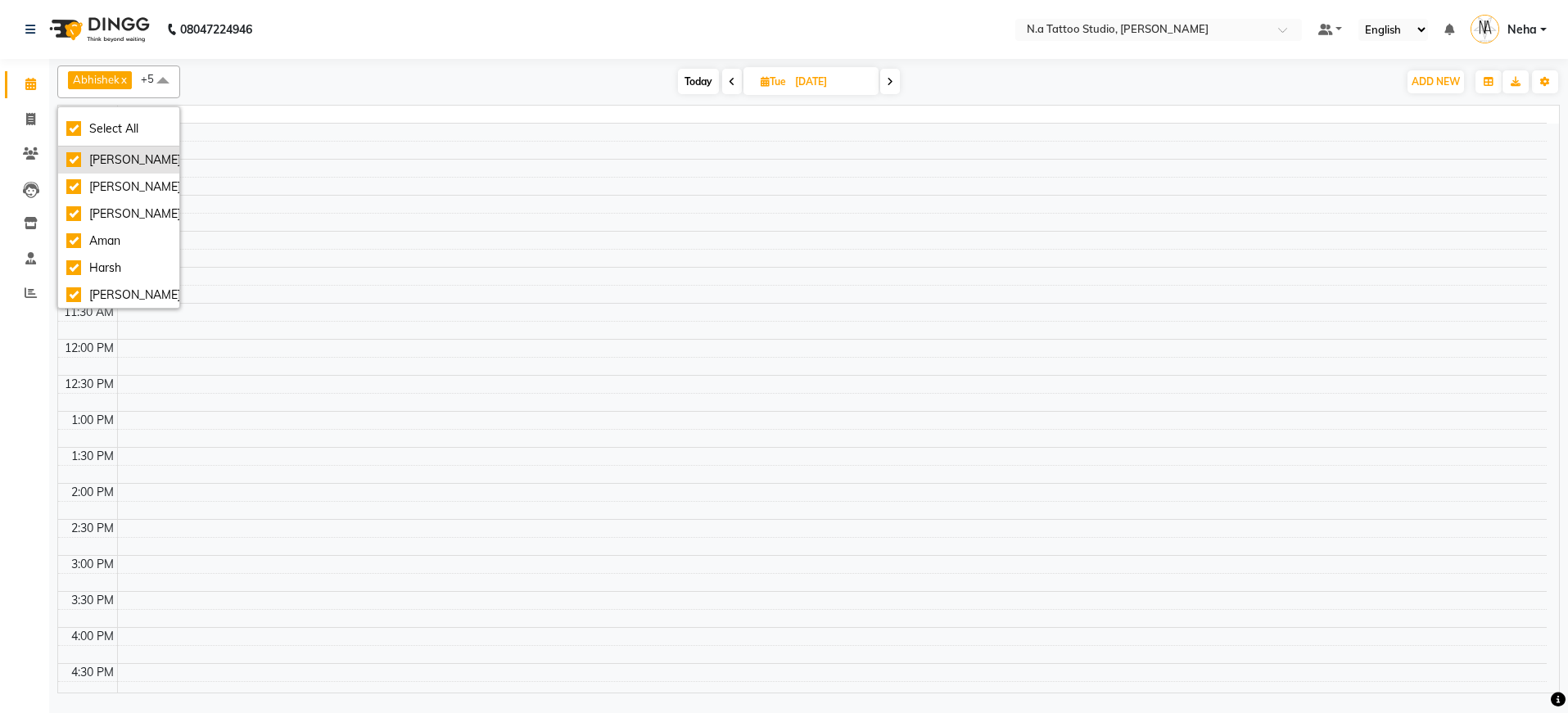
checkbox input "true"
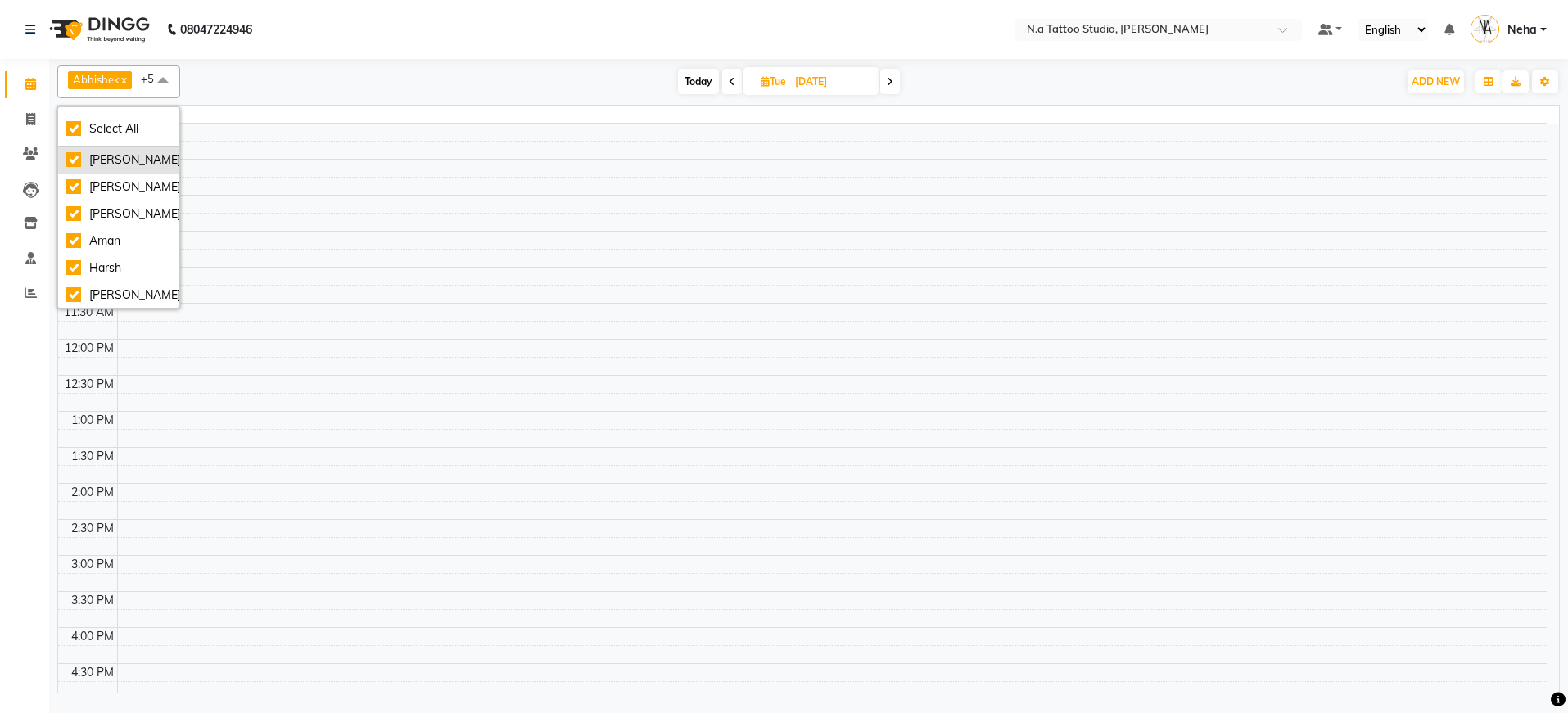
checkbox input "true"
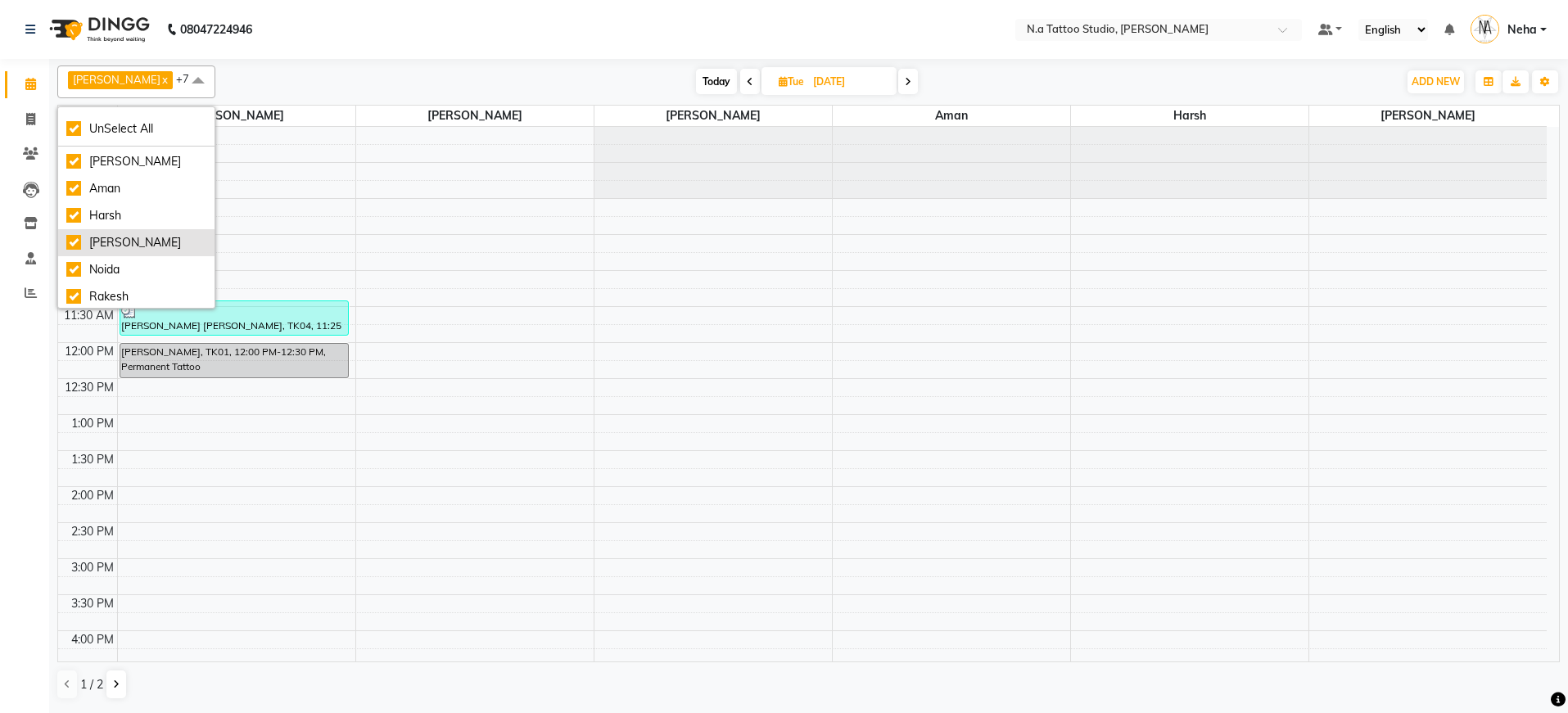
scroll to position [55, 0]
drag, startPoint x: 127, startPoint y: 260, endPoint x: 260, endPoint y: 175, distance: 157.8
click at [128, 260] on div "Noida" at bounding box center [136, 267] width 140 height 17
checkbox input "false"
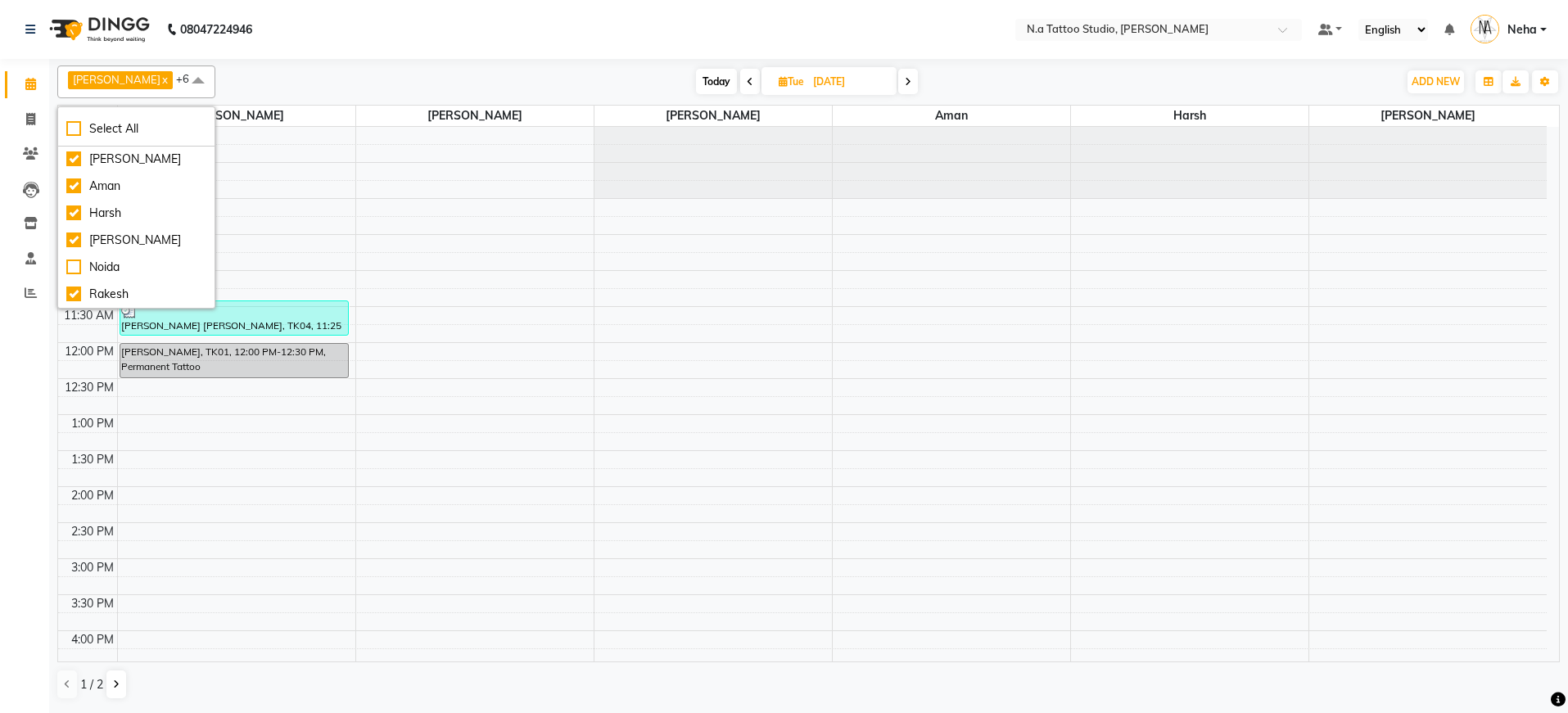
drag, startPoint x: 417, startPoint y: 56, endPoint x: 279, endPoint y: 264, distance: 249.6
click at [416, 57] on nav "08047224946 Select Location × N.a Tattoo Studio, [PERSON_NAME] Default Panel My…" at bounding box center [784, 30] width 1568 height 59
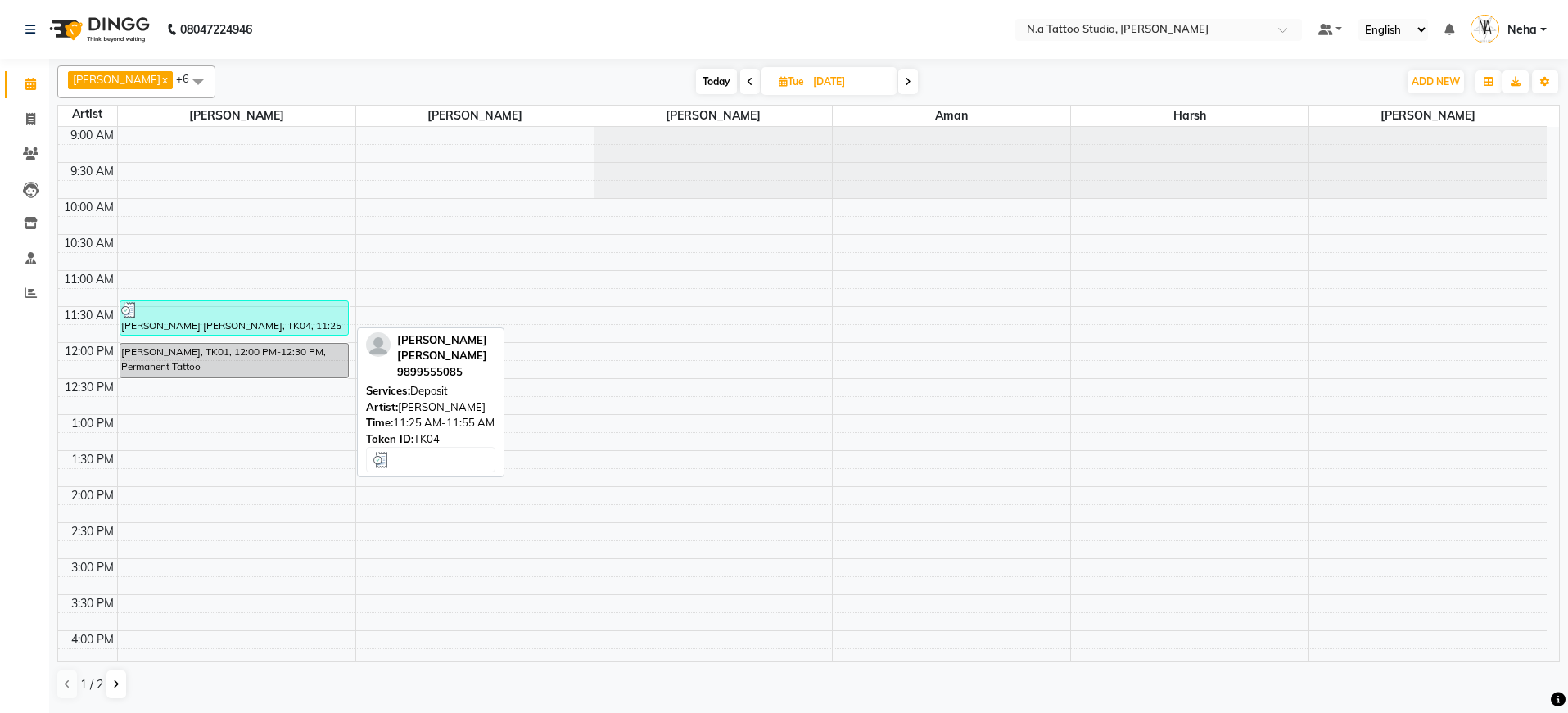
click at [269, 316] on div at bounding box center [235, 310] width 227 height 16
select select "3"
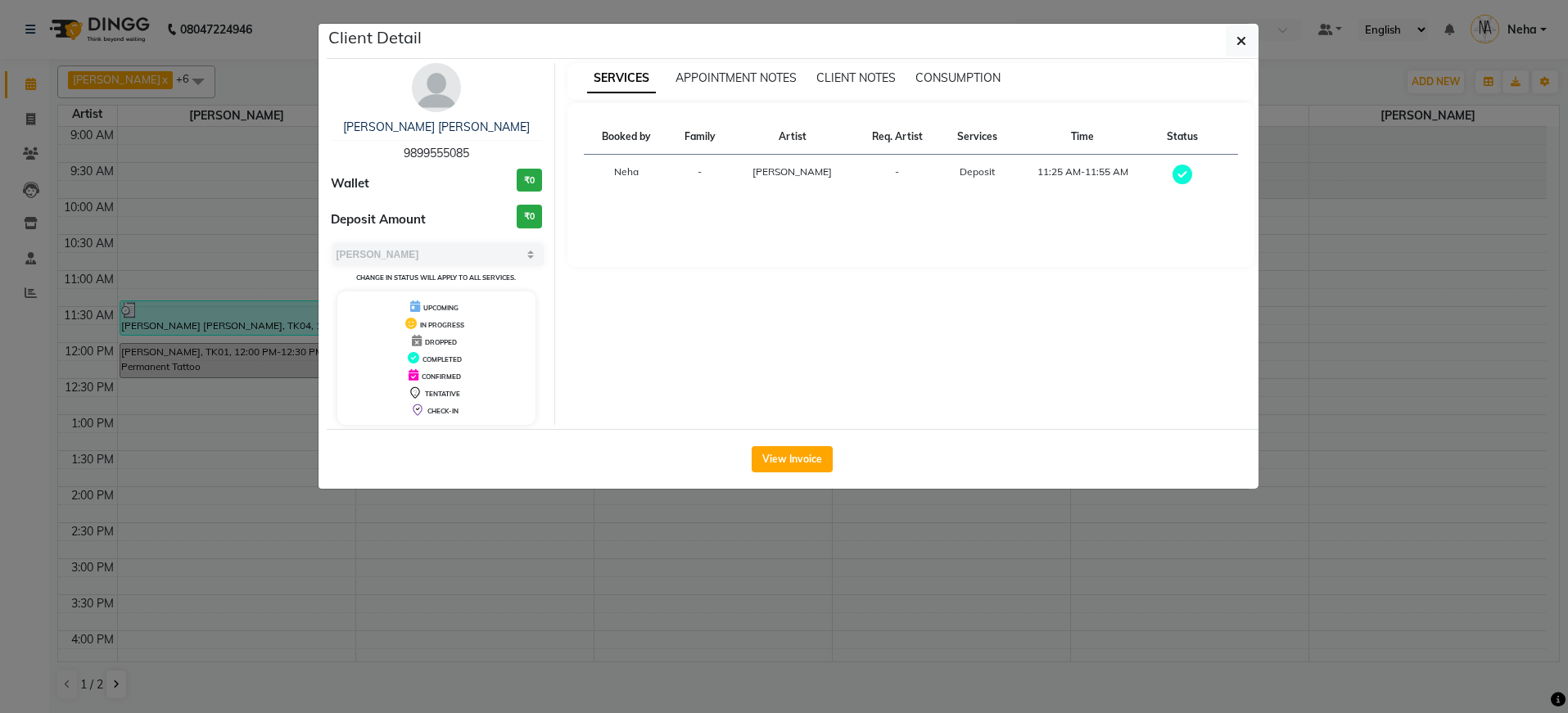
click at [430, 150] on span "9899555085" at bounding box center [436, 153] width 66 height 15
copy span "9899555085"
drag, startPoint x: 1235, startPoint y: 44, endPoint x: 954, endPoint y: 67, distance: 281.9
click at [1236, 44] on icon "button" at bounding box center [1241, 41] width 10 height 13
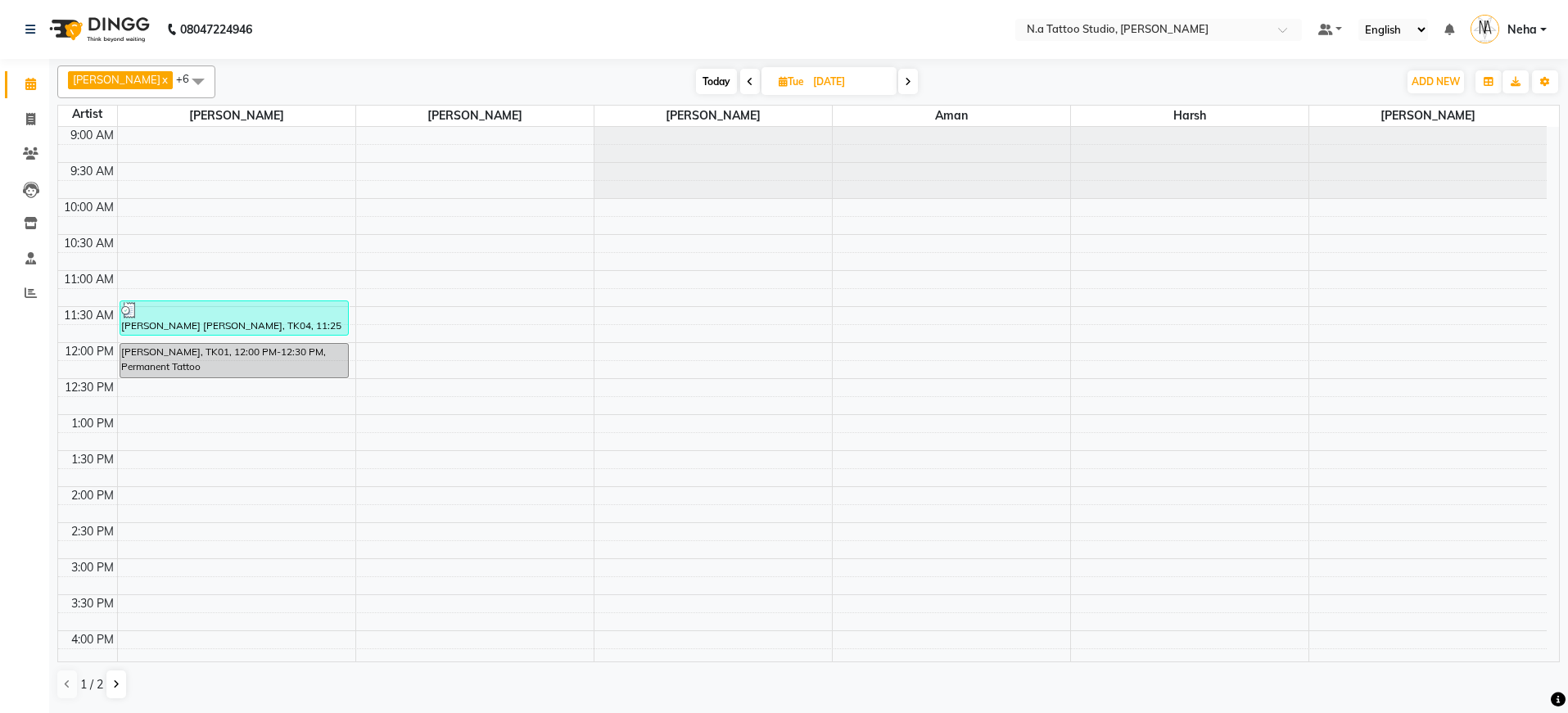
click at [720, 84] on span "Today" at bounding box center [716, 81] width 41 height 25
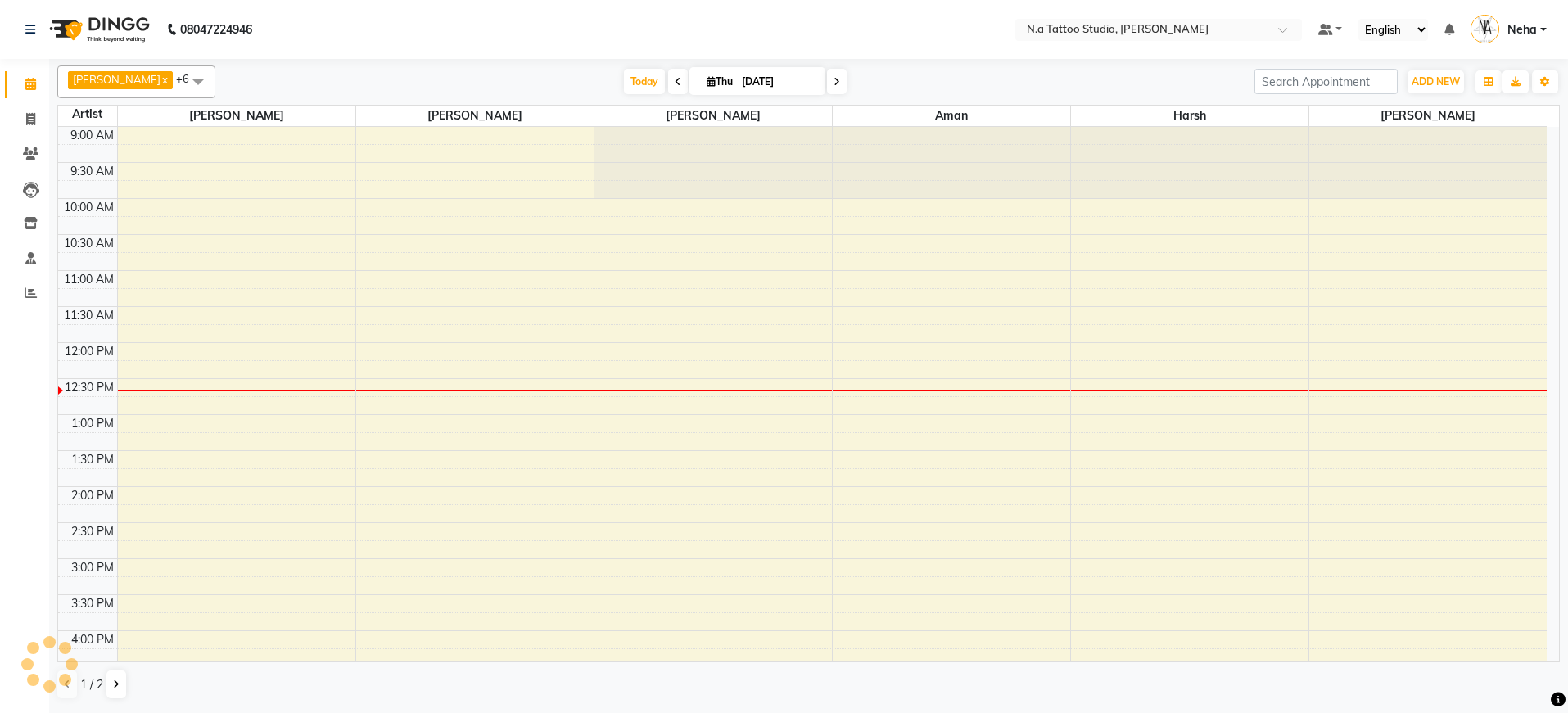
scroll to position [217, 0]
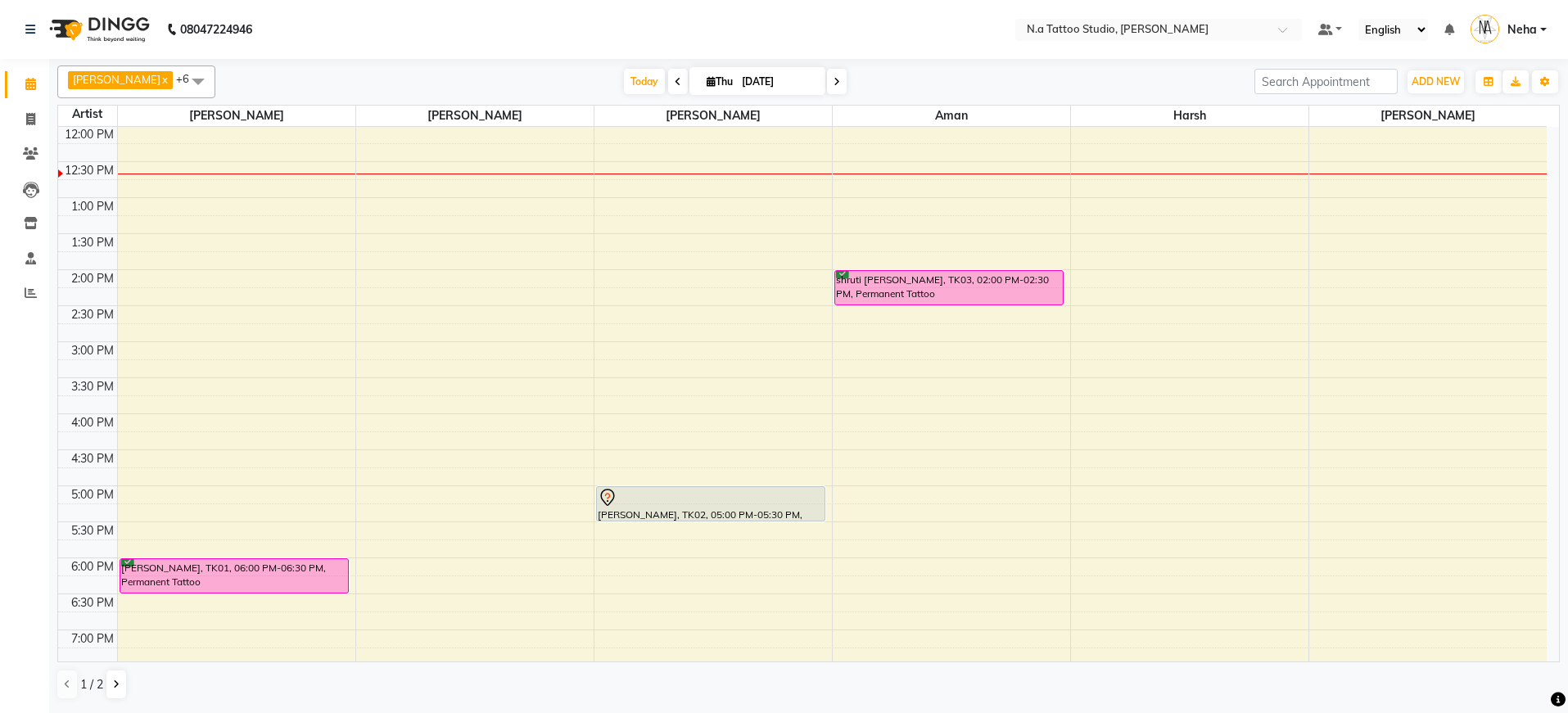
click at [836, 85] on icon at bounding box center [837, 82] width 7 height 10
type input "[DATE]"
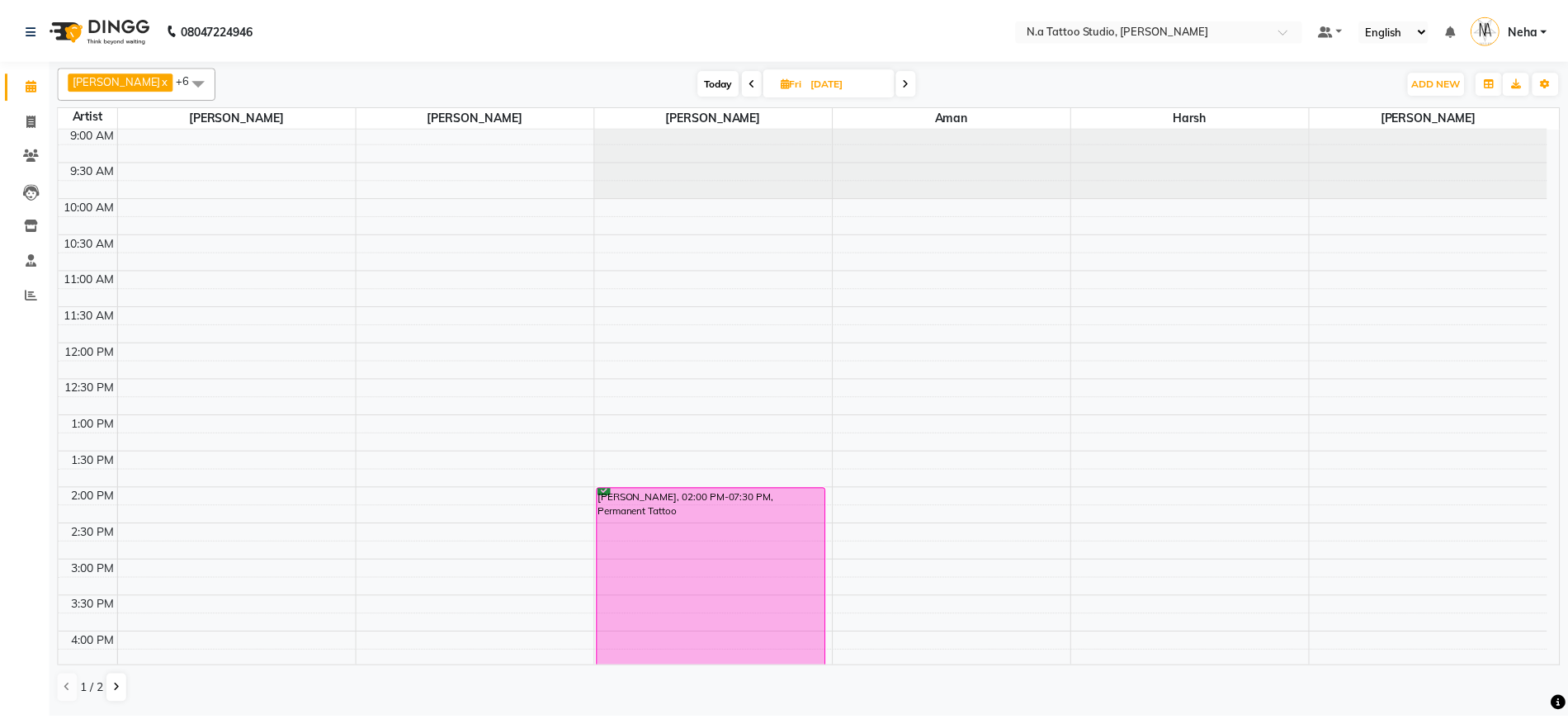
scroll to position [0, 0]
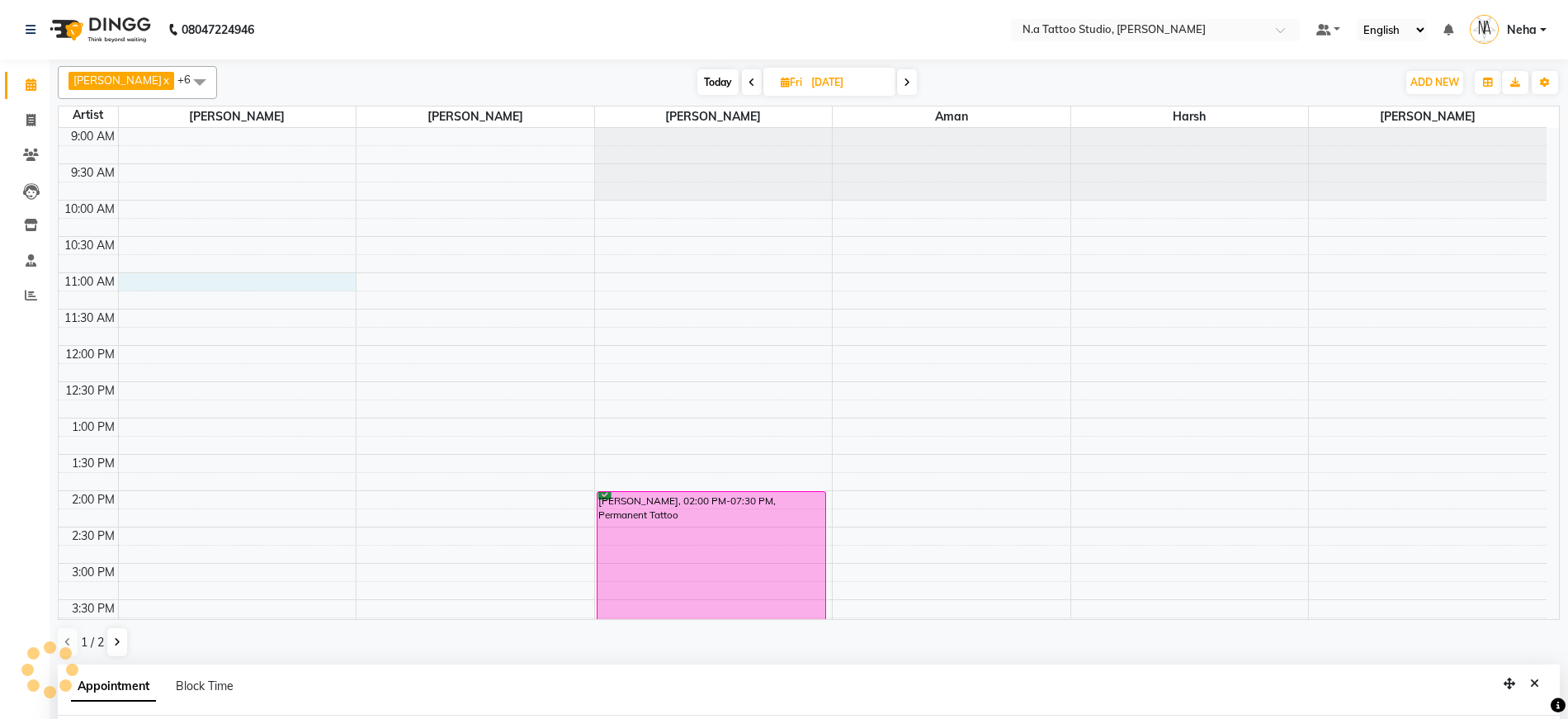
select select "26601"
select select "660"
select select "tentative"
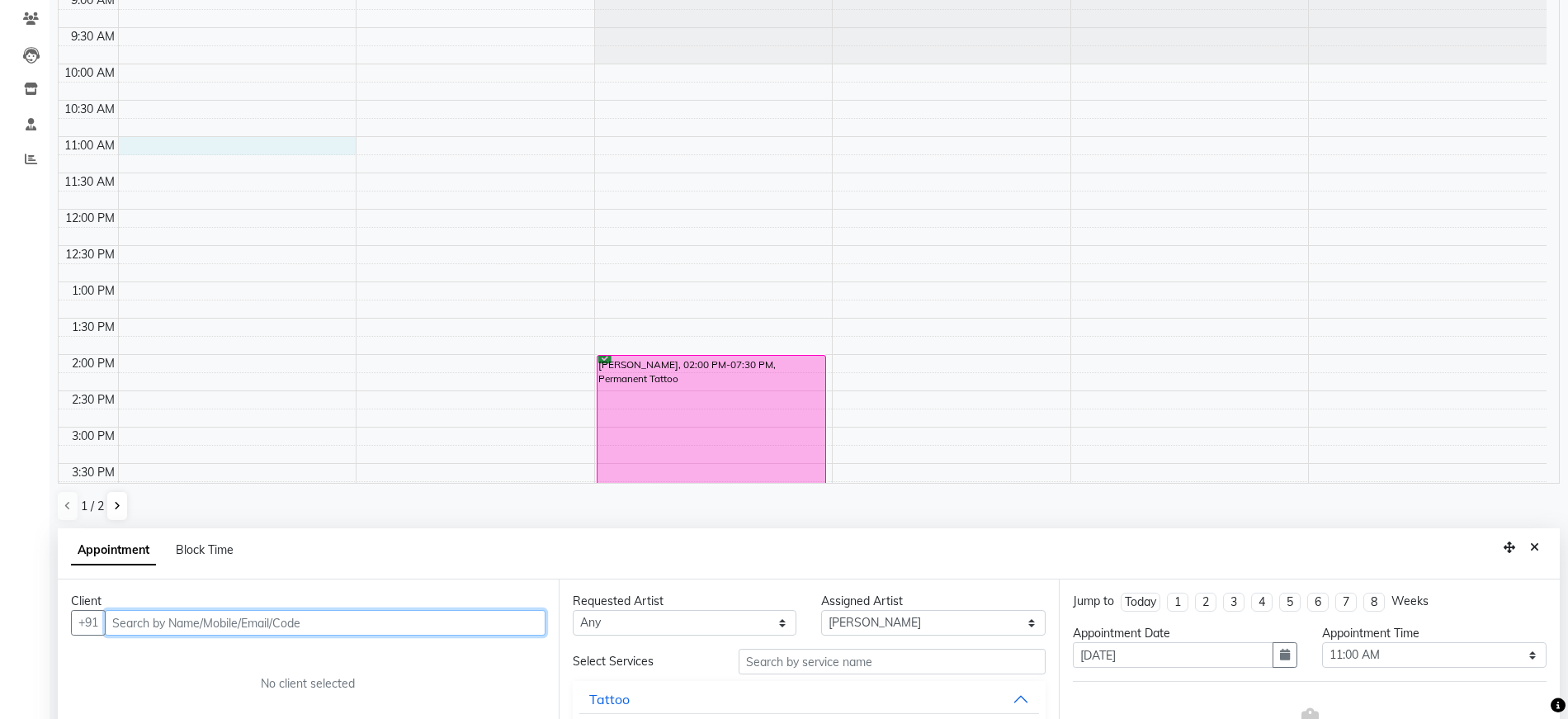
paste input "9899555085"
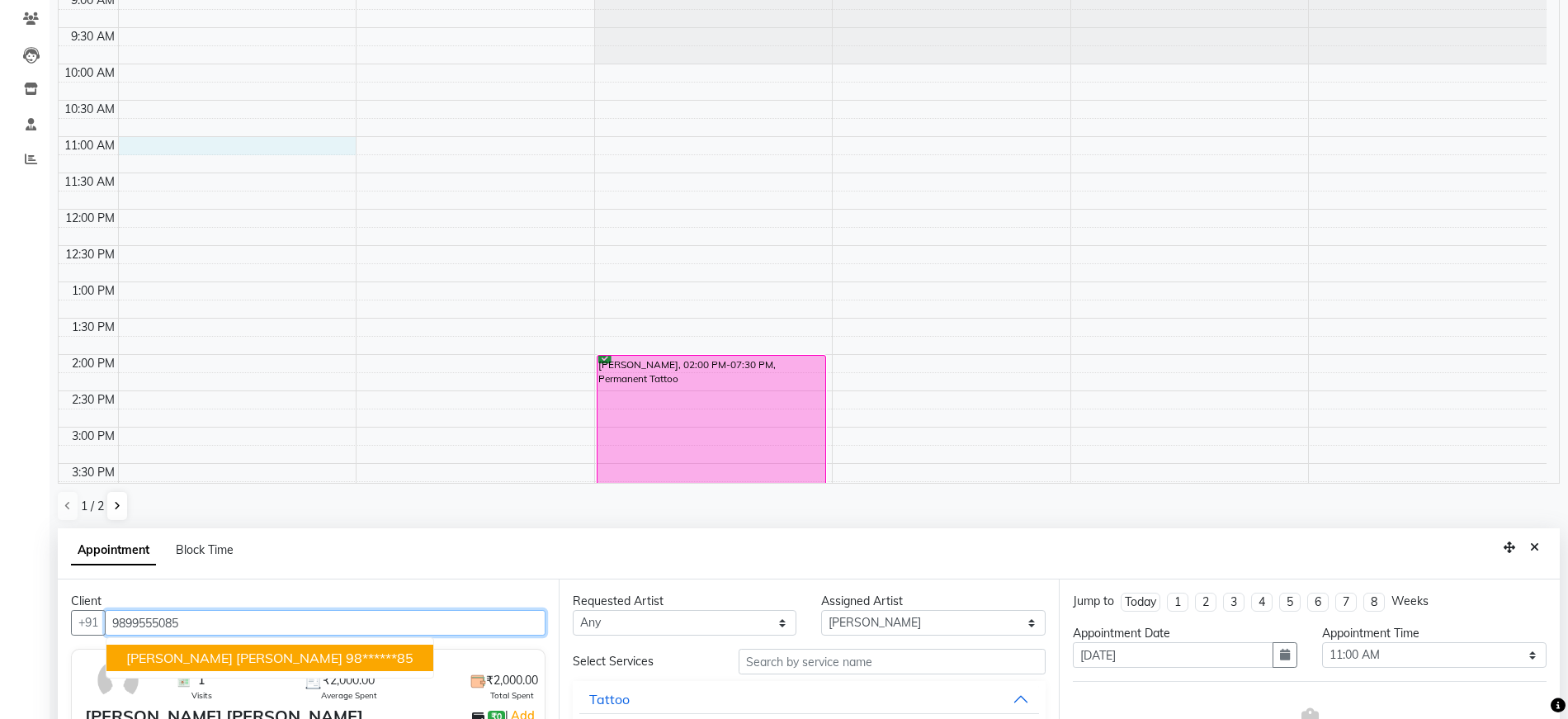
drag, startPoint x: 206, startPoint y: 652, endPoint x: 237, endPoint y: 649, distance: 31.1
click at [206, 653] on span "[PERSON_NAME] [PERSON_NAME]" at bounding box center [234, 659] width 216 height 17
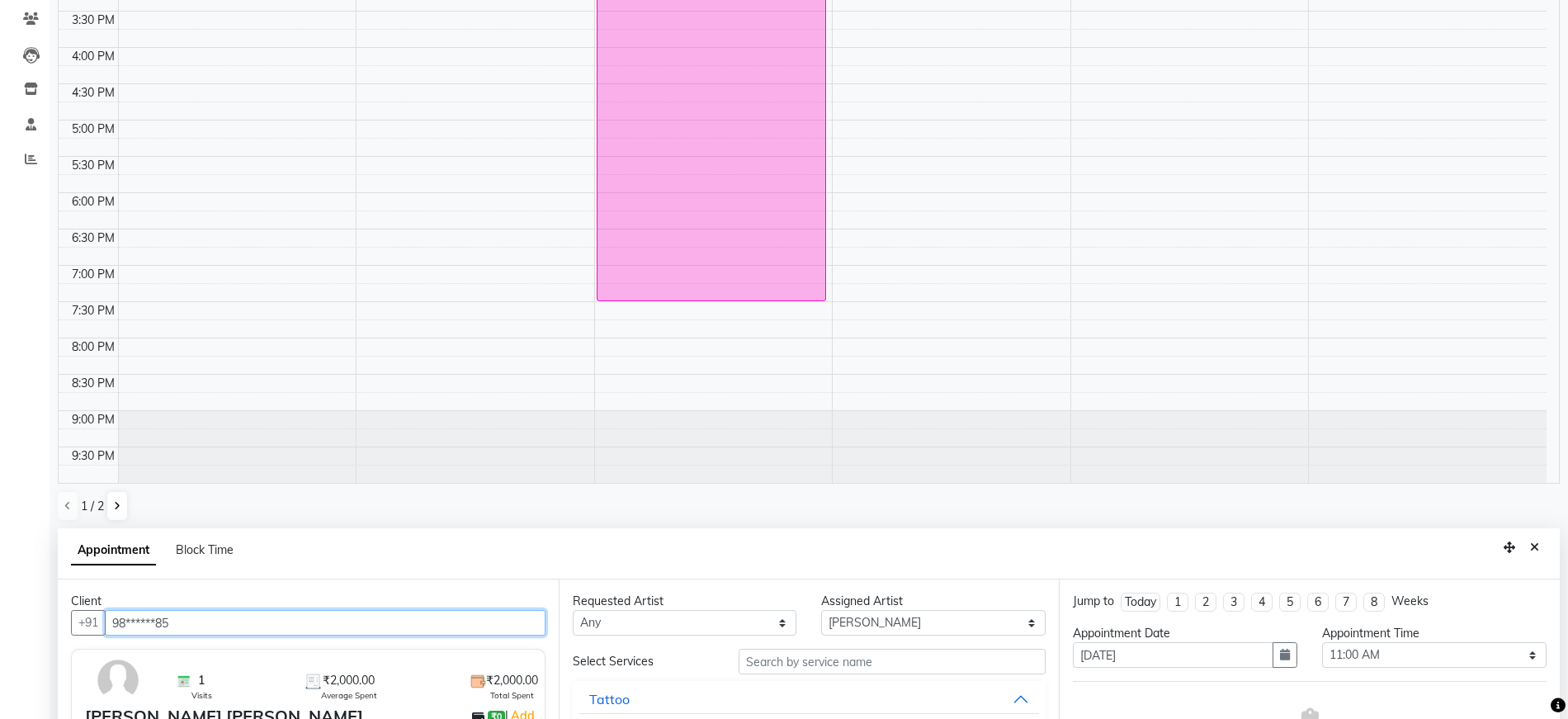
scroll to position [321, 0]
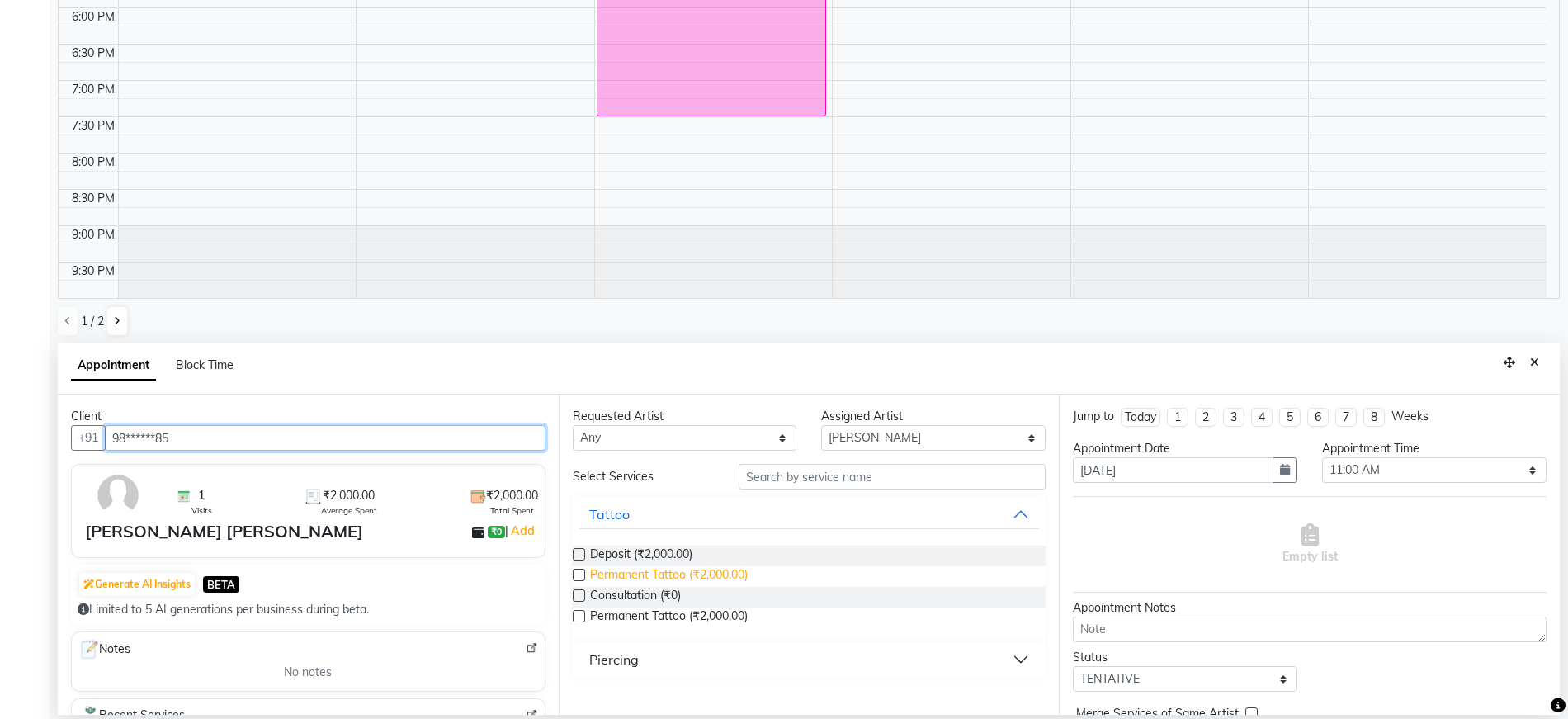
type input "98******85"
click at [736, 574] on span "Permanent Tattoo (₹2,000.00)" at bounding box center [669, 577] width 157 height 21
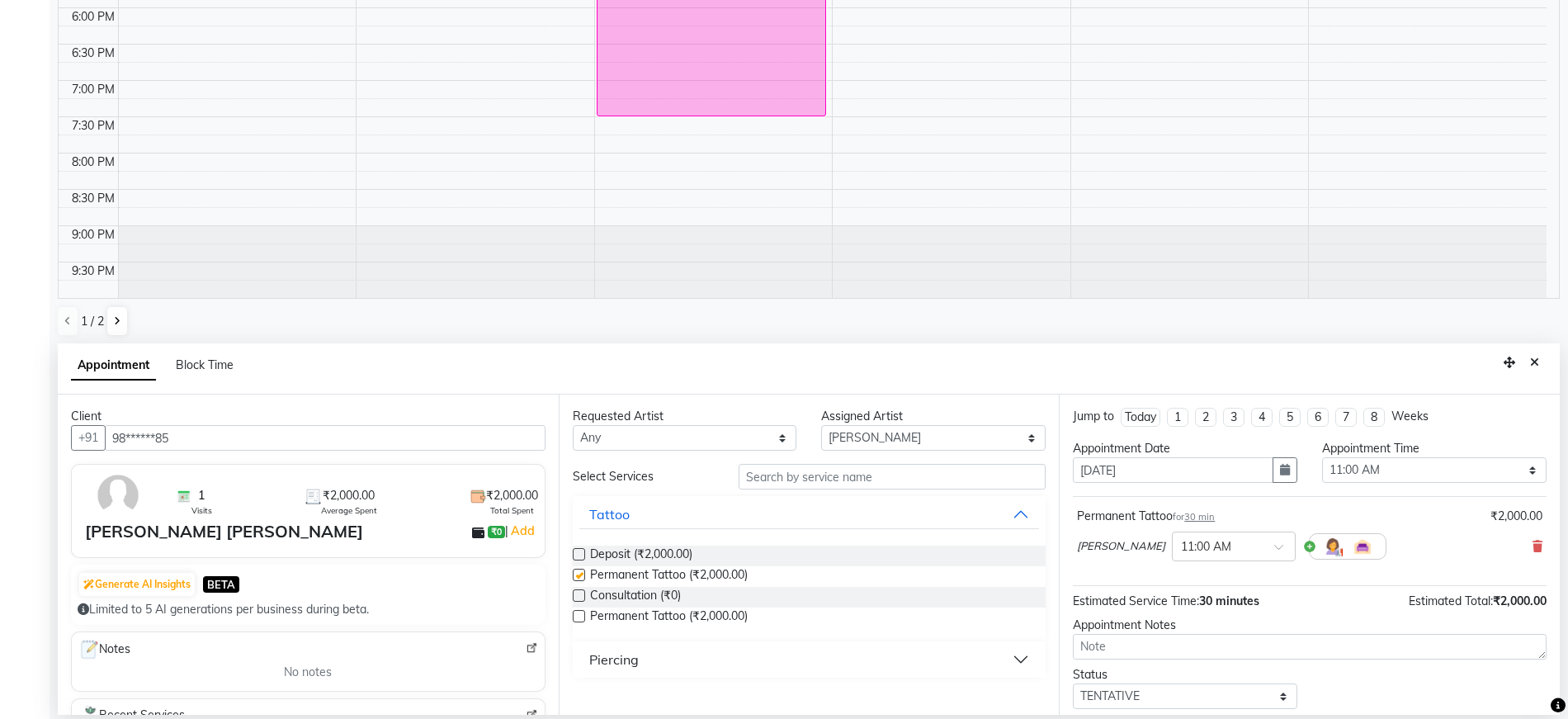
checkbox input "false"
click at [1101, 649] on textarea at bounding box center [1310, 647] width 474 height 26
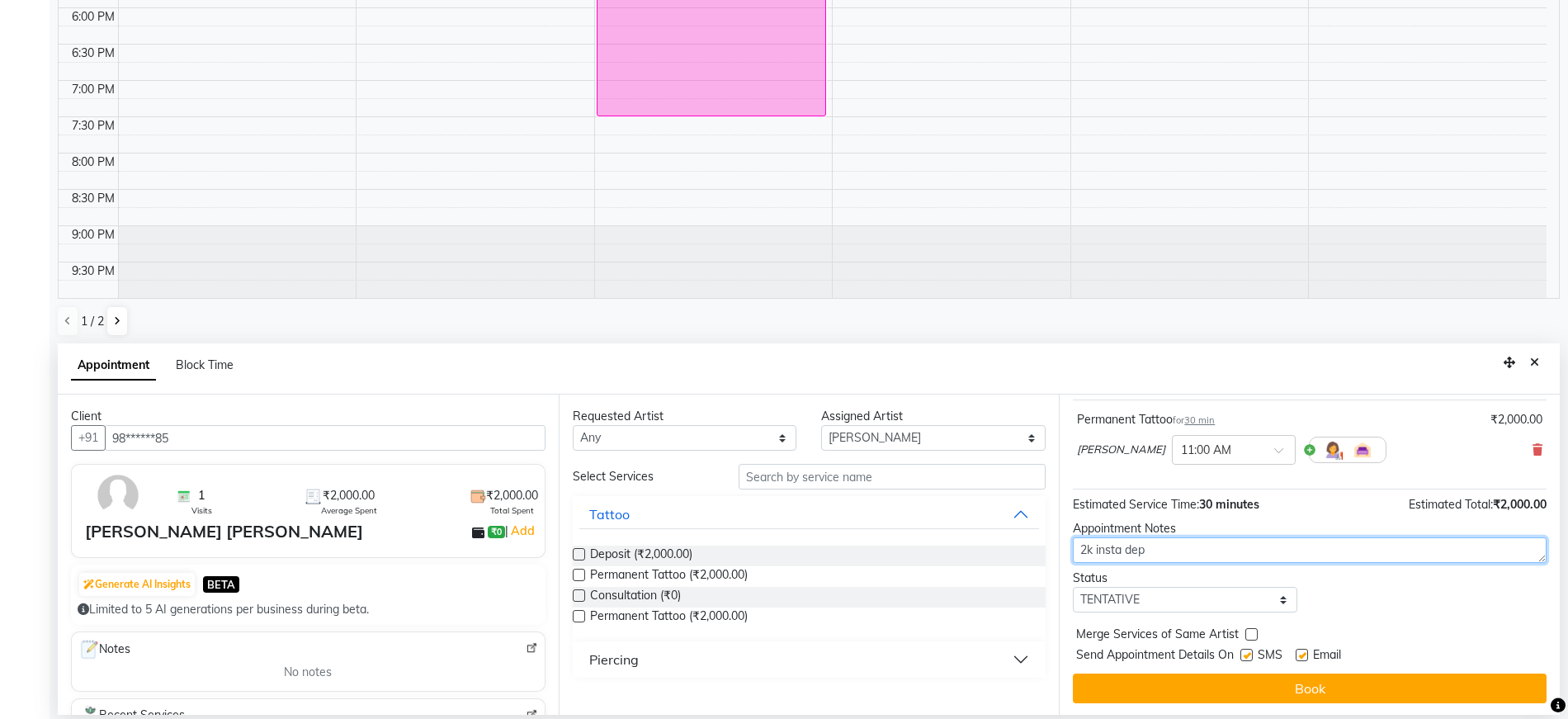
scroll to position [99, 0]
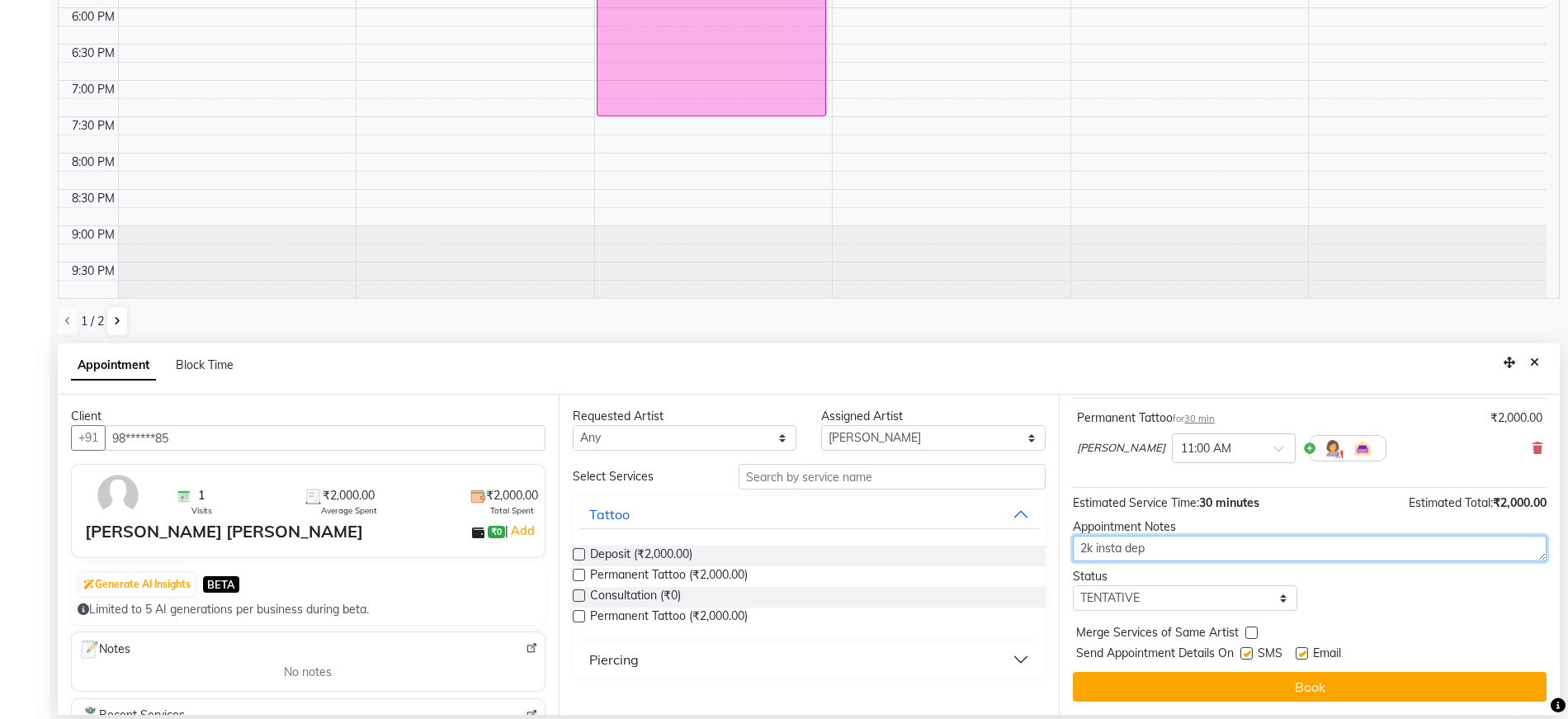
type textarea "2k insta dep"
drag, startPoint x: 1167, startPoint y: 618, endPoint x: 1169, endPoint y: 599, distance: 19.1
click at [1168, 613] on div "Jump to [DATE] 1 2 3 4 5 6 7 8 Weeks Appointment Date [DATE] Appointment Time S…" at bounding box center [1309, 554] width 501 height 321
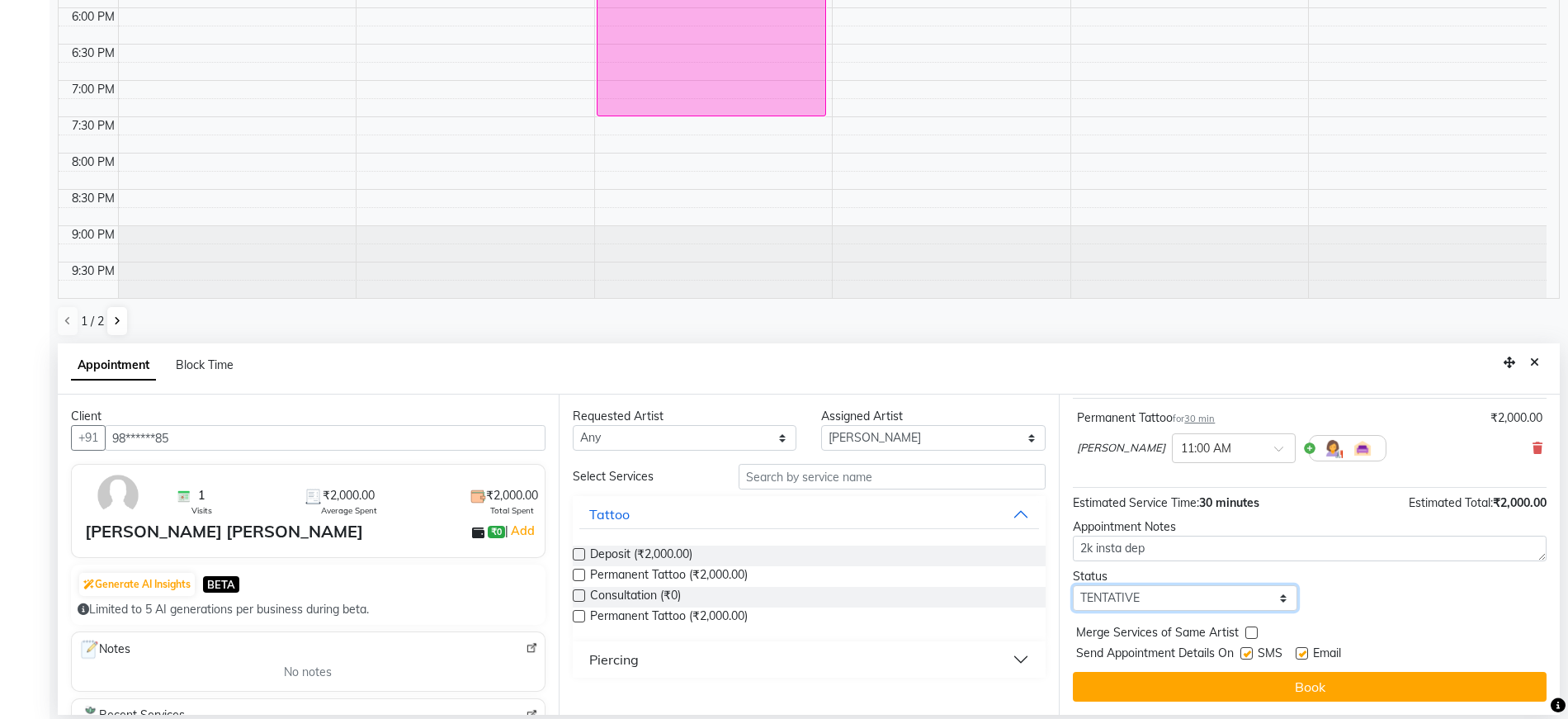
click at [1169, 599] on select "Select TENTATIVE CONFIRM UPCOMING" at bounding box center [1185, 598] width 224 height 26
select select "confirm booking"
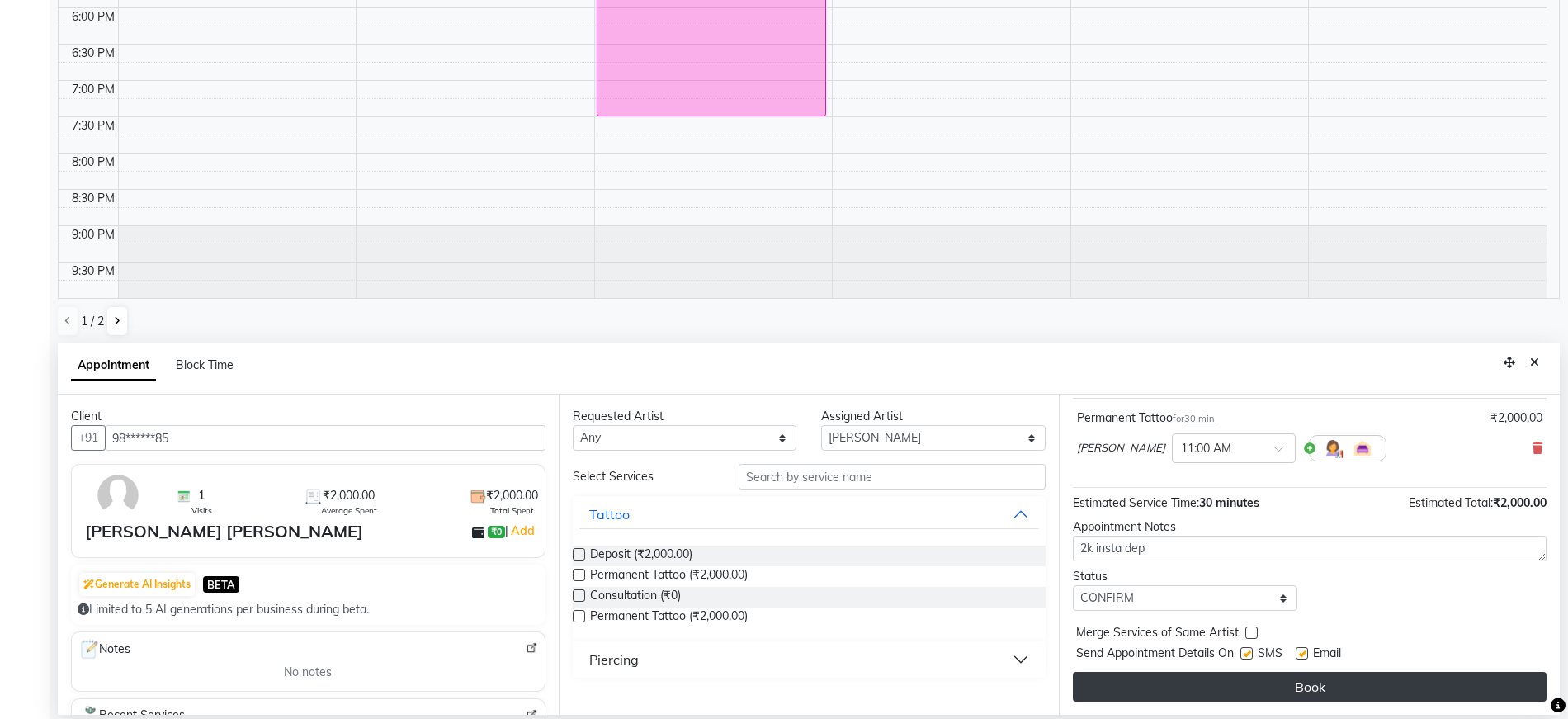
click at [1195, 682] on button "Book" at bounding box center [1310, 687] width 474 height 30
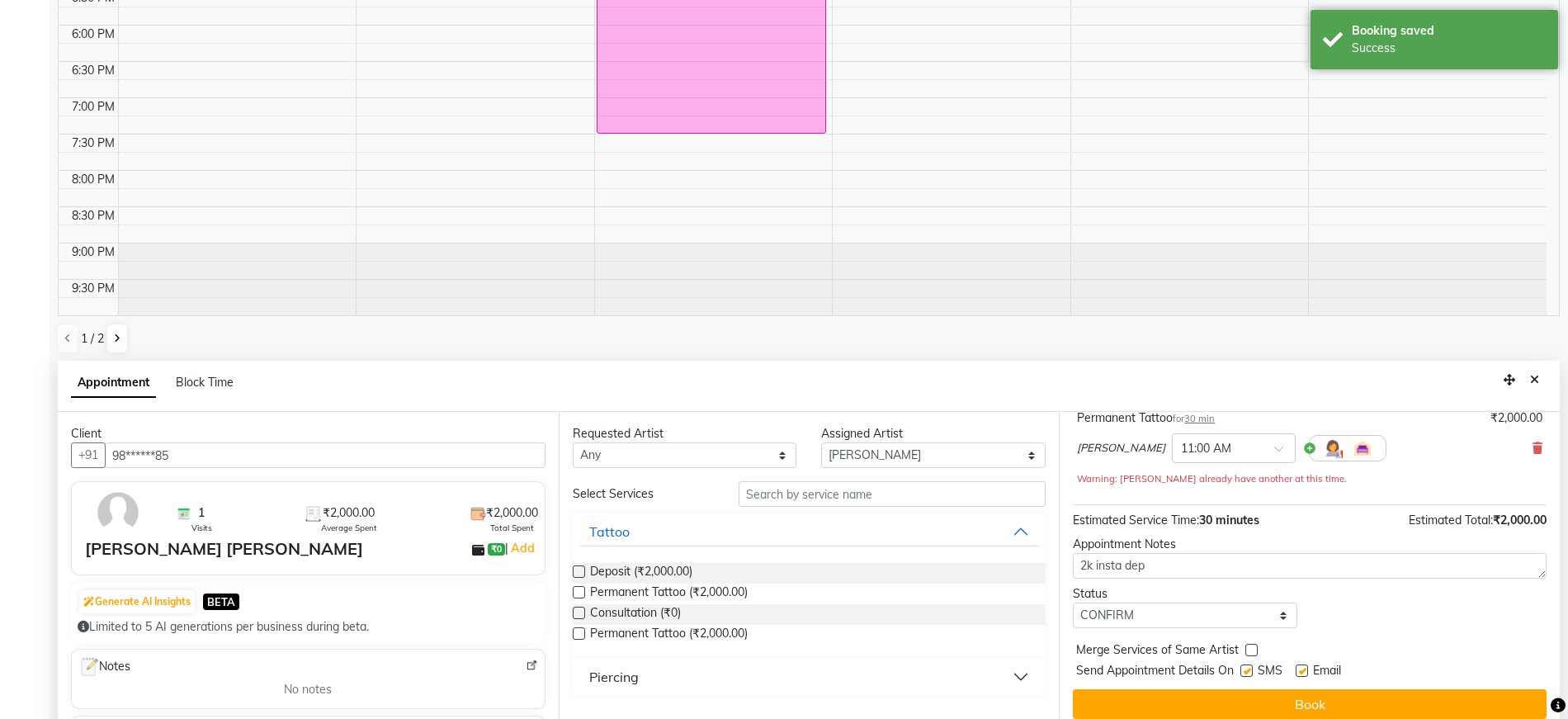
scroll to position [321, 0]
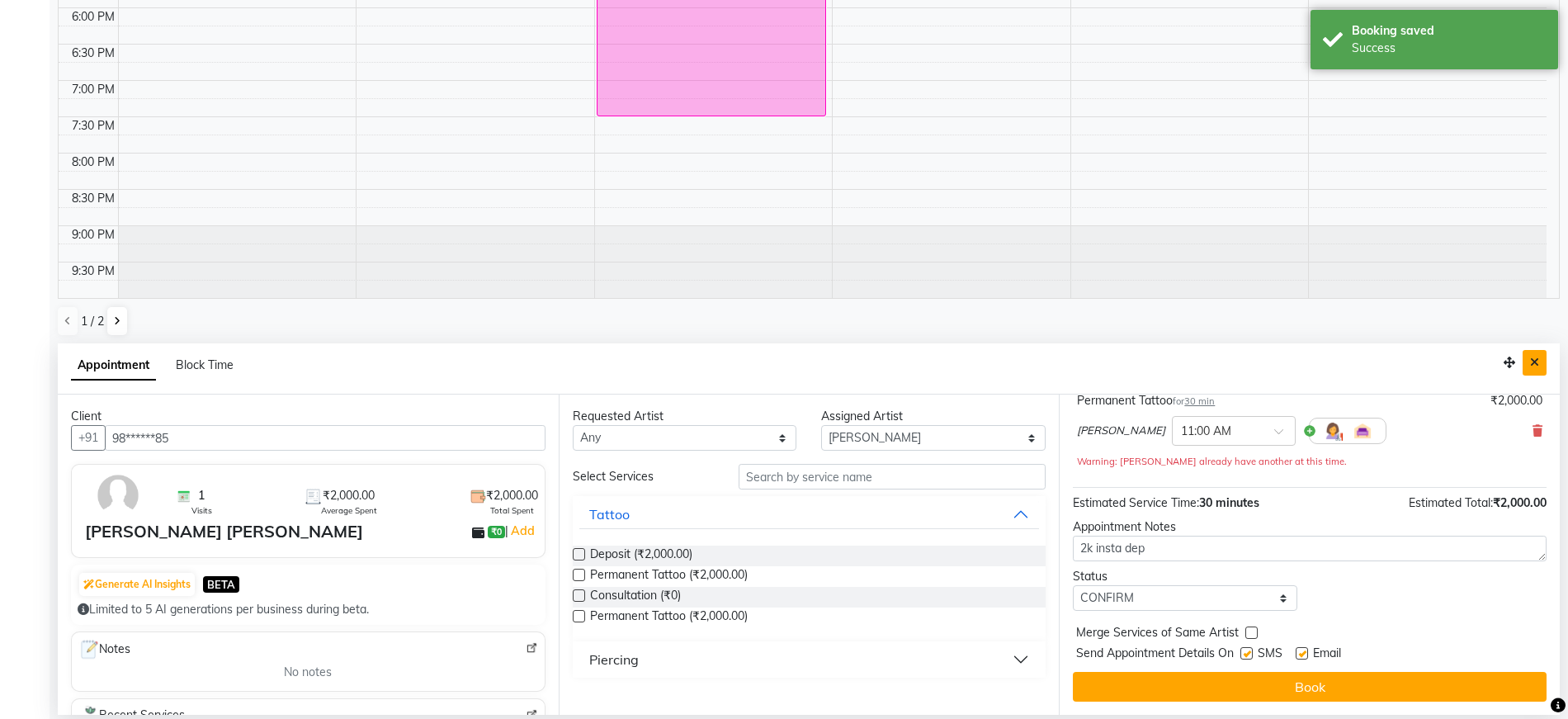
click at [1540, 367] on button "Close" at bounding box center [1534, 363] width 24 height 26
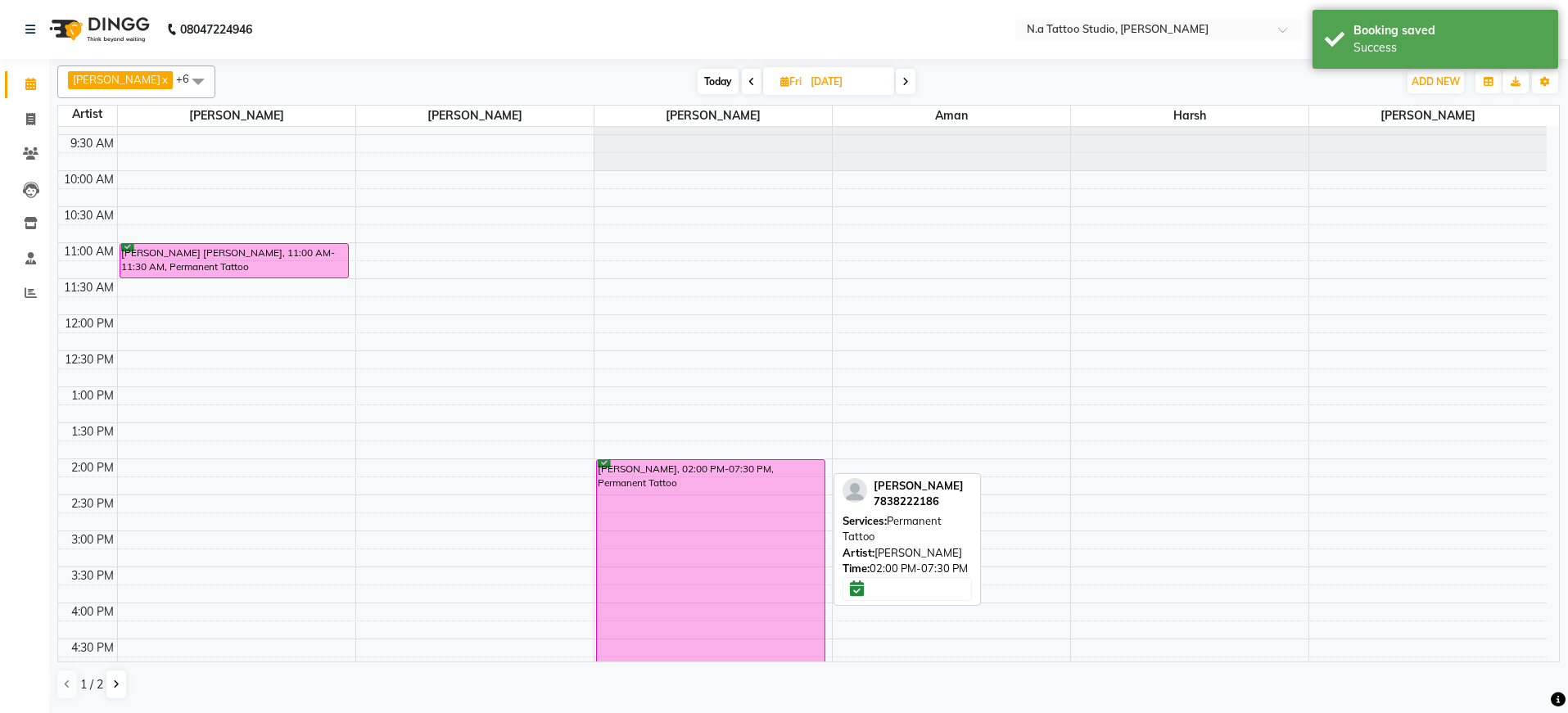
scroll to position [0, 0]
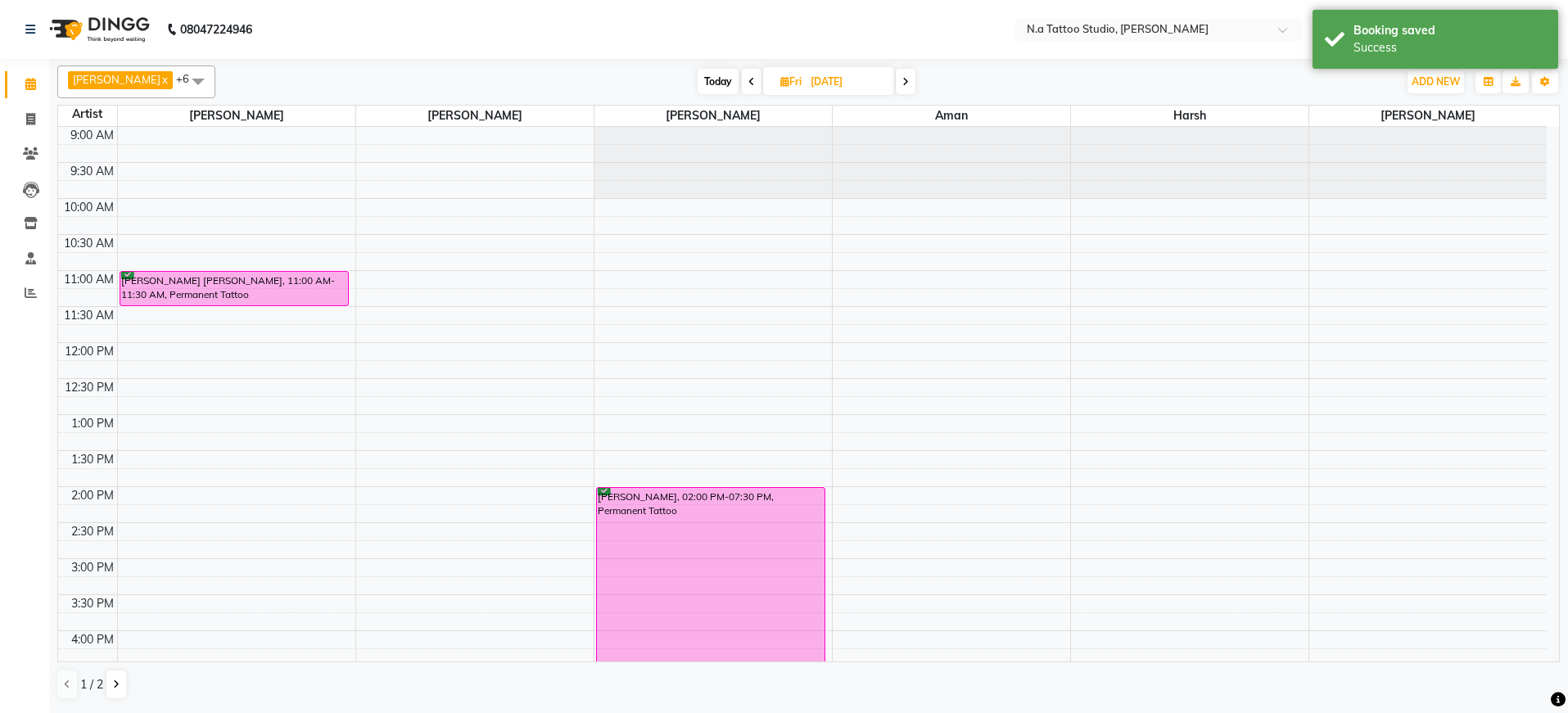
click at [706, 82] on span "Today" at bounding box center [718, 81] width 41 height 25
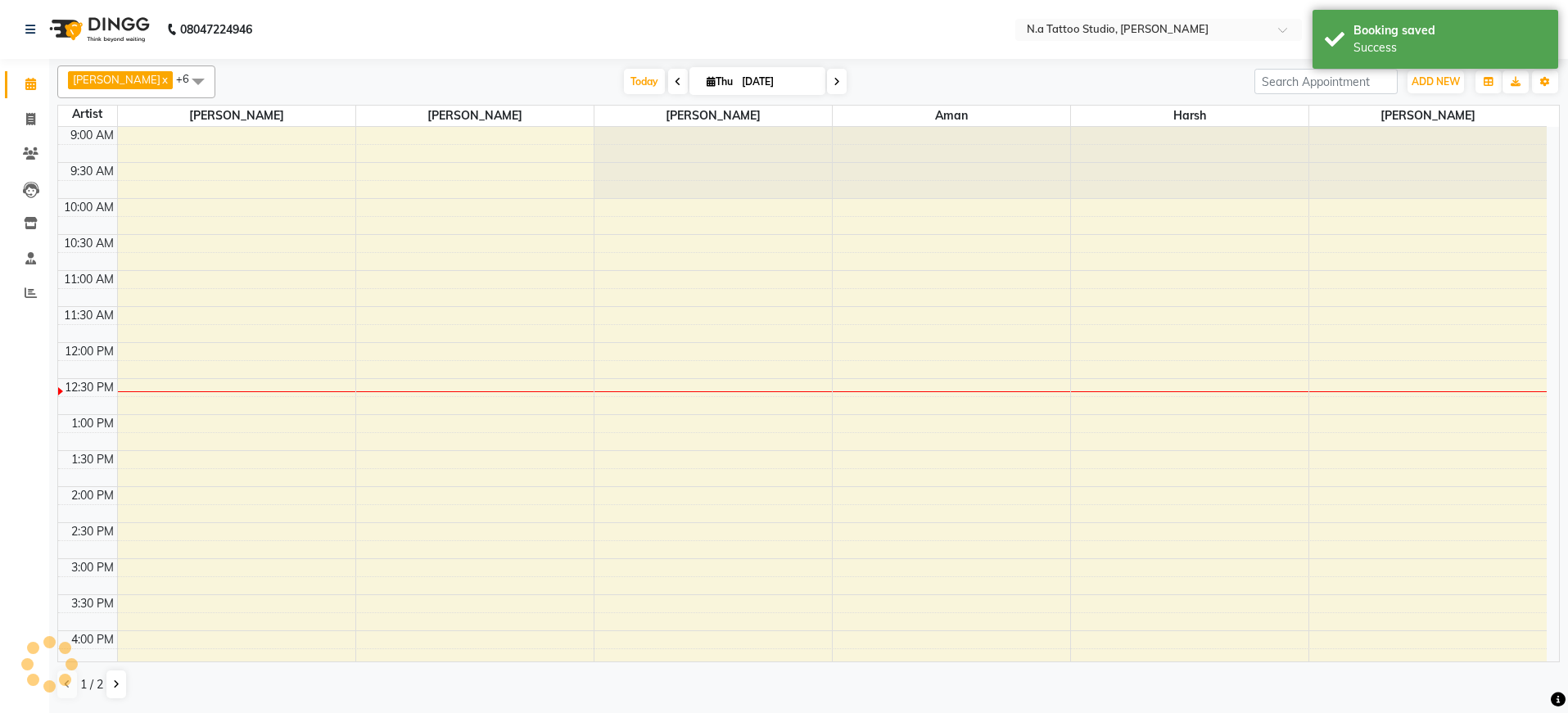
scroll to position [217, 0]
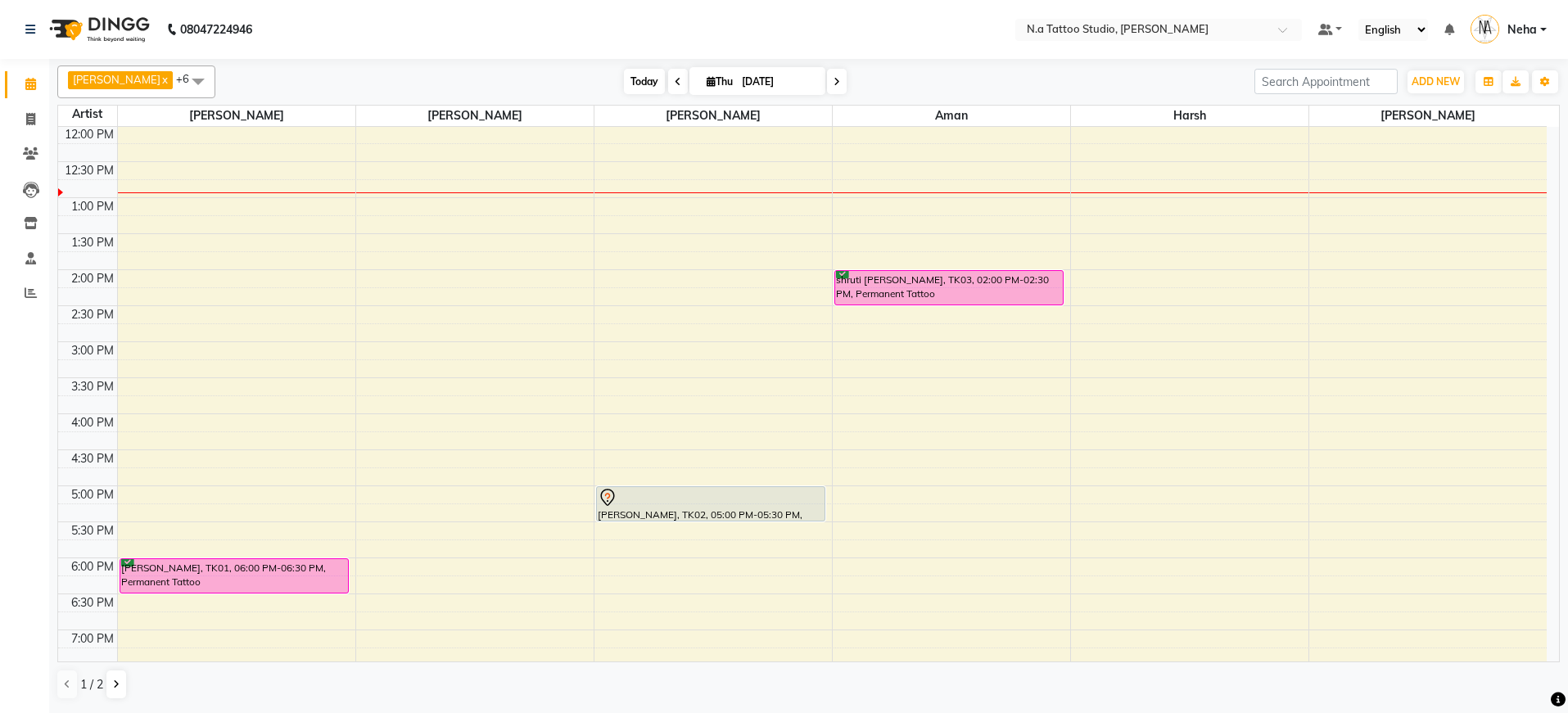
click at [628, 84] on span "Today" at bounding box center [645, 81] width 41 height 25
click at [674, 84] on icon at bounding box center [678, 82] width 7 height 10
type input "[DATE]"
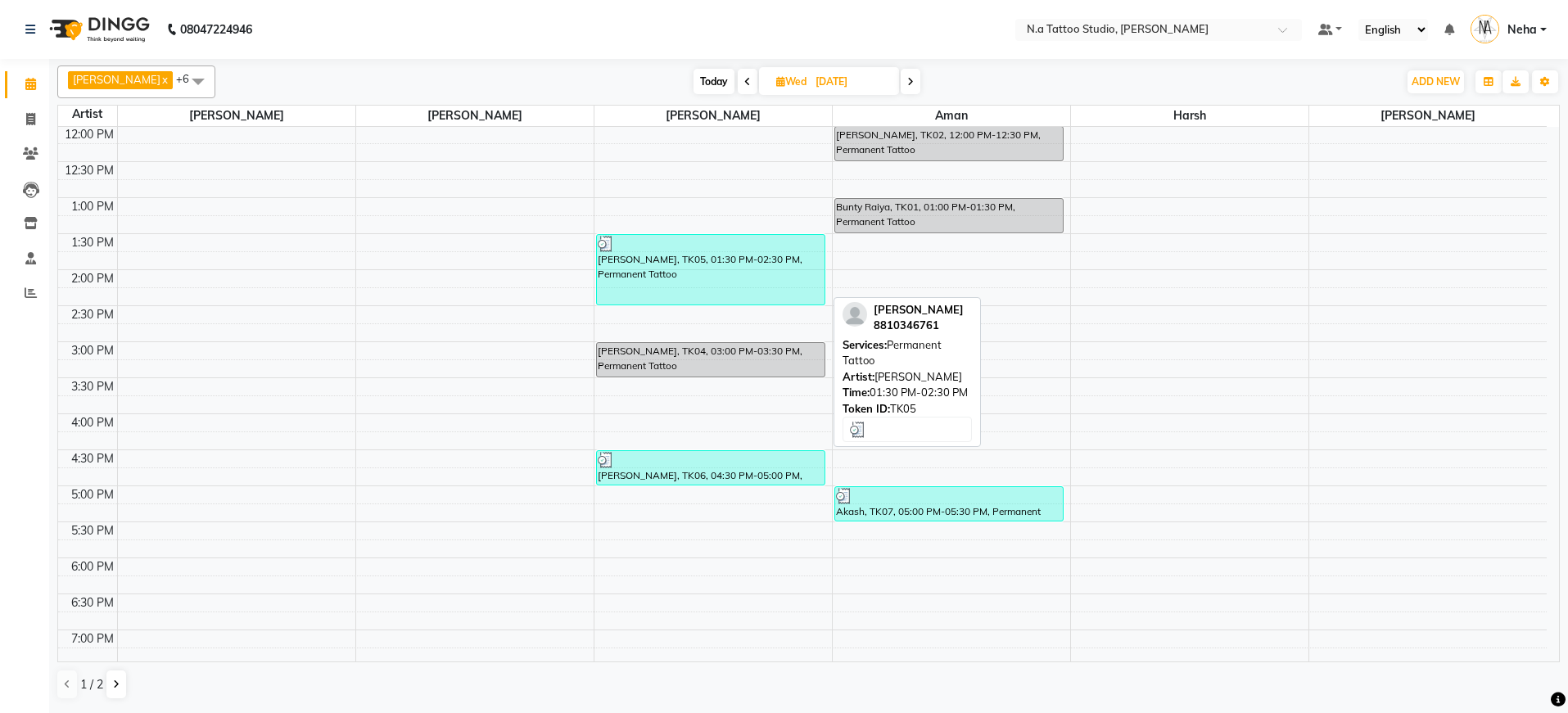
click at [685, 283] on div "[PERSON_NAME], TK05, 01:30 PM-02:30 PM, Permanent Tattoo" at bounding box center [711, 269] width 228 height 70
select select "3"
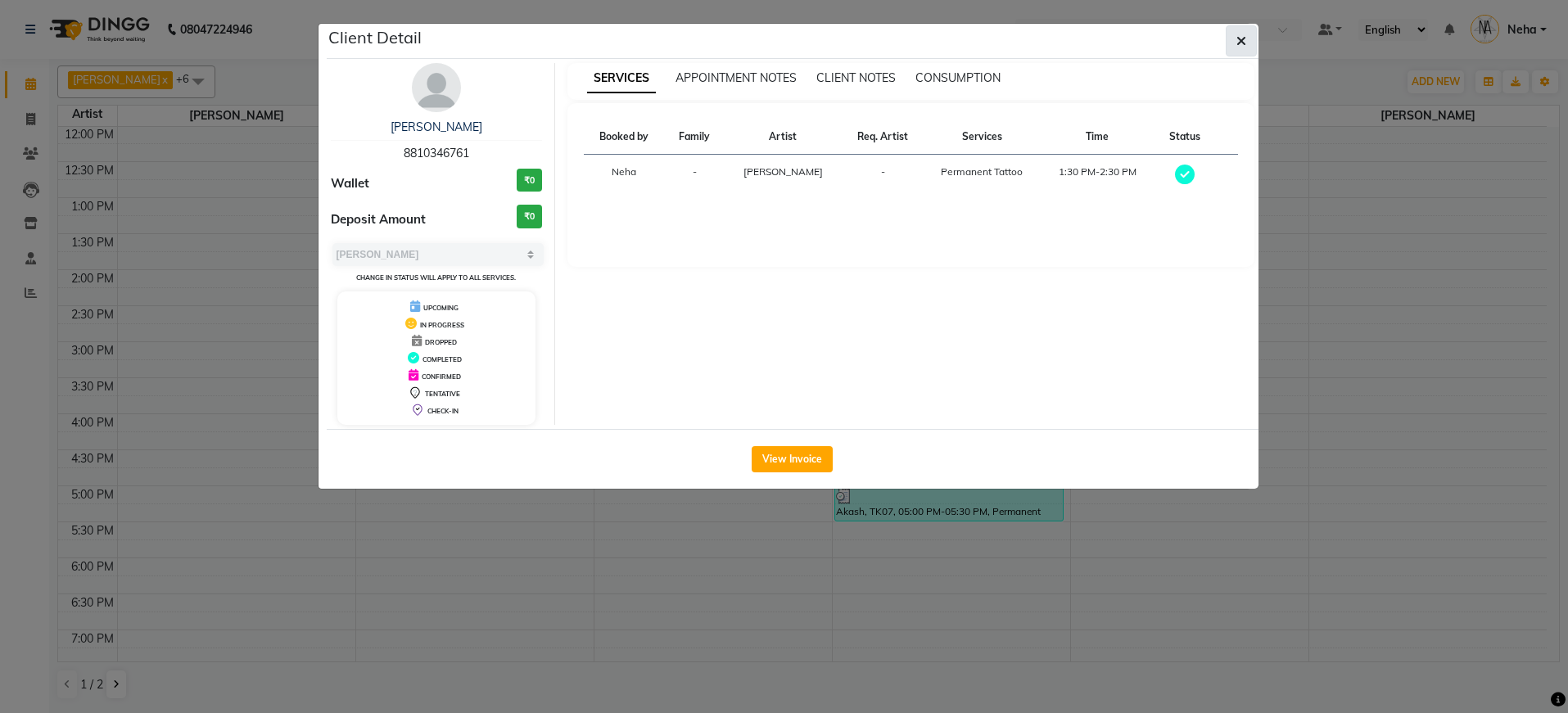
click at [1234, 40] on button "button" at bounding box center [1241, 41] width 31 height 31
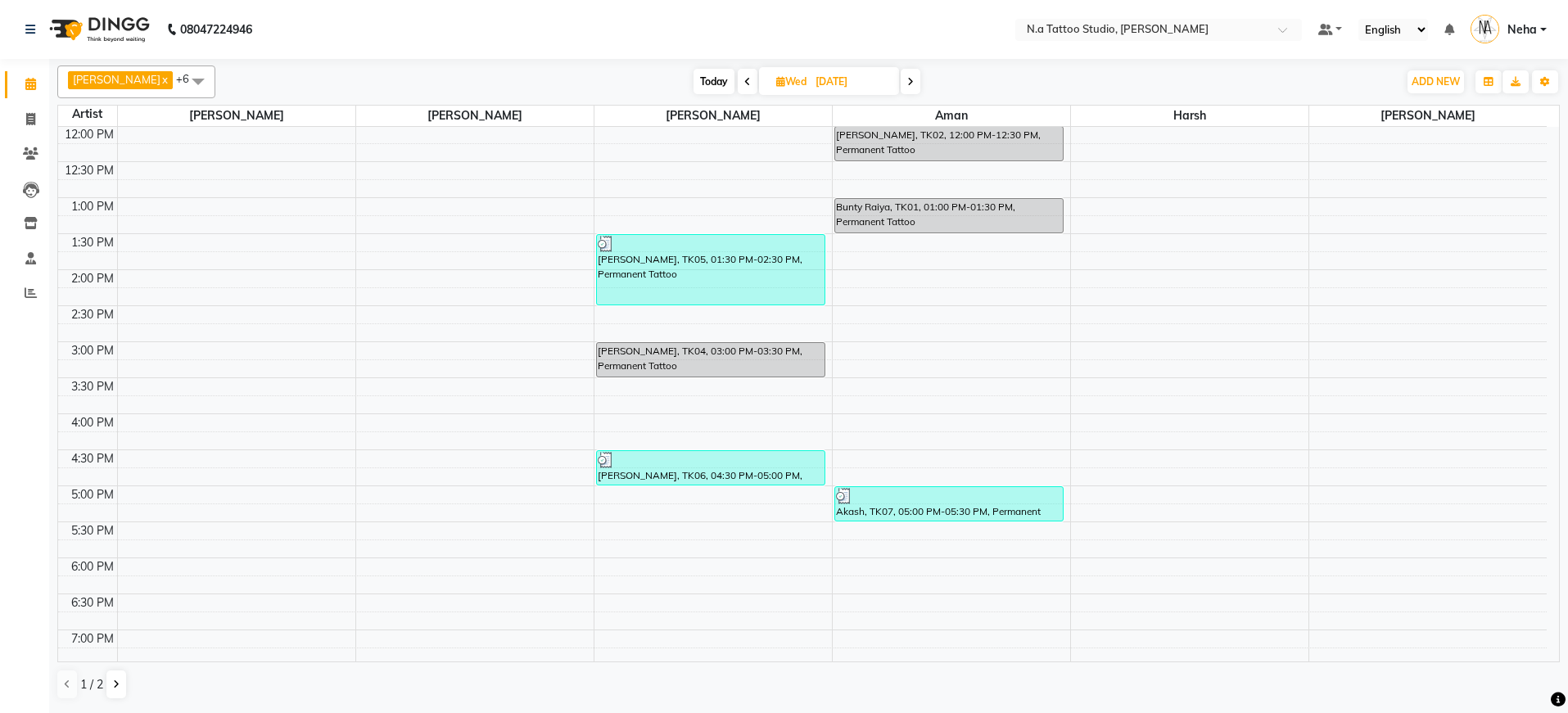
click at [701, 76] on span "Today" at bounding box center [714, 81] width 41 height 25
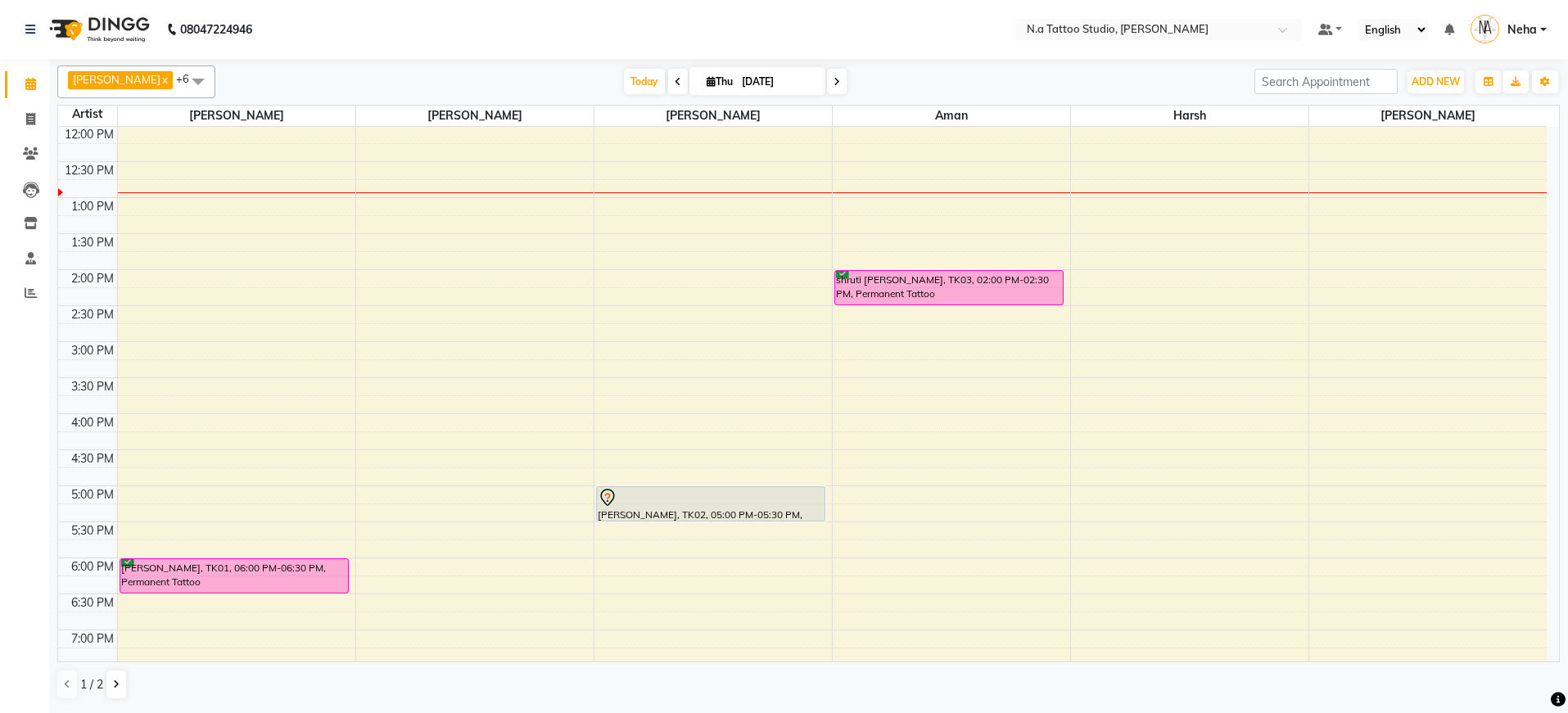
click at [674, 80] on icon at bounding box center [678, 82] width 7 height 10
type input "[DATE]"
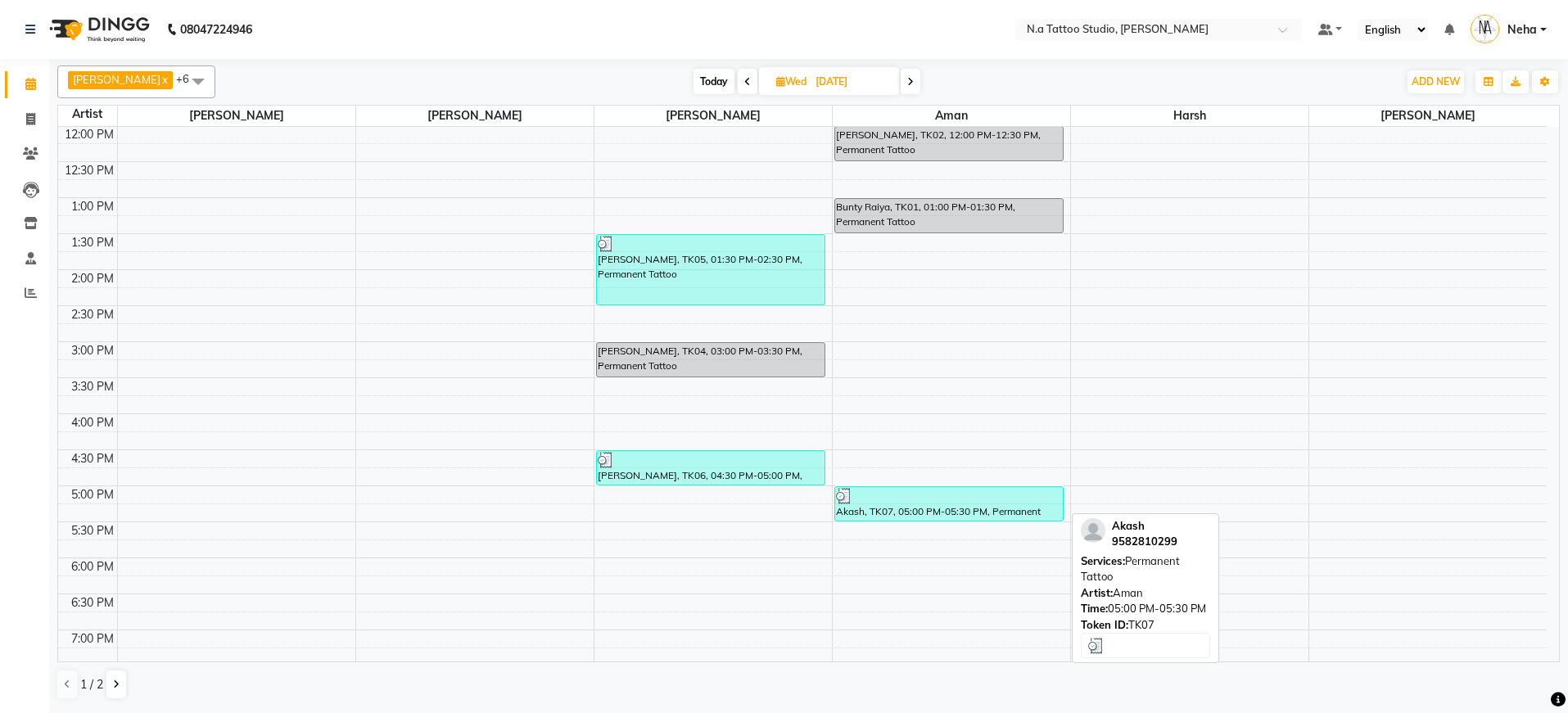
click at [979, 514] on div "Akash, TK07, 05:00 PM-05:30 PM, Permanent Tattoo" at bounding box center [950, 504] width 228 height 34
select select "3"
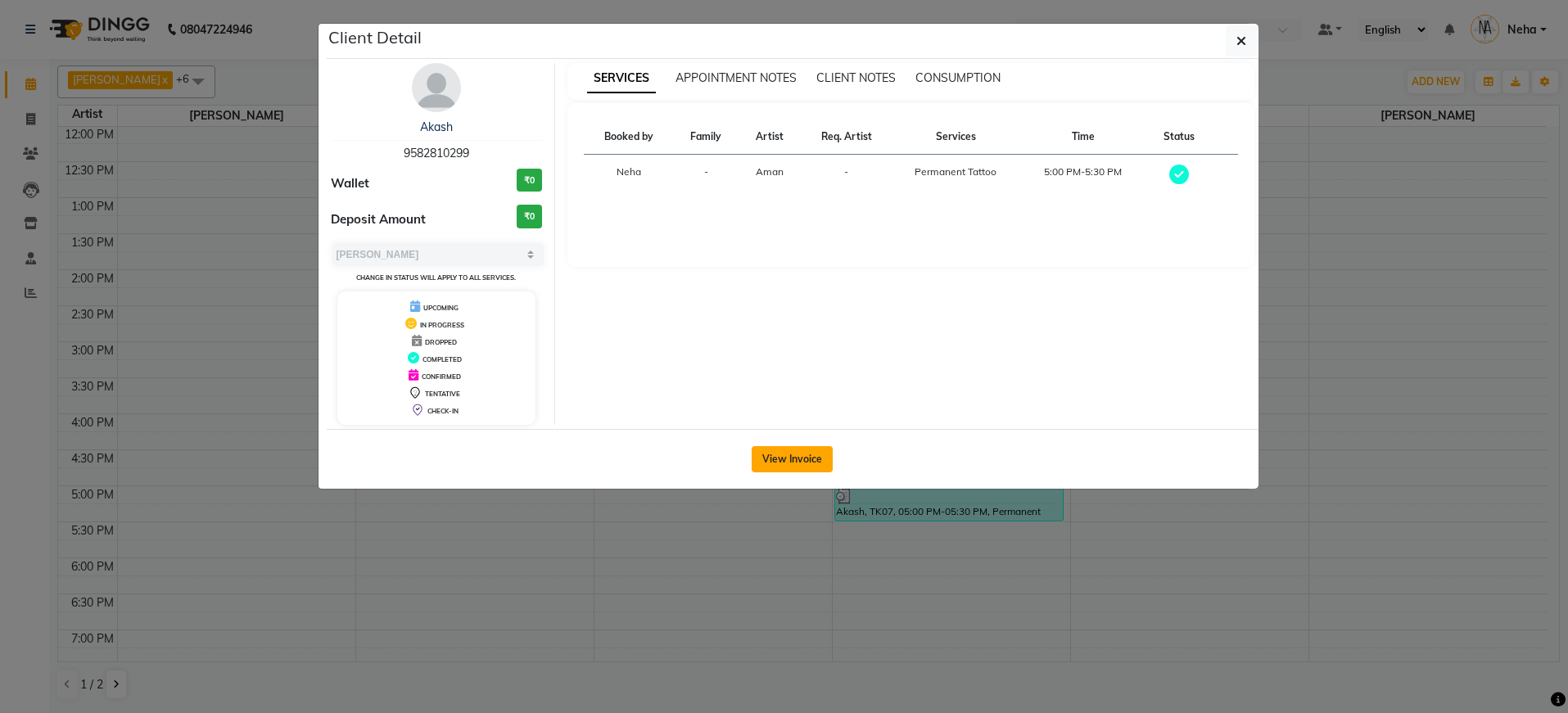
click at [821, 470] on button "View Invoice" at bounding box center [792, 459] width 81 height 26
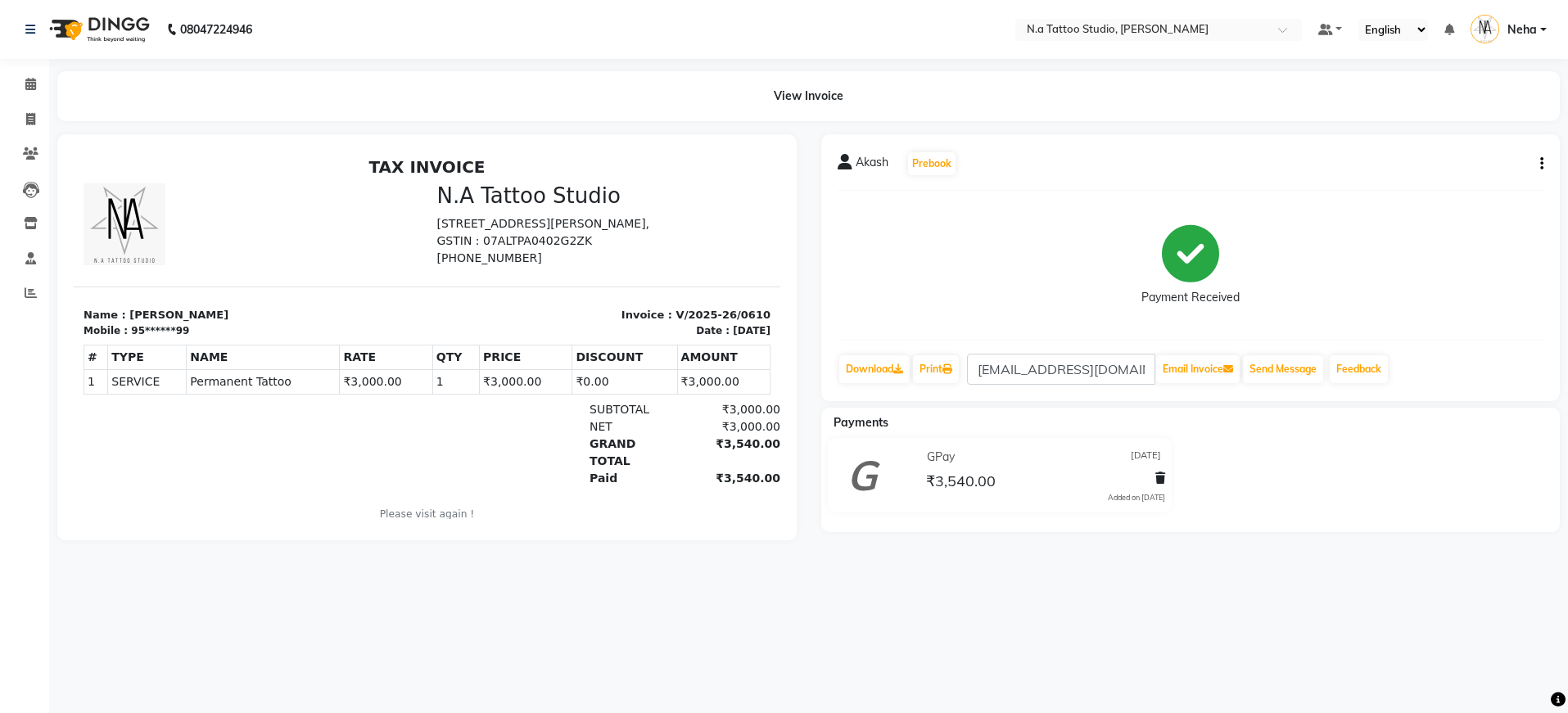
click at [1540, 163] on icon "button" at bounding box center [1542, 163] width 3 height 1
click at [1442, 167] on div "Edit Invoice" at bounding box center [1460, 163] width 113 height 21
select select "service"
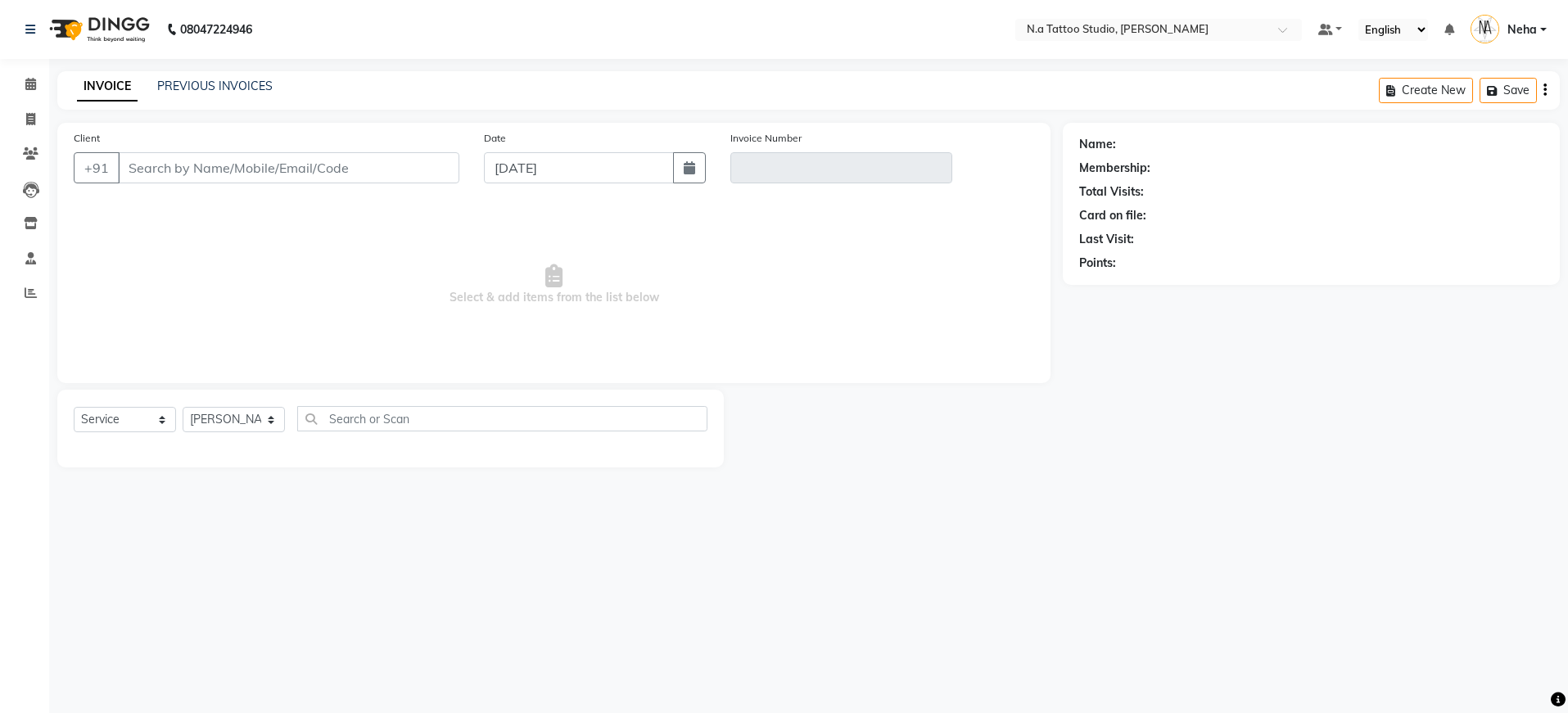
type input "95******99"
type input "V/2025-26/0610"
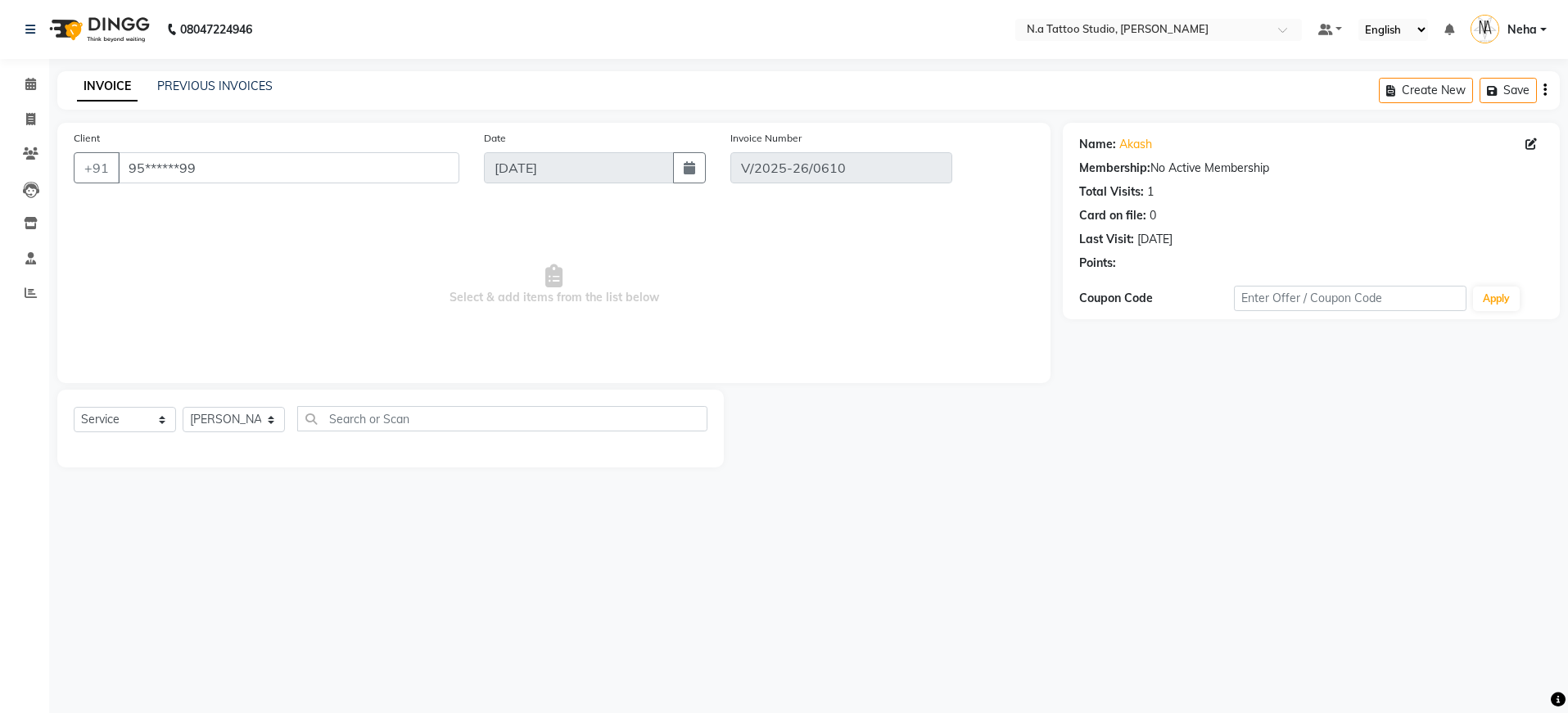
type input "[DATE]"
select select "select"
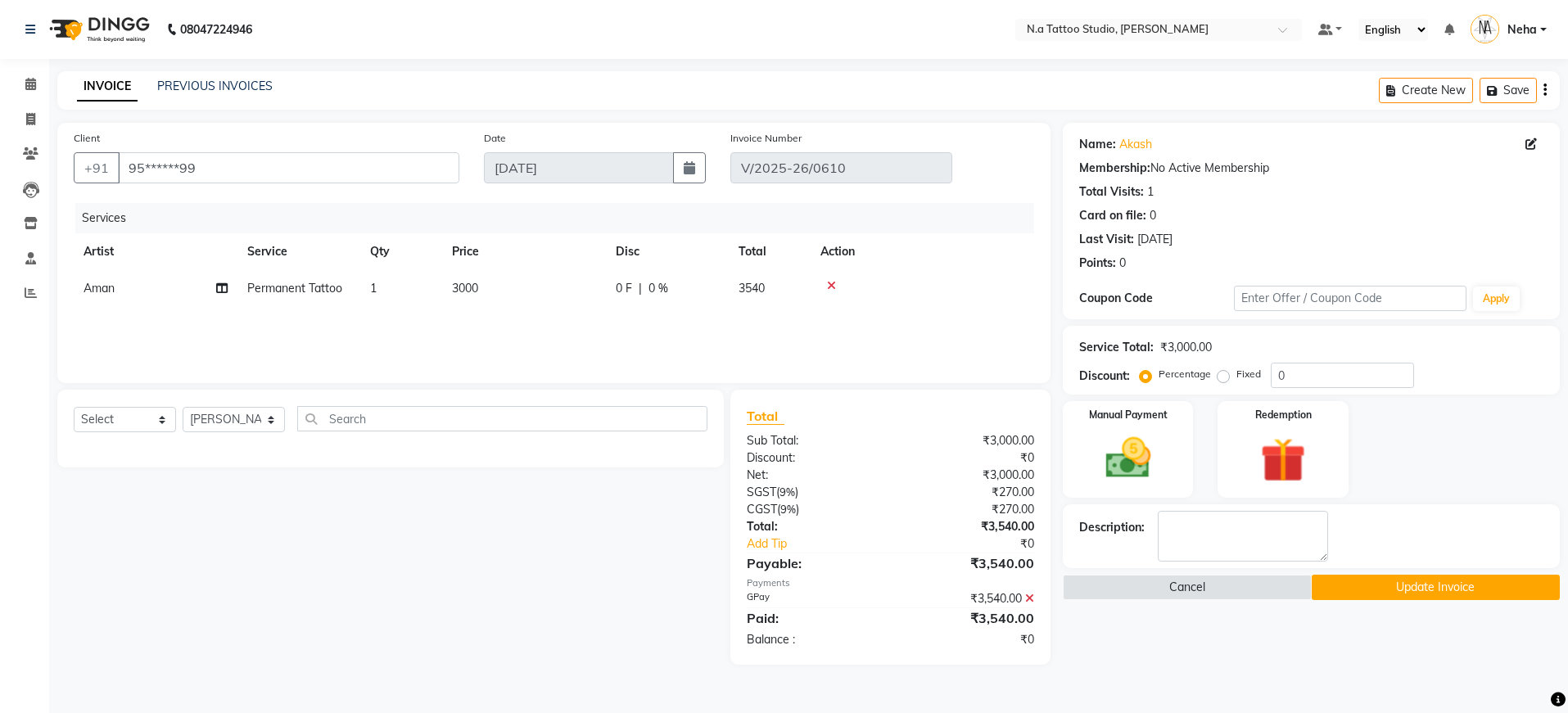
click at [133, 288] on td "Aman" at bounding box center [155, 288] width 163 height 37
select select "84975"
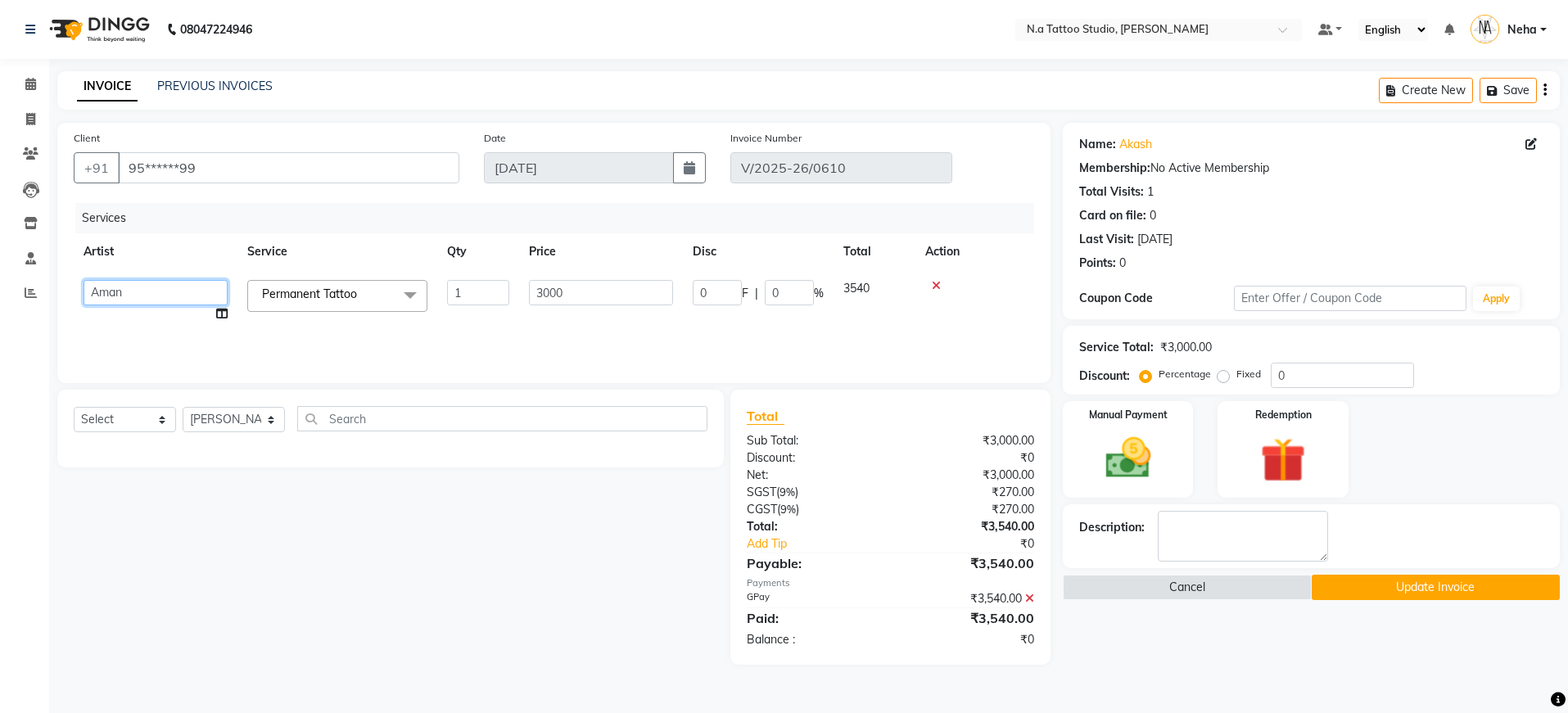
click at [149, 296] on select "[PERSON_NAME] [PERSON_NAME] [PERSON_NAME] Manager [PERSON_NAME] [PERSON_NAME] […" at bounding box center [155, 292] width 144 height 25
click at [1233, 590] on button "Cancel" at bounding box center [1187, 587] width 248 height 25
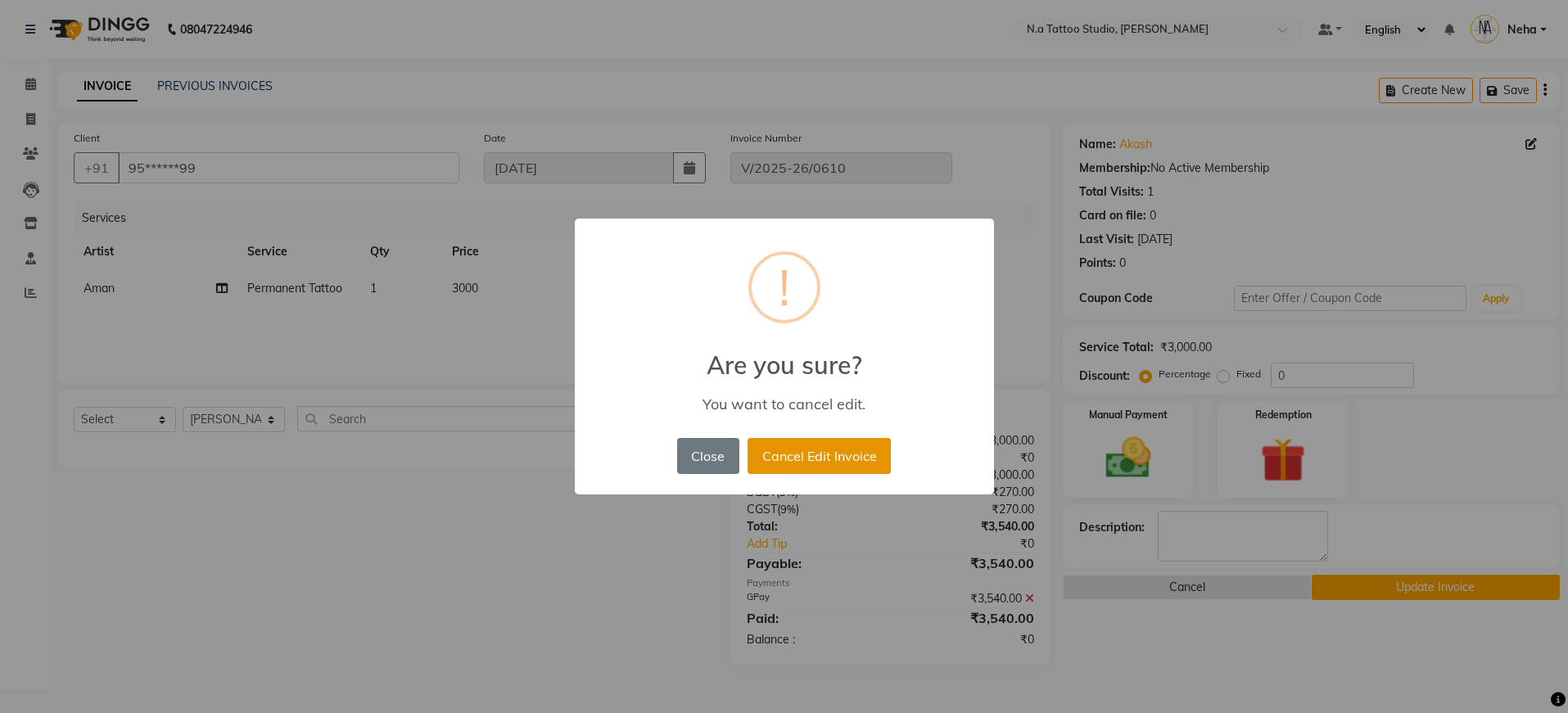
click at [784, 452] on button "Cancel Edit Invoice" at bounding box center [819, 456] width 143 height 36
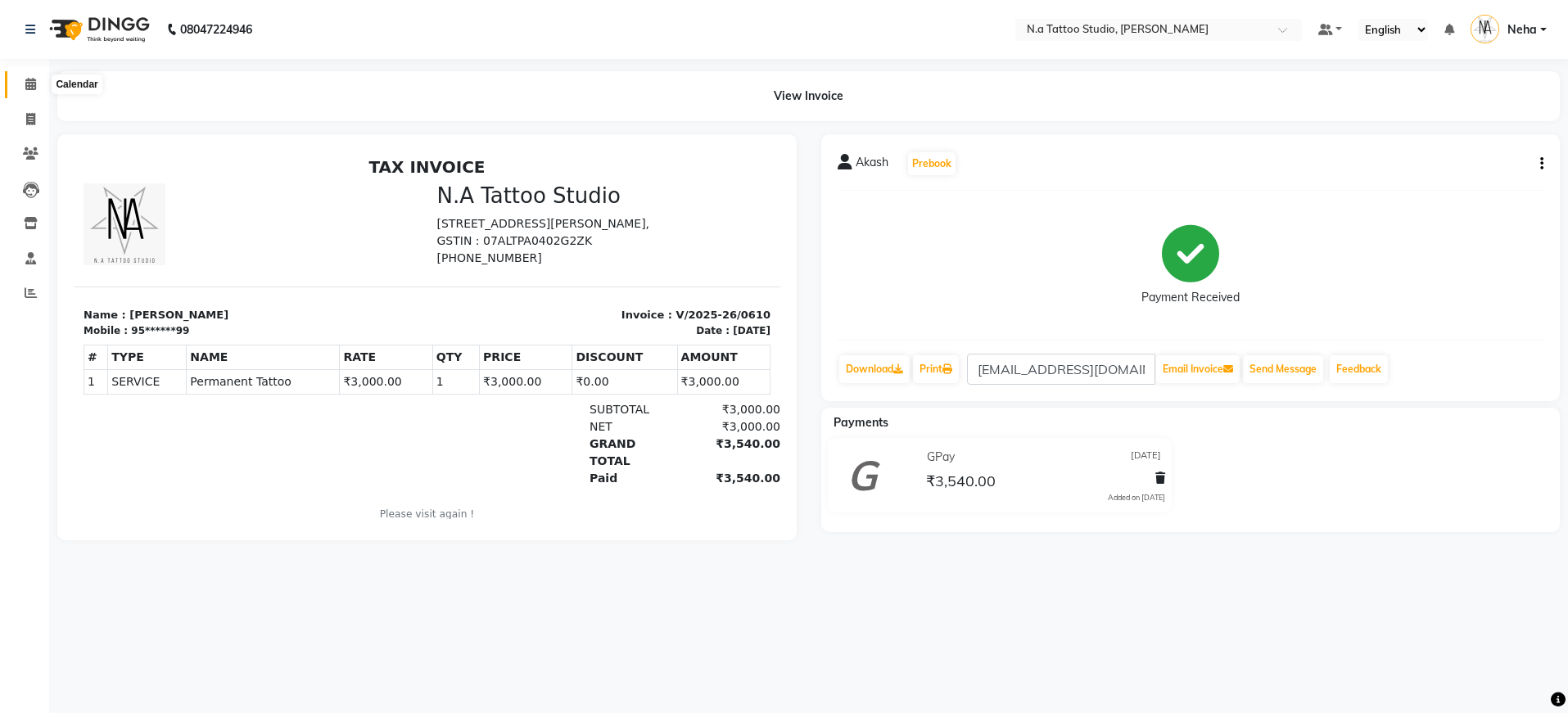
click at [36, 91] on span at bounding box center [30, 85] width 29 height 19
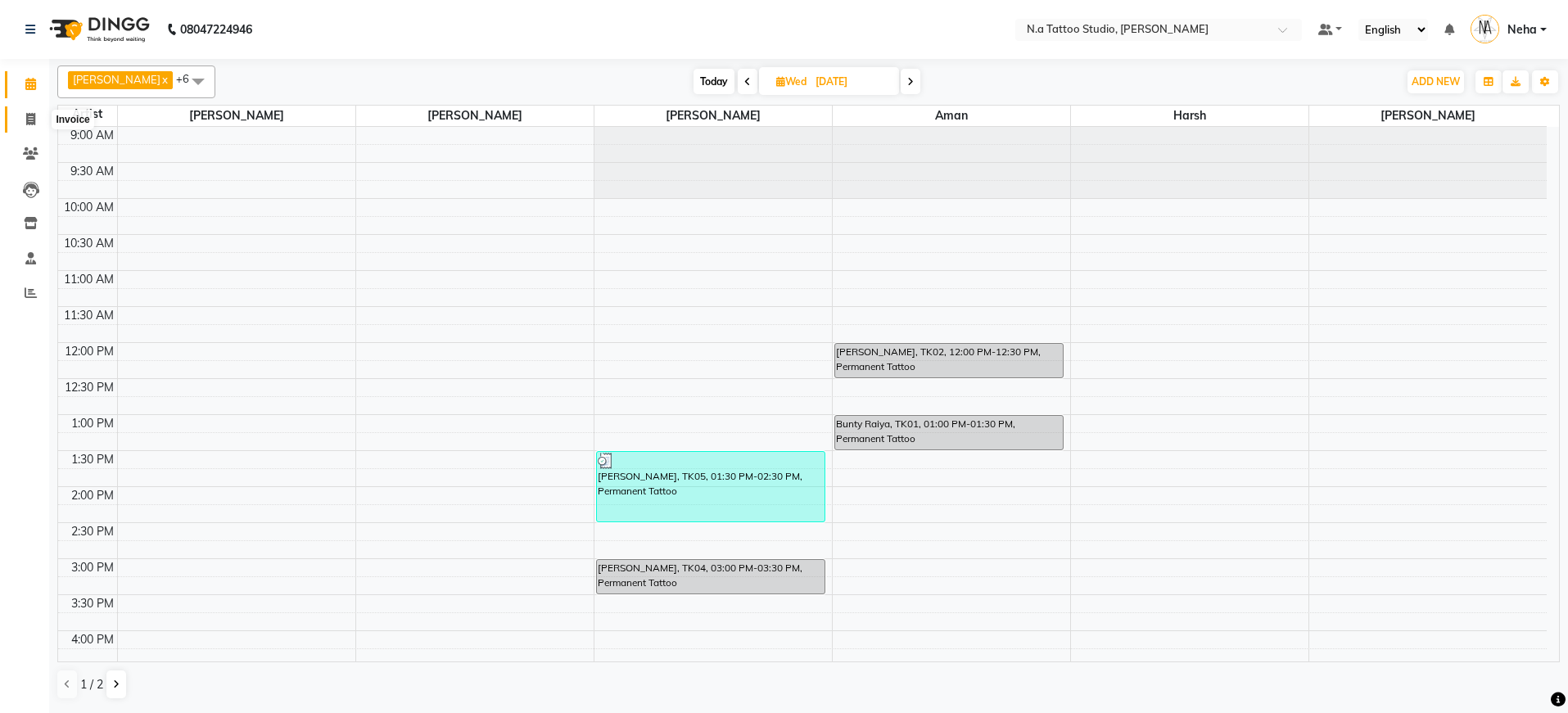
click at [26, 121] on icon at bounding box center [30, 119] width 9 height 12
select select "service"
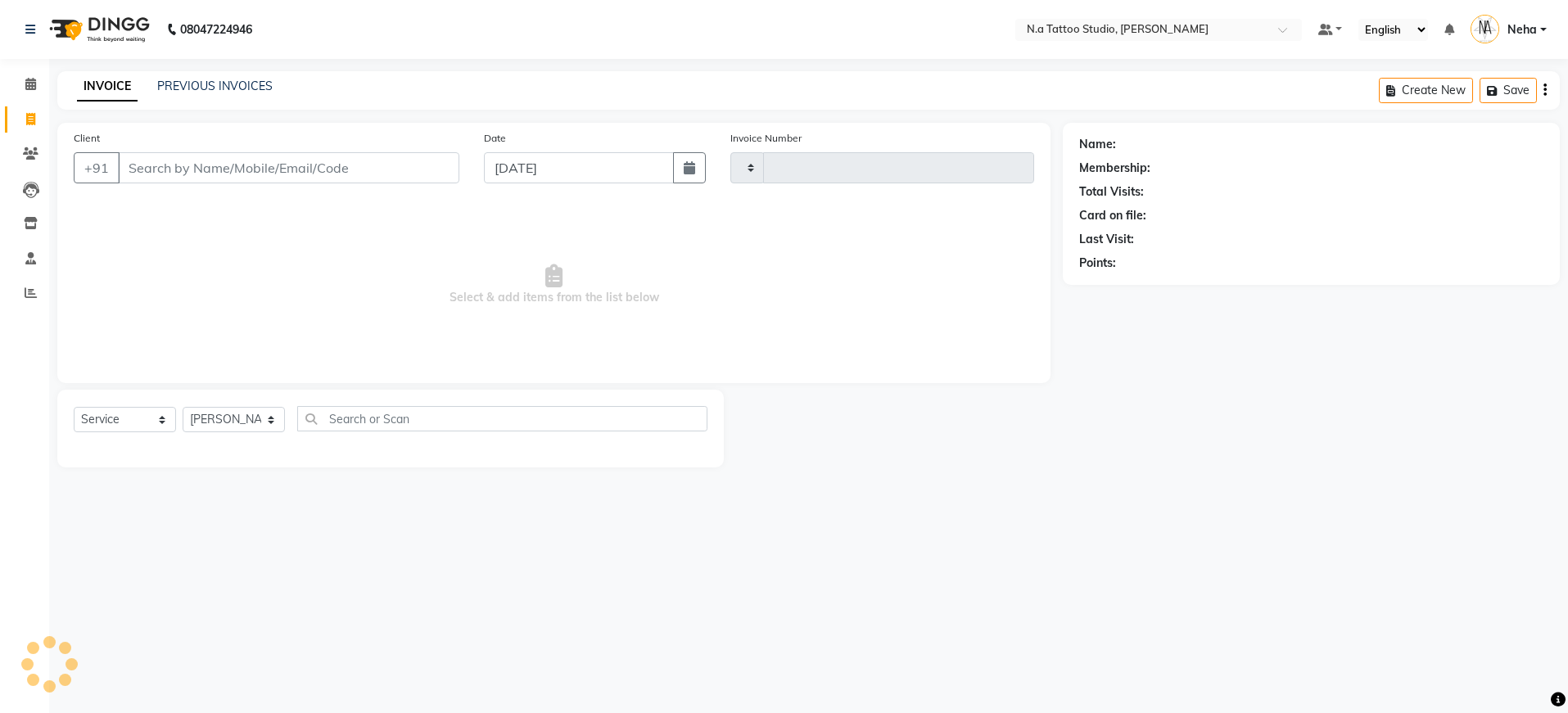
type input "0611"
select select "4590"
click at [191, 84] on link "PREVIOUS INVOICES" at bounding box center [214, 86] width 116 height 15
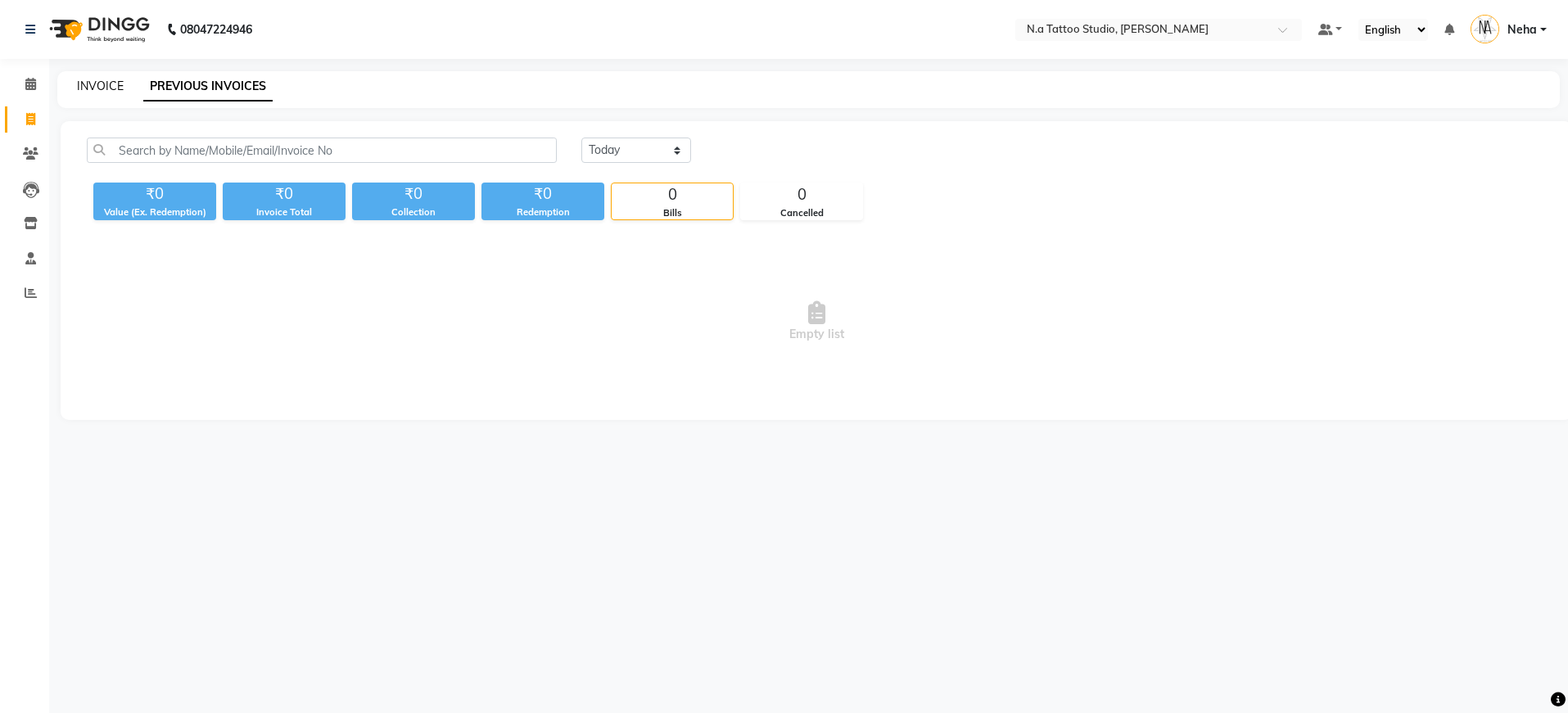
click at [94, 91] on link "INVOICE" at bounding box center [100, 86] width 47 height 15
select select "service"
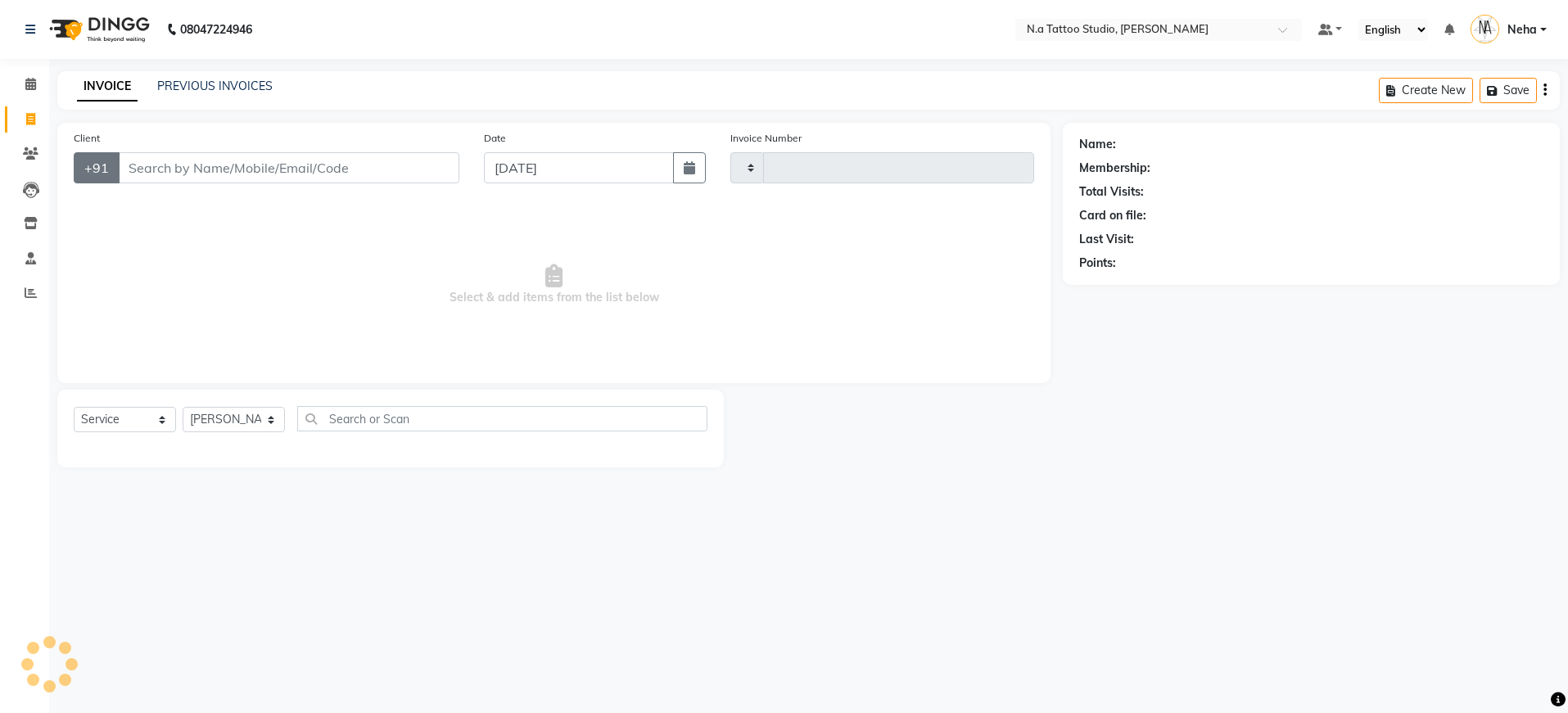
type input "0611"
select select "4590"
click at [238, 421] on select "[PERSON_NAME] [PERSON_NAME] [PERSON_NAME] [PERSON_NAME] Manager [PERSON_NAME] […" at bounding box center [233, 419] width 103 height 25
select select "26601"
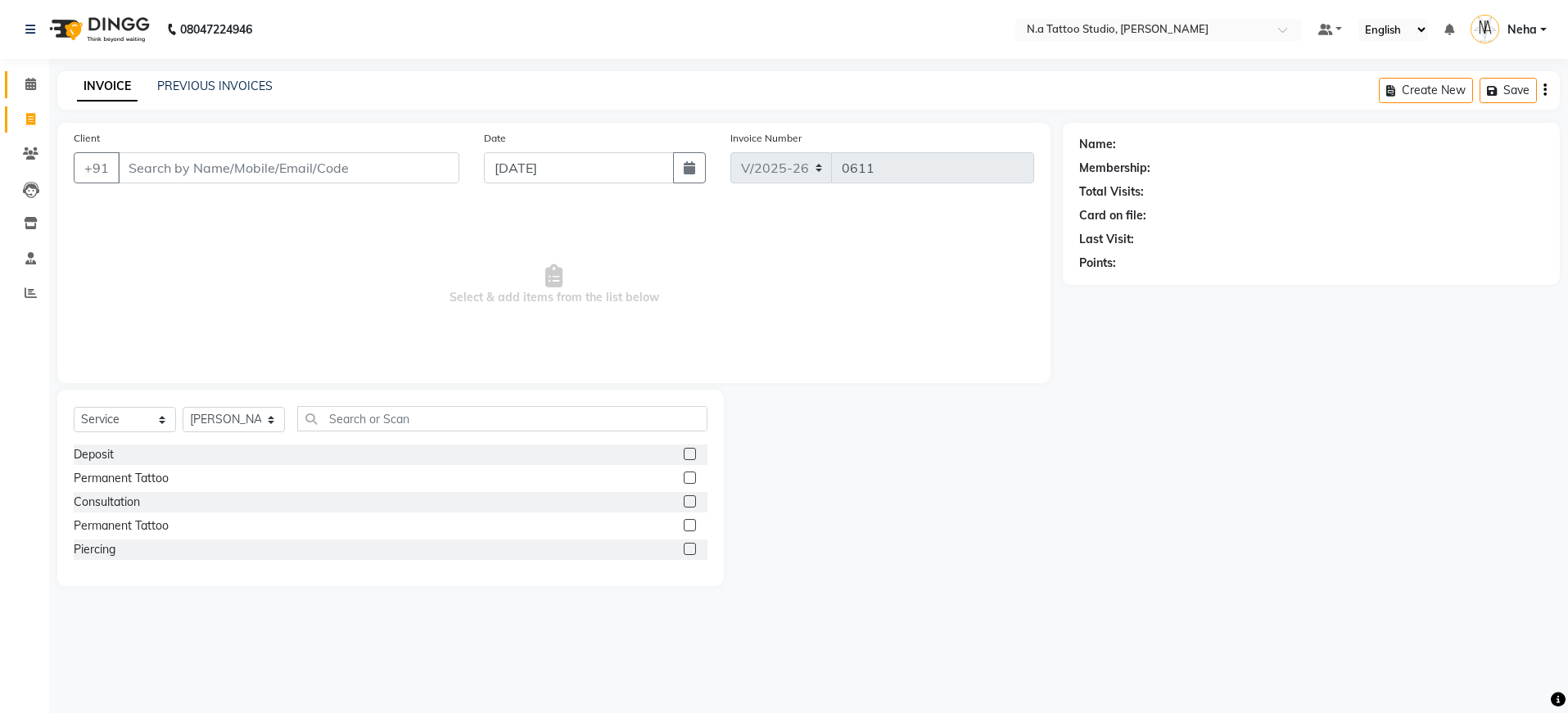
click at [16, 90] on span at bounding box center [30, 85] width 29 height 19
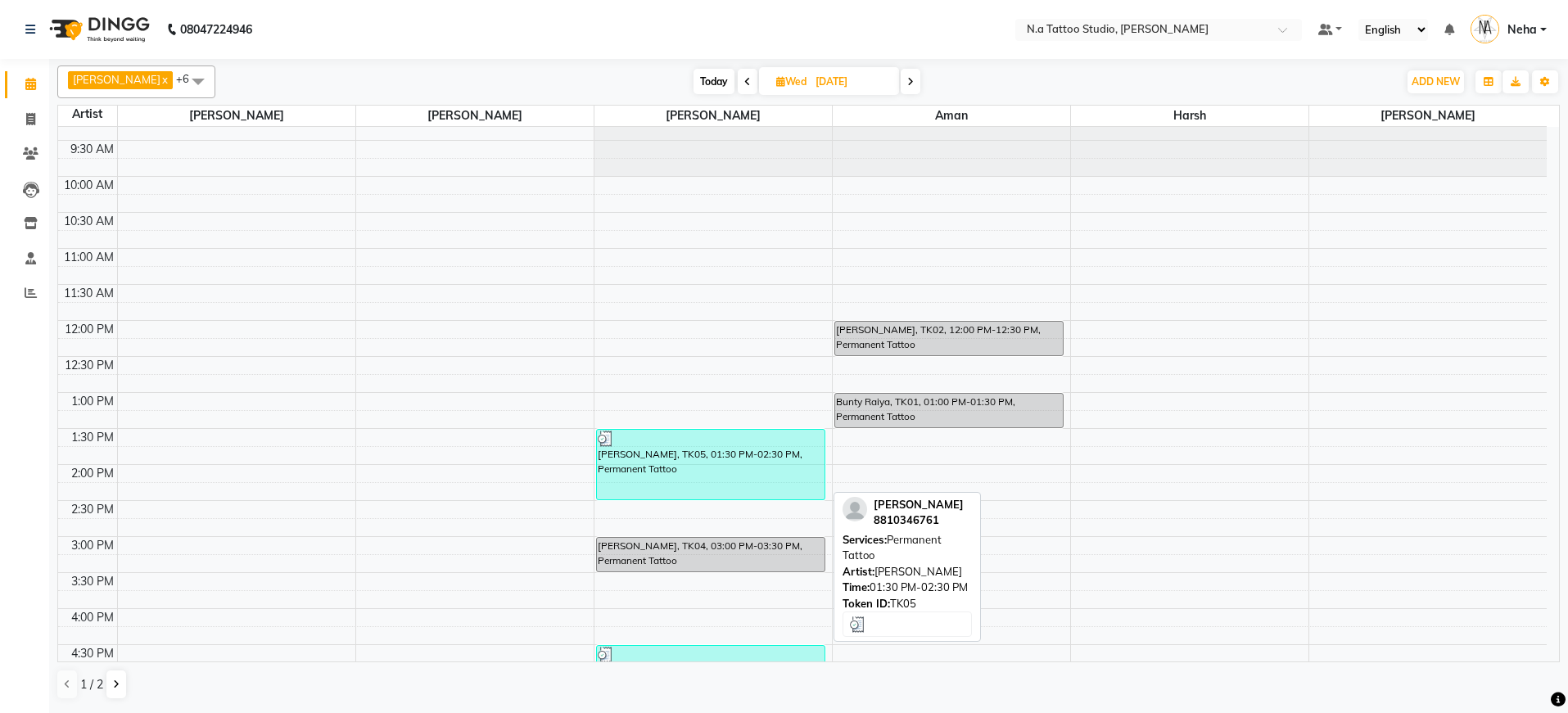
scroll to position [315, 0]
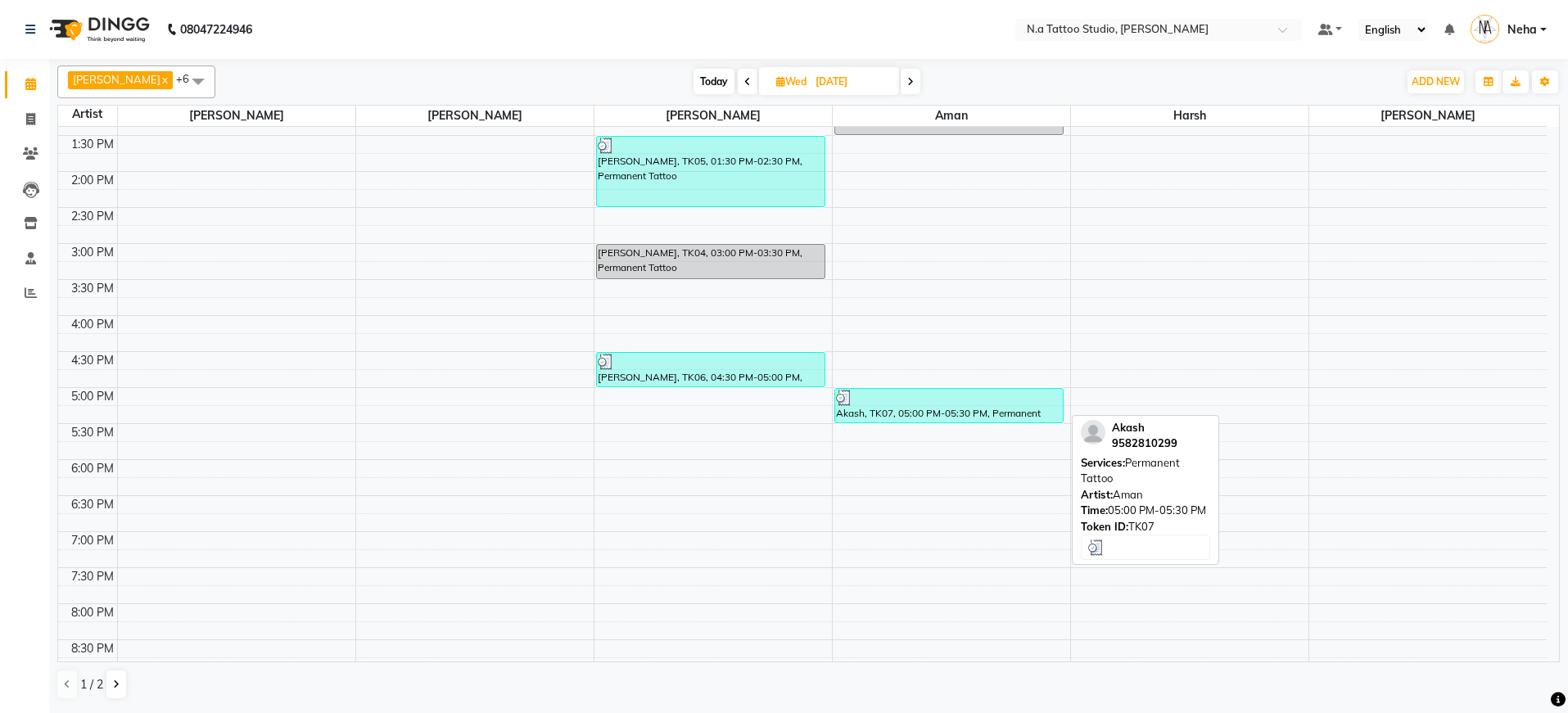
click at [907, 411] on div "Akash, TK07, 05:00 PM-05:30 PM, Permanent Tattoo" at bounding box center [950, 405] width 228 height 34
select select "3"
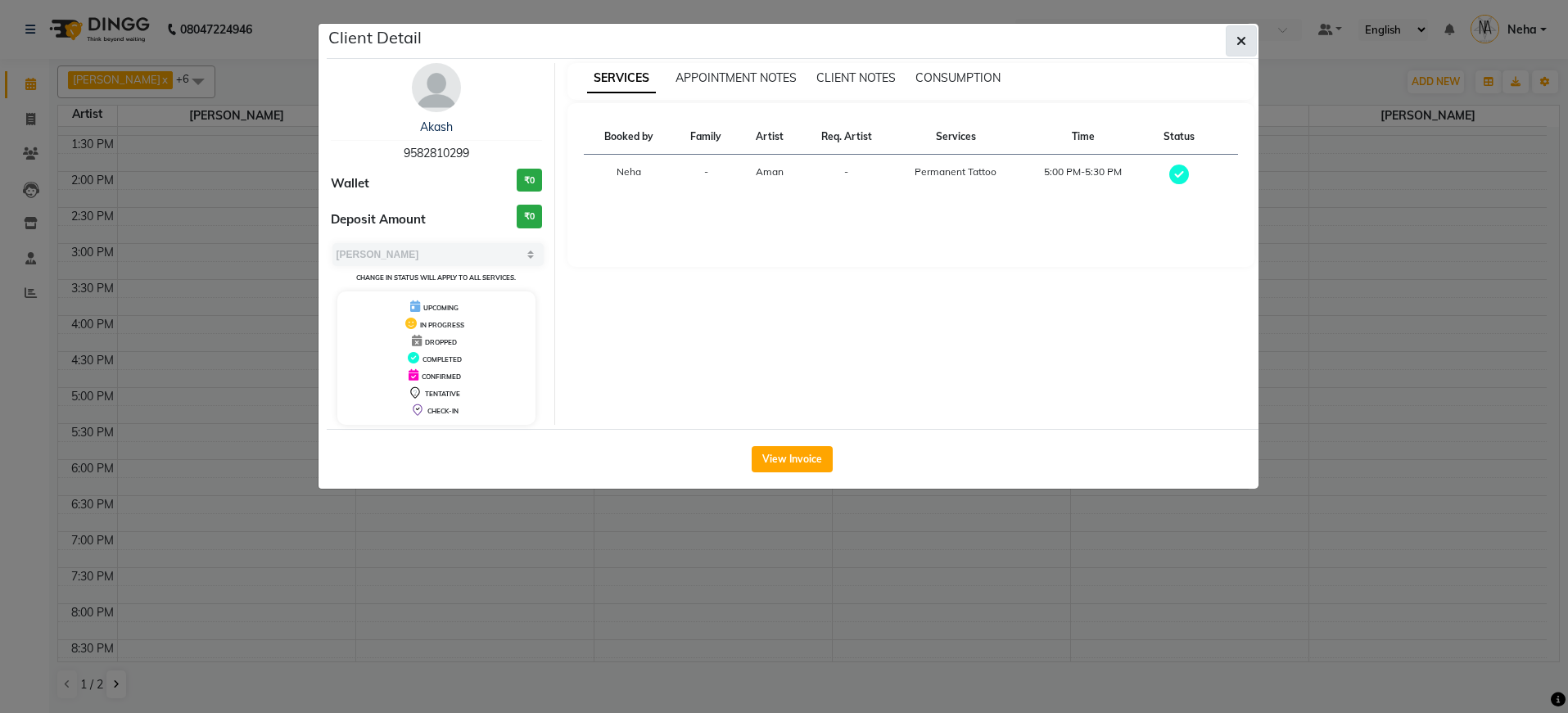
click at [1244, 44] on icon "button" at bounding box center [1241, 41] width 10 height 13
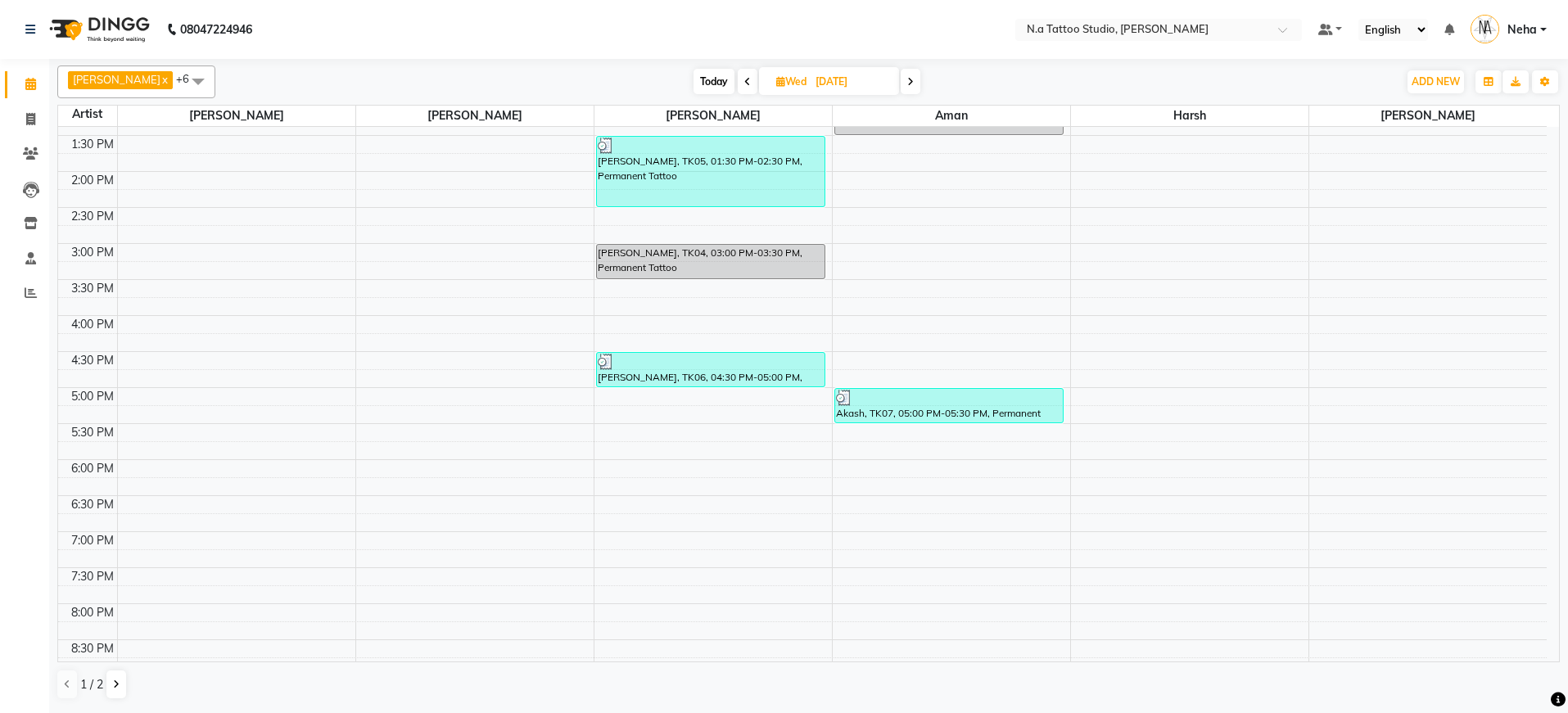
click at [702, 90] on span "Today" at bounding box center [714, 81] width 41 height 25
type input "[DATE]"
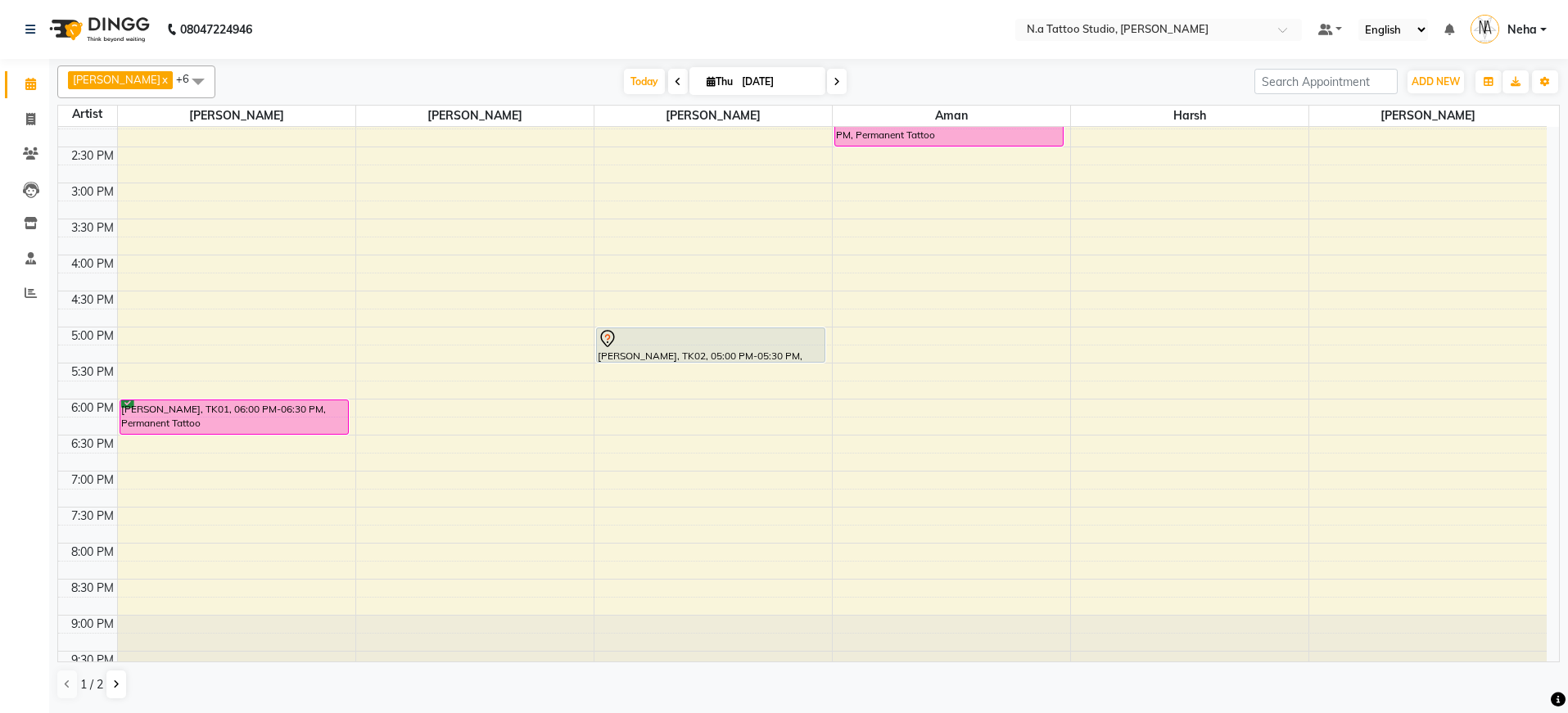
scroll to position [373, 0]
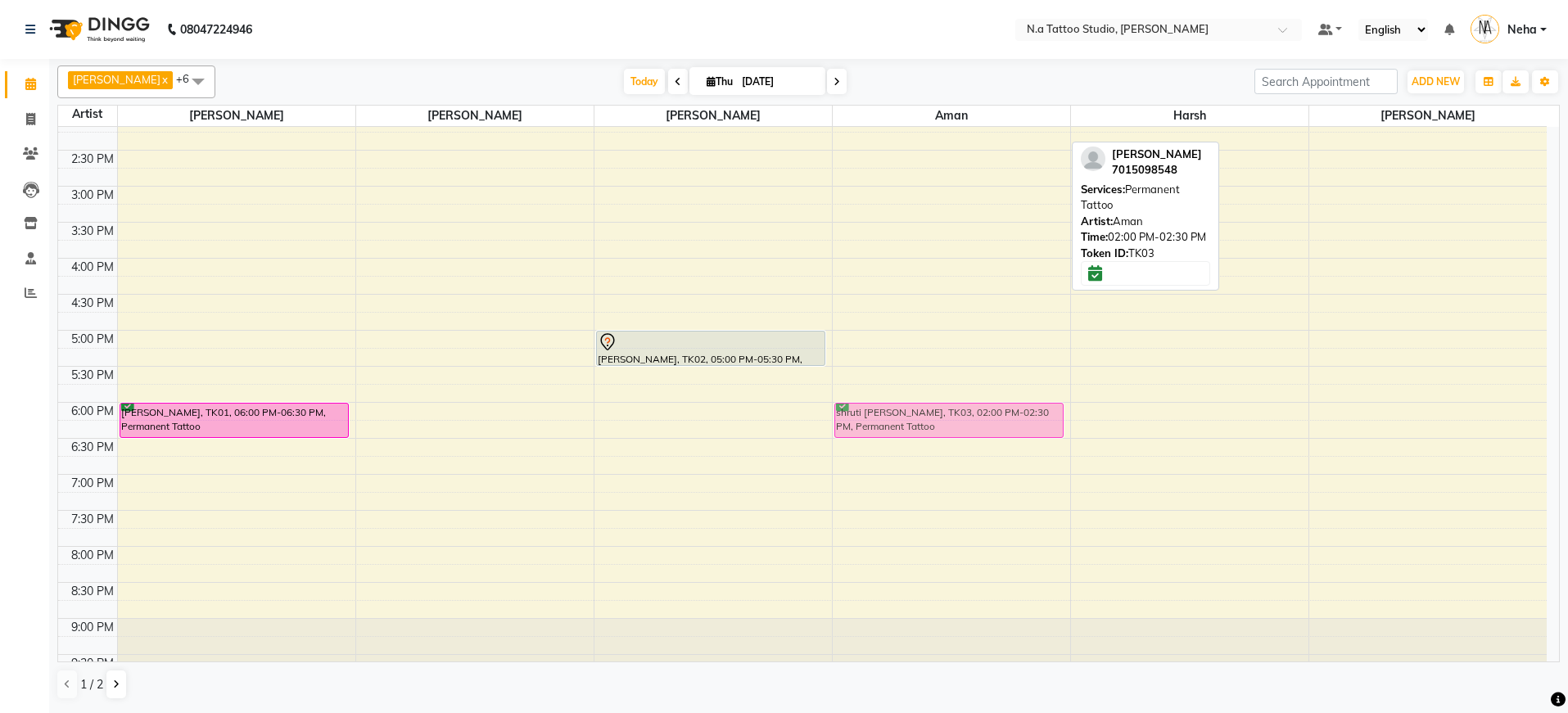
drag, startPoint x: 919, startPoint y: 140, endPoint x: 936, endPoint y: 423, distance: 283.5
click at [936, 423] on div "shruti [PERSON_NAME], TK03, 02:00 PM-02:30 PM, Permanent Tattoo shruti [PERSON_…" at bounding box center [951, 222] width 237 height 936
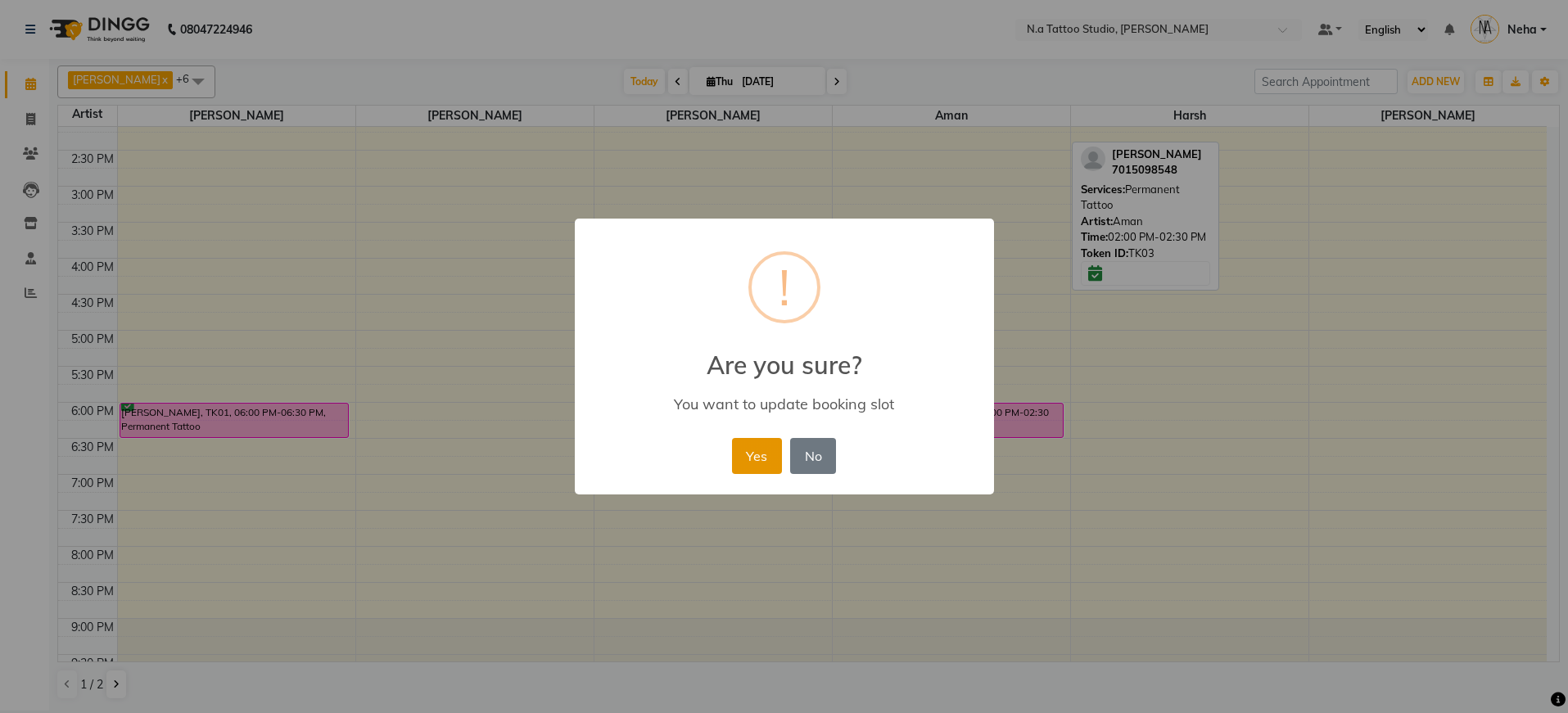
click at [761, 448] on button "Yes" at bounding box center [756, 456] width 50 height 36
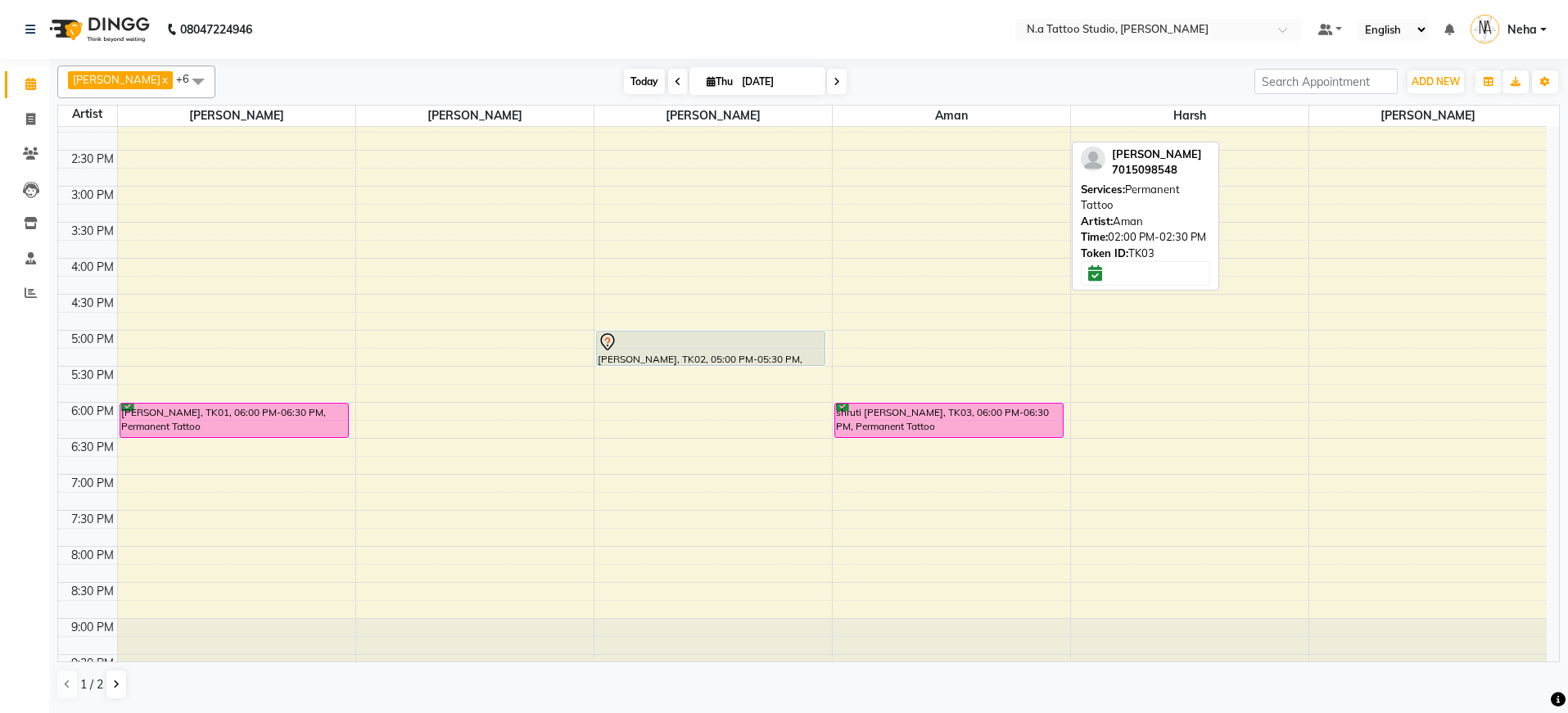
click at [644, 85] on span "Today" at bounding box center [645, 81] width 41 height 25
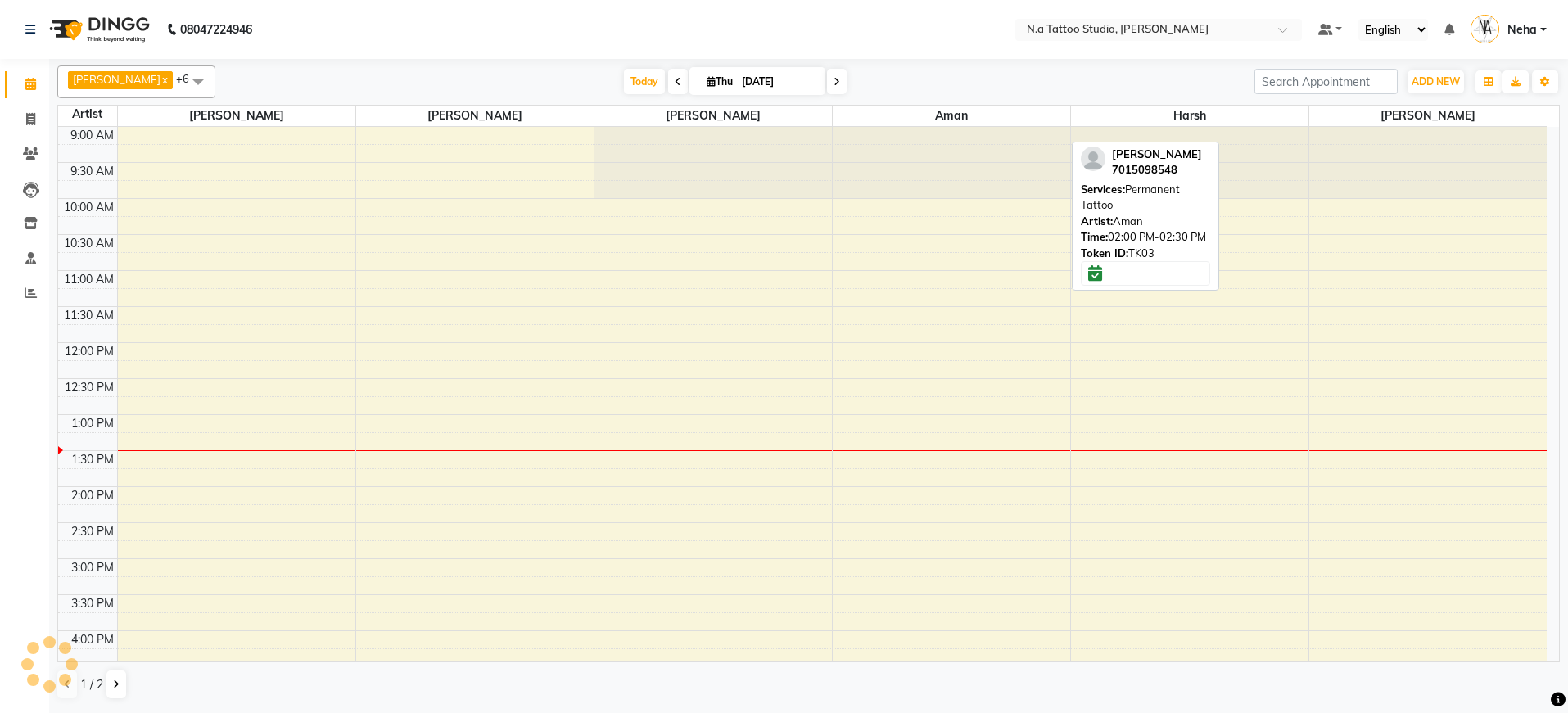
scroll to position [289, 0]
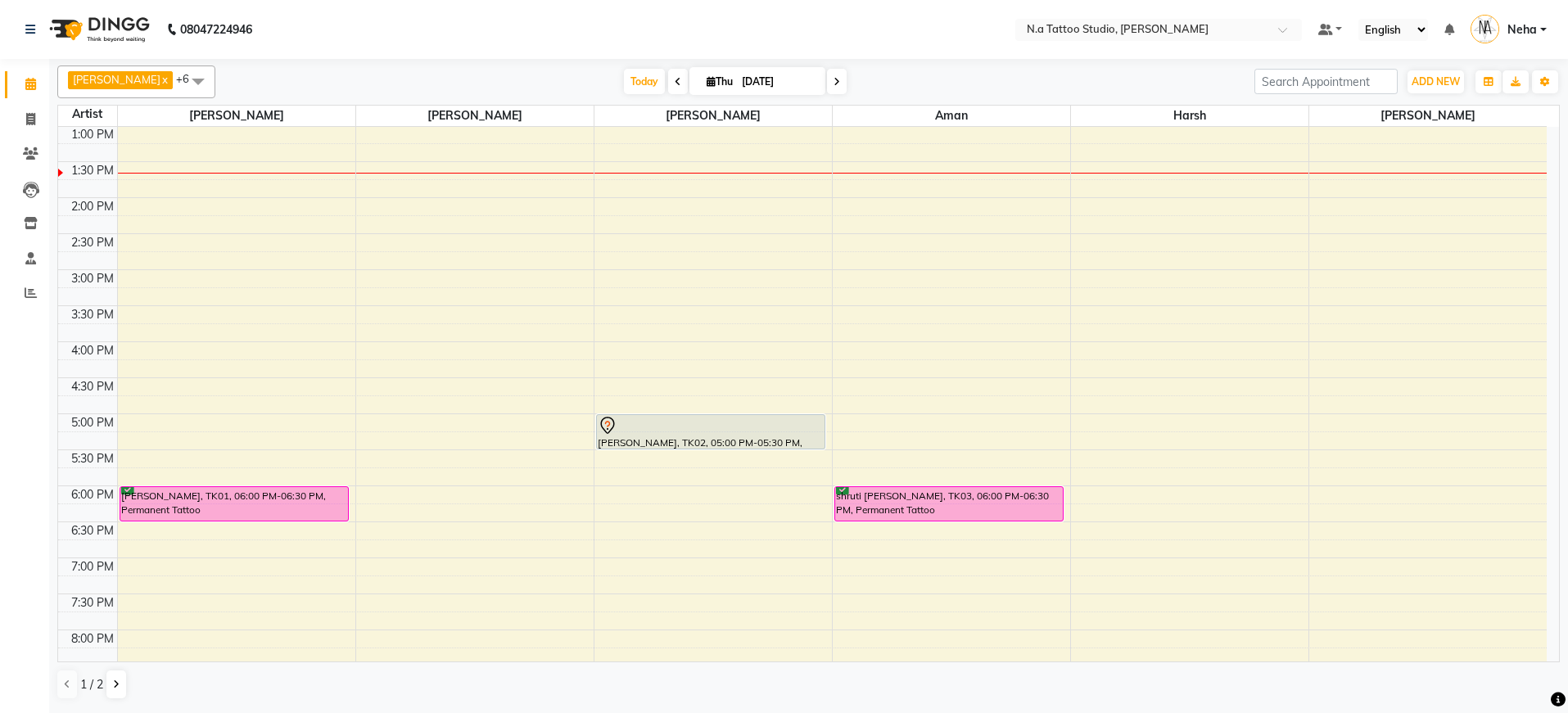
click at [780, 77] on input "[DATE]" at bounding box center [778, 82] width 82 height 25
select select "9"
select select "2025"
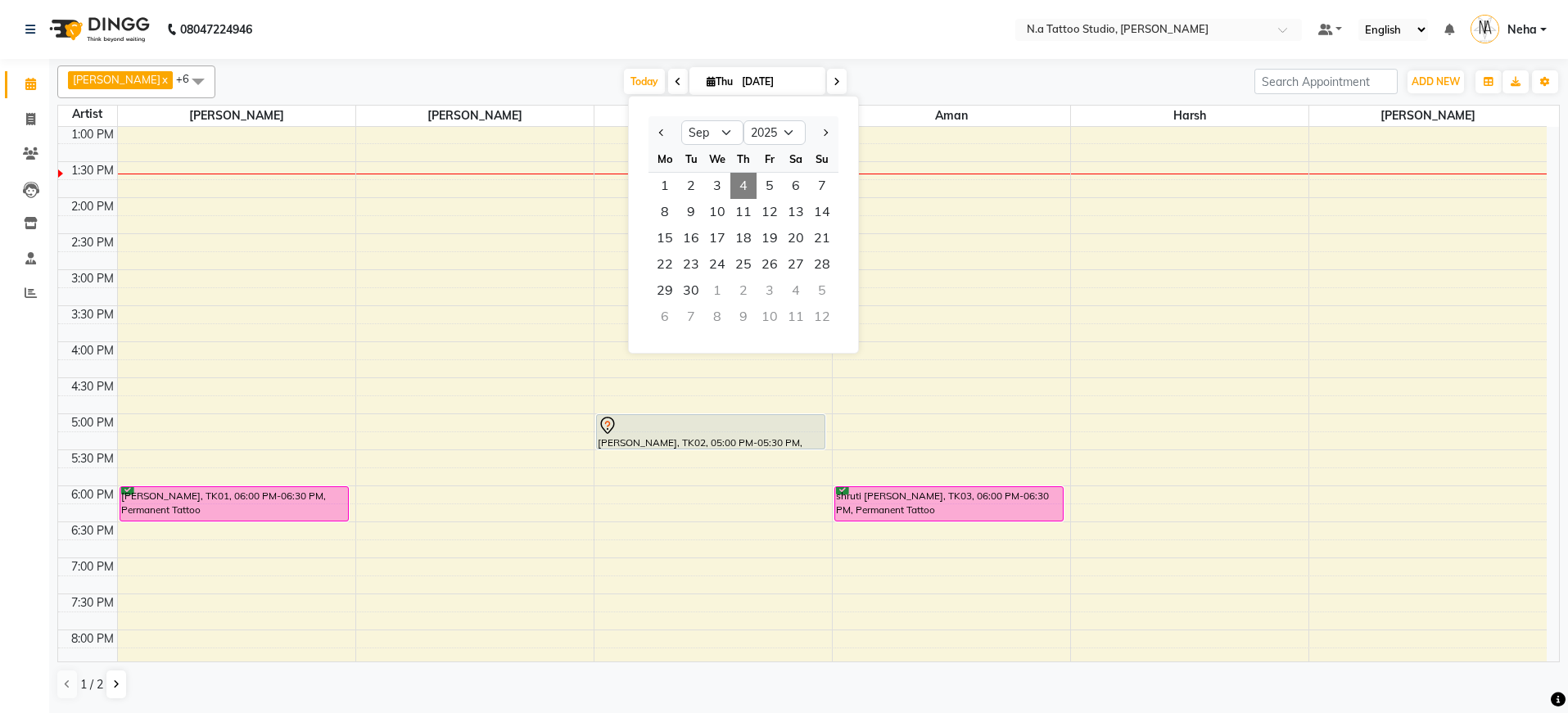
drag, startPoint x: 941, startPoint y: 38, endPoint x: 945, endPoint y: 28, distance: 10.8
click at [941, 37] on nav "08047224946 Select Location × N.a Tattoo Studio, [PERSON_NAME] Default Panel My…" at bounding box center [784, 30] width 1568 height 59
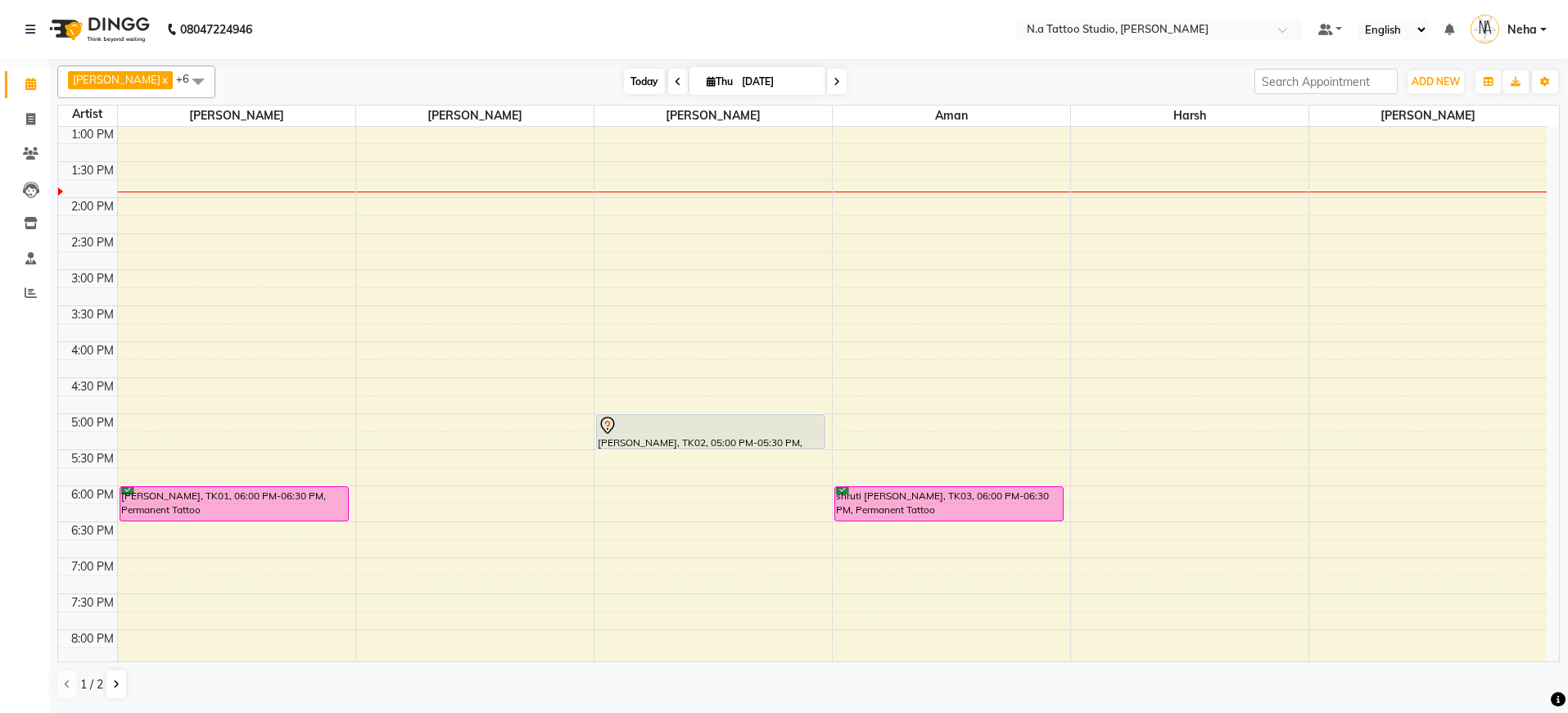
click at [646, 78] on span "Today" at bounding box center [645, 81] width 41 height 25
